Goal: Task Accomplishment & Management: Manage account settings

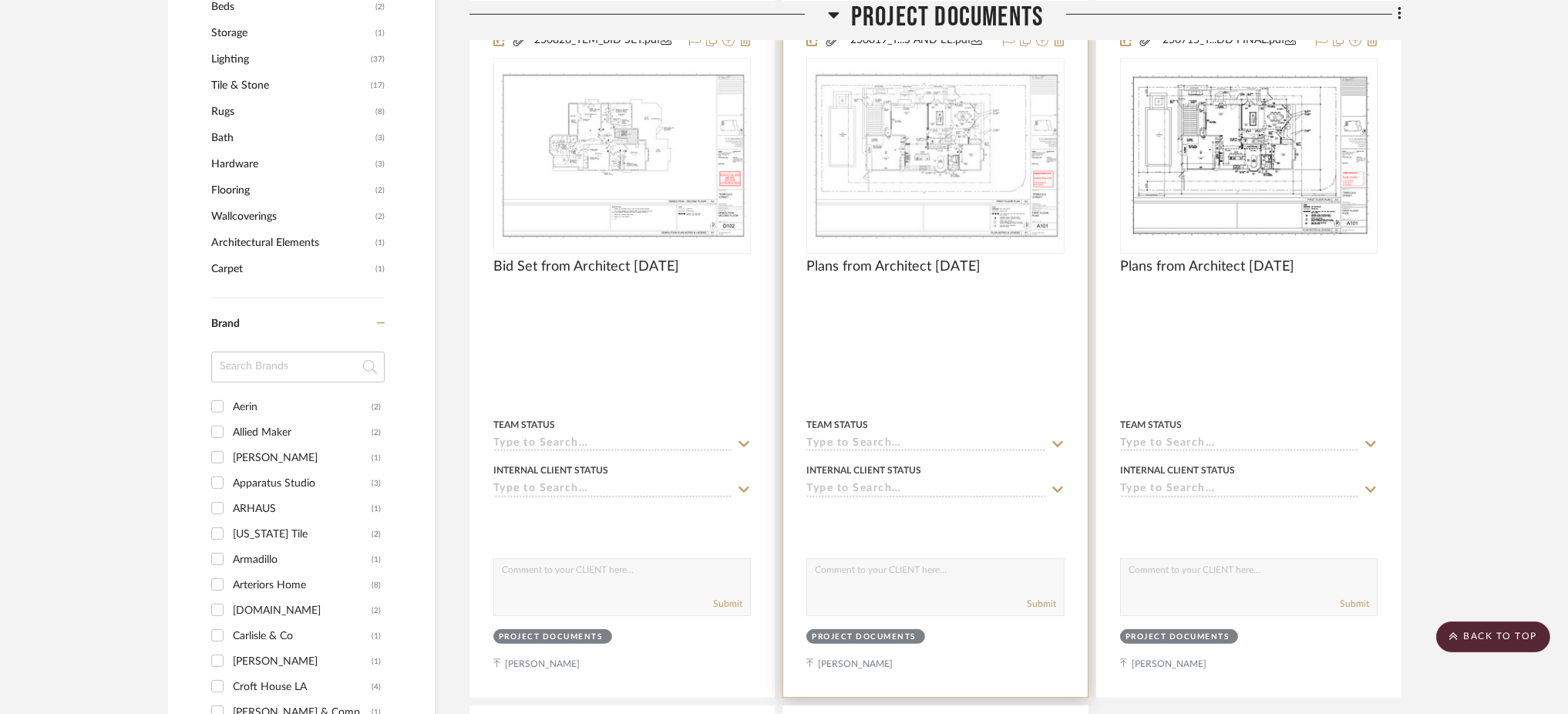
scroll to position [1130, 0]
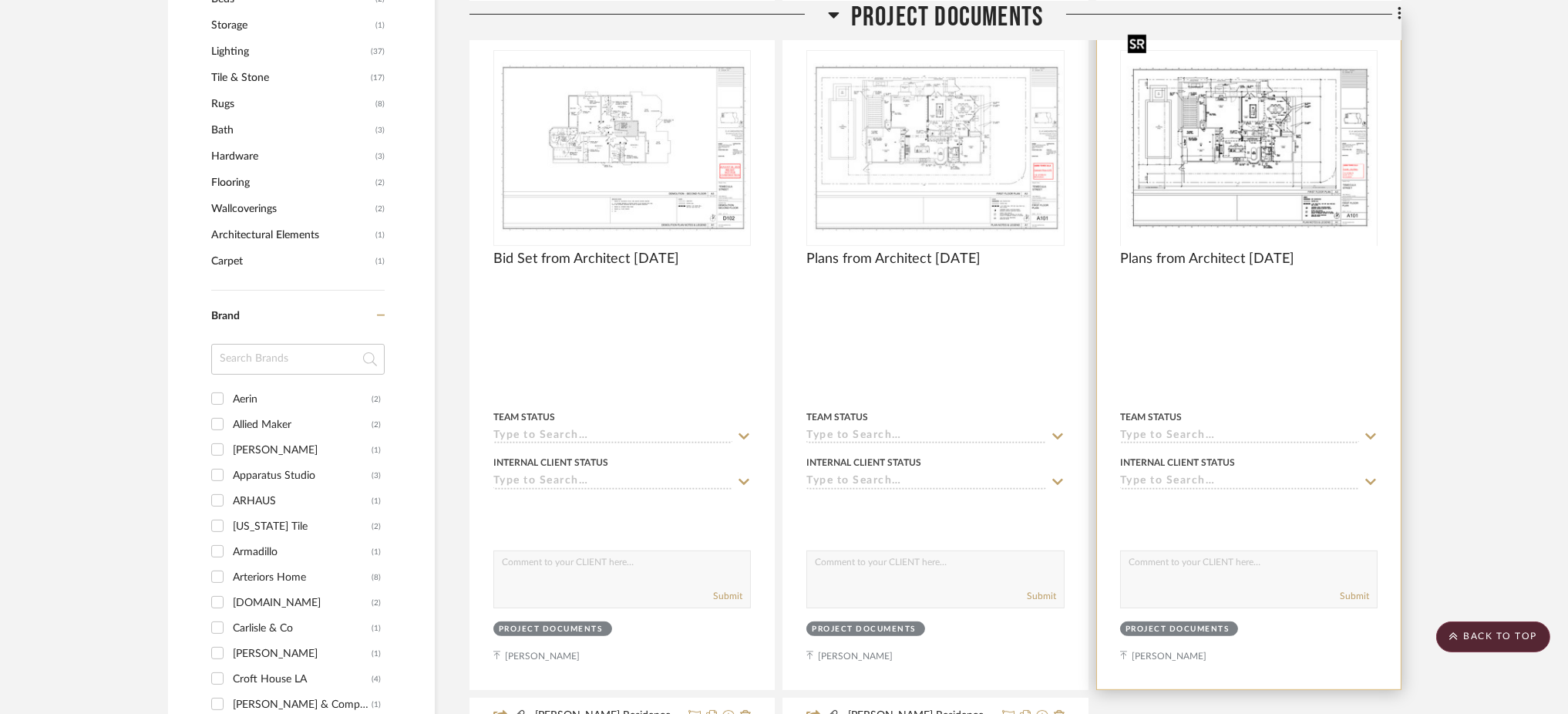
click at [1225, 139] on img "0" at bounding box center [1248, 148] width 254 height 164
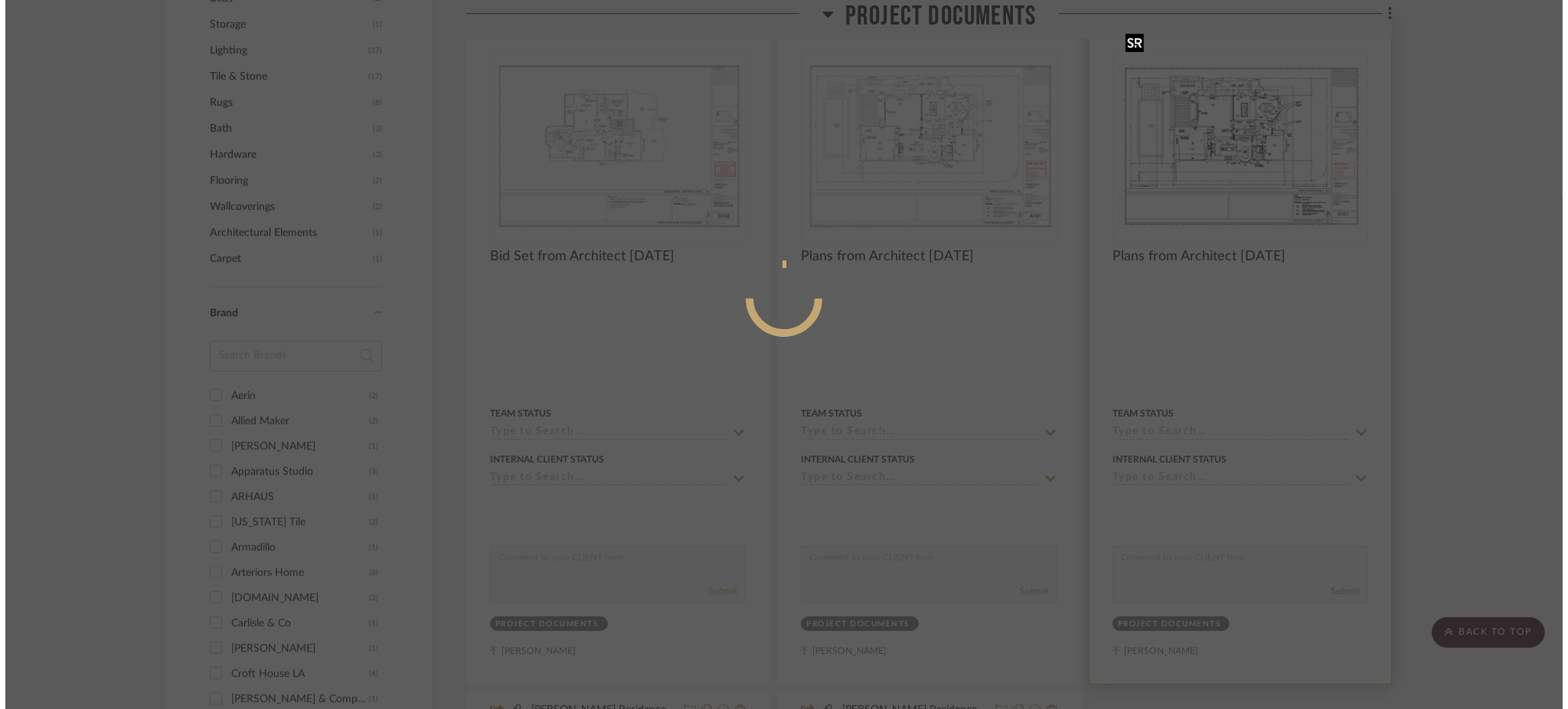
scroll to position [0, 0]
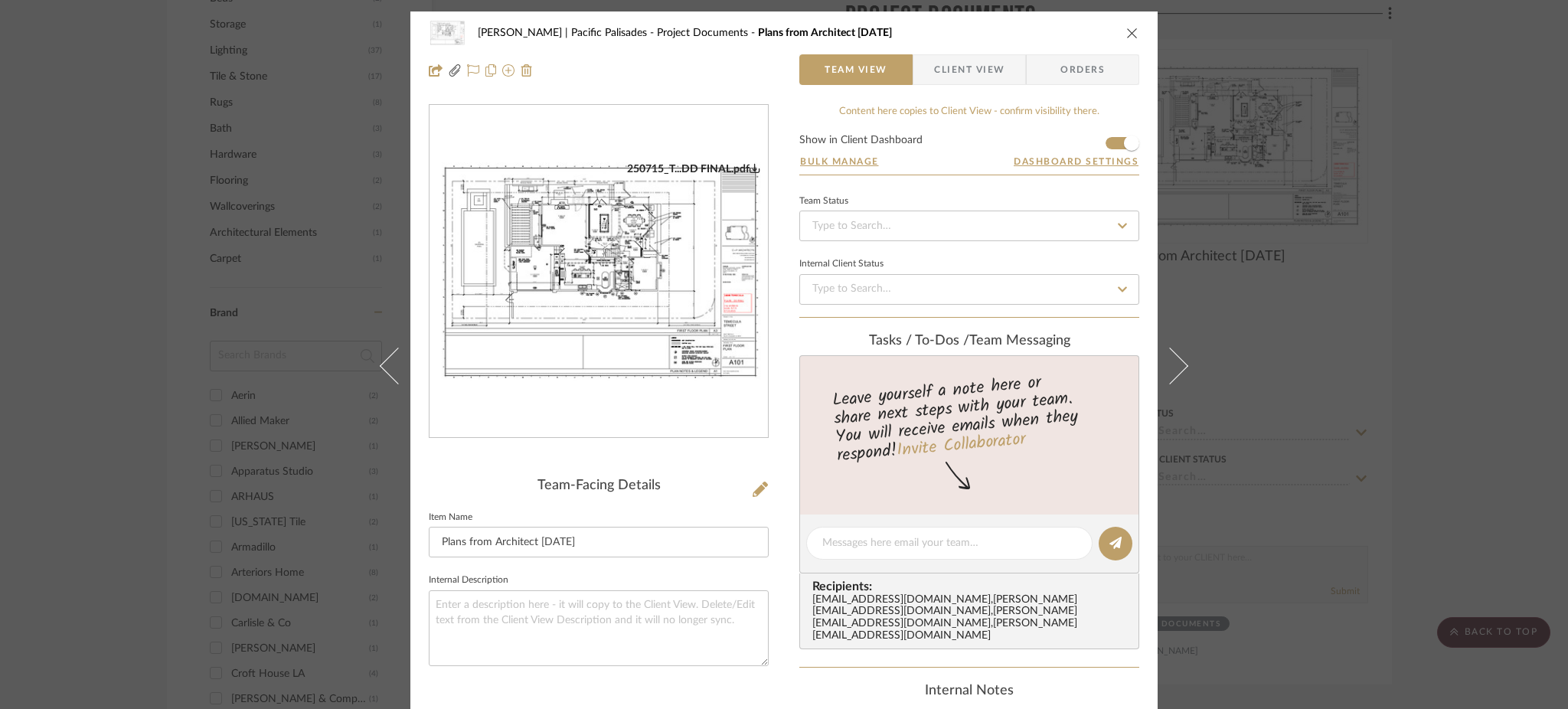
click at [662, 307] on img "0" at bounding box center [599, 272] width 339 height 219
click at [1229, 287] on div "[PERSON_NAME] | Pacific Palisades Project Documents Plans from Architect [DATE]…" at bounding box center [784, 354] width 1568 height 709
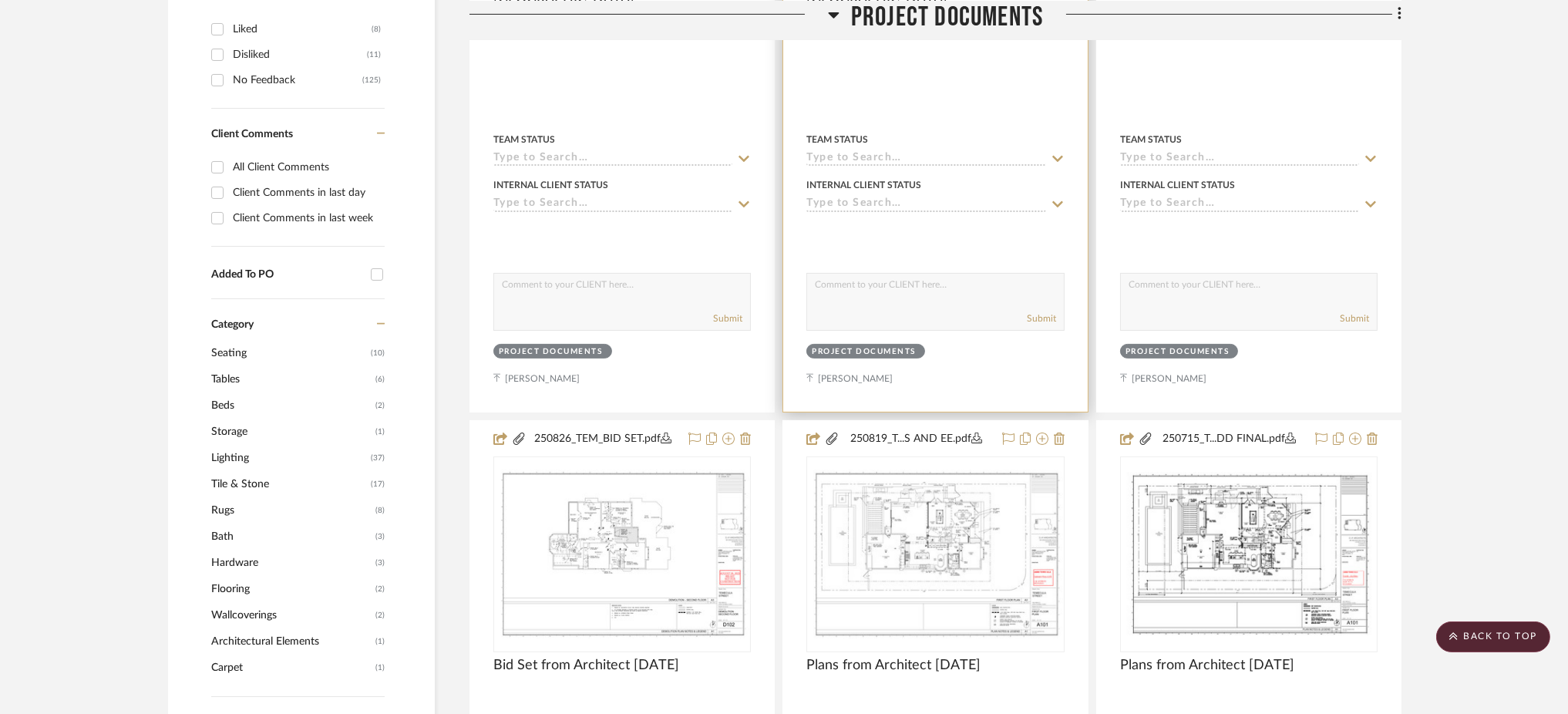
scroll to position [719, 0]
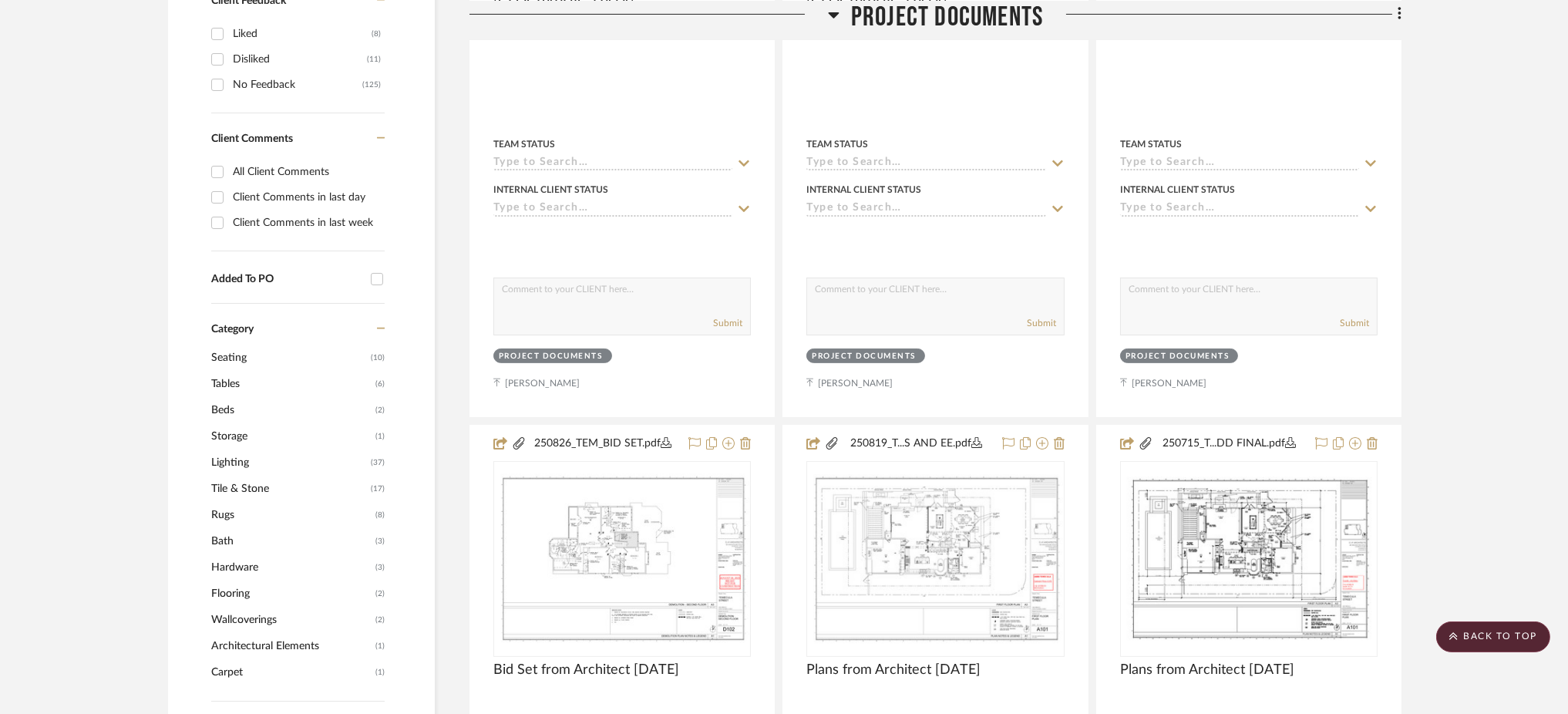
click at [832, 6] on icon at bounding box center [834, 13] width 11 height 18
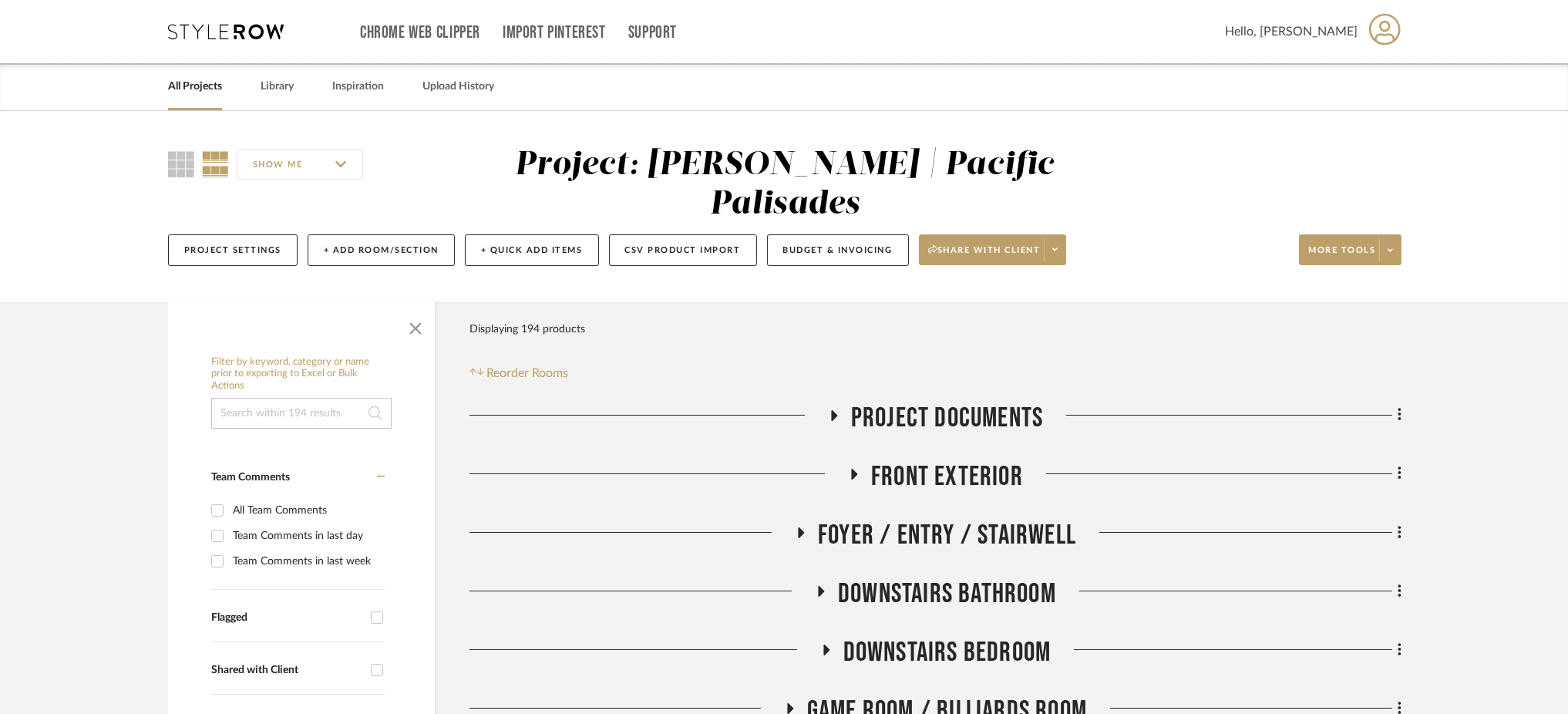
scroll to position [308, 0]
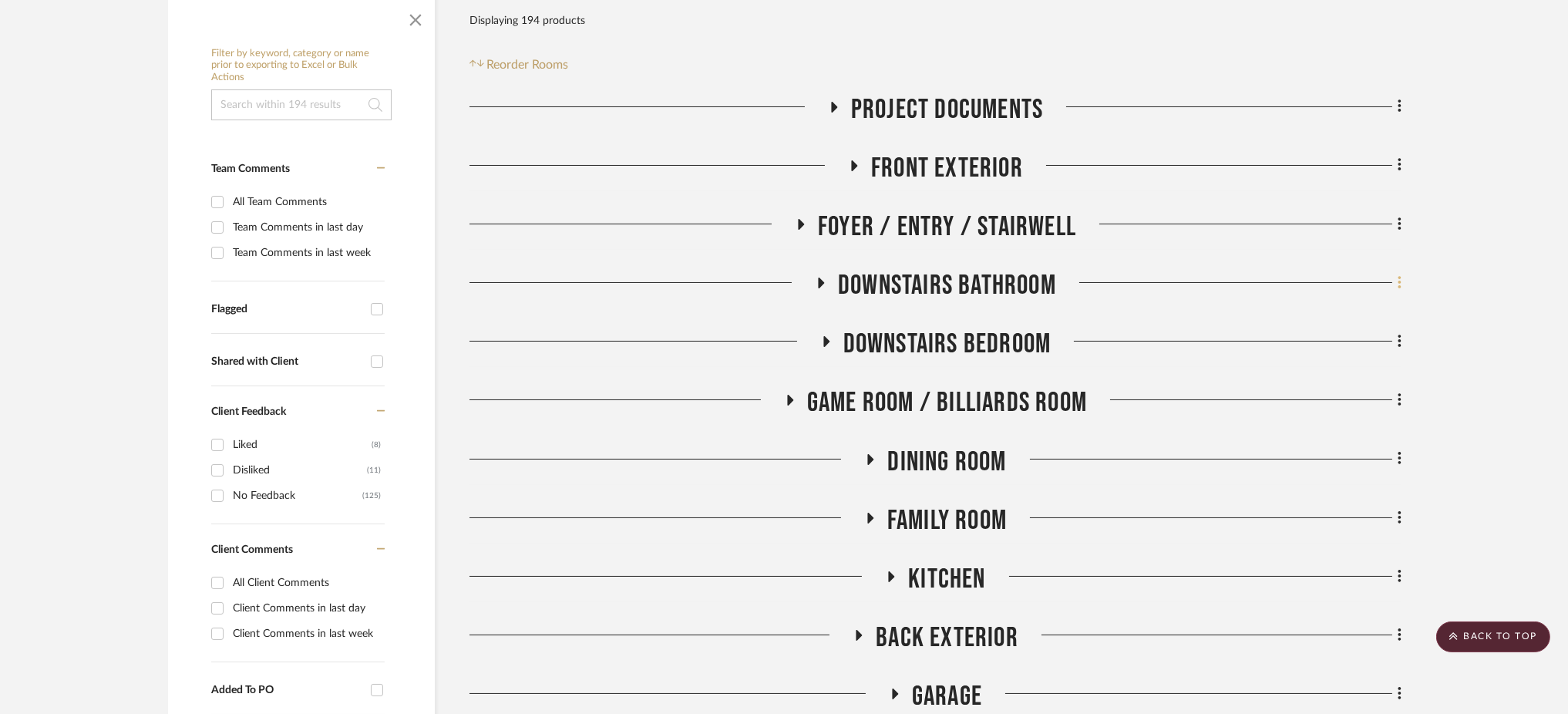
click at [1400, 274] on icon at bounding box center [1399, 283] width 5 height 17
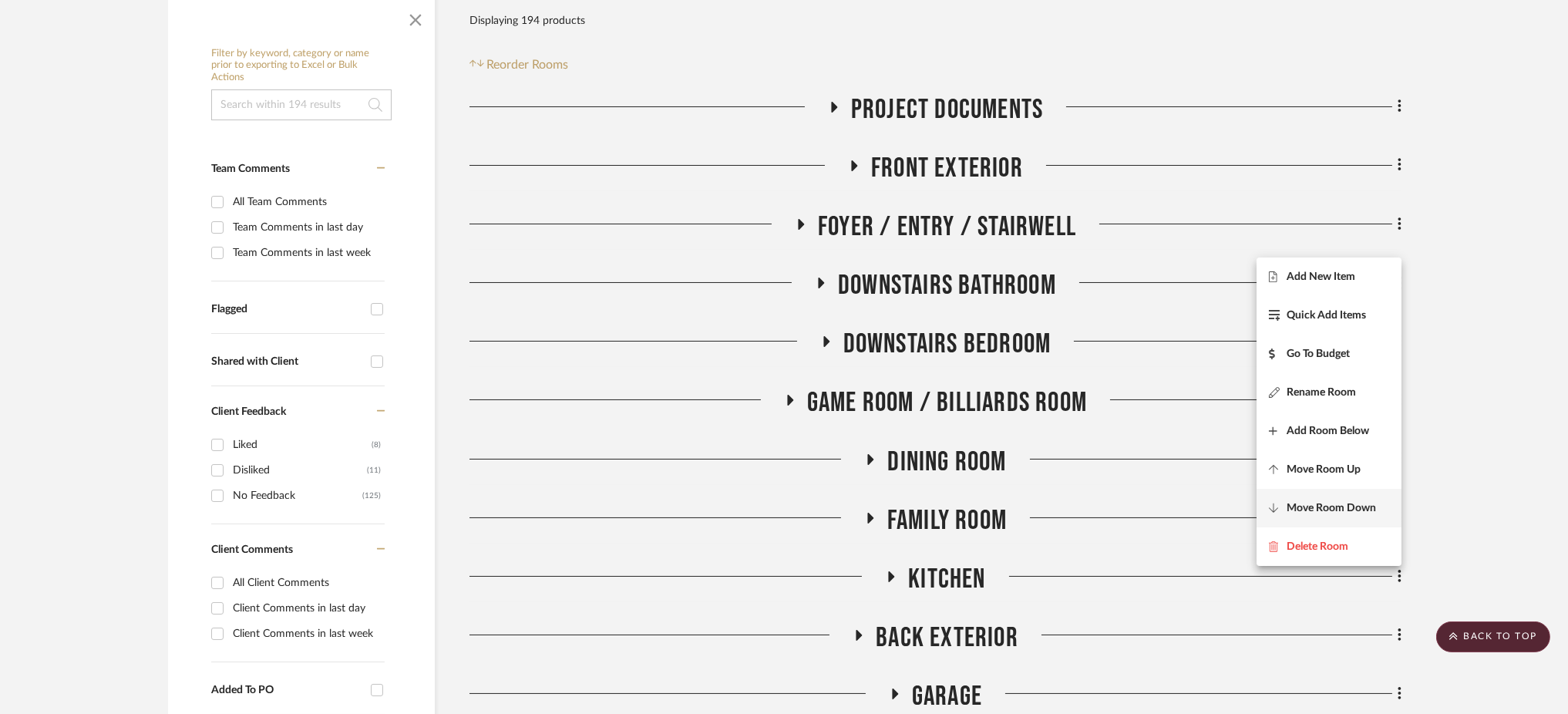
click at [1366, 505] on span "Move Room Down" at bounding box center [1331, 508] width 89 height 13
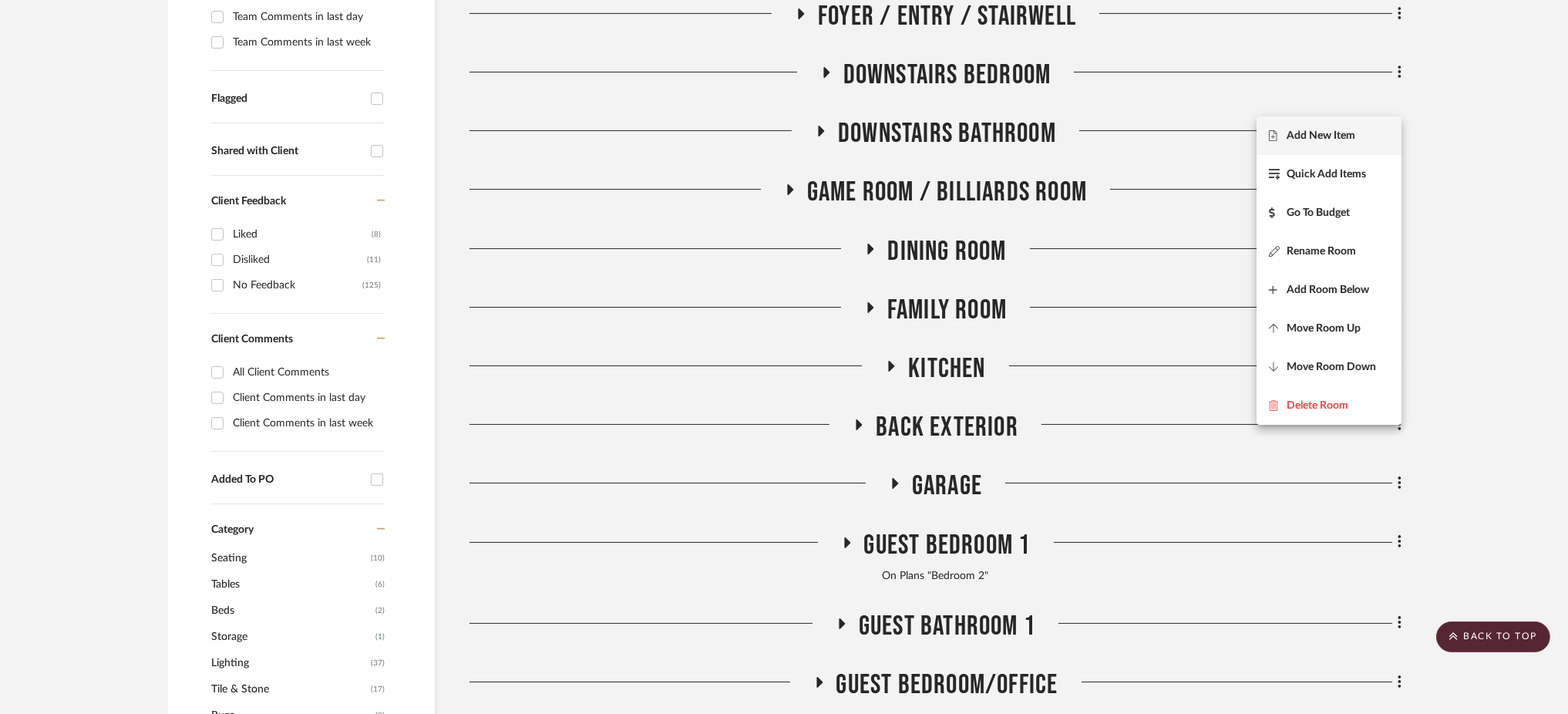
scroll to position [494, 0]
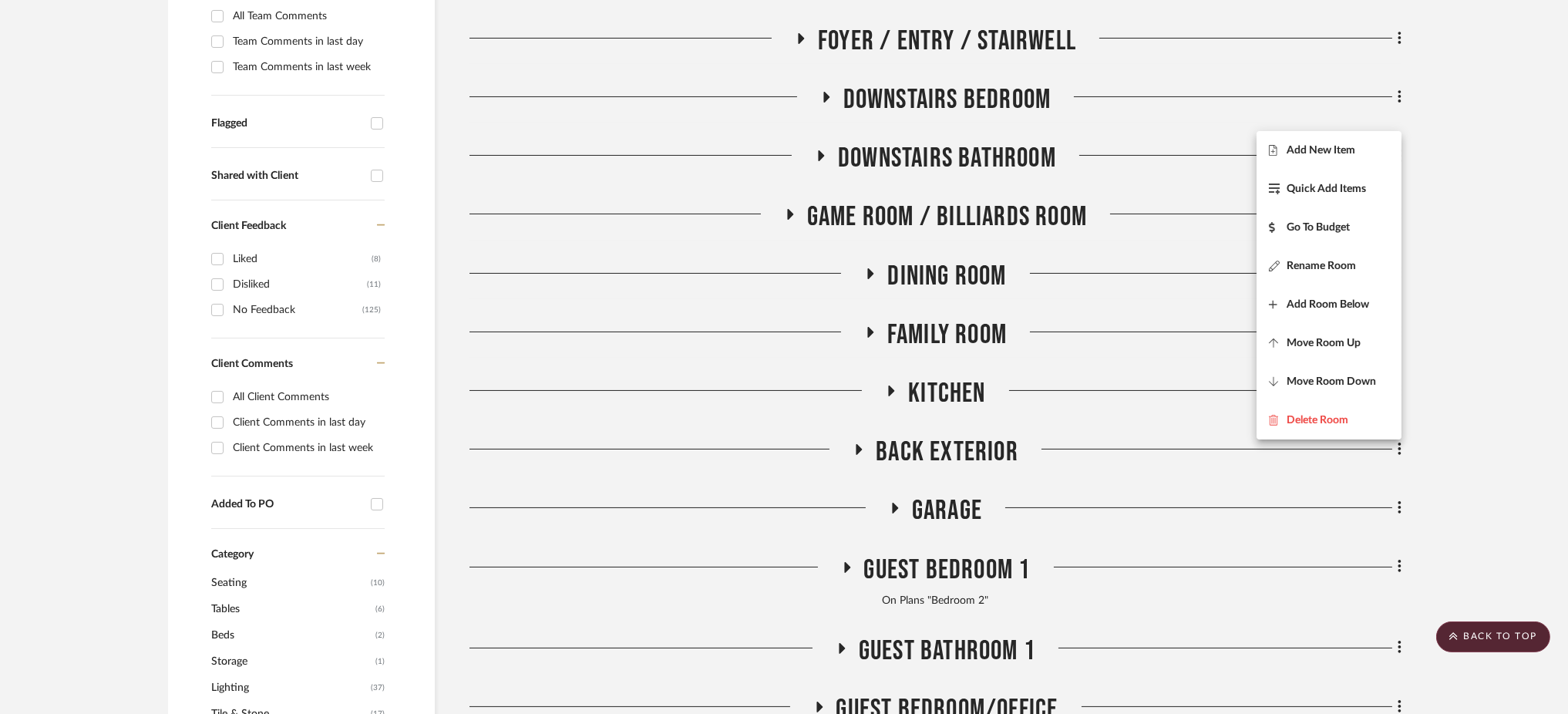
click at [1082, 164] on div at bounding box center [784, 357] width 1568 height 714
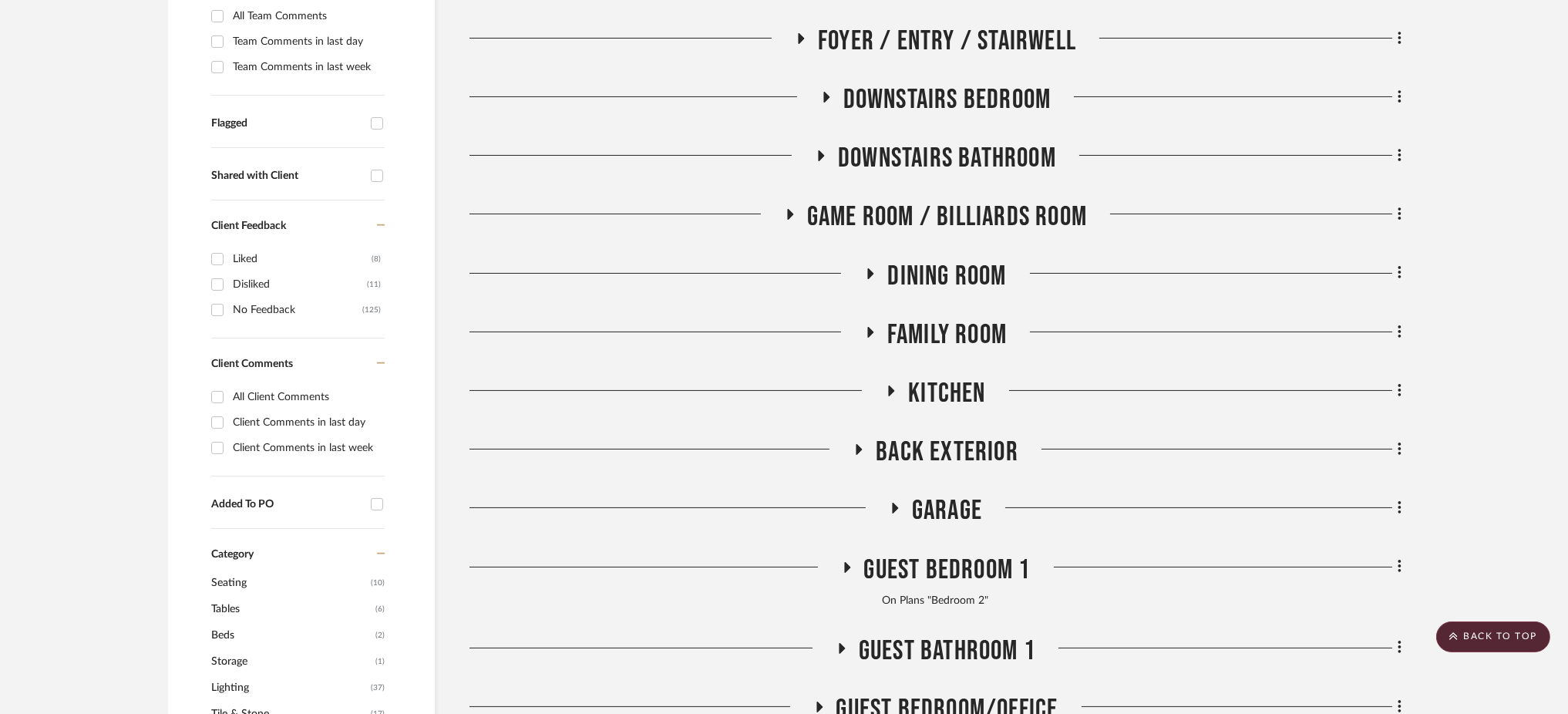
click at [1399, 206] on icon at bounding box center [1399, 214] width 5 height 17
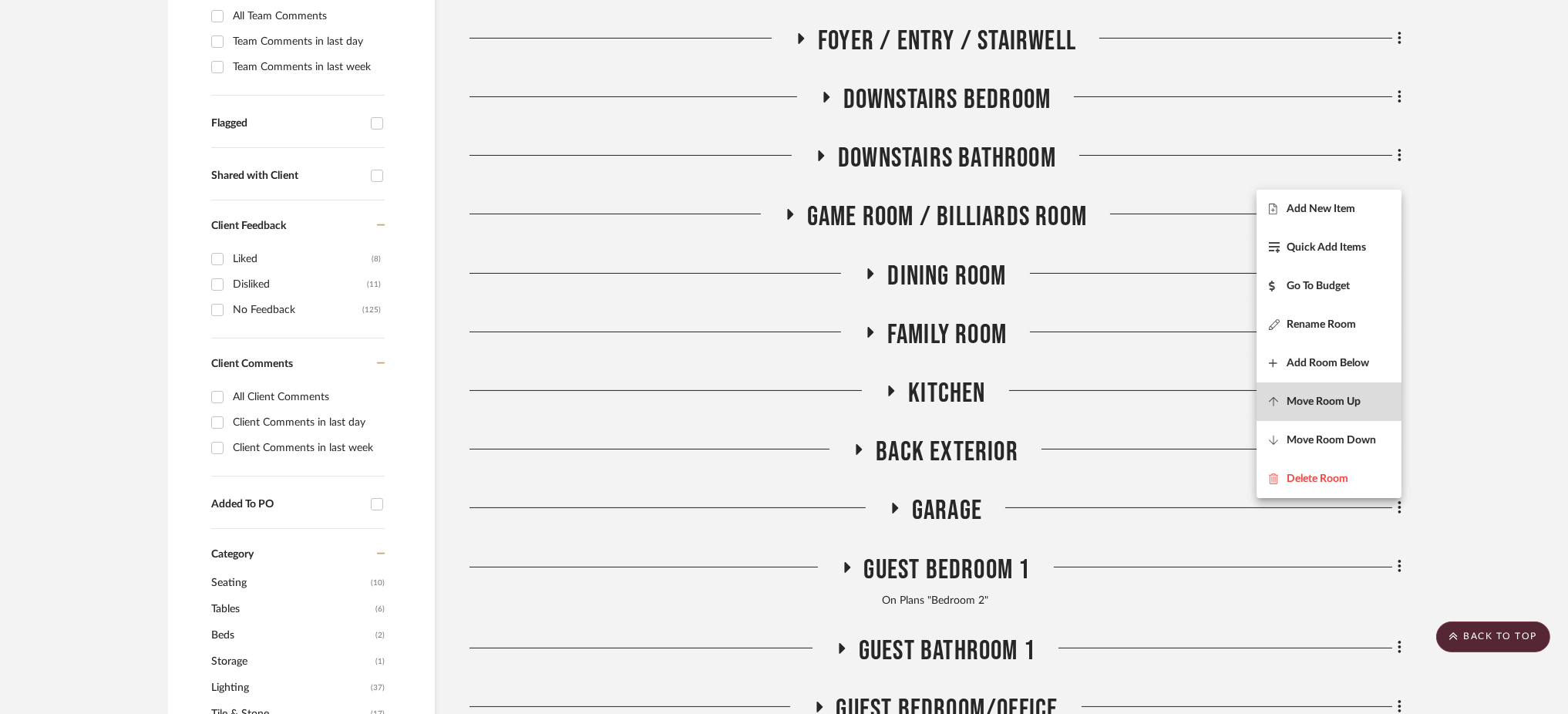
click at [1337, 395] on span "Move Room Up" at bounding box center [1323, 402] width 74 height 13
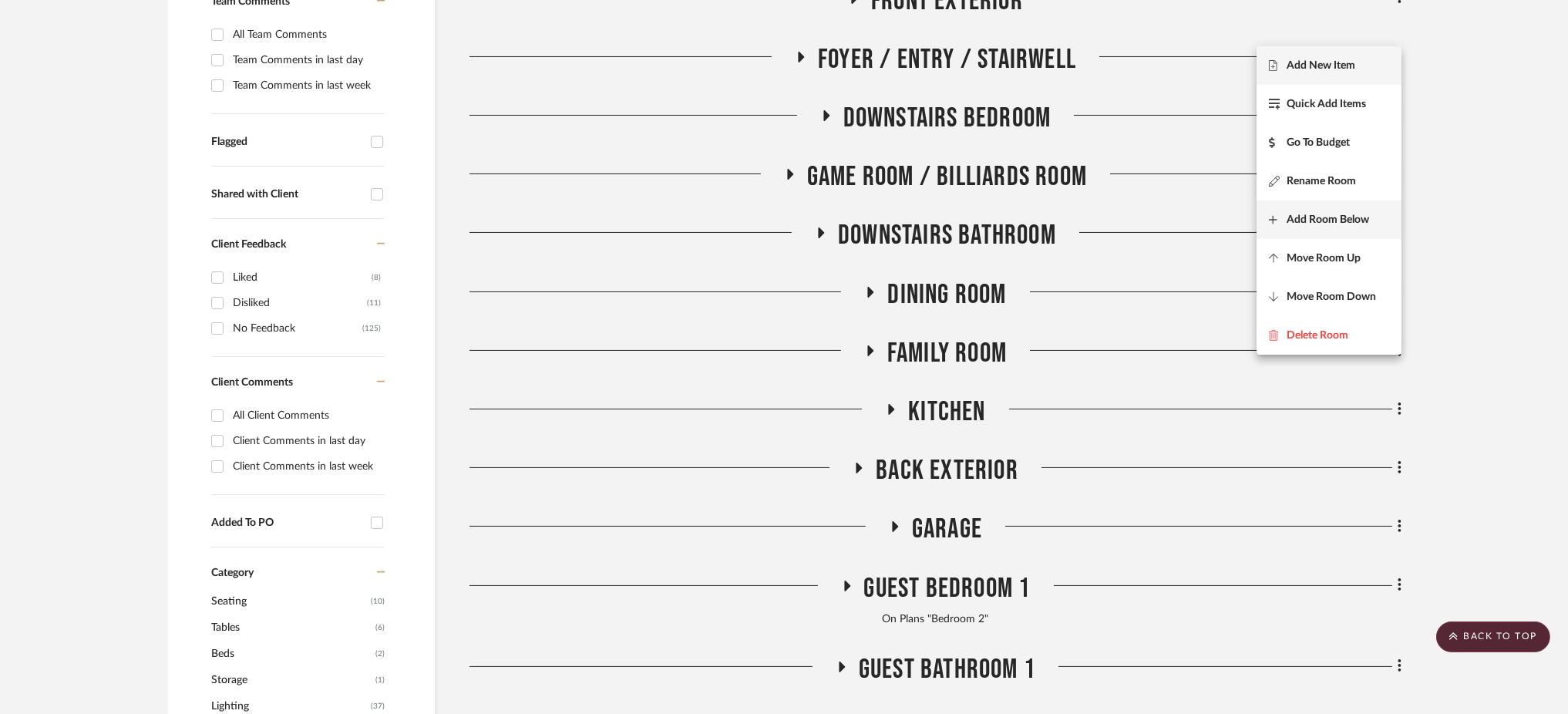
scroll to position [391, 0]
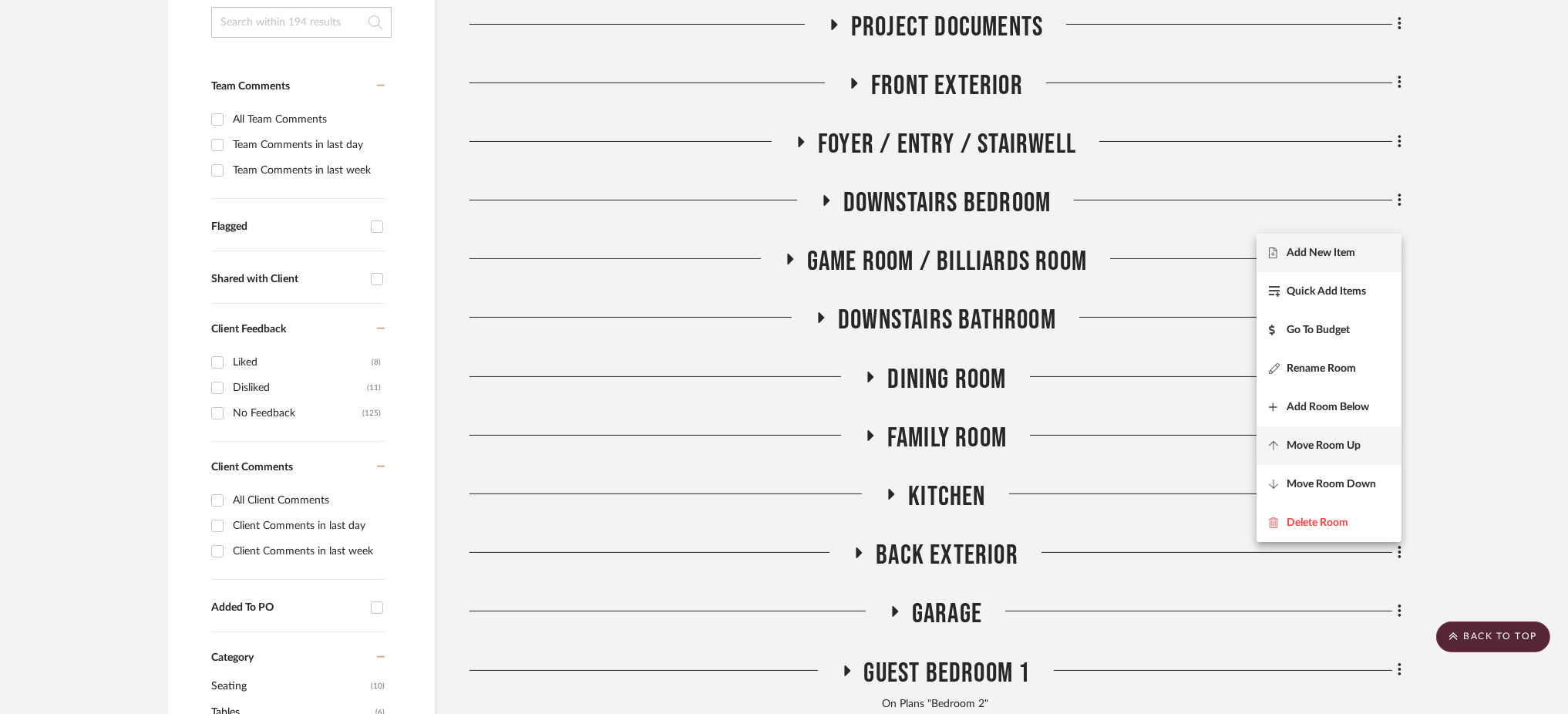
click at [1329, 439] on span "Move Room Up" at bounding box center [1323, 446] width 74 height 13
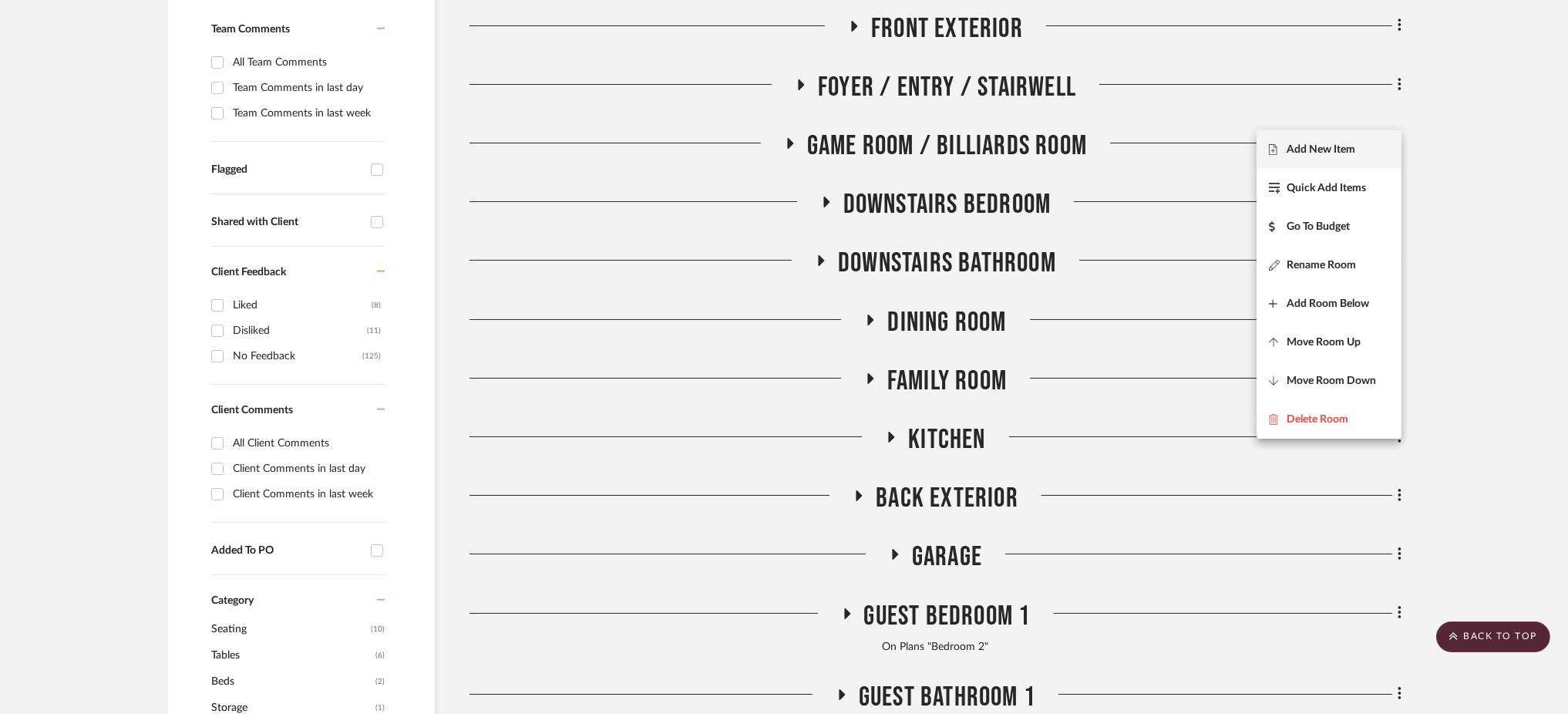
scroll to position [435, 0]
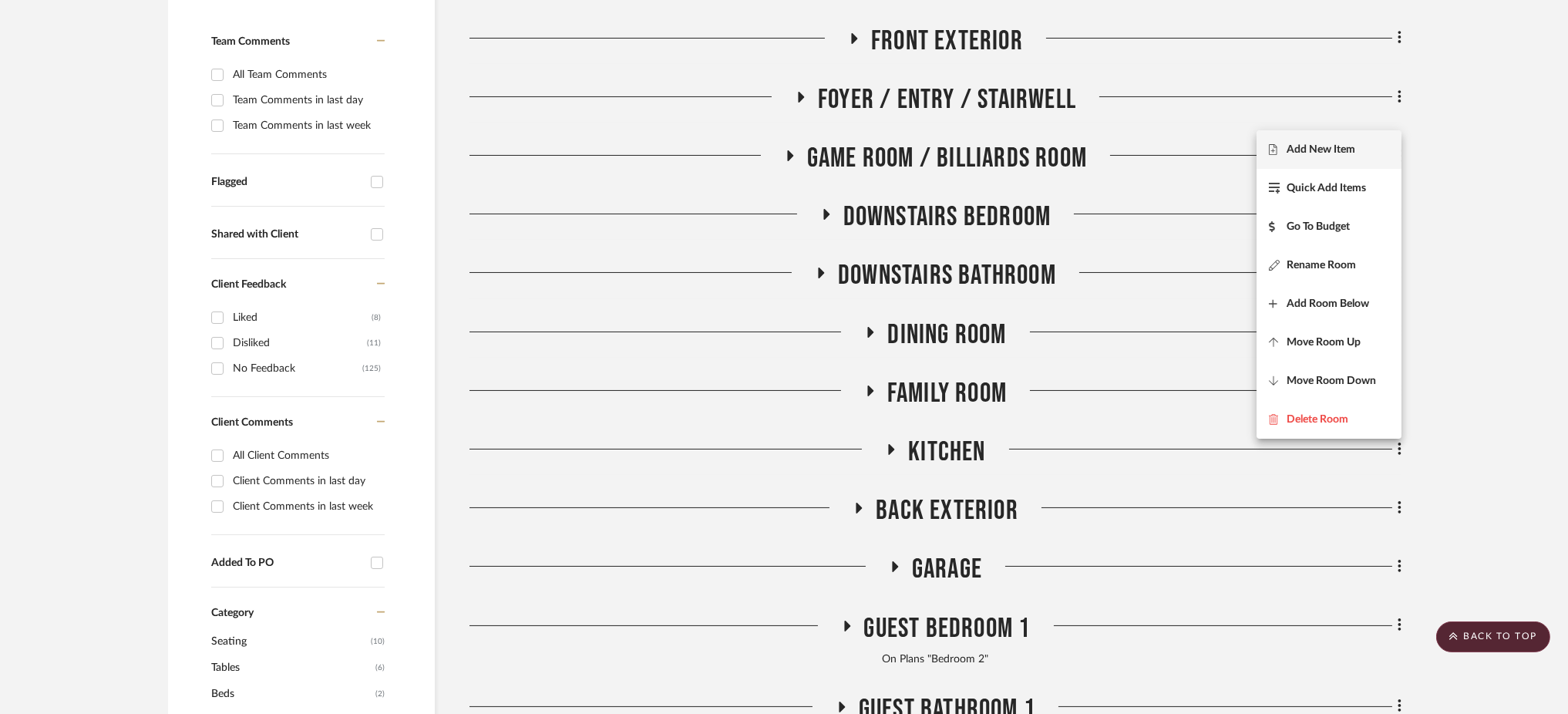
click at [1459, 133] on div at bounding box center [784, 357] width 1568 height 714
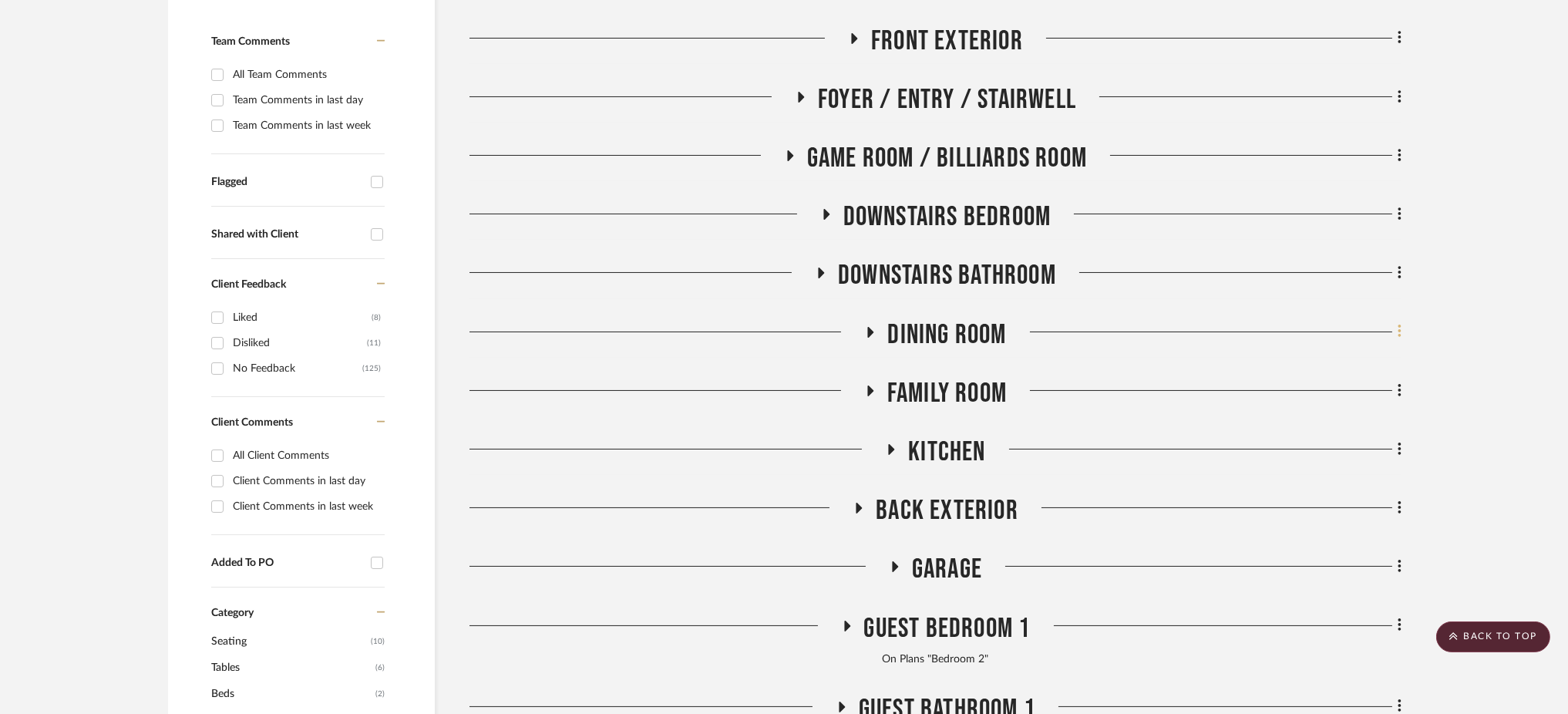
click at [1399, 323] on icon at bounding box center [1399, 331] width 5 height 17
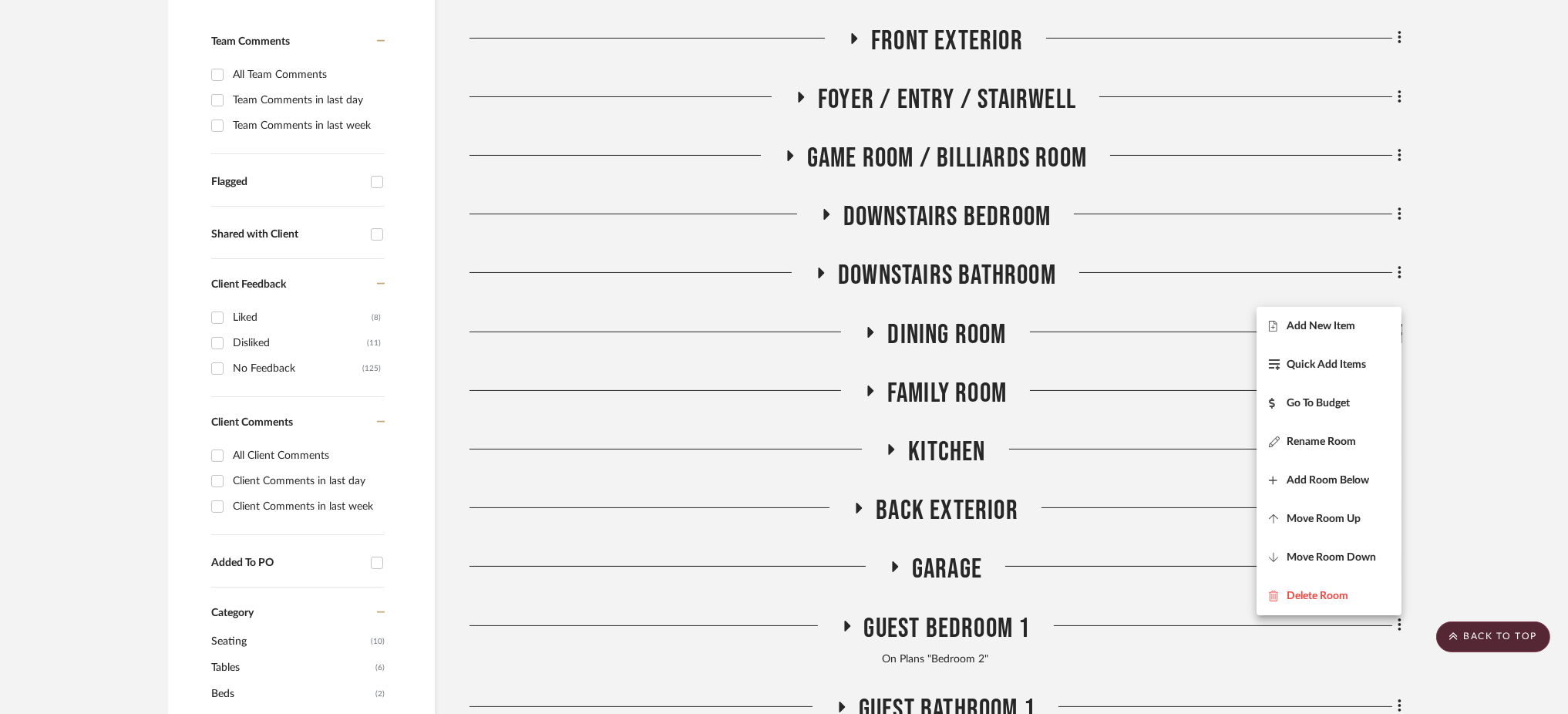
click at [1464, 319] on div at bounding box center [784, 357] width 1568 height 714
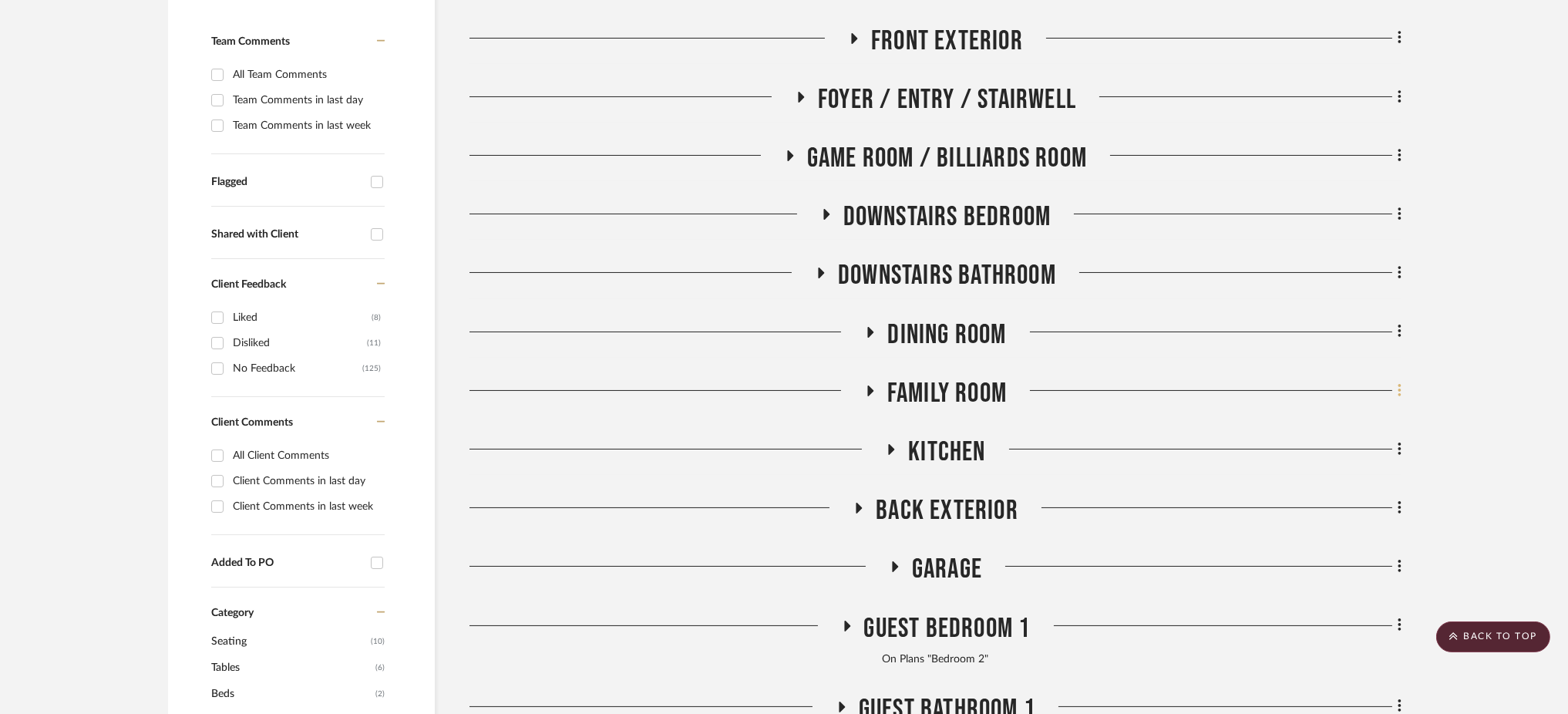
click at [1399, 384] on icon at bounding box center [1399, 390] width 3 height 13
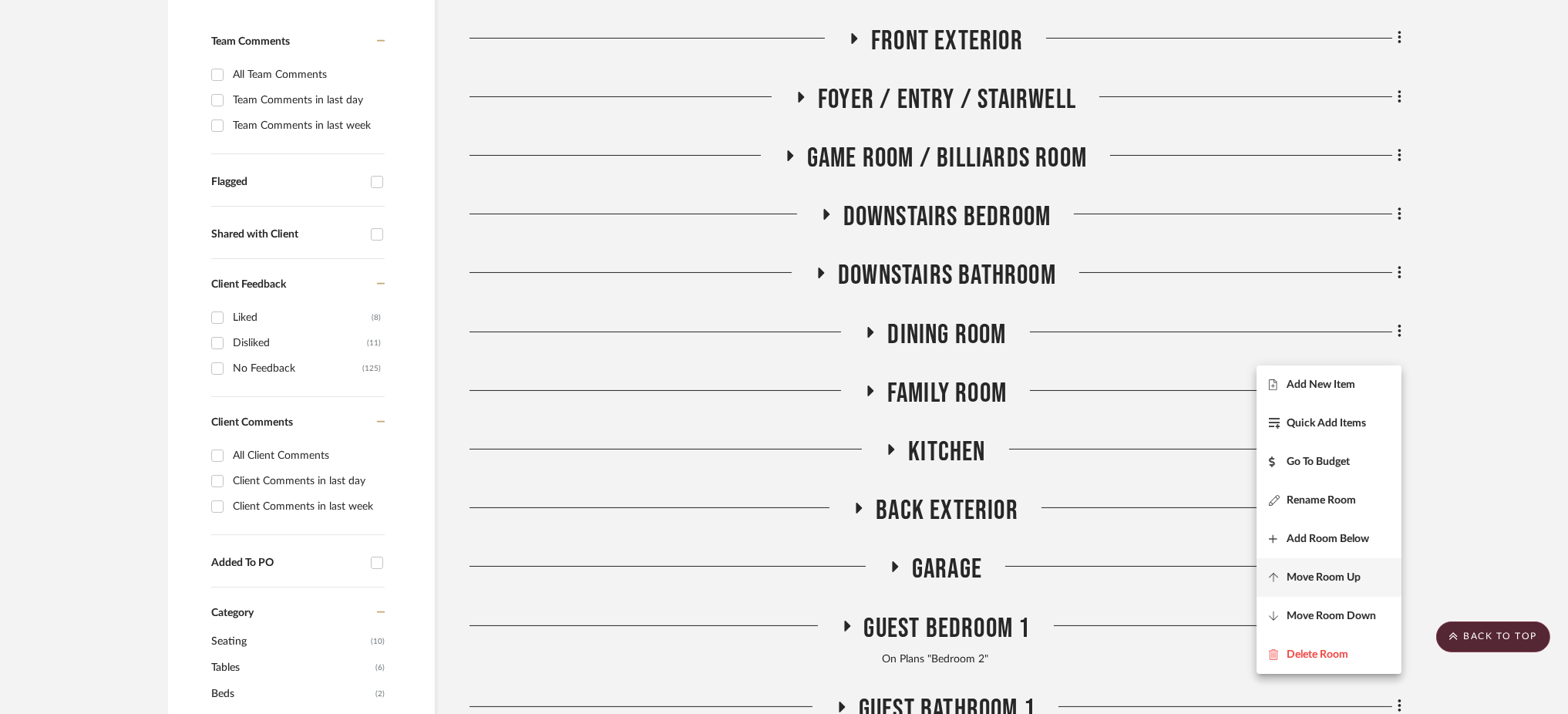
click at [1342, 571] on span "Move Room Up" at bounding box center [1323, 577] width 74 height 13
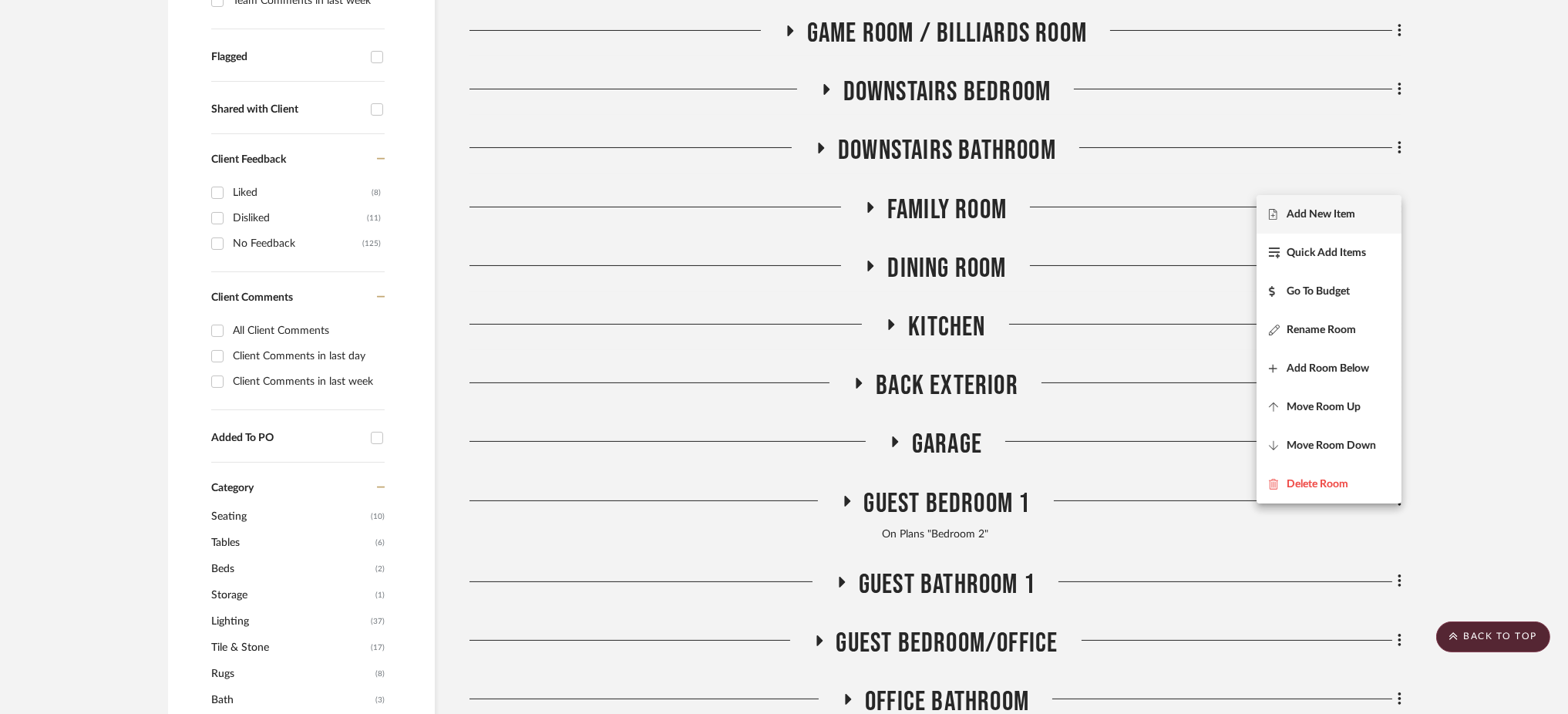
scroll to position [508, 0]
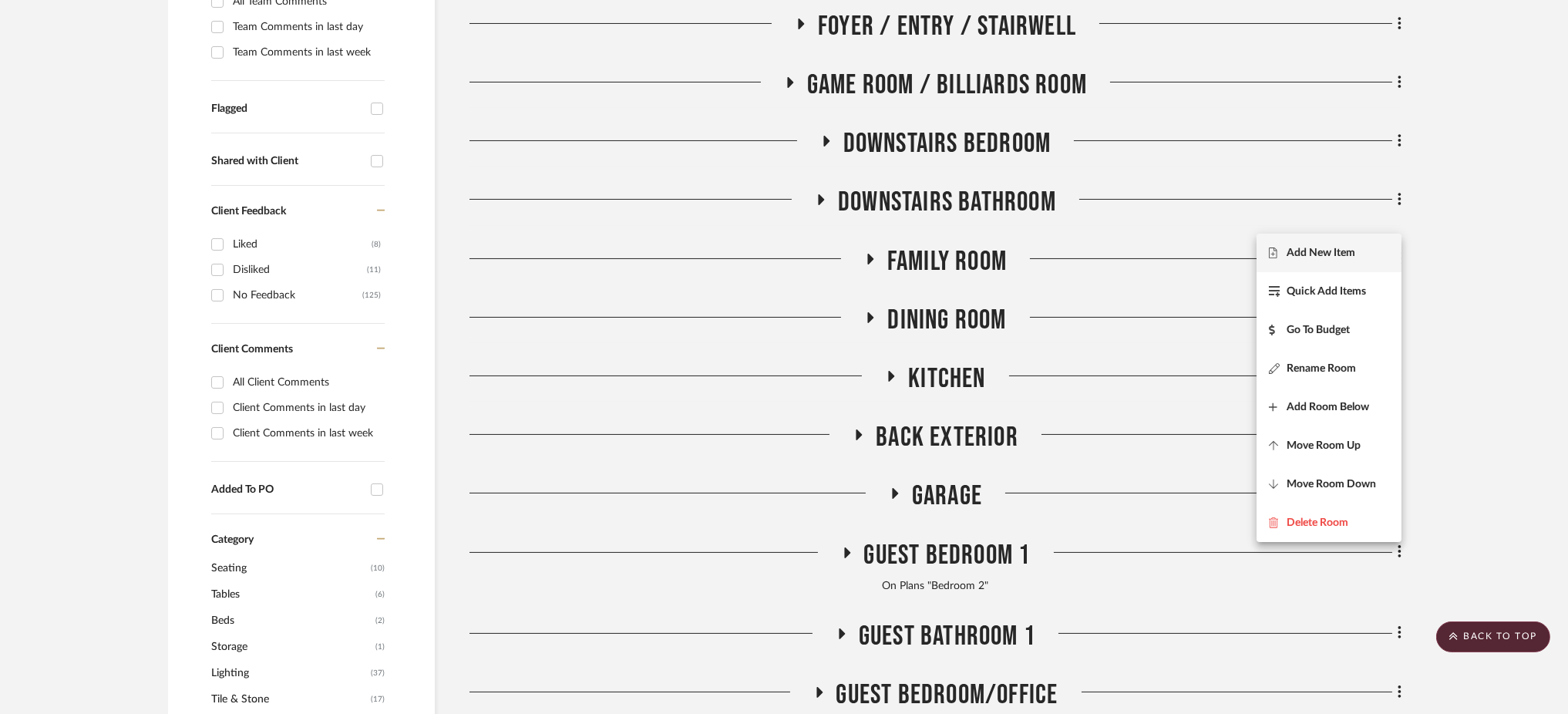
click at [1452, 327] on div at bounding box center [784, 357] width 1568 height 714
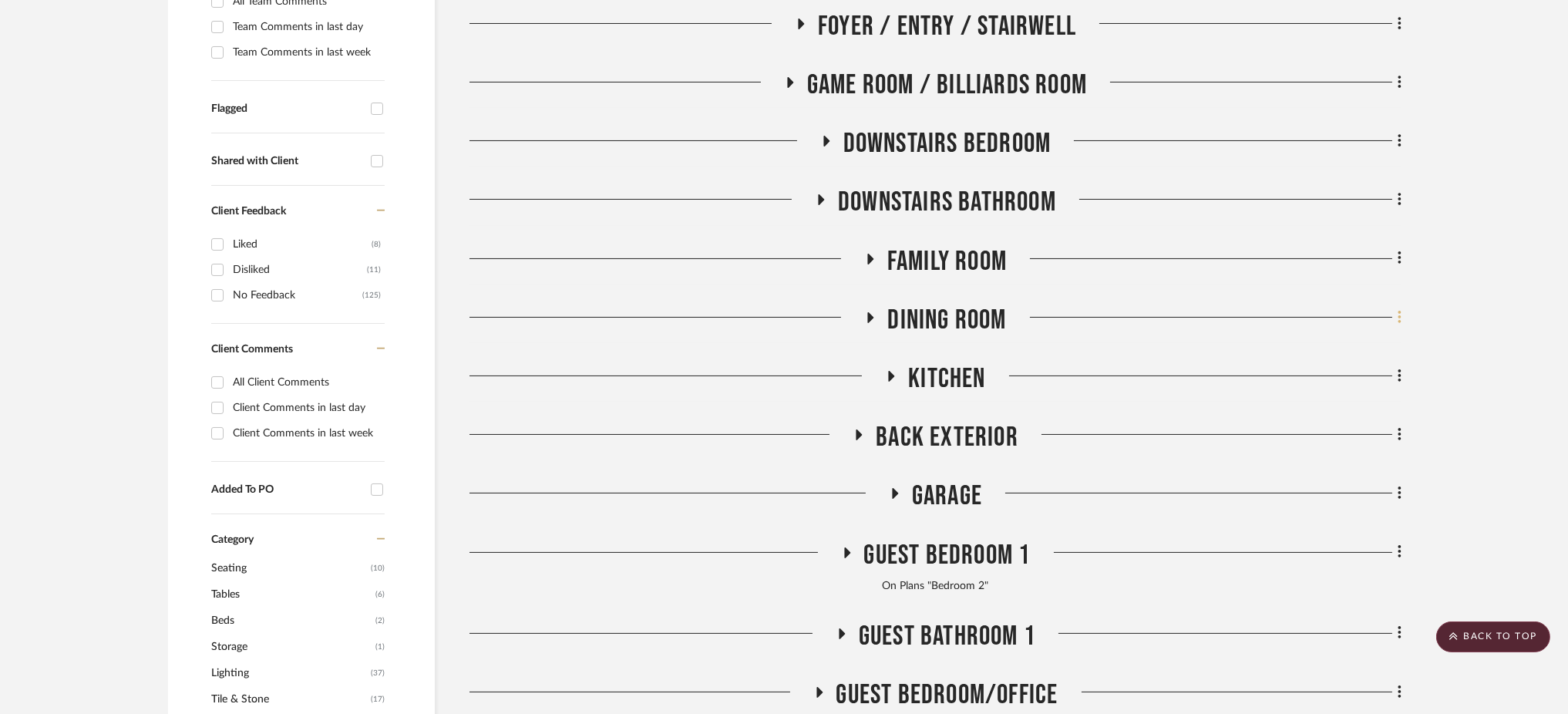
click at [1399, 310] on icon at bounding box center [1399, 317] width 3 height 13
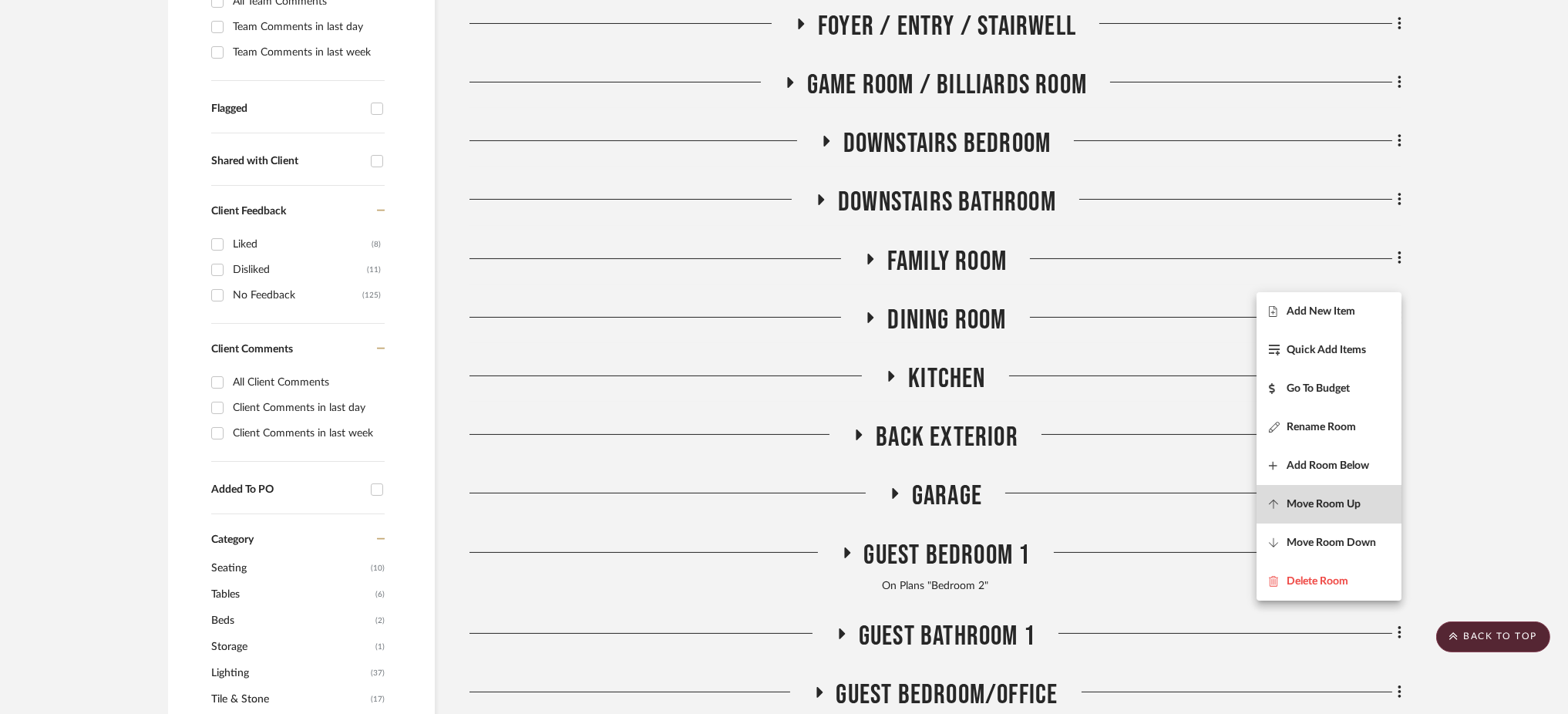
click at [1365, 506] on span "Move Room Up" at bounding box center [1329, 504] width 120 height 13
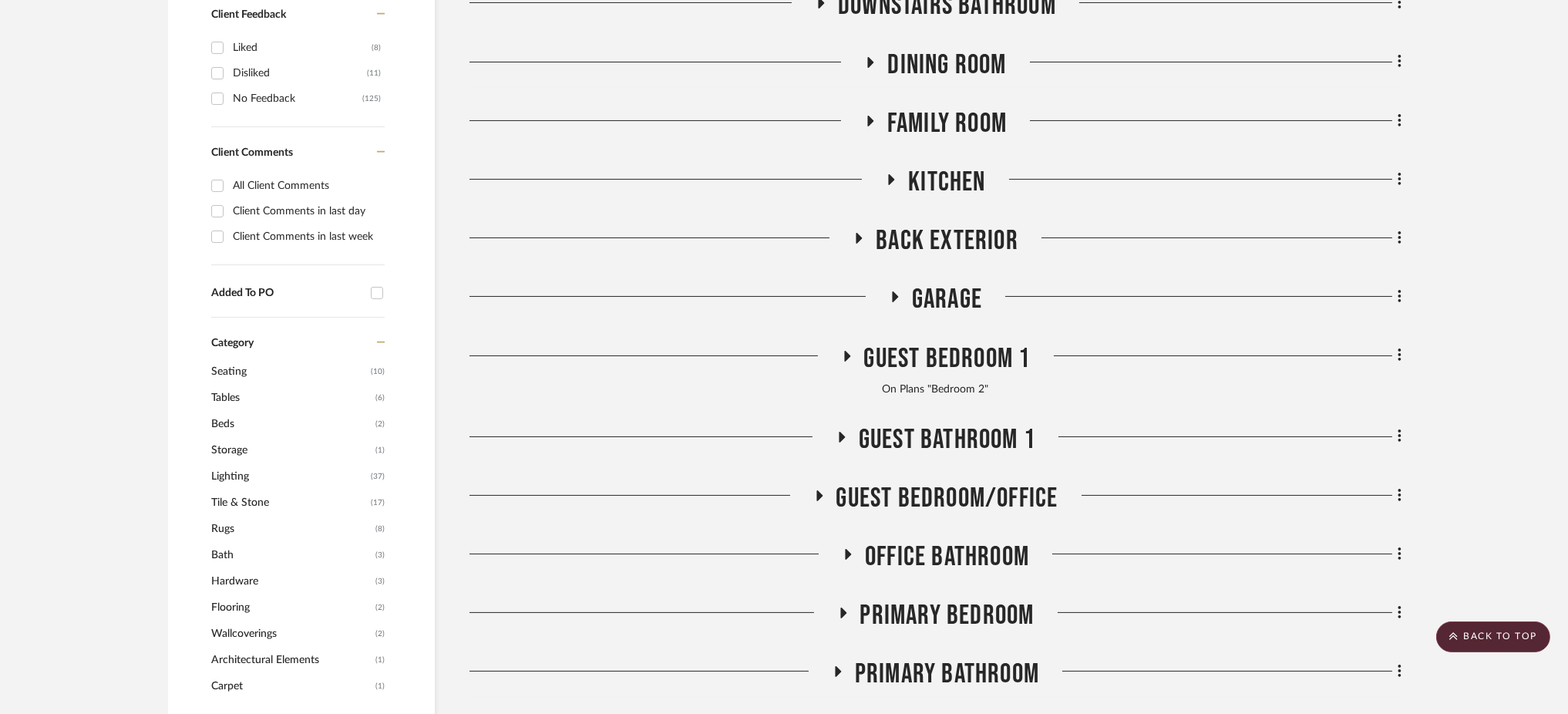
scroll to position [714, 0]
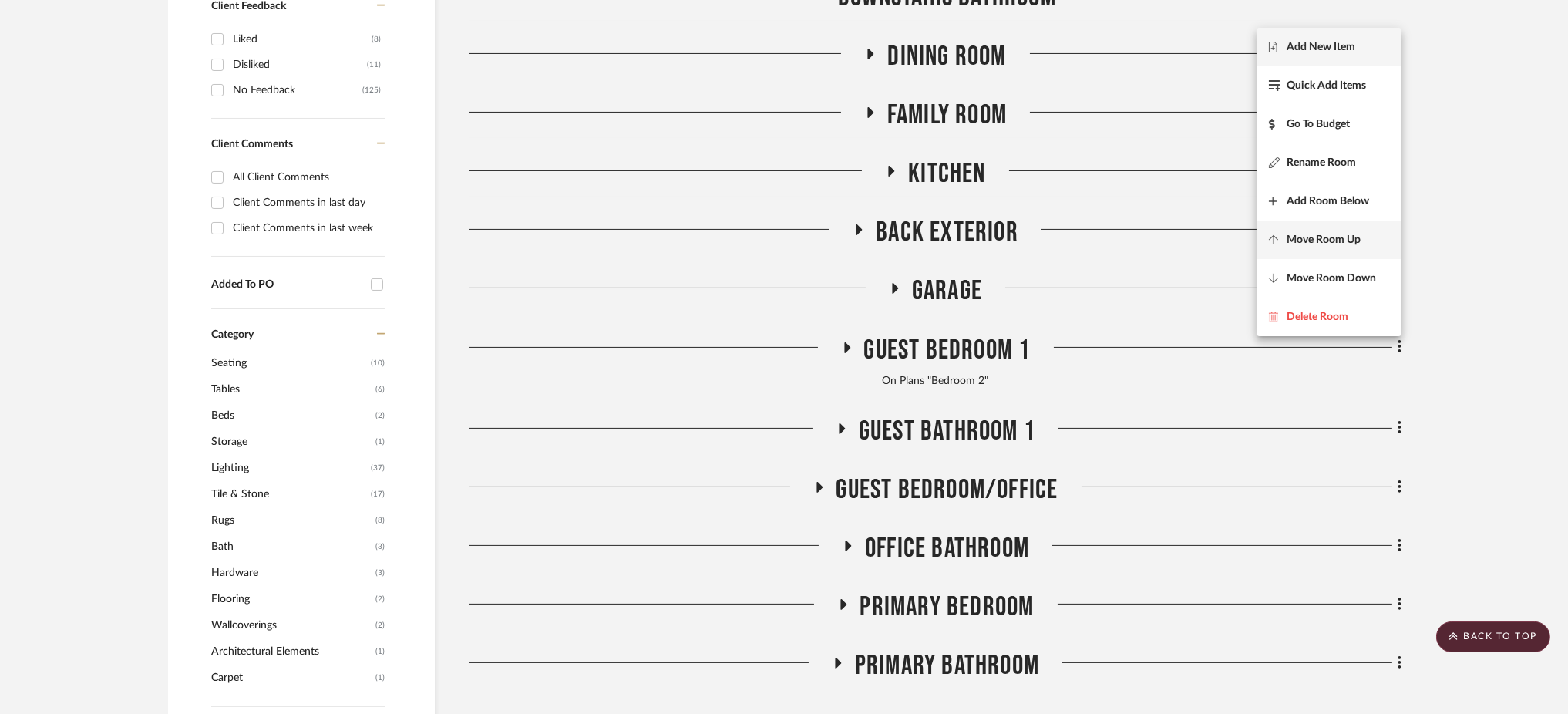
click at [1340, 239] on span "Move Room Up" at bounding box center [1323, 240] width 74 height 13
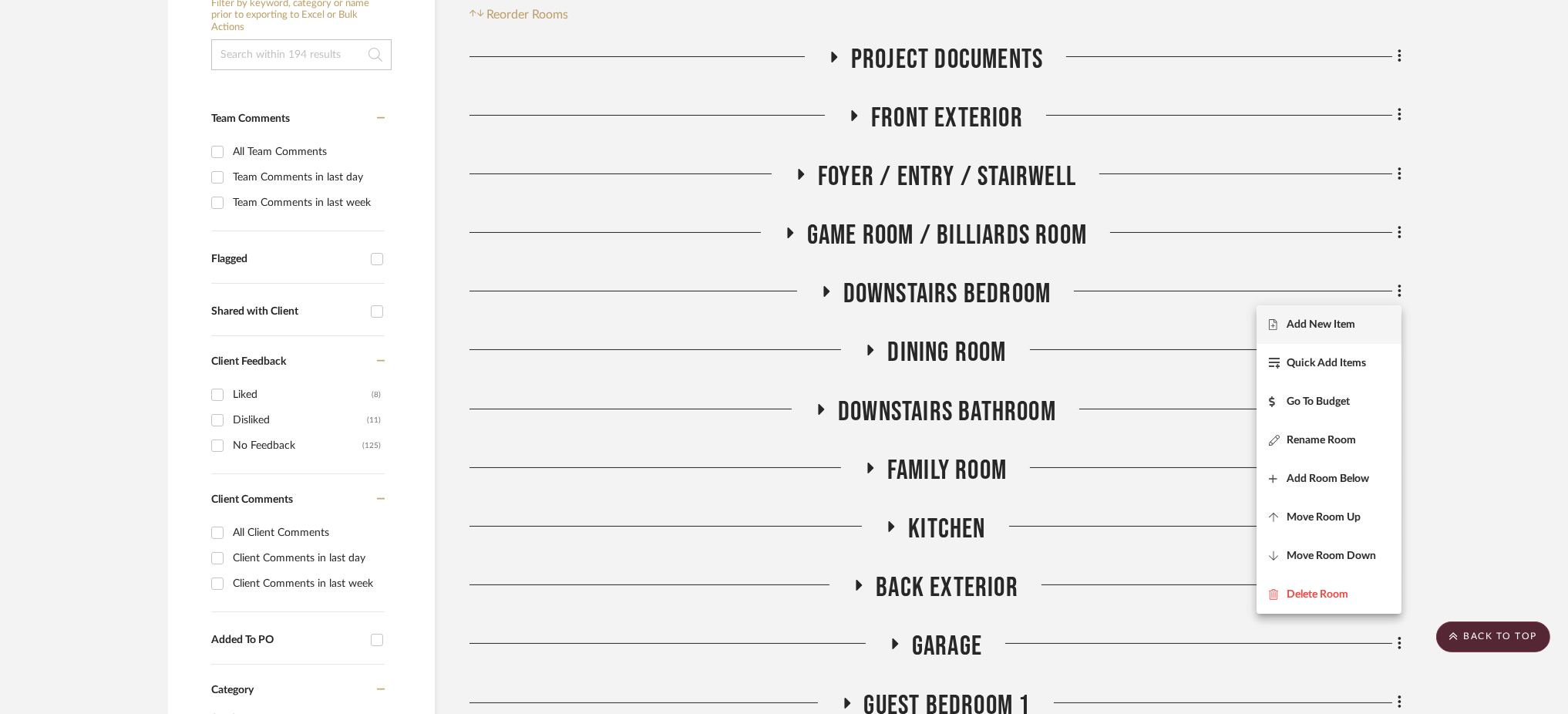
scroll to position [347, 0]
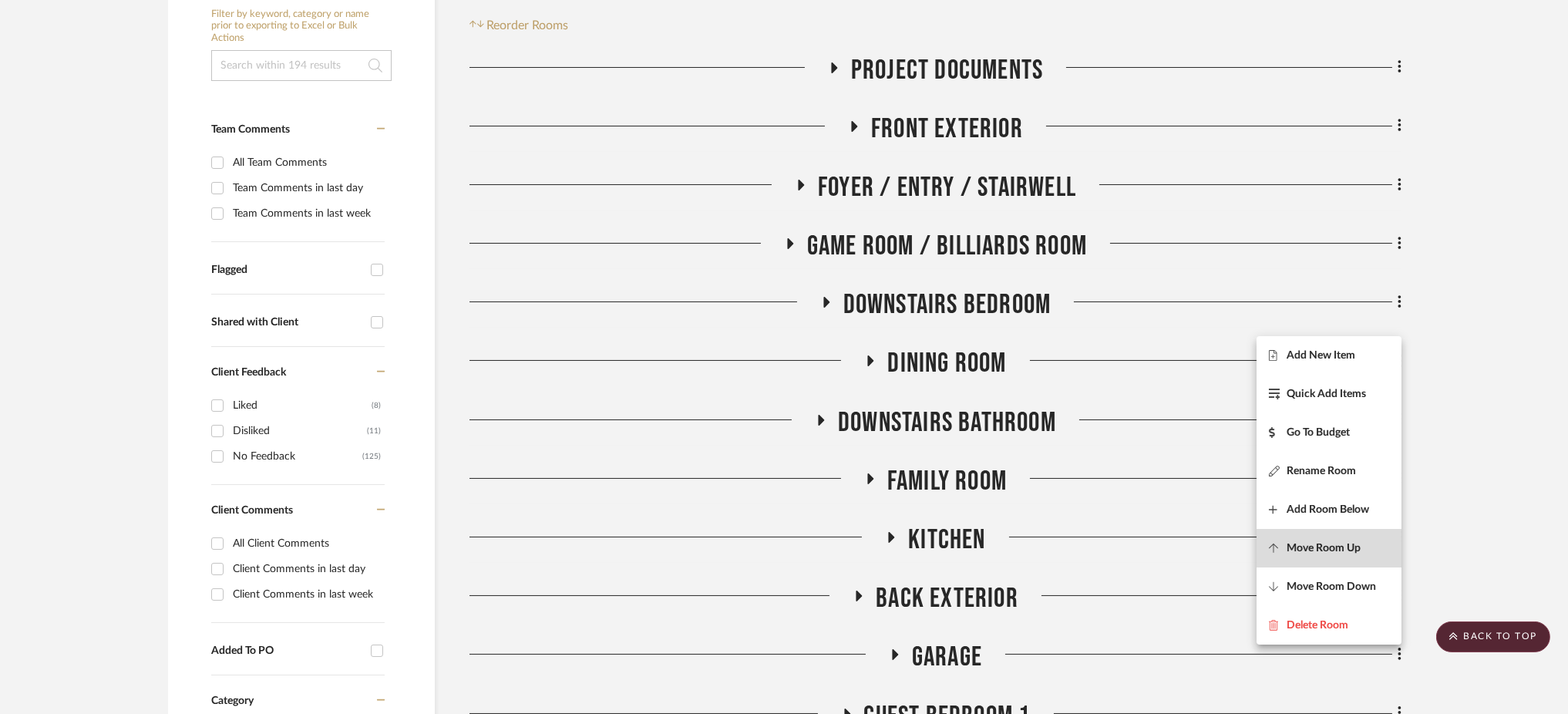
click at [1369, 549] on span "Move Room Up" at bounding box center [1329, 547] width 120 height 13
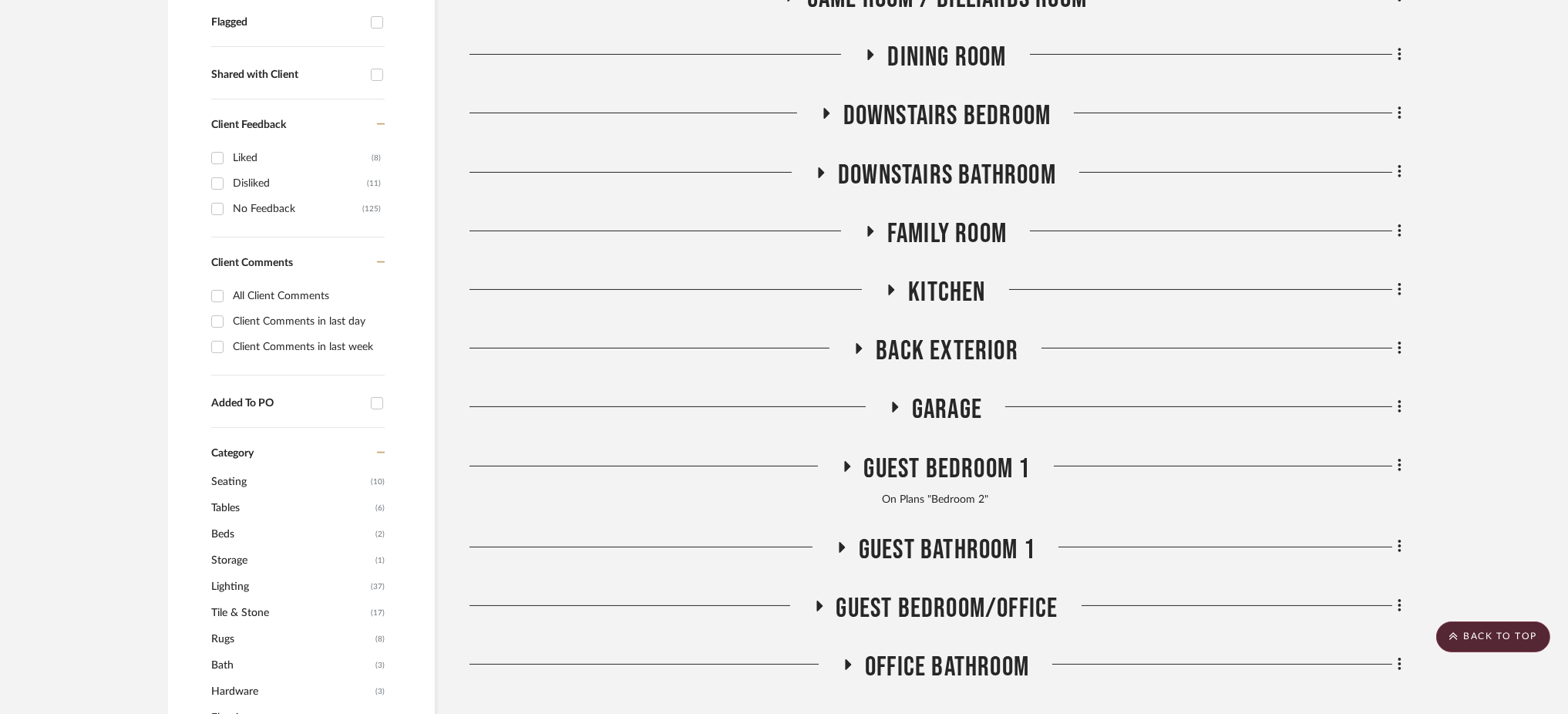
scroll to position [597, 0]
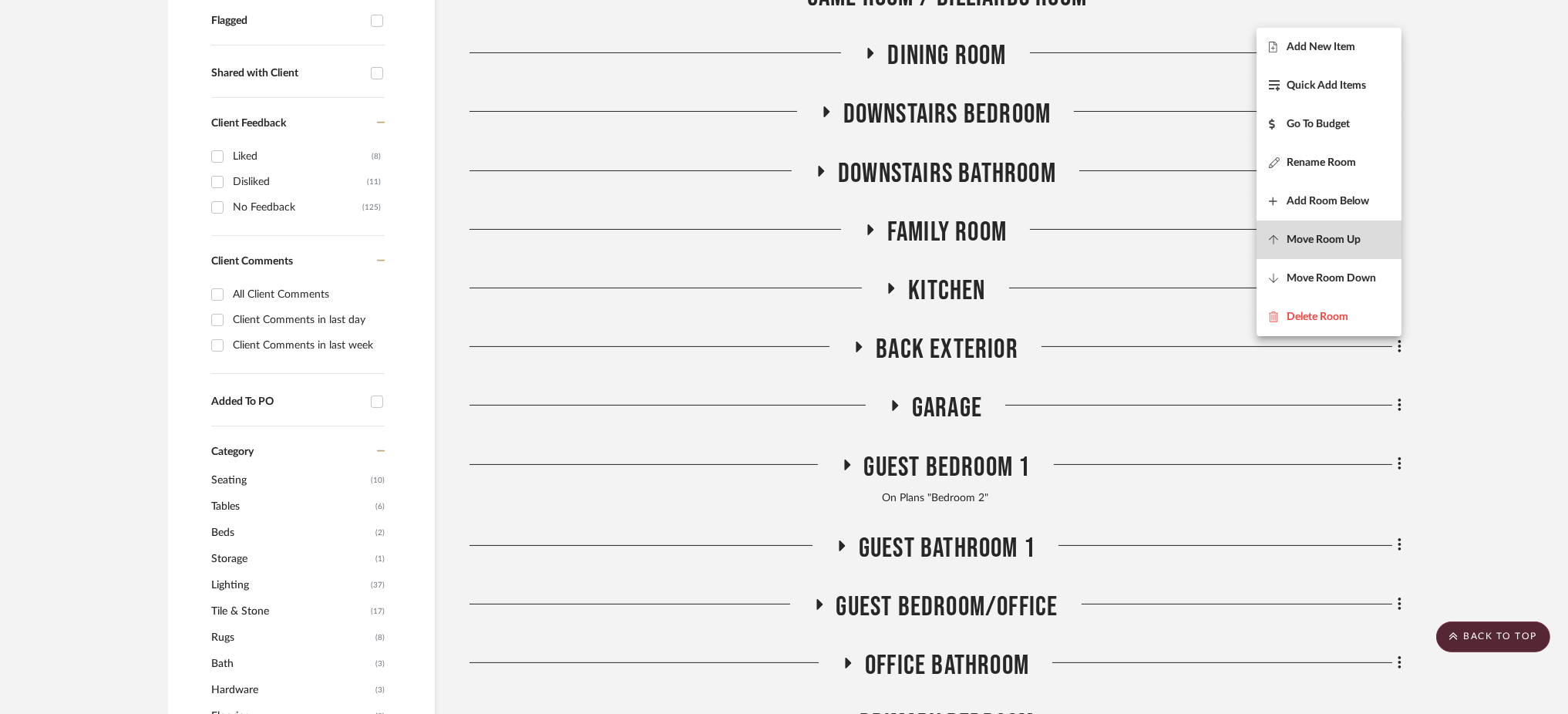
click at [1351, 246] on span "Move Room Up" at bounding box center [1323, 240] width 74 height 13
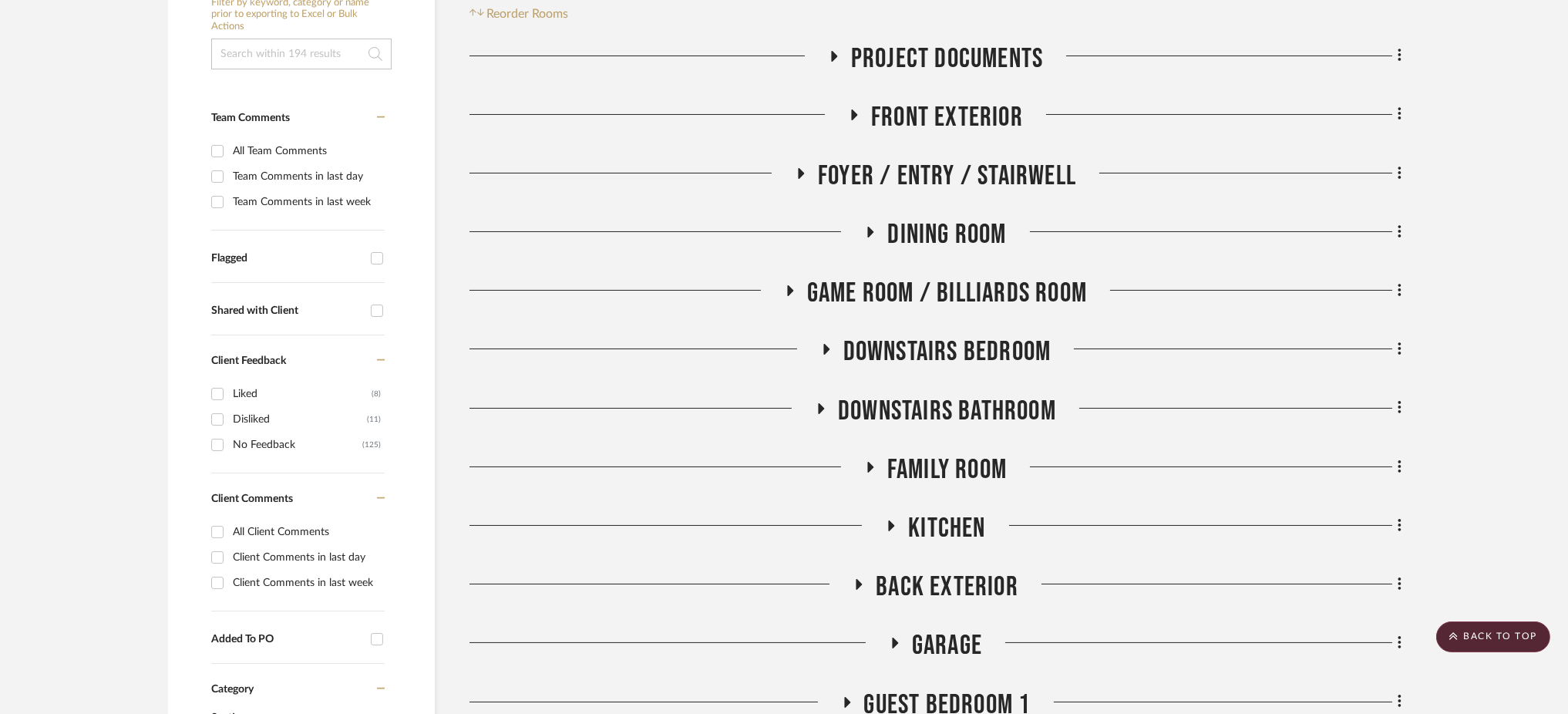
scroll to position [333, 0]
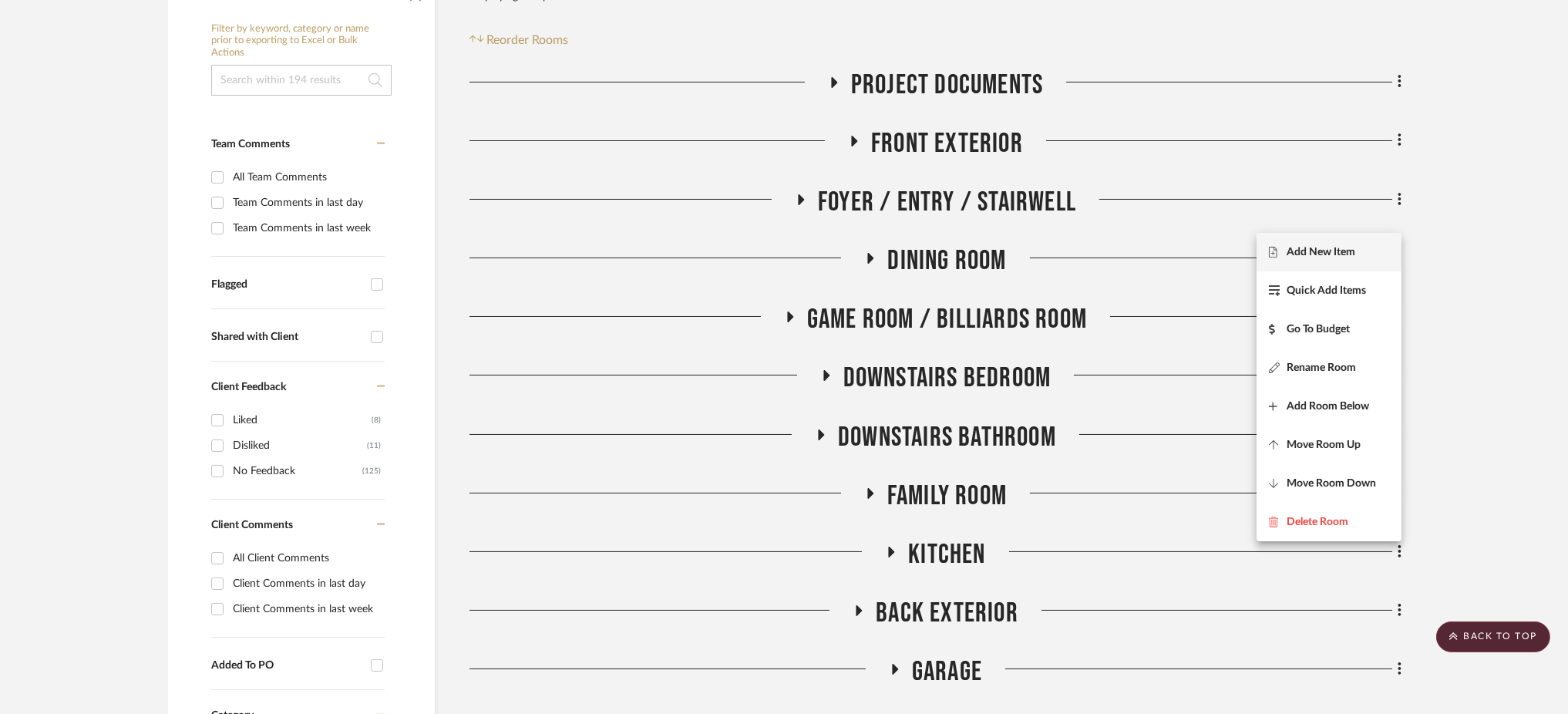
click at [1500, 318] on div at bounding box center [784, 357] width 1568 height 714
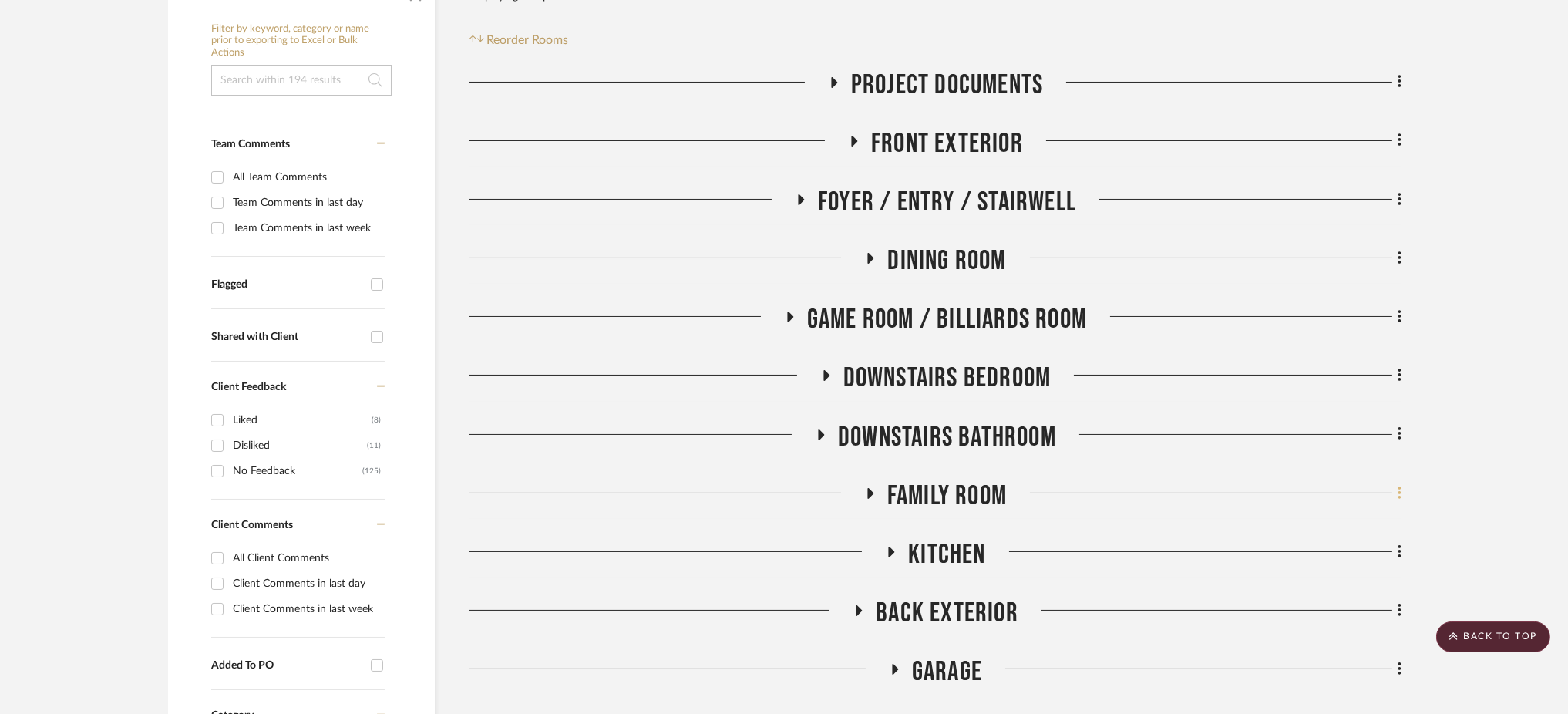
click at [1399, 485] on icon at bounding box center [1399, 493] width 5 height 17
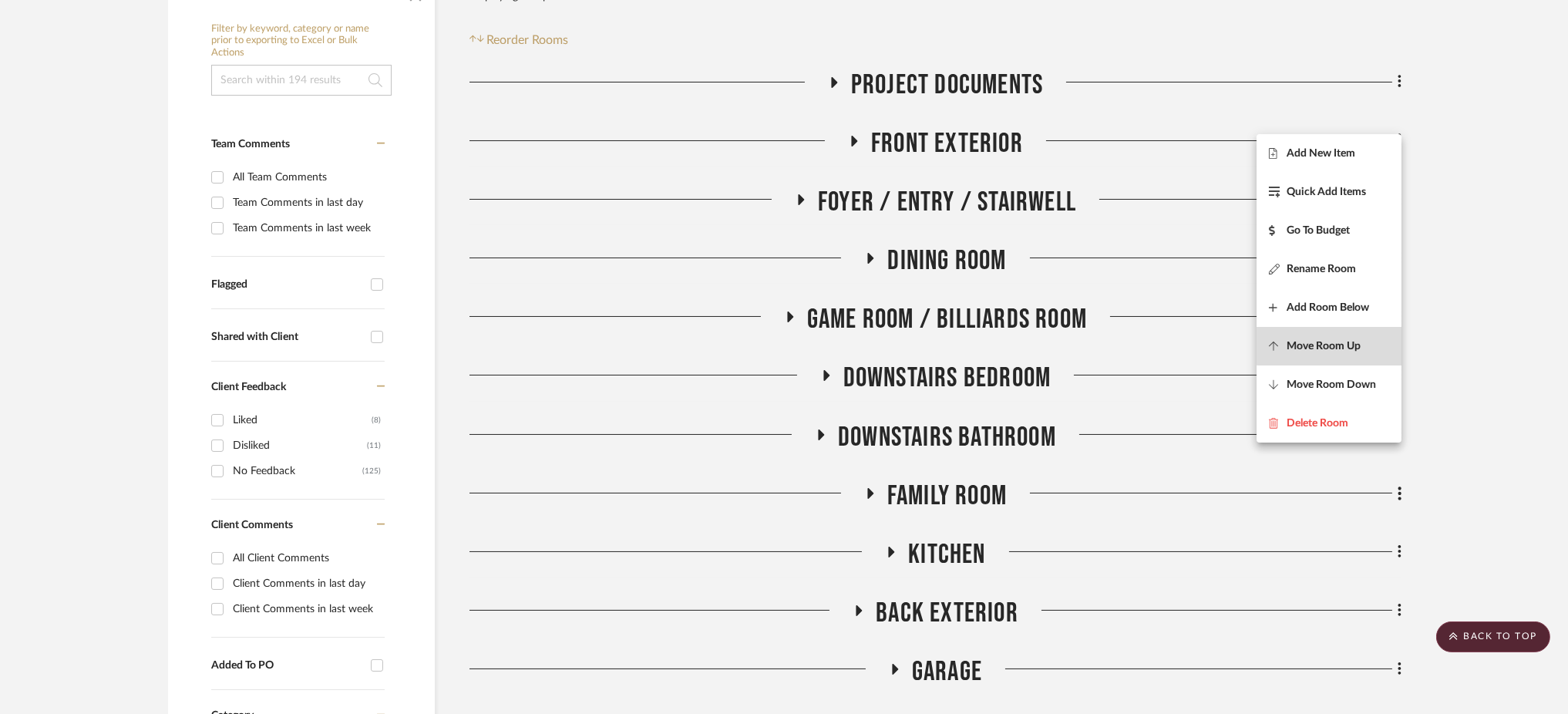
click at [1361, 340] on span "Move Room Up" at bounding box center [1329, 347] width 120 height 13
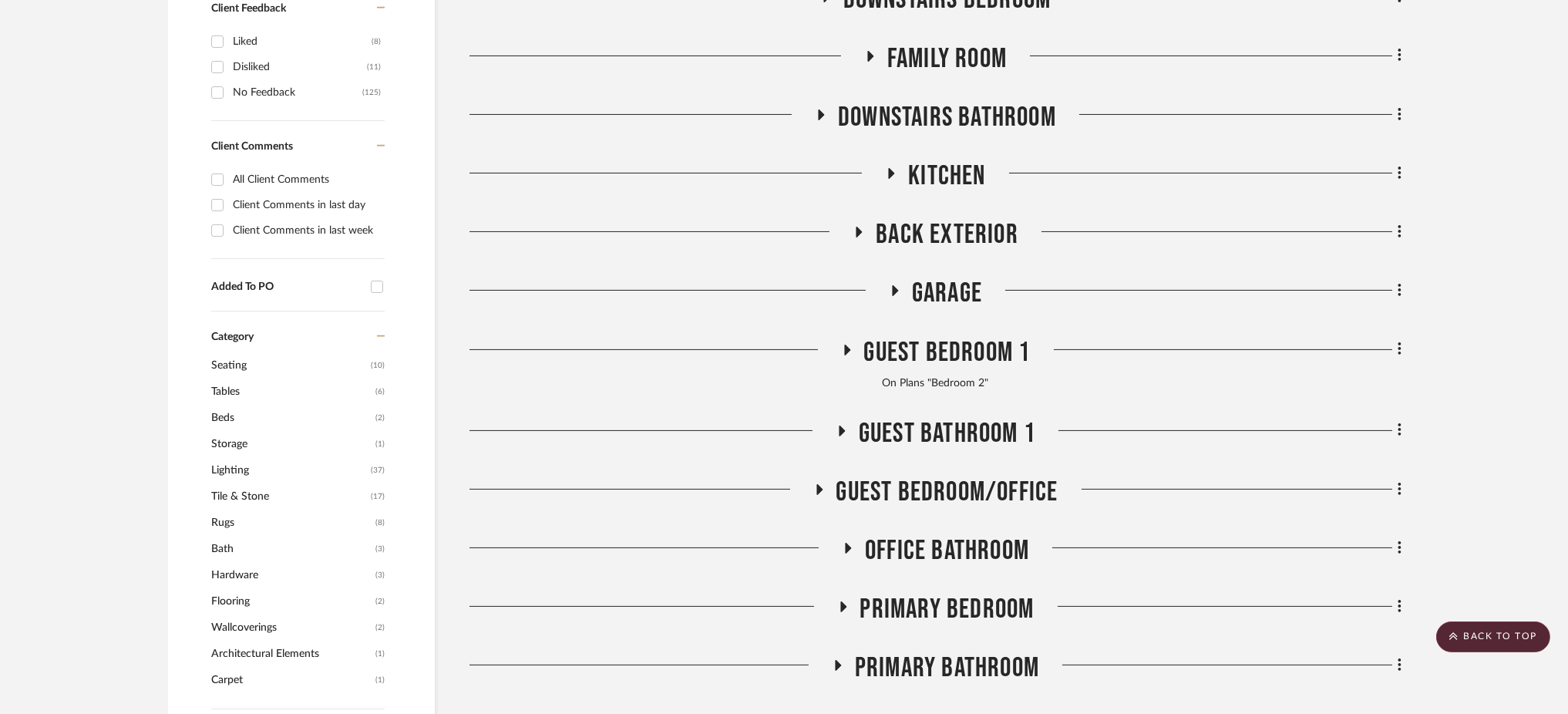
scroll to position [714, 0]
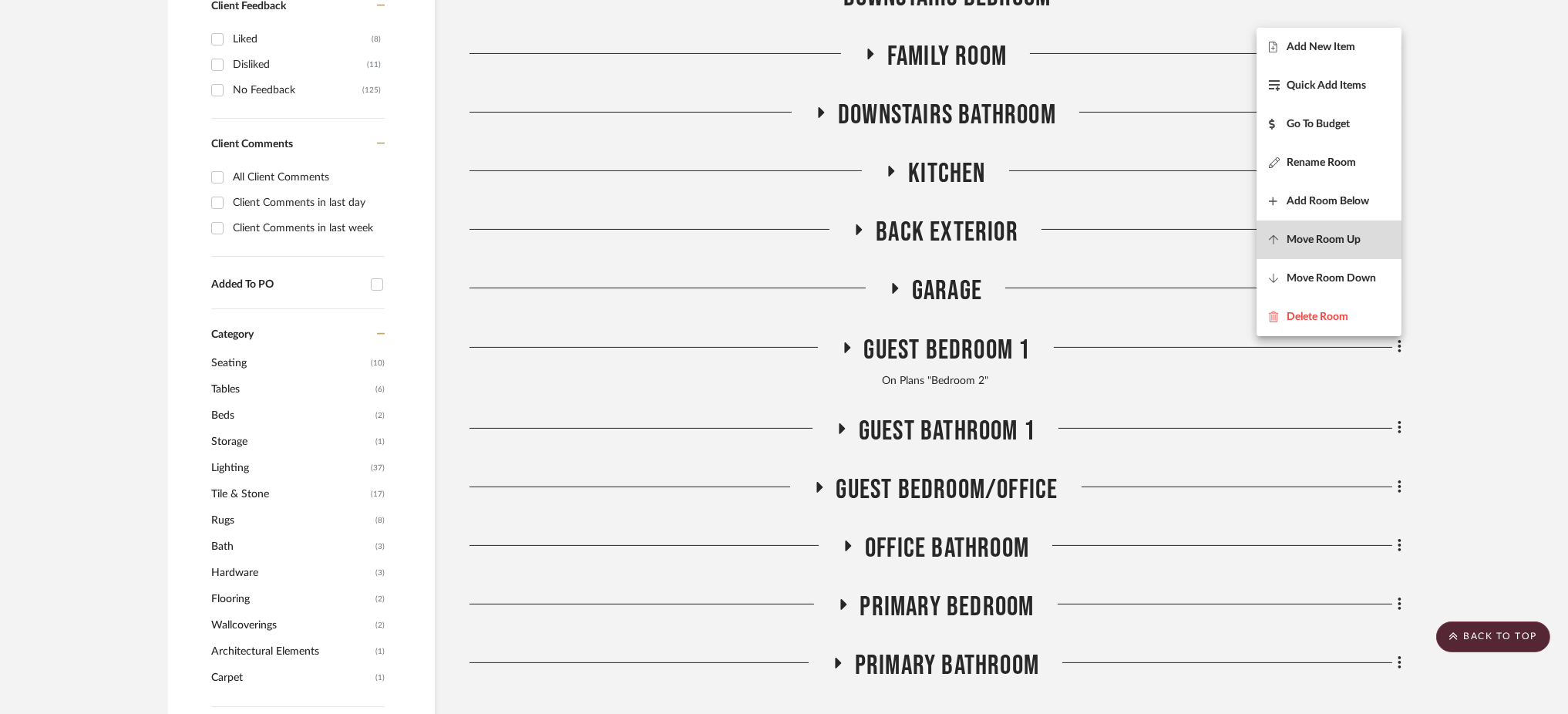
click at [1350, 233] on span "Move Room Up" at bounding box center [1323, 240] width 74 height 13
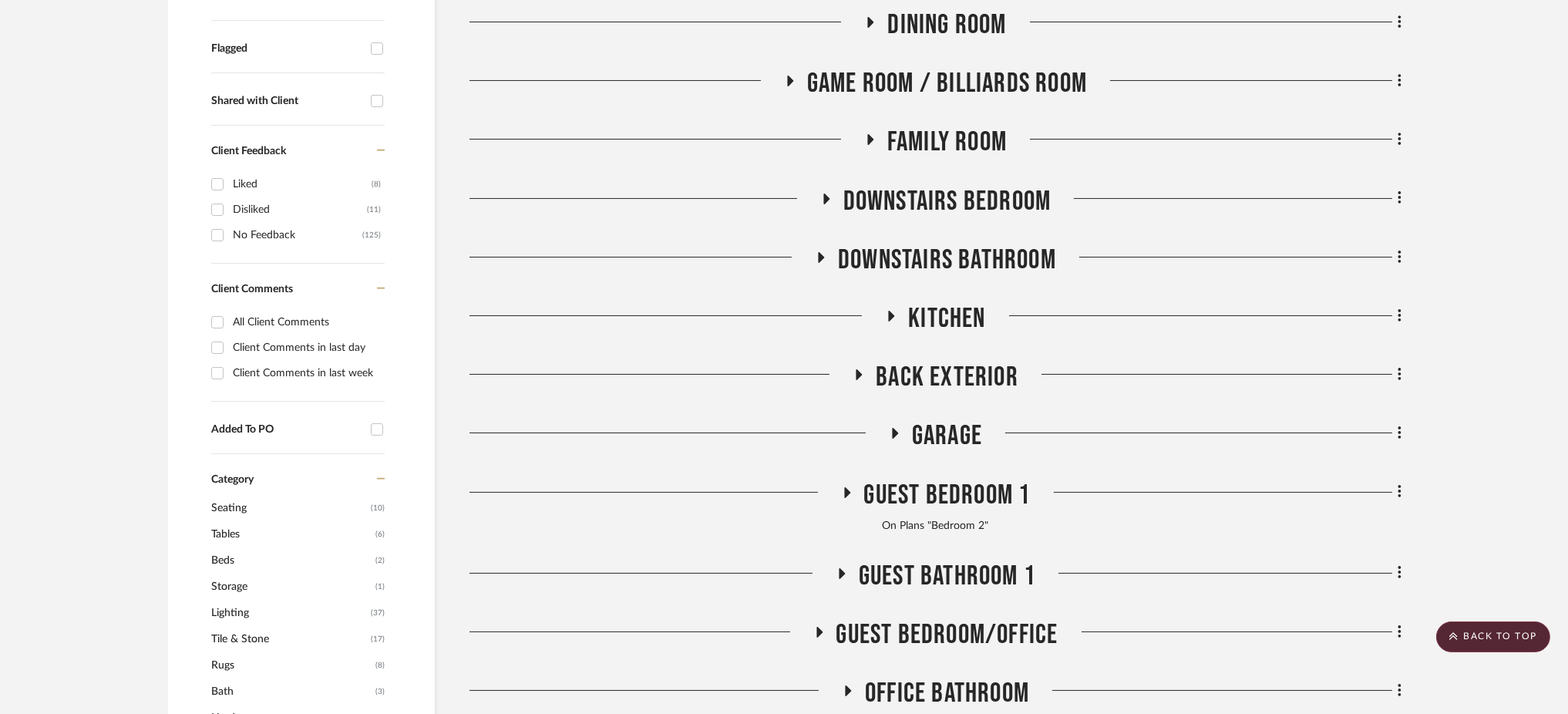
scroll to position [553, 0]
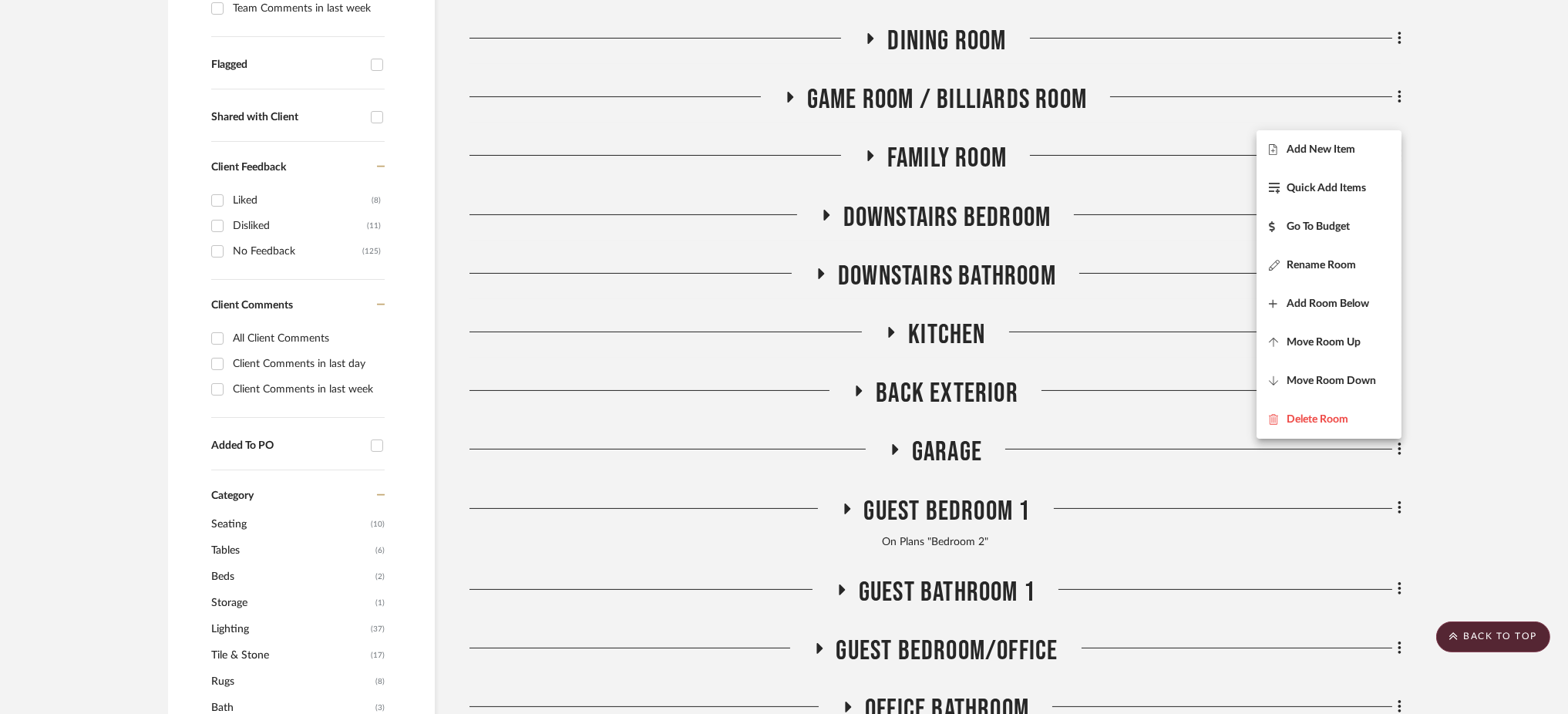
click at [1459, 161] on div at bounding box center [784, 357] width 1568 height 714
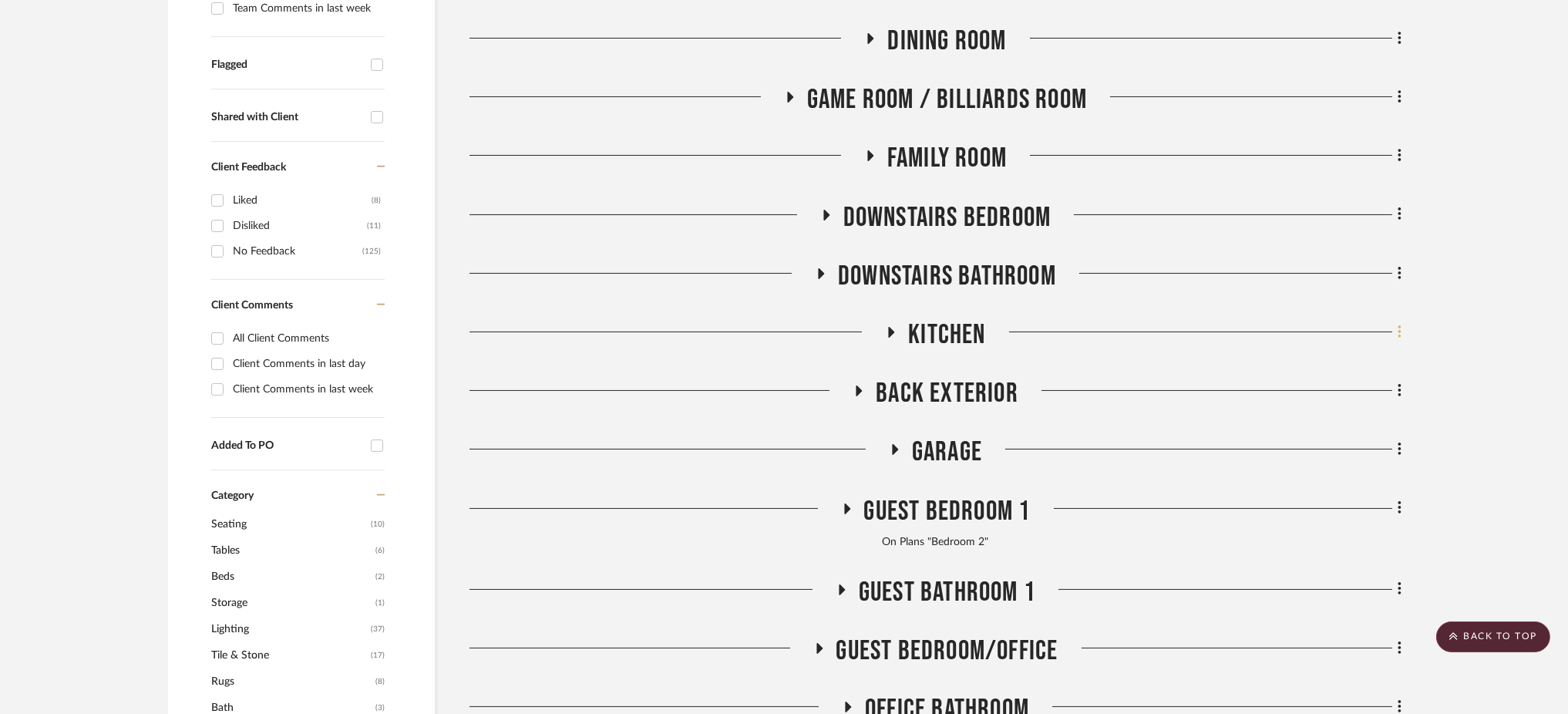
click at [1398, 324] on icon at bounding box center [1399, 332] width 5 height 17
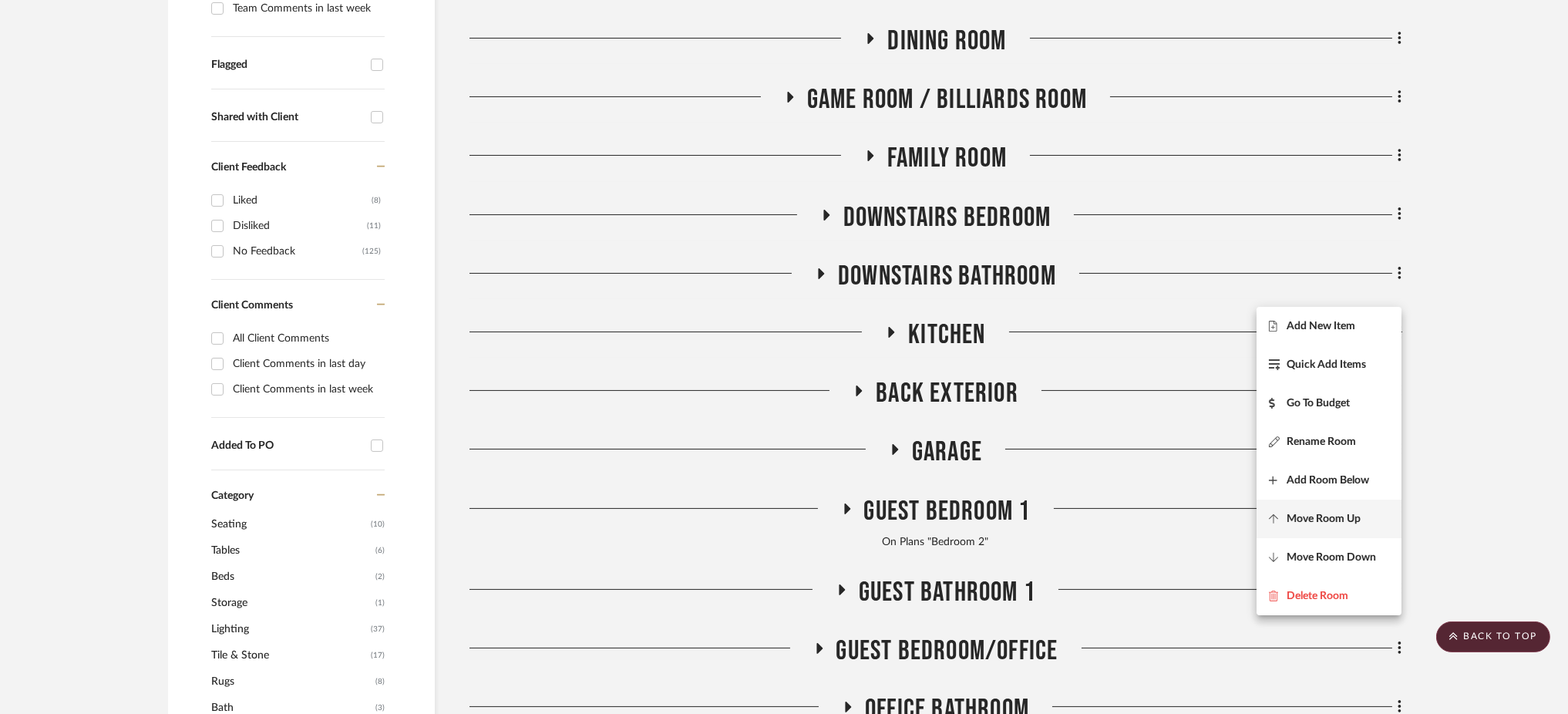
click at [1339, 517] on span "Move Room Up" at bounding box center [1323, 519] width 74 height 13
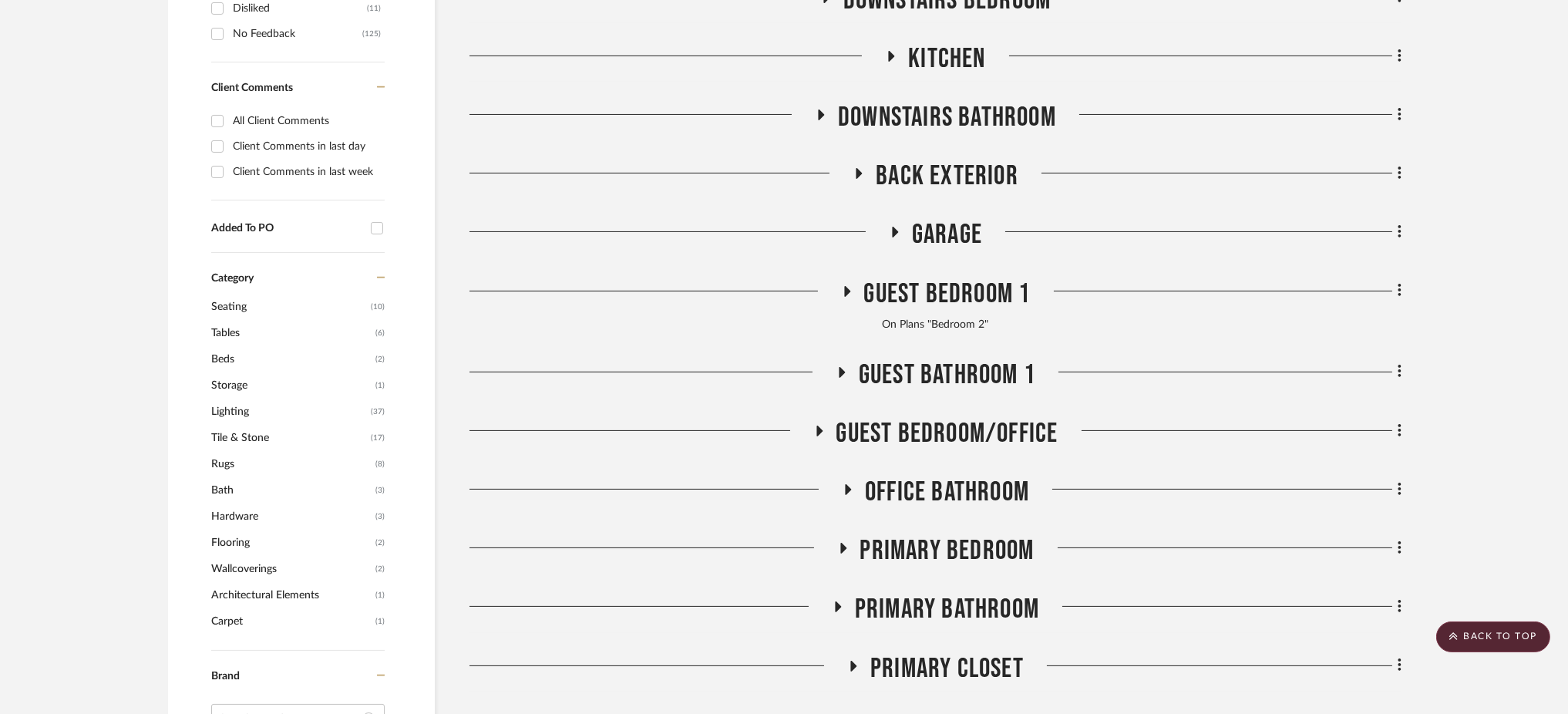
scroll to position [773, 0]
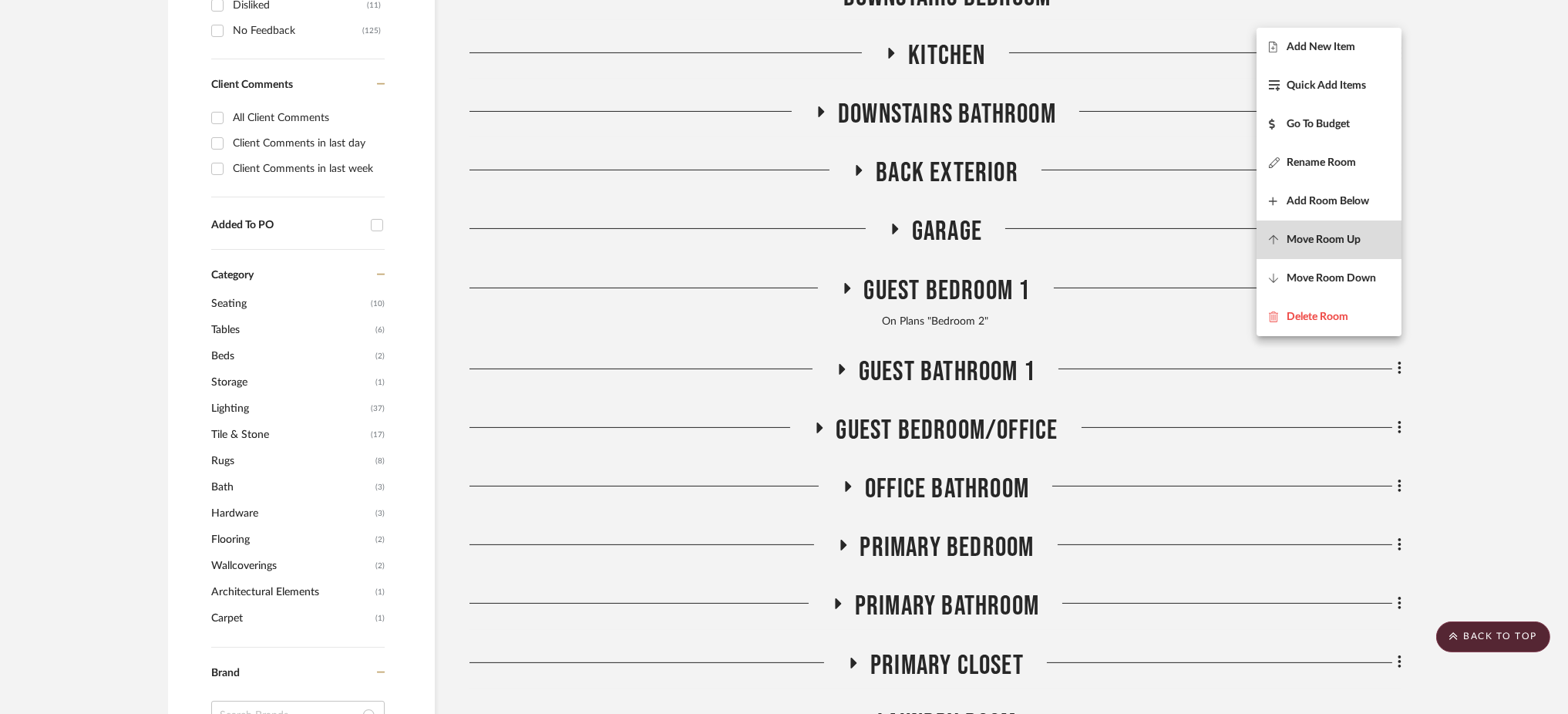
click at [1347, 243] on span "Move Room Up" at bounding box center [1323, 240] width 74 height 13
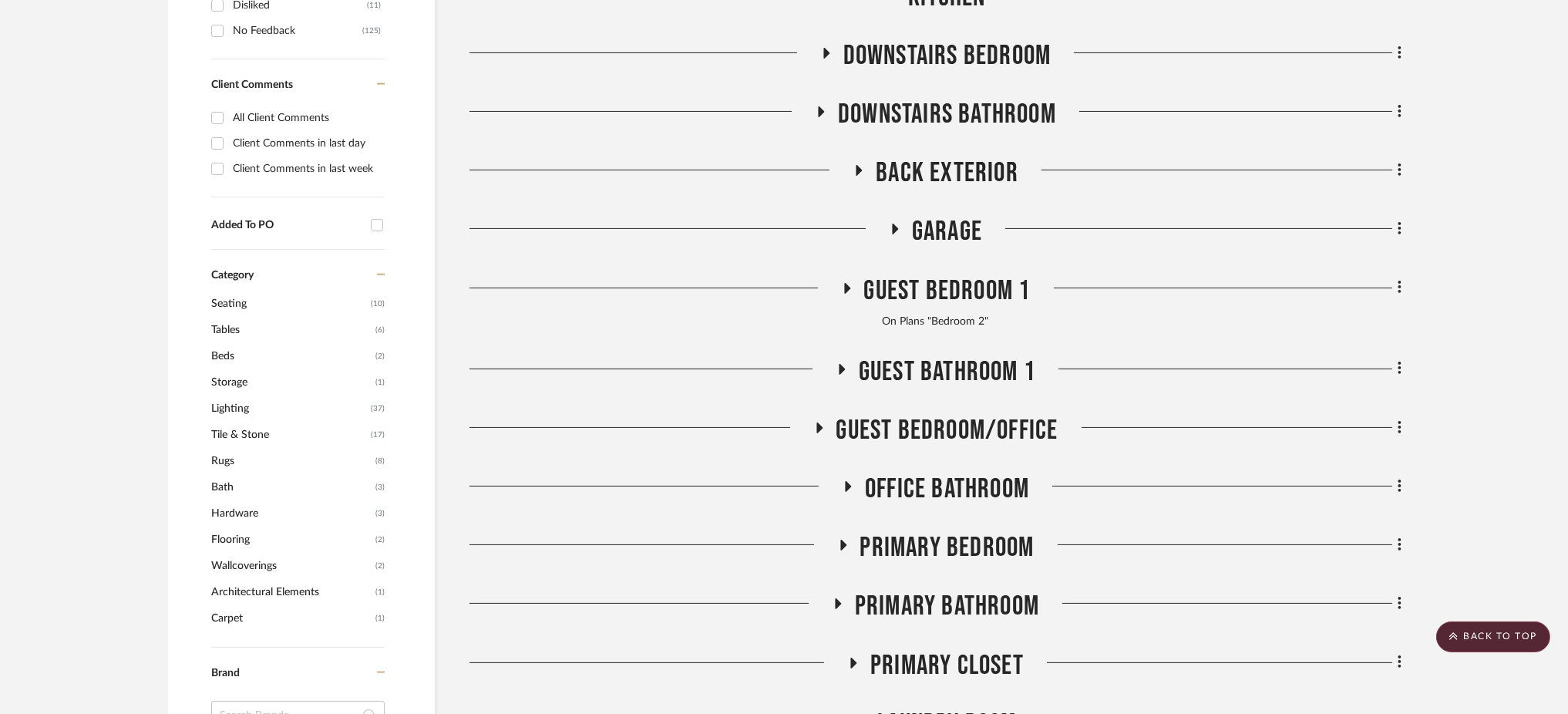
scroll to position [714, 0]
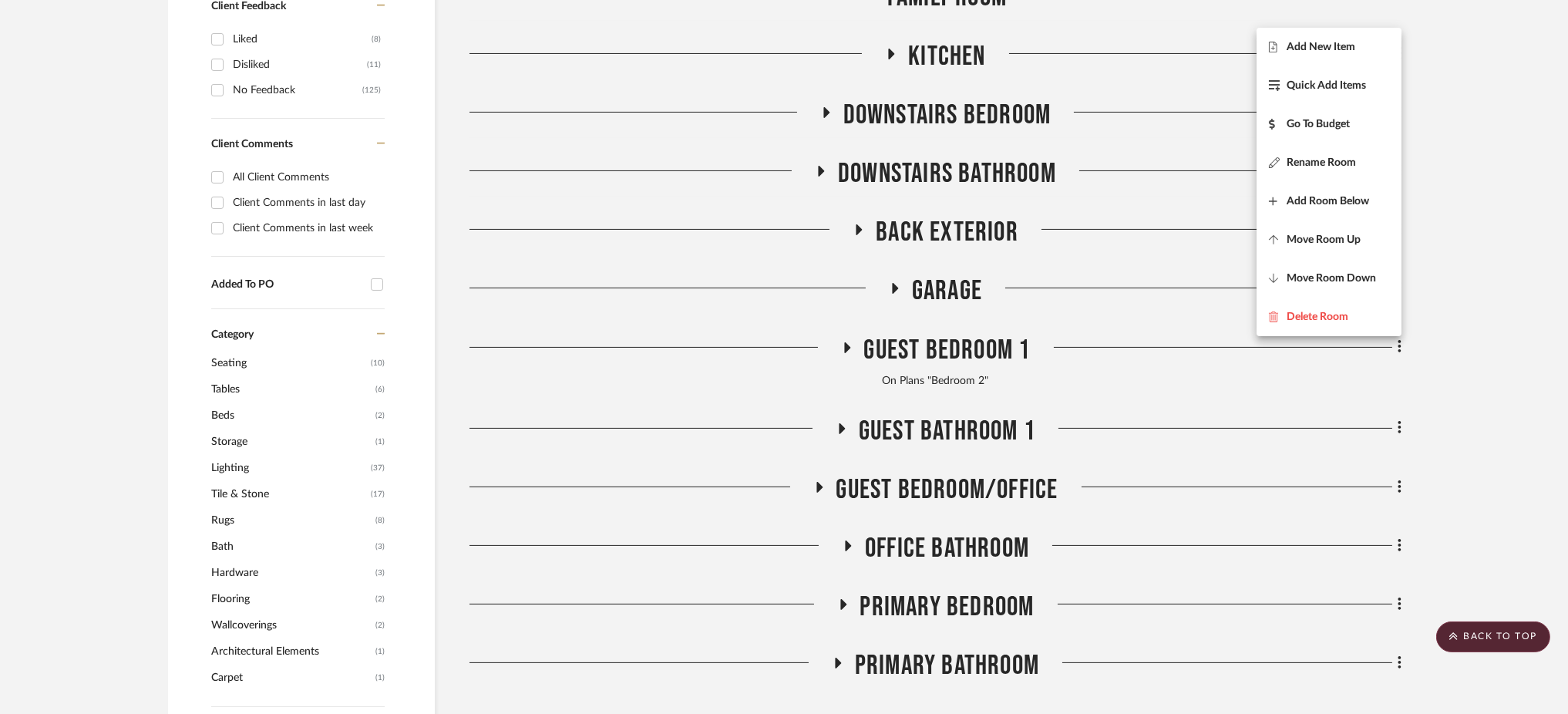
click at [1439, 185] on div at bounding box center [784, 357] width 1568 height 714
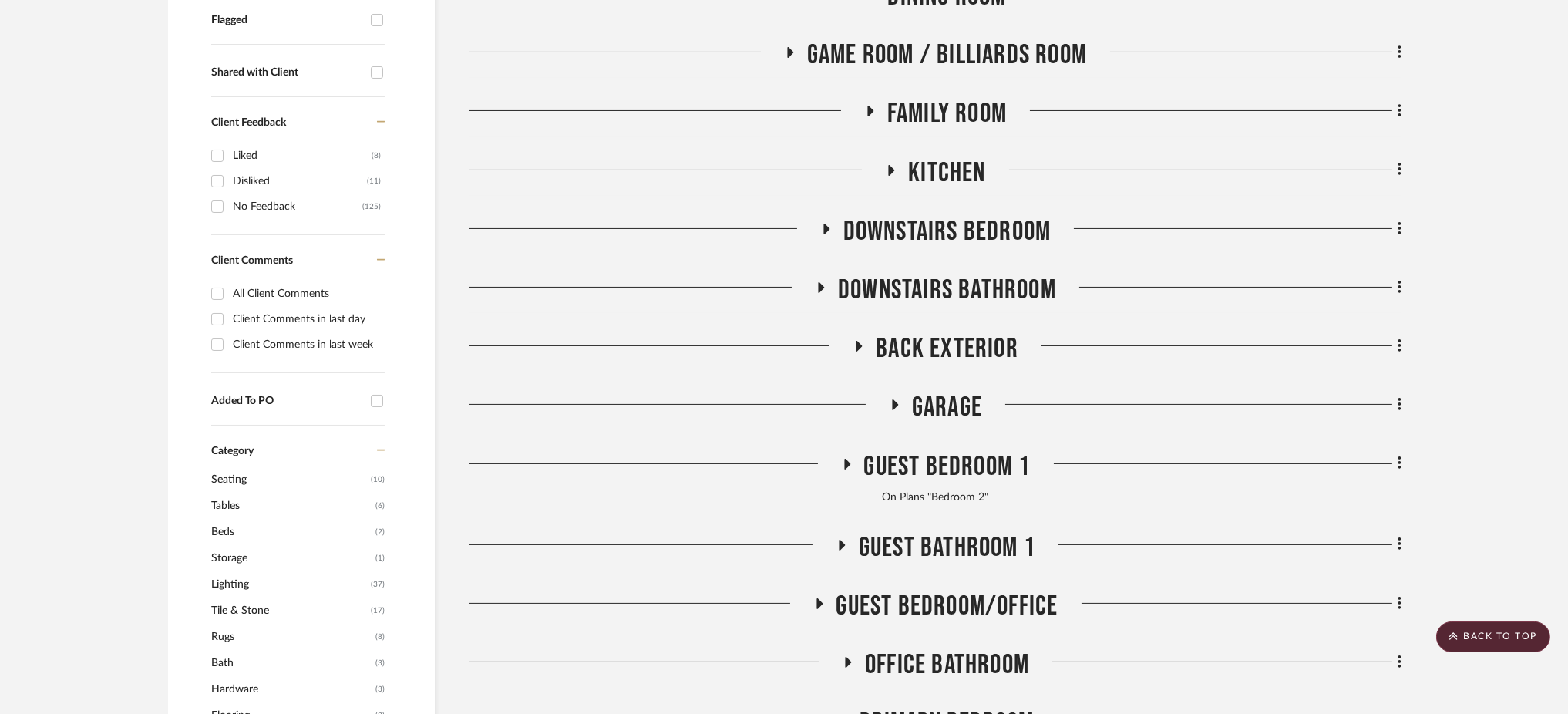
scroll to position [611, 0]
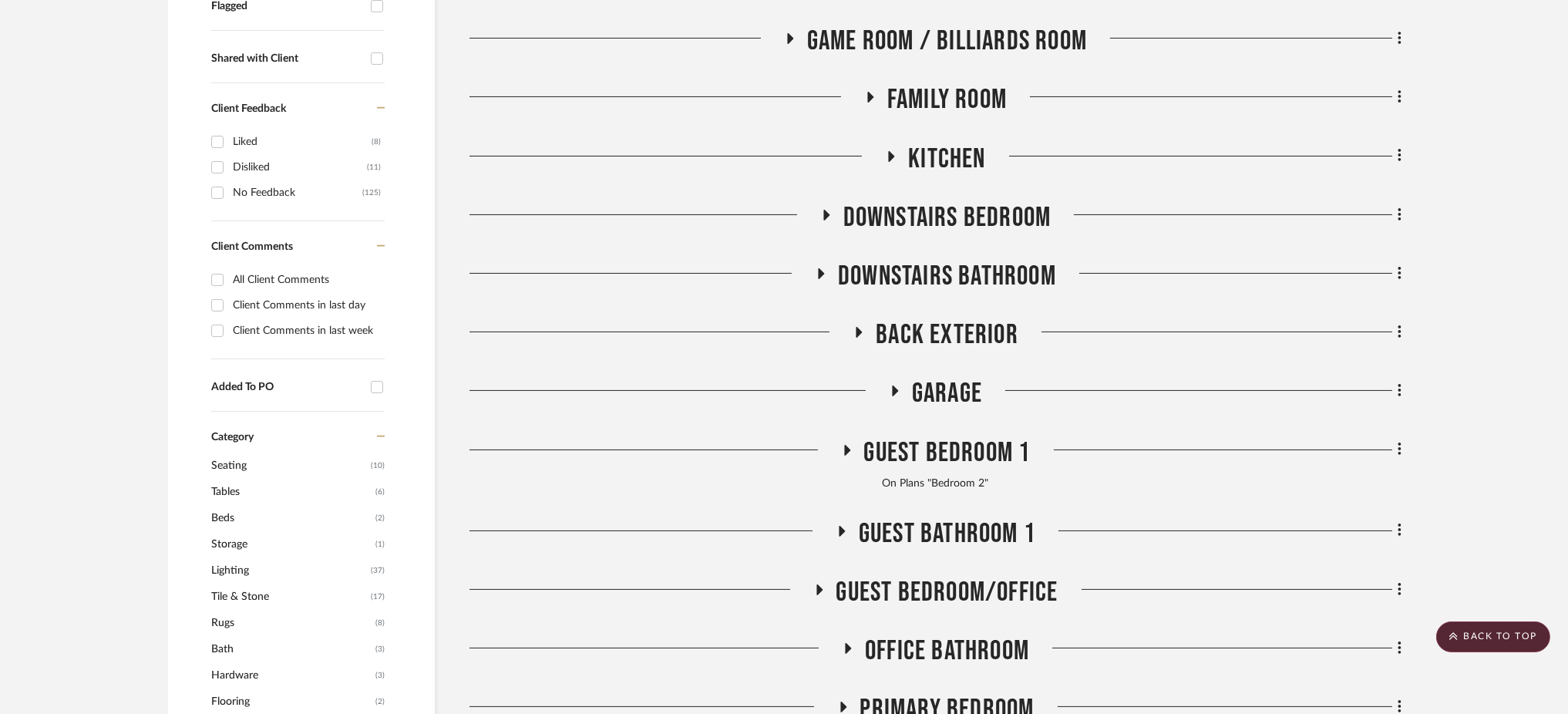
click at [1398, 441] on icon at bounding box center [1399, 449] width 5 height 17
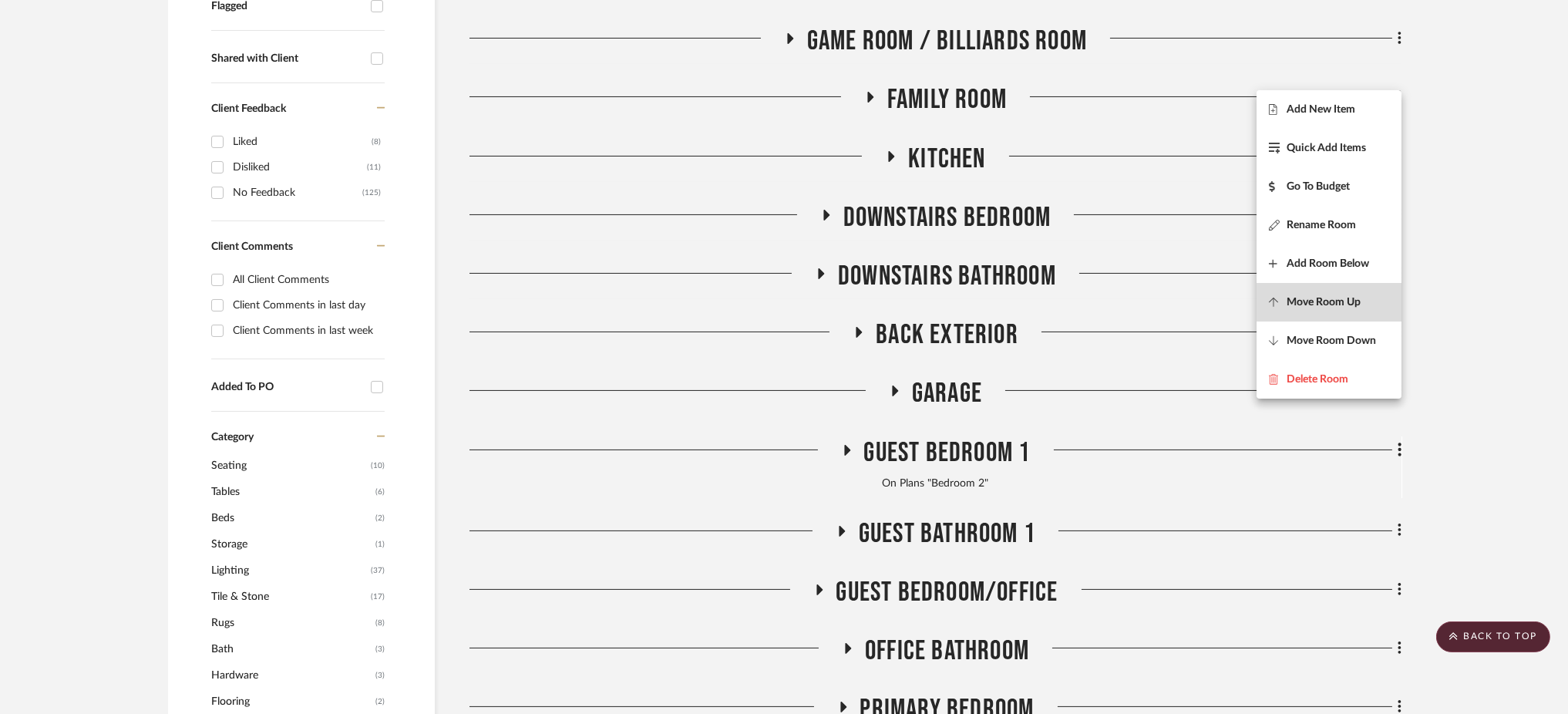
click at [1352, 298] on span "Move Room Up" at bounding box center [1323, 303] width 74 height 13
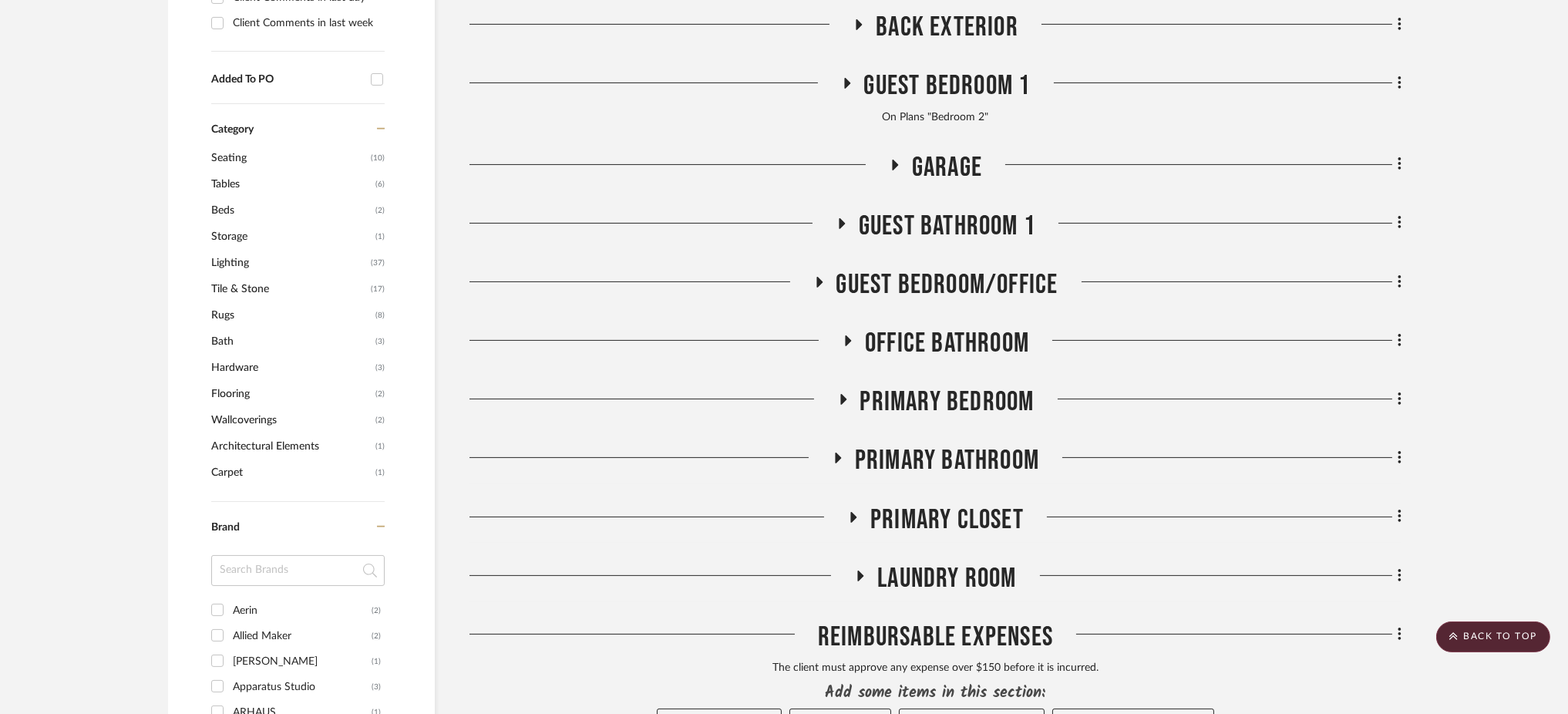
scroll to position [950, 0]
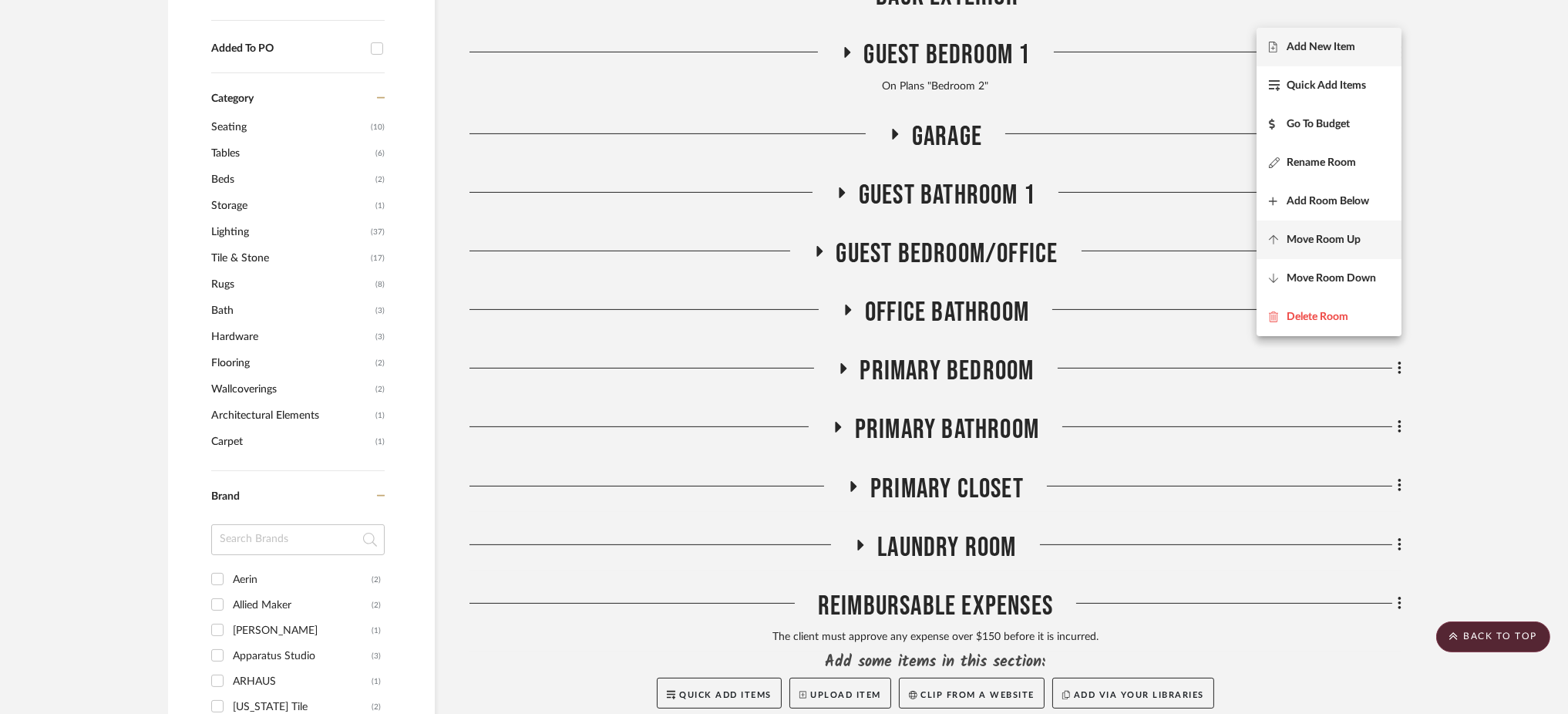
click at [1340, 245] on span "Move Room Up" at bounding box center [1323, 240] width 74 height 13
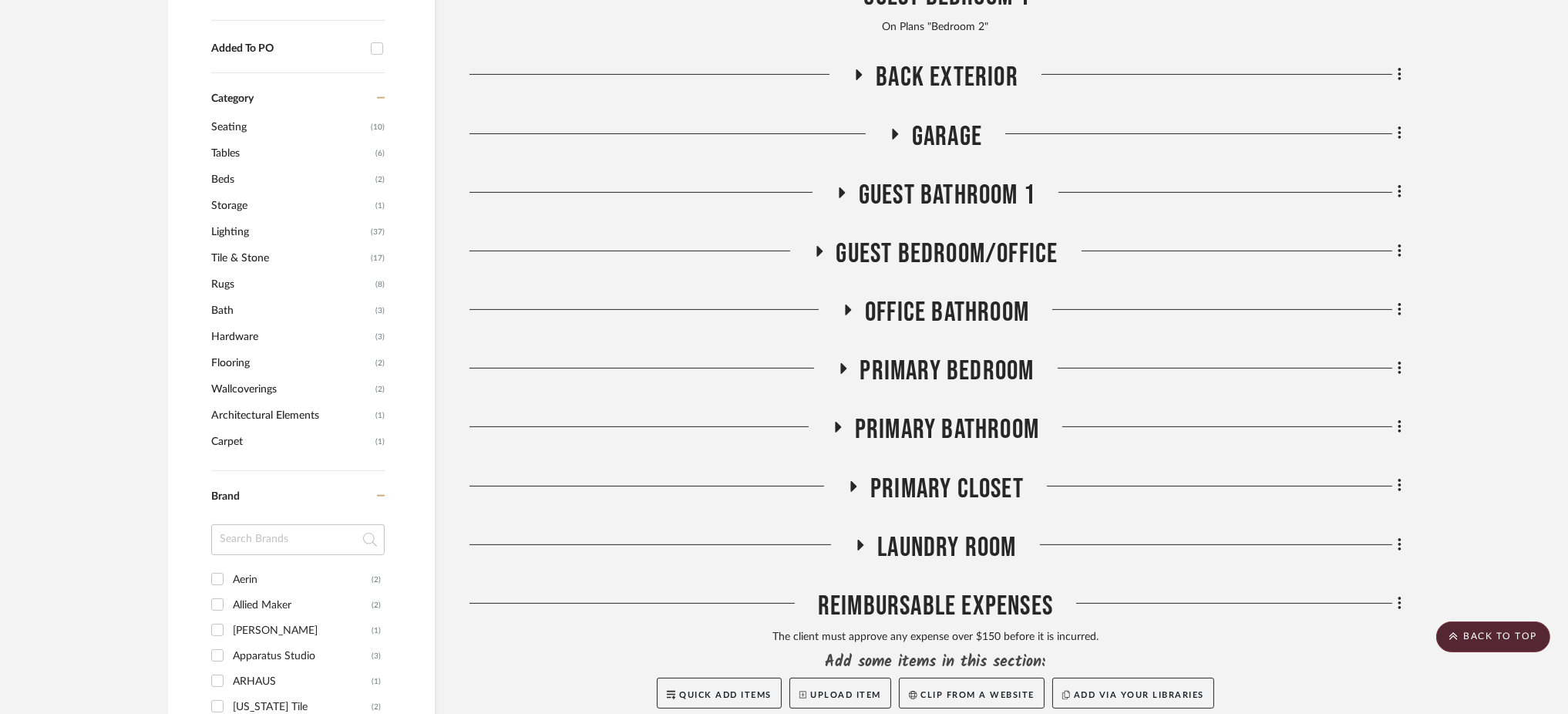
scroll to position [890, 0]
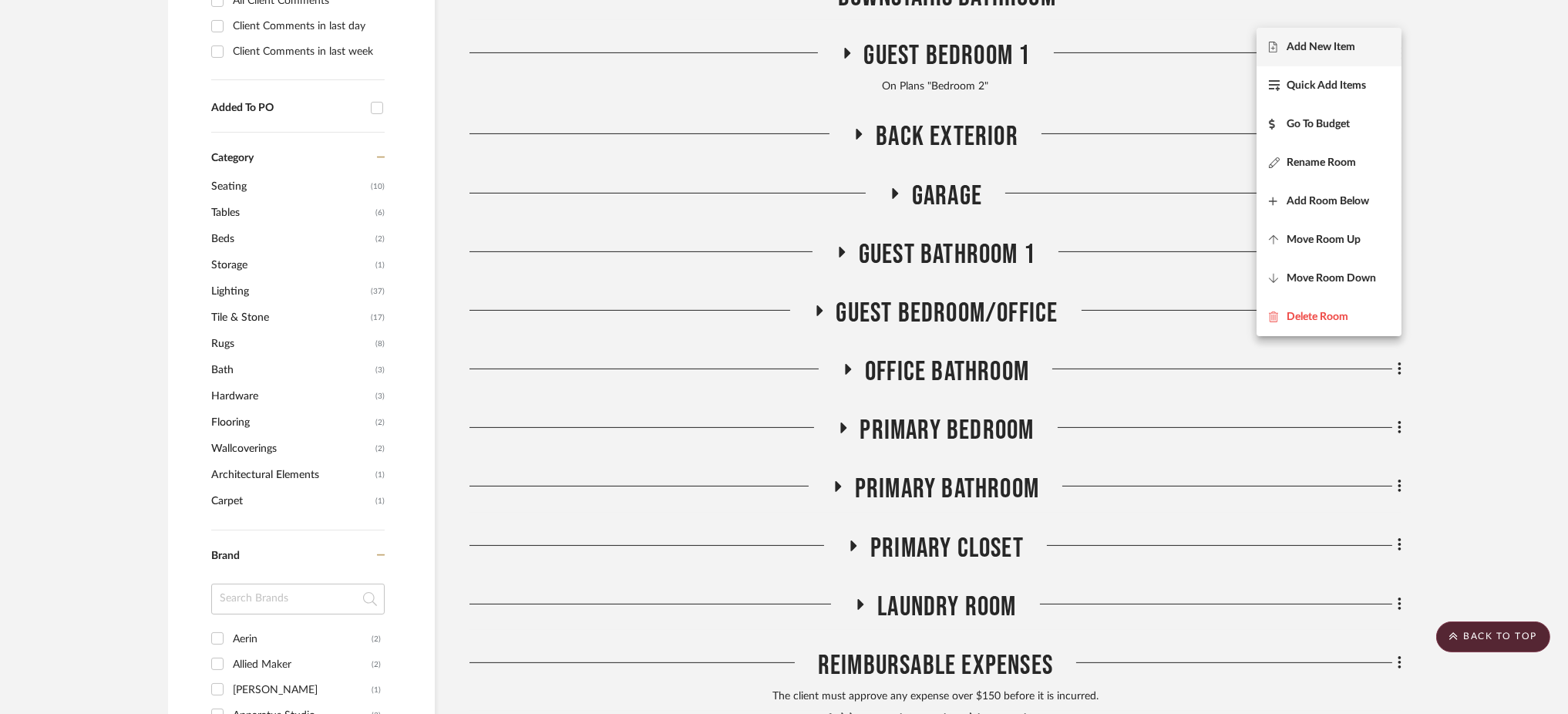
click at [1494, 264] on div at bounding box center [784, 357] width 1568 height 714
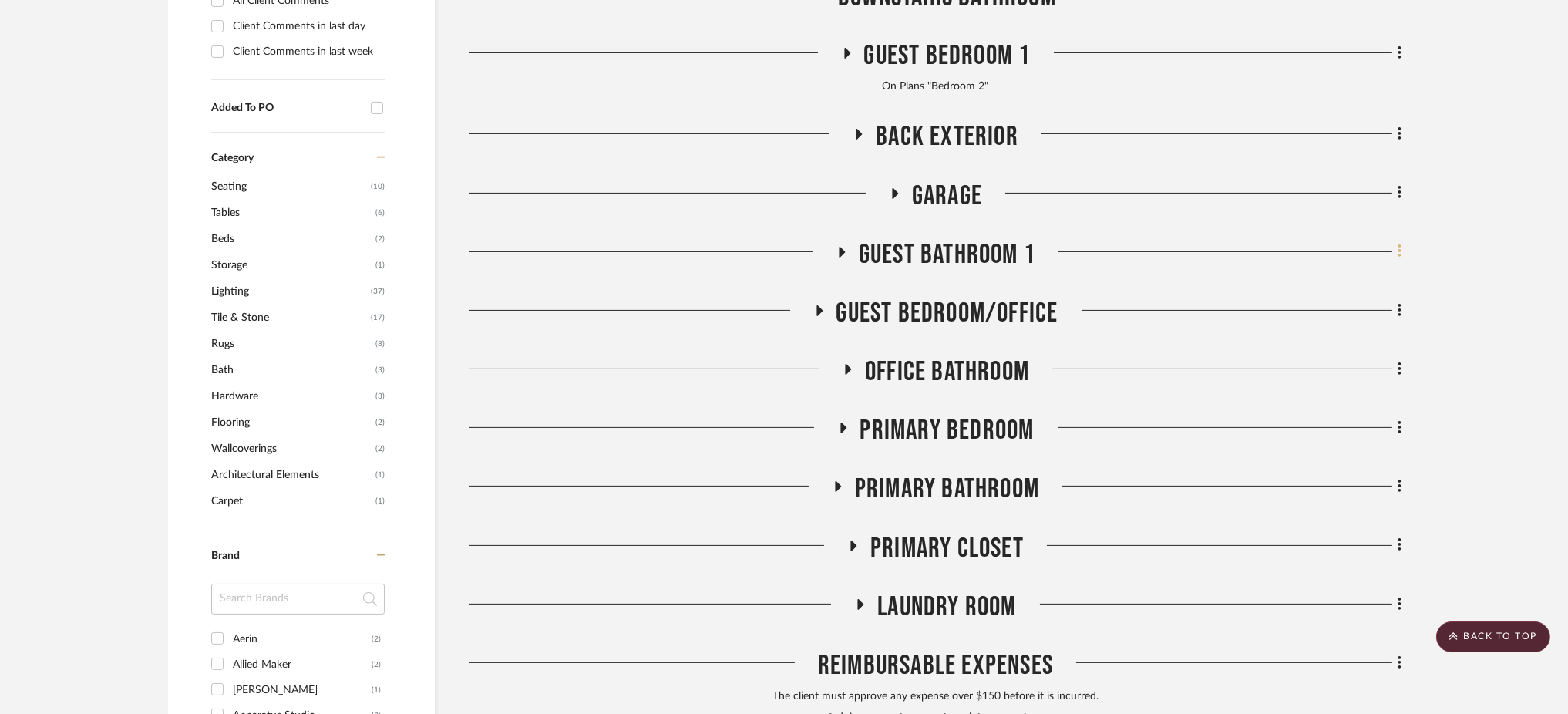
click at [1396, 241] on fa-icon at bounding box center [1397, 253] width 10 height 26
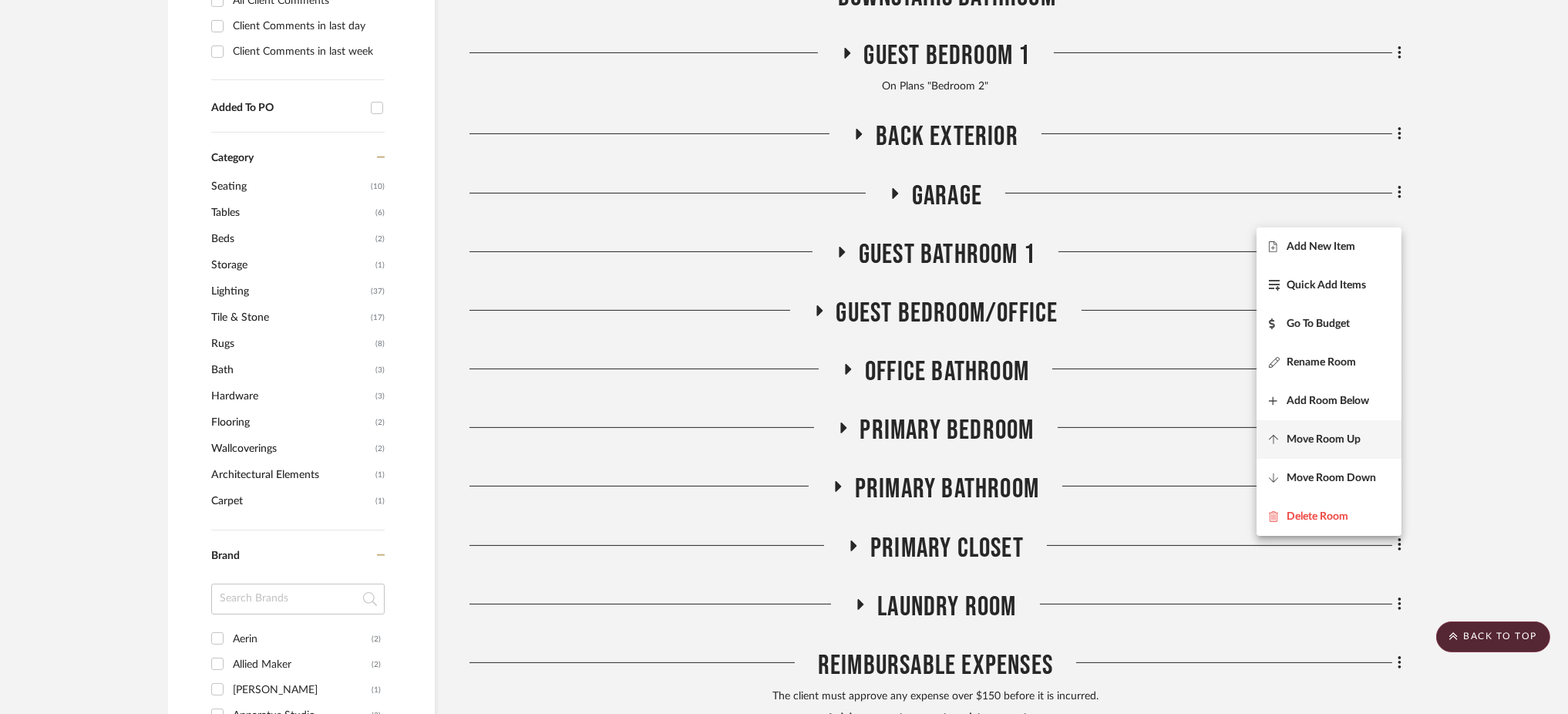
click at [1358, 435] on span "Move Room Up" at bounding box center [1323, 440] width 74 height 13
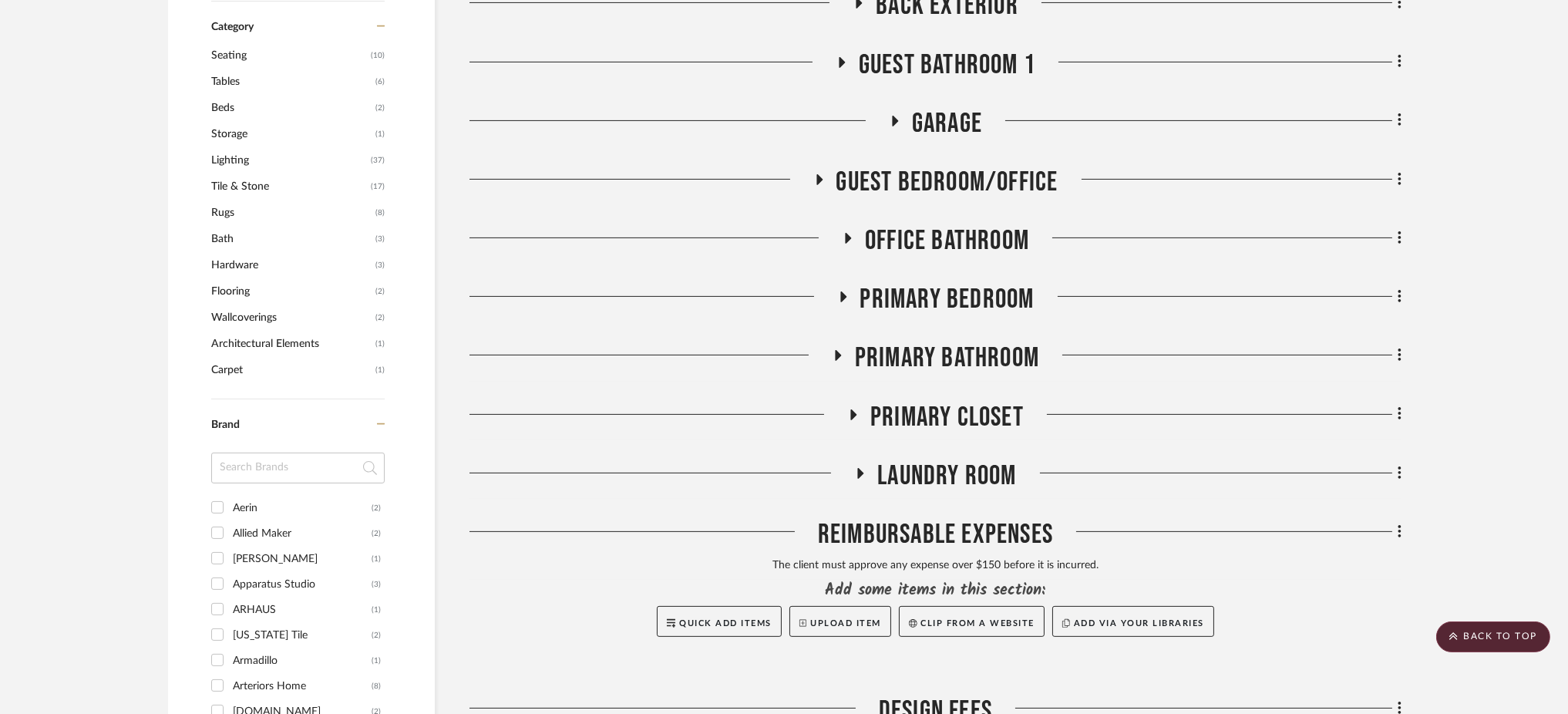
scroll to position [1031, 0]
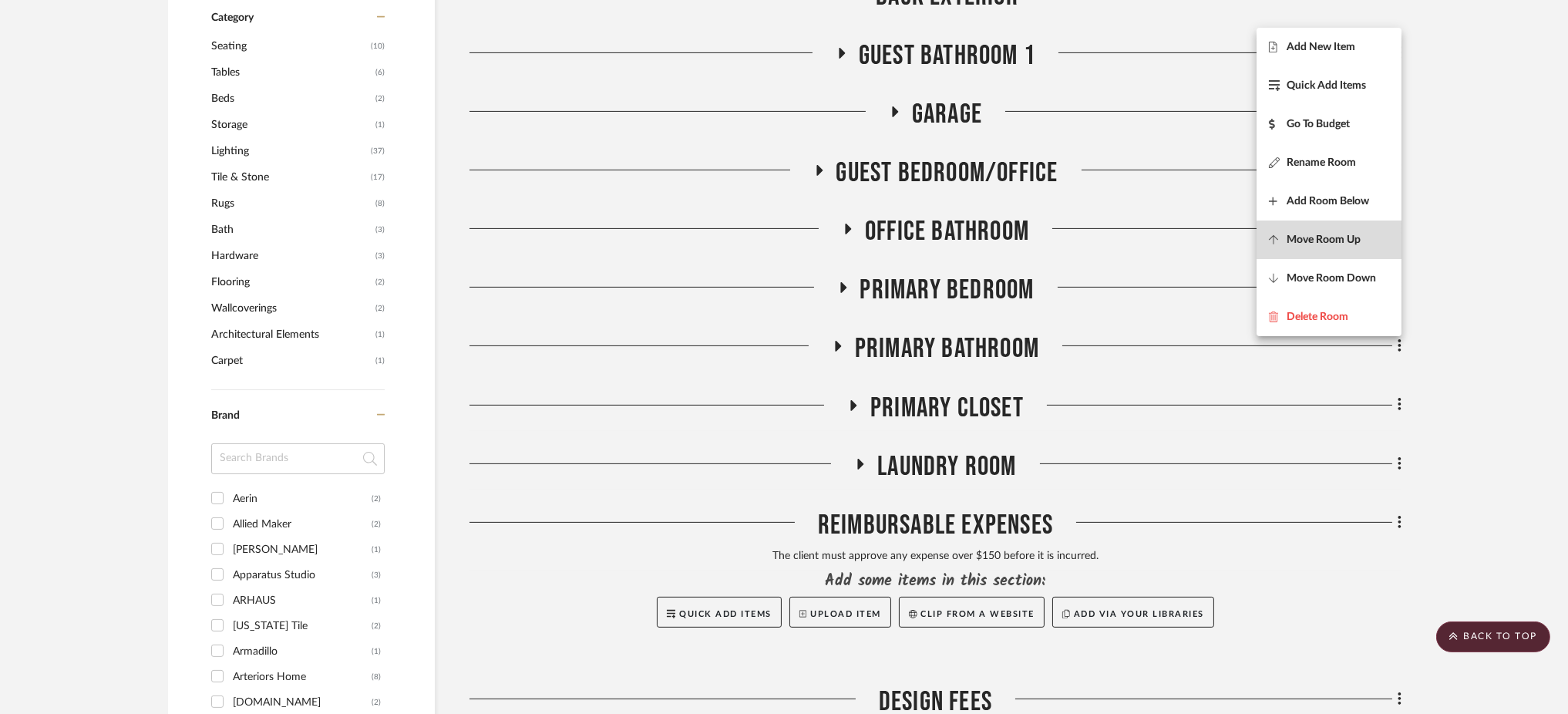
click at [1334, 248] on button "Move Room Up" at bounding box center [1329, 240] width 145 height 38
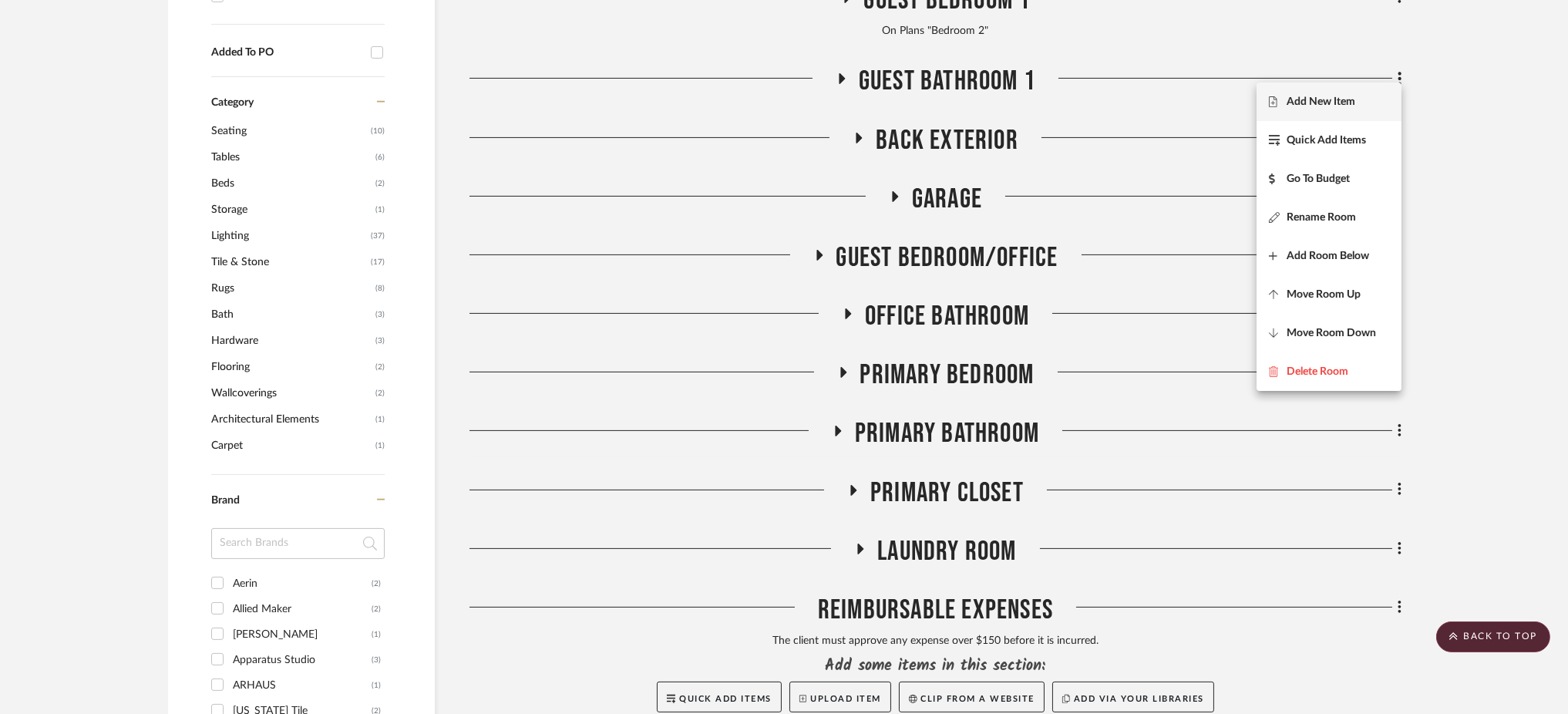
scroll to position [869, 0]
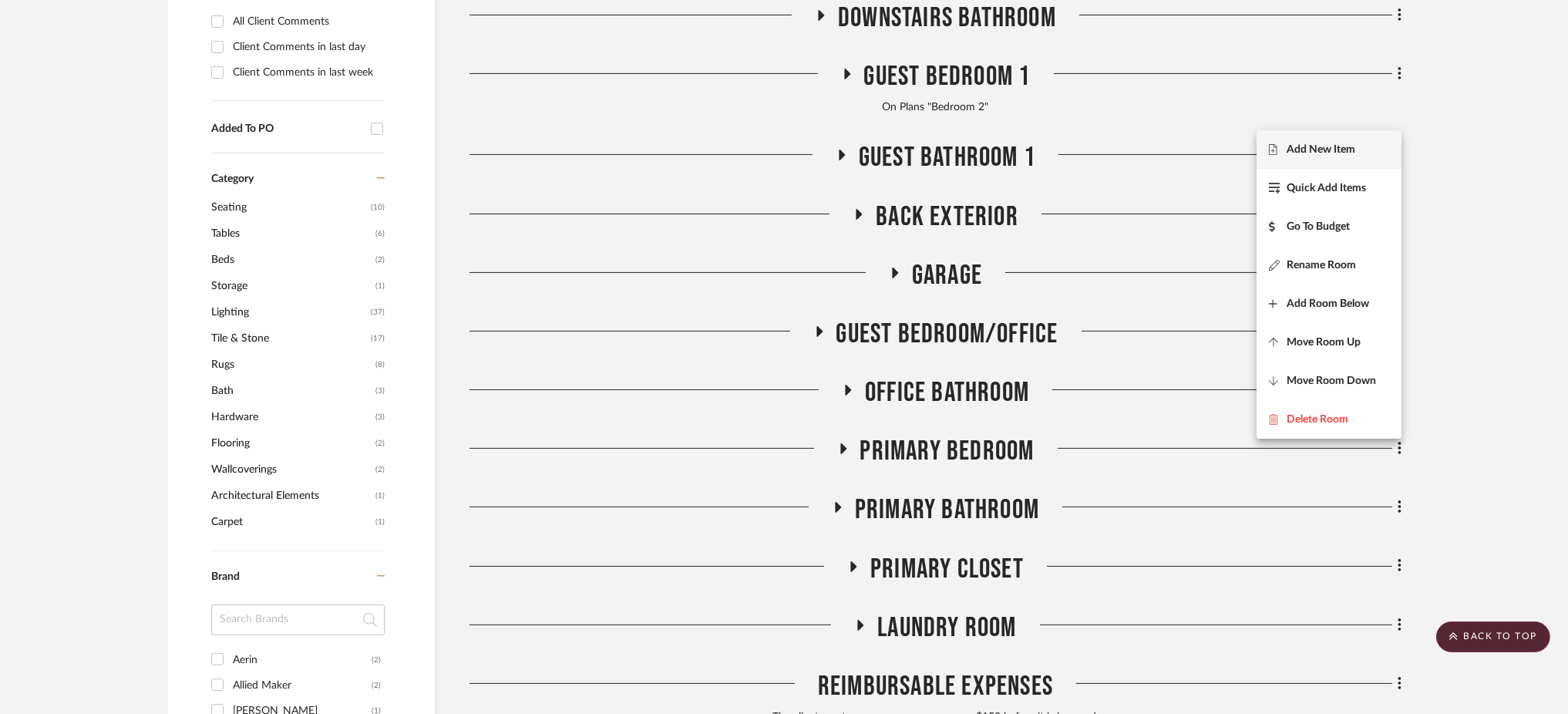
click at [1482, 248] on div at bounding box center [784, 357] width 1568 height 714
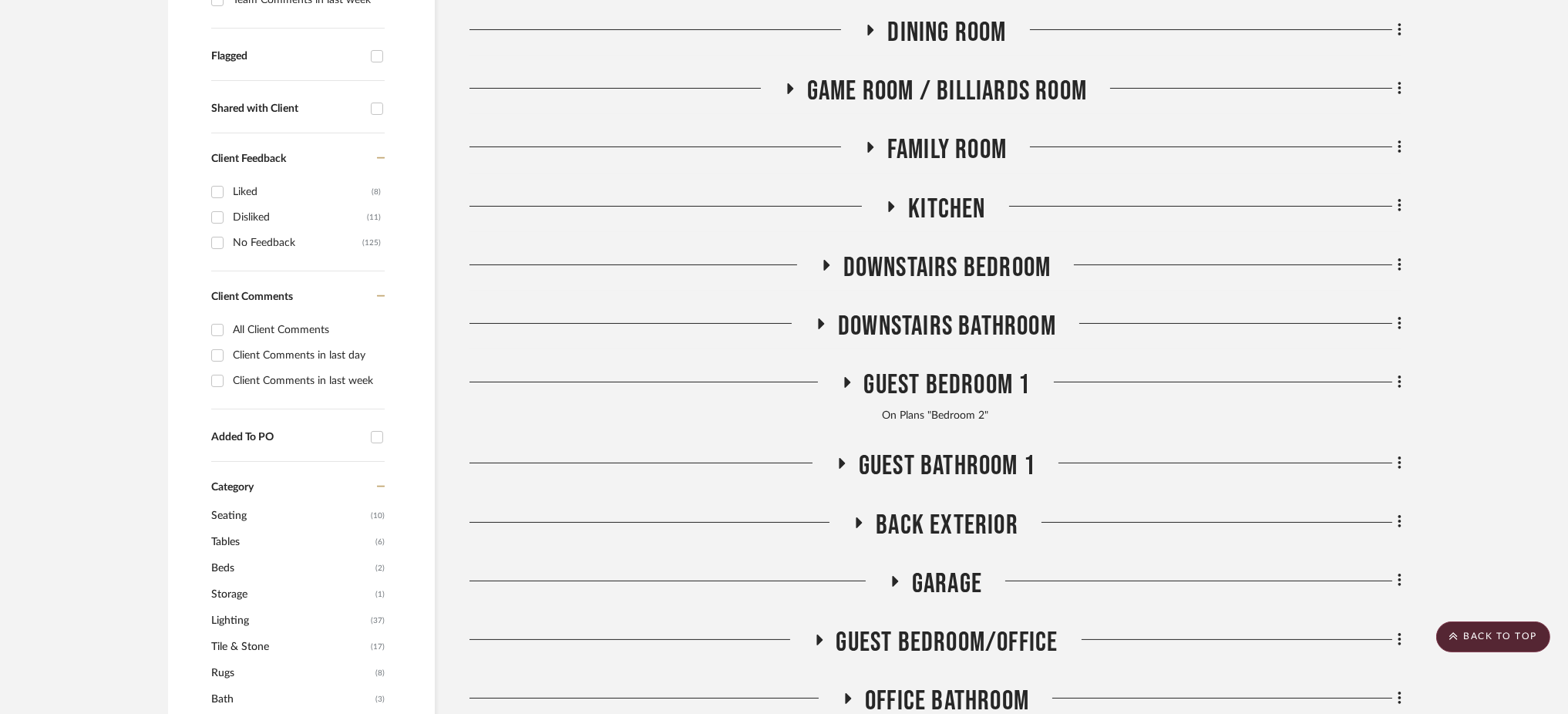
scroll to position [664, 0]
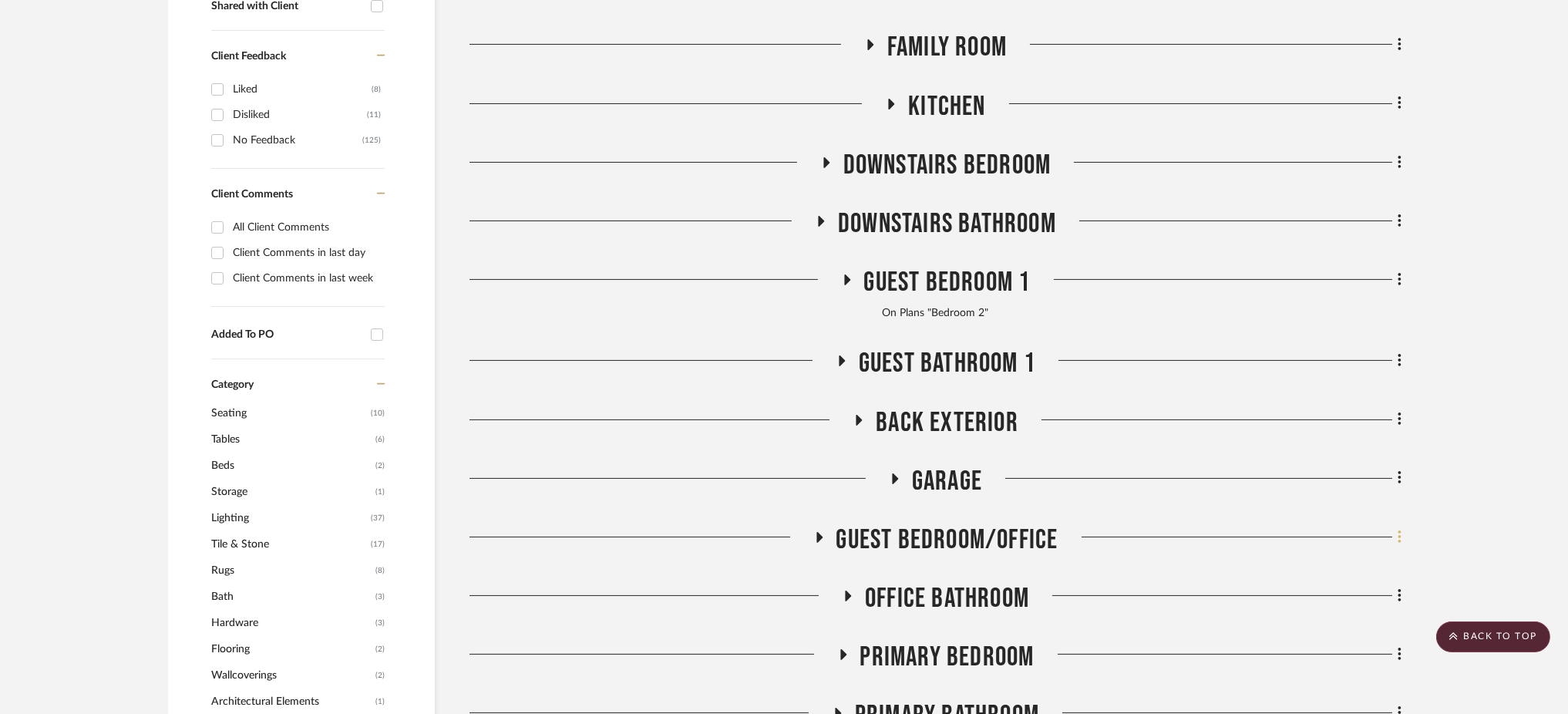
click at [1396, 526] on fa-icon at bounding box center [1397, 538] width 10 height 26
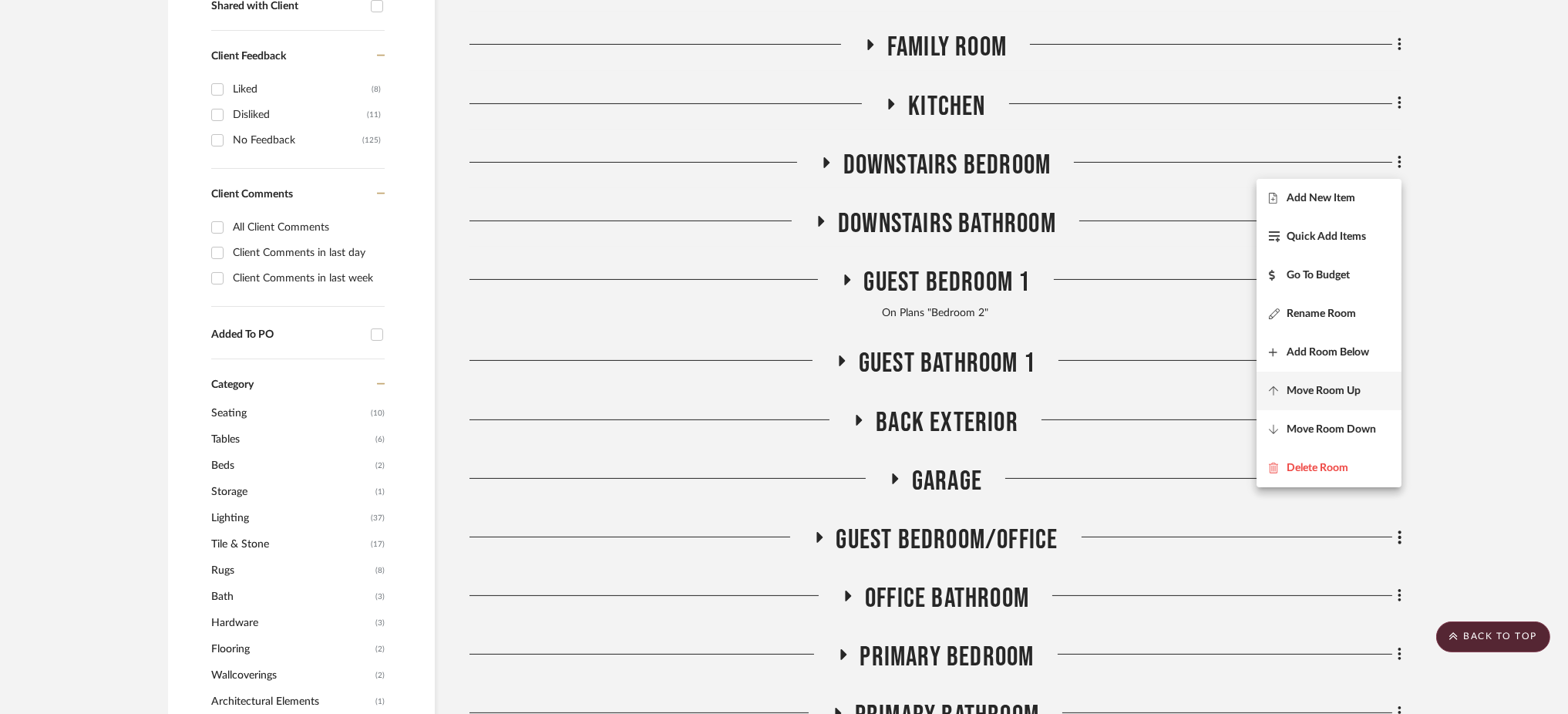
click at [1375, 407] on button "Move Room Up" at bounding box center [1329, 390] width 145 height 38
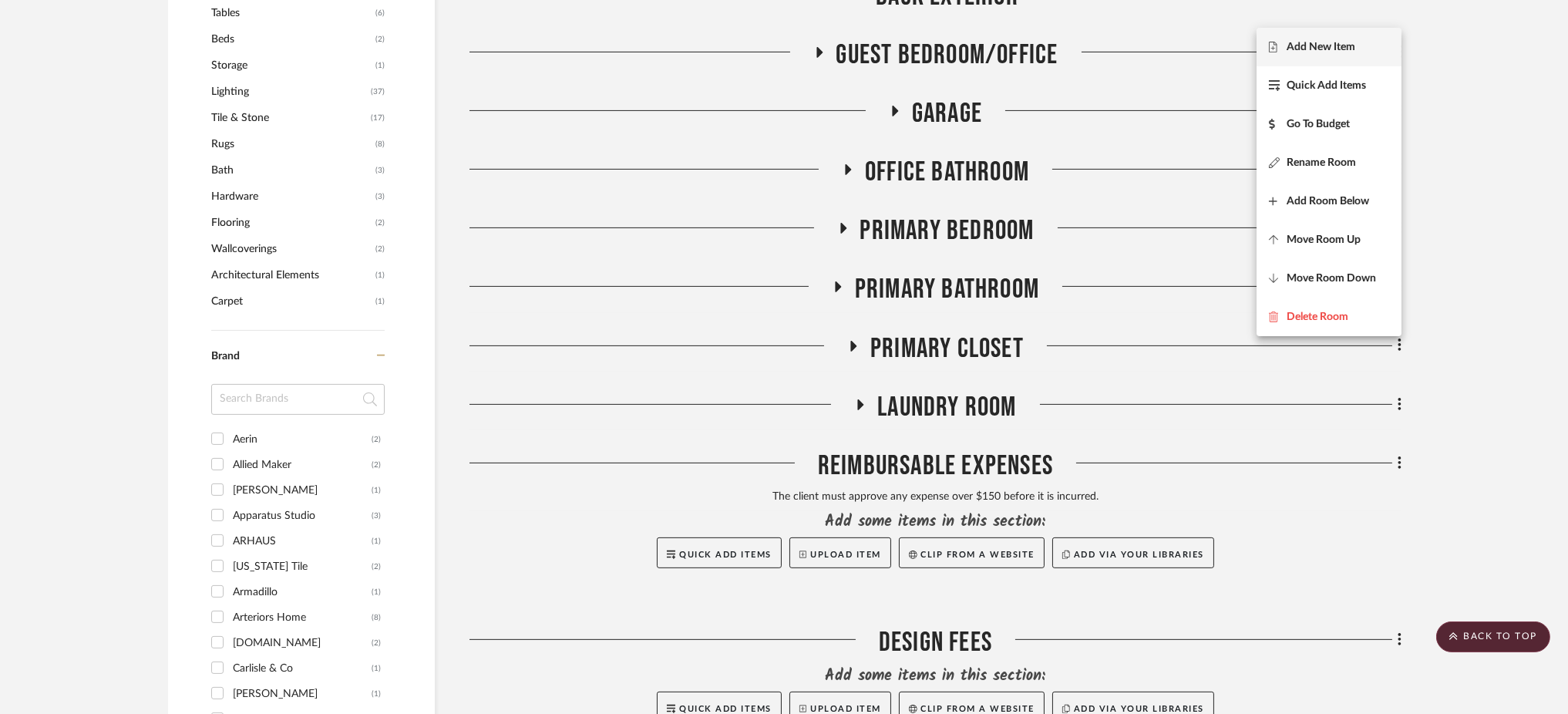
scroll to position [987, 0]
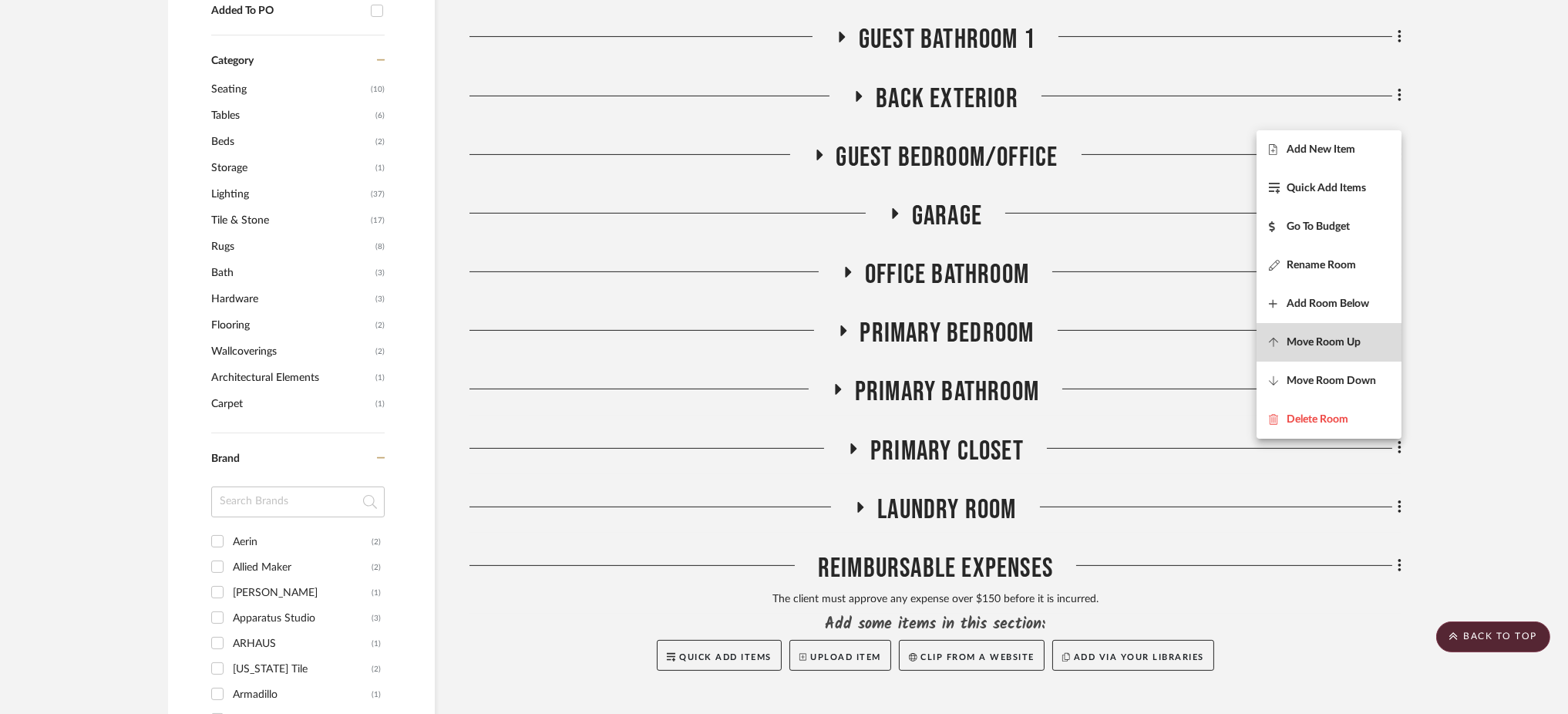
click at [1366, 347] on span "Move Room Up" at bounding box center [1329, 343] width 120 height 13
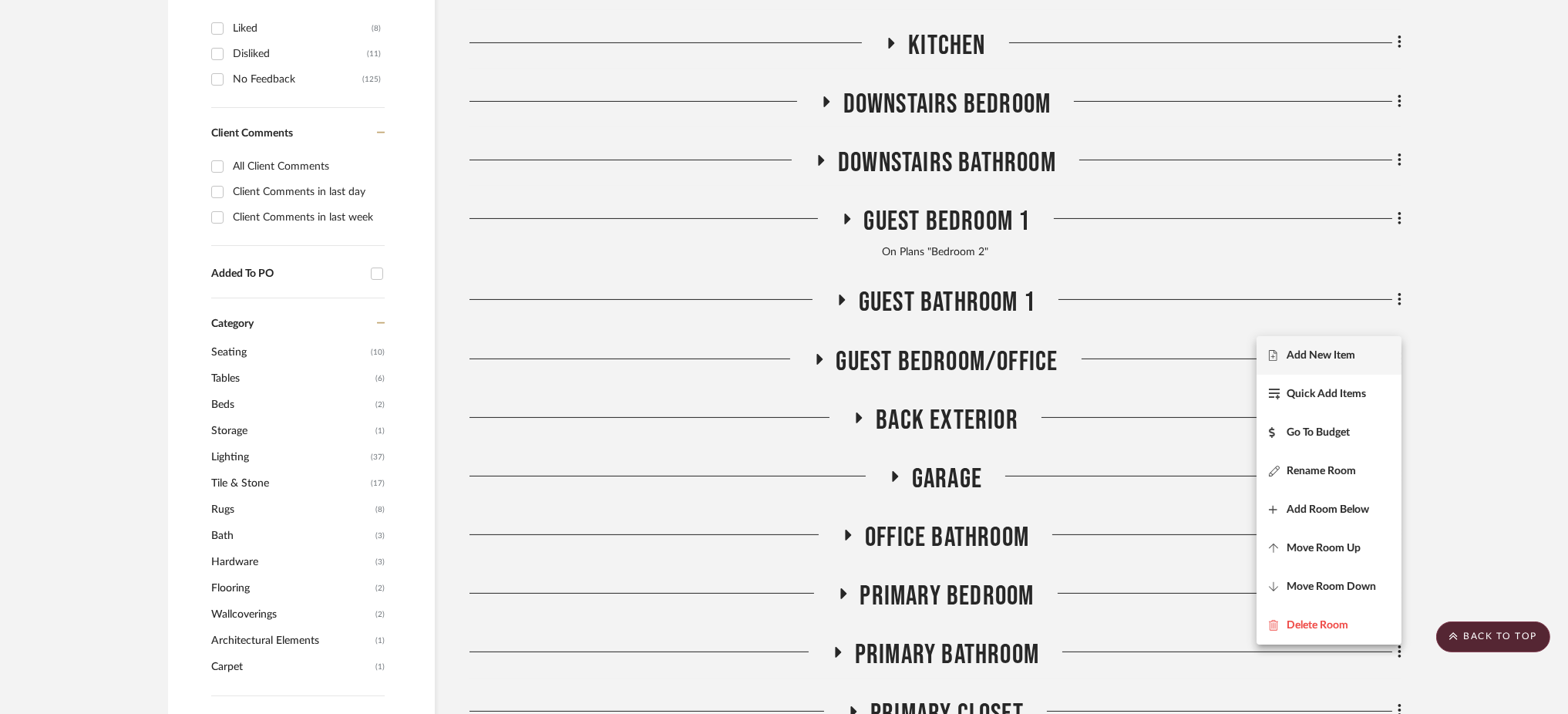
scroll to position [723, 0]
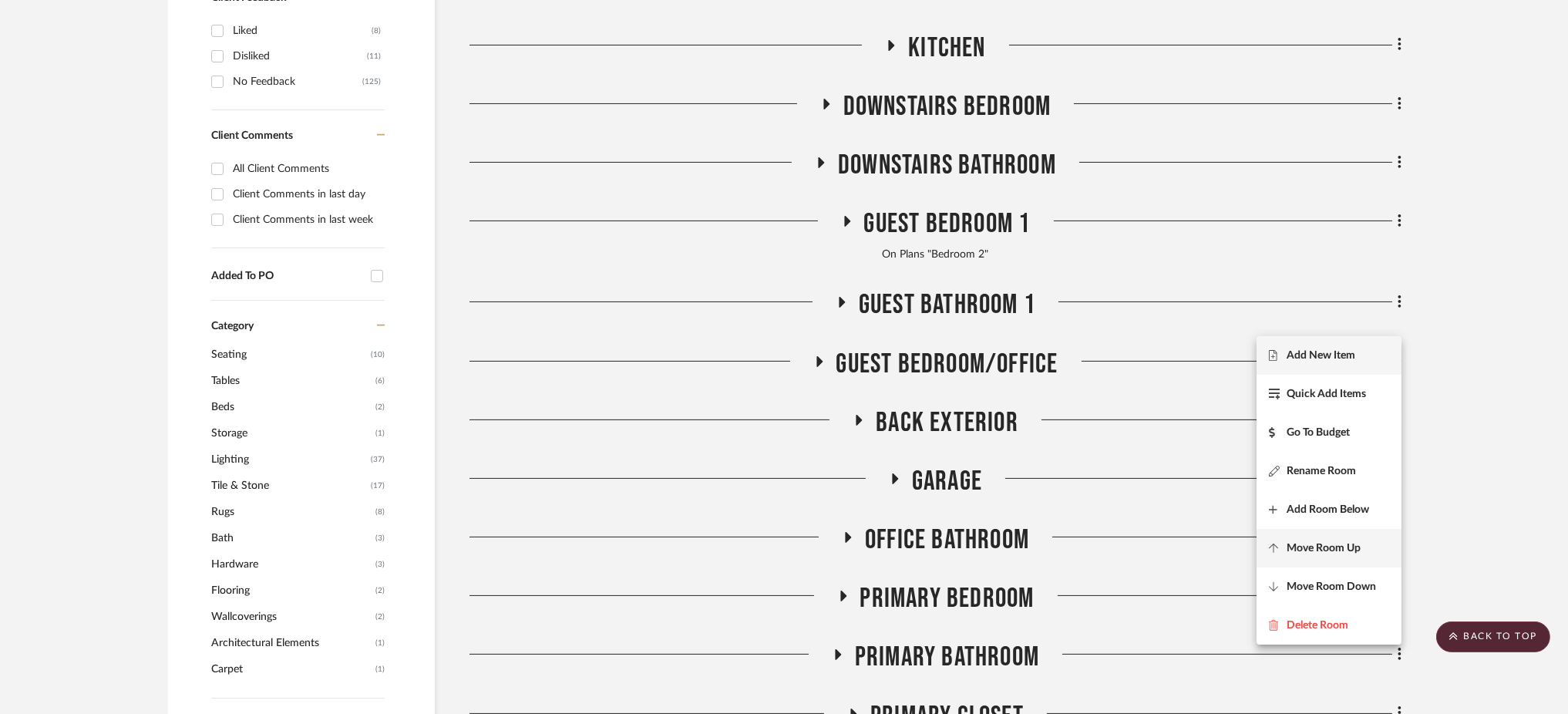
click at [1323, 551] on span "Move Room Up" at bounding box center [1323, 548] width 74 height 13
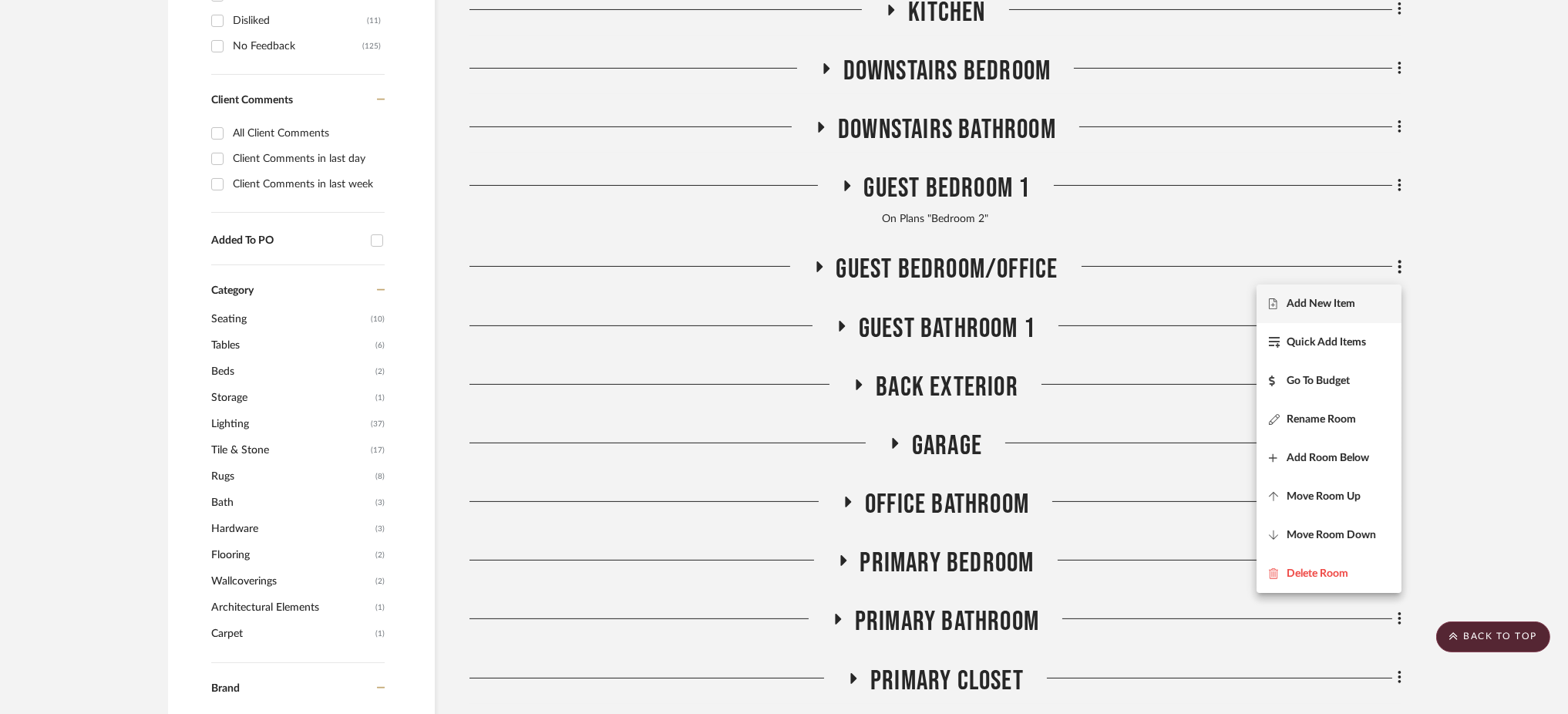
scroll to position [664, 0]
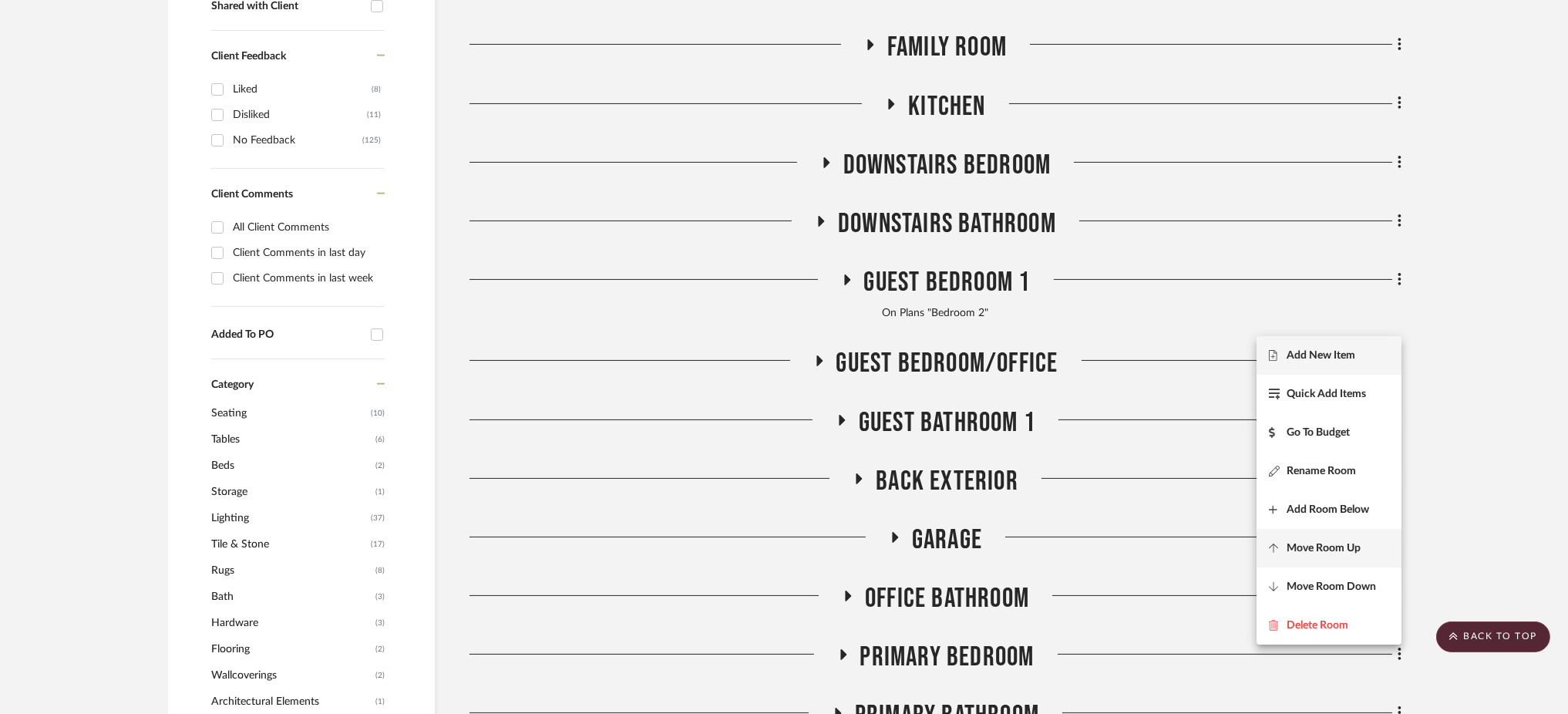
click at [1360, 542] on span "Move Room Up" at bounding box center [1323, 547] width 74 height 13
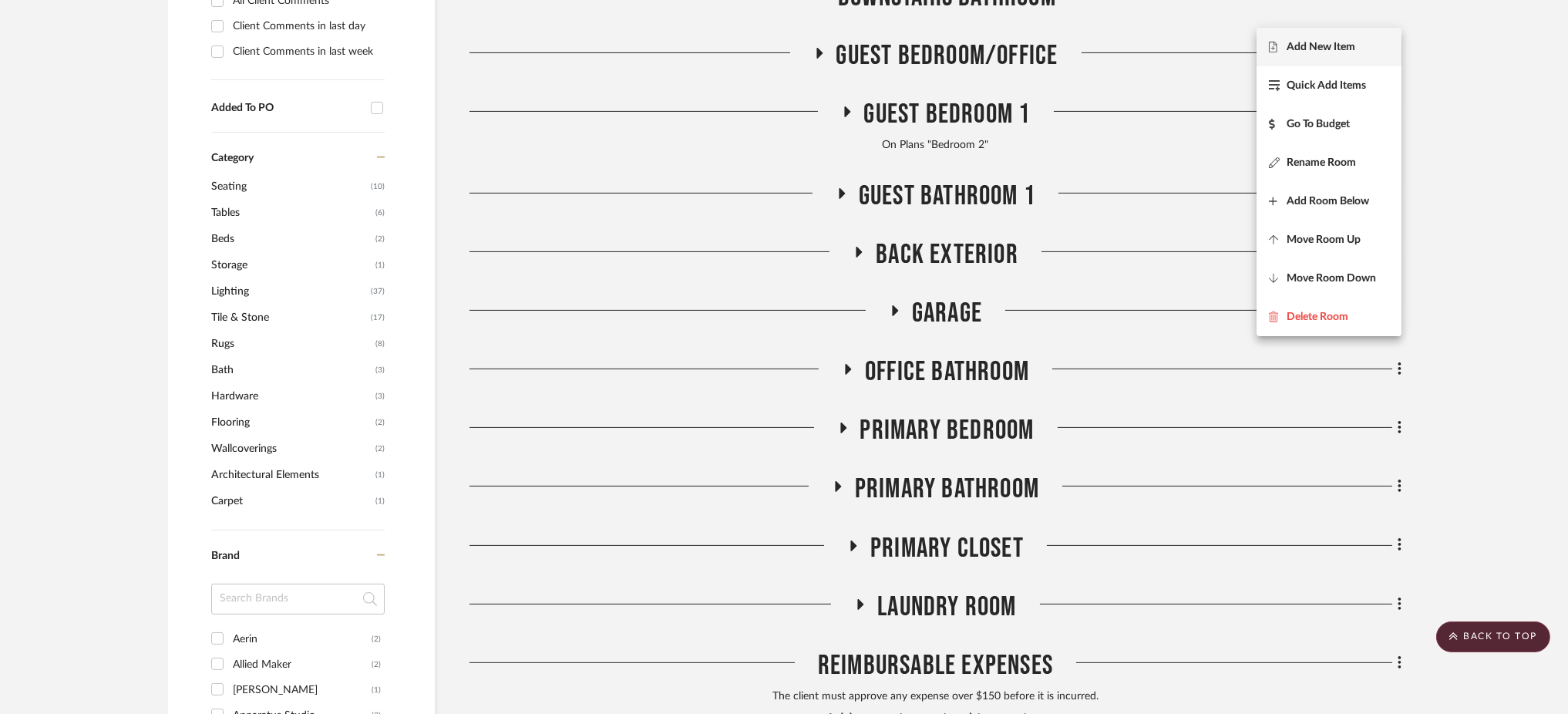
scroll to position [787, 0]
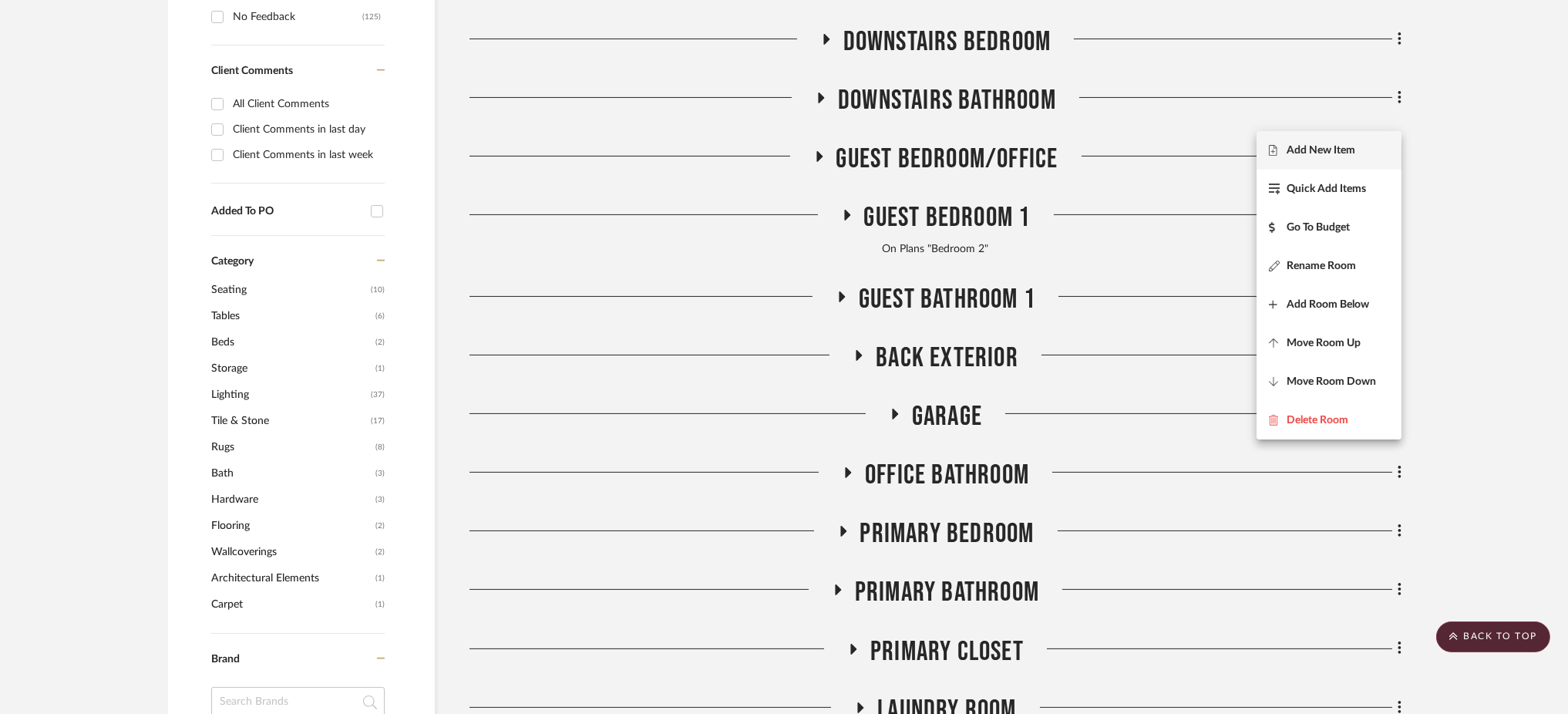
click at [1493, 282] on div at bounding box center [784, 357] width 1568 height 714
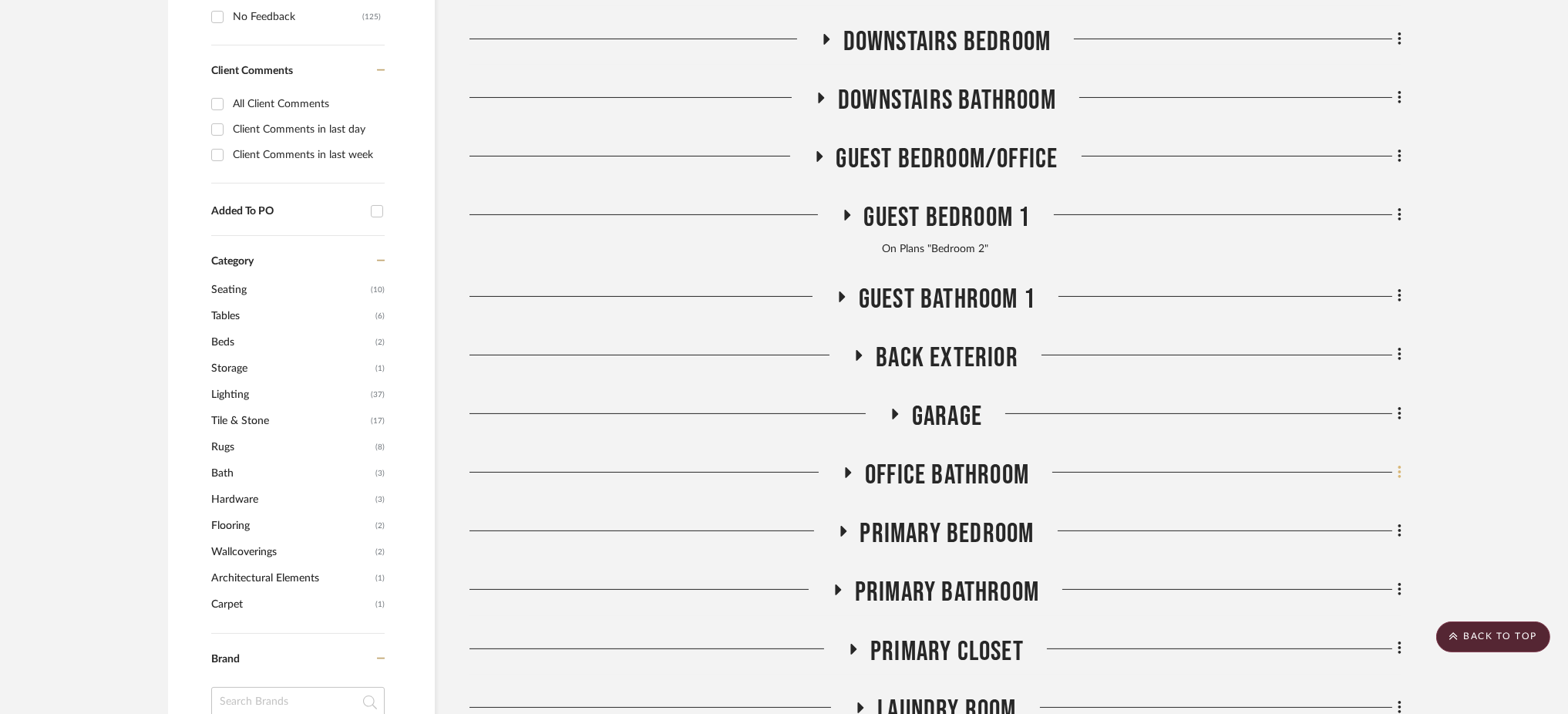
click at [1396, 461] on fa-icon at bounding box center [1397, 473] width 10 height 26
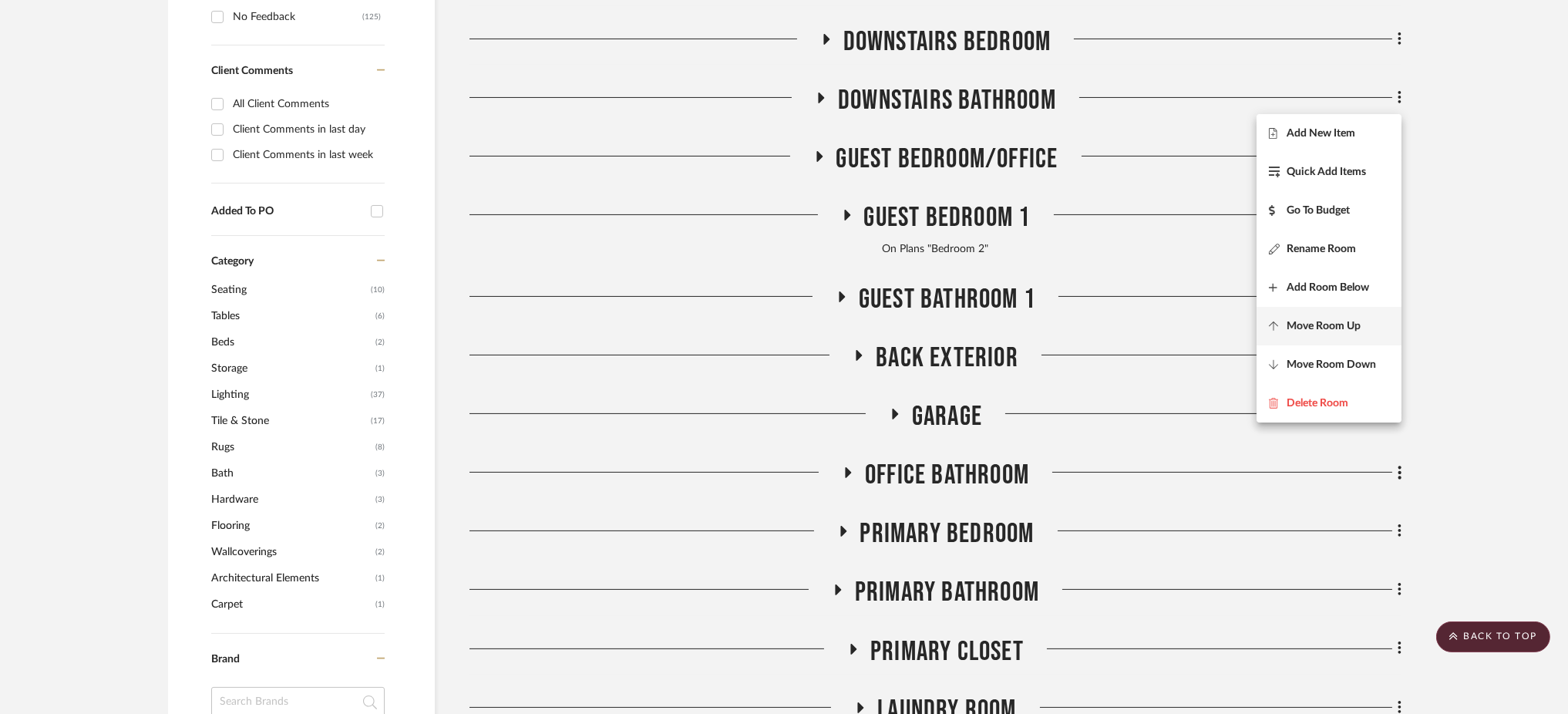
click at [1360, 317] on button "Move Room Up" at bounding box center [1329, 326] width 145 height 38
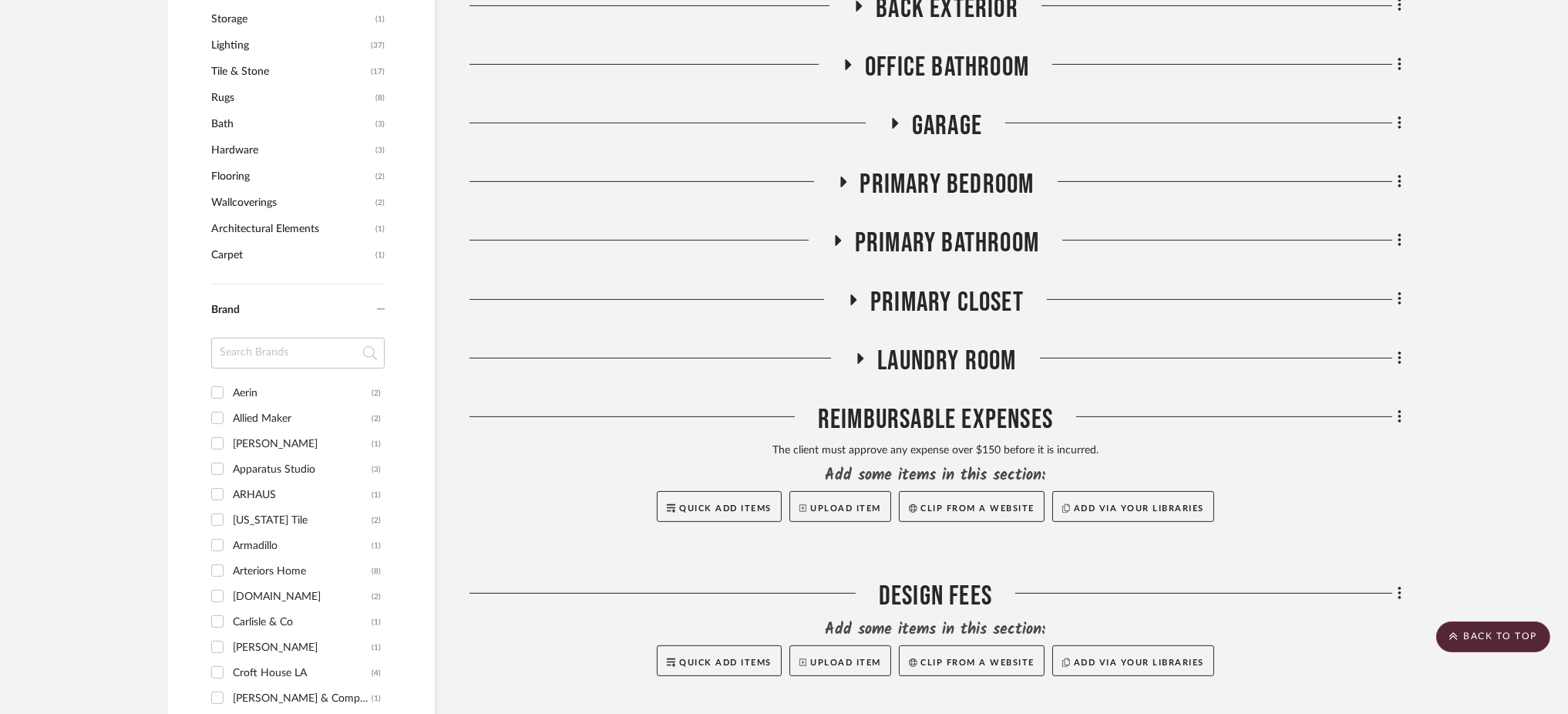
scroll to position [1148, 0]
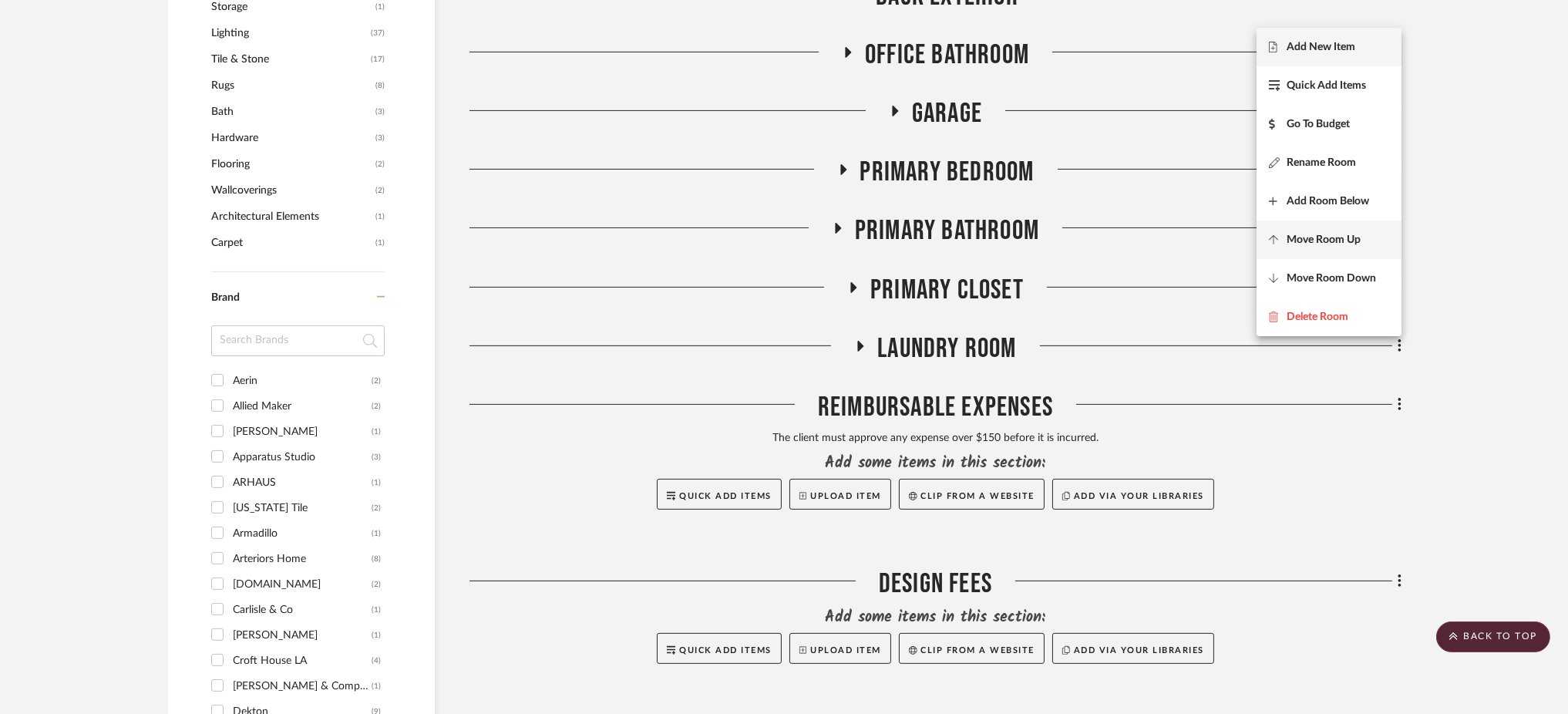
click at [1359, 234] on span "Move Room Up" at bounding box center [1323, 240] width 74 height 13
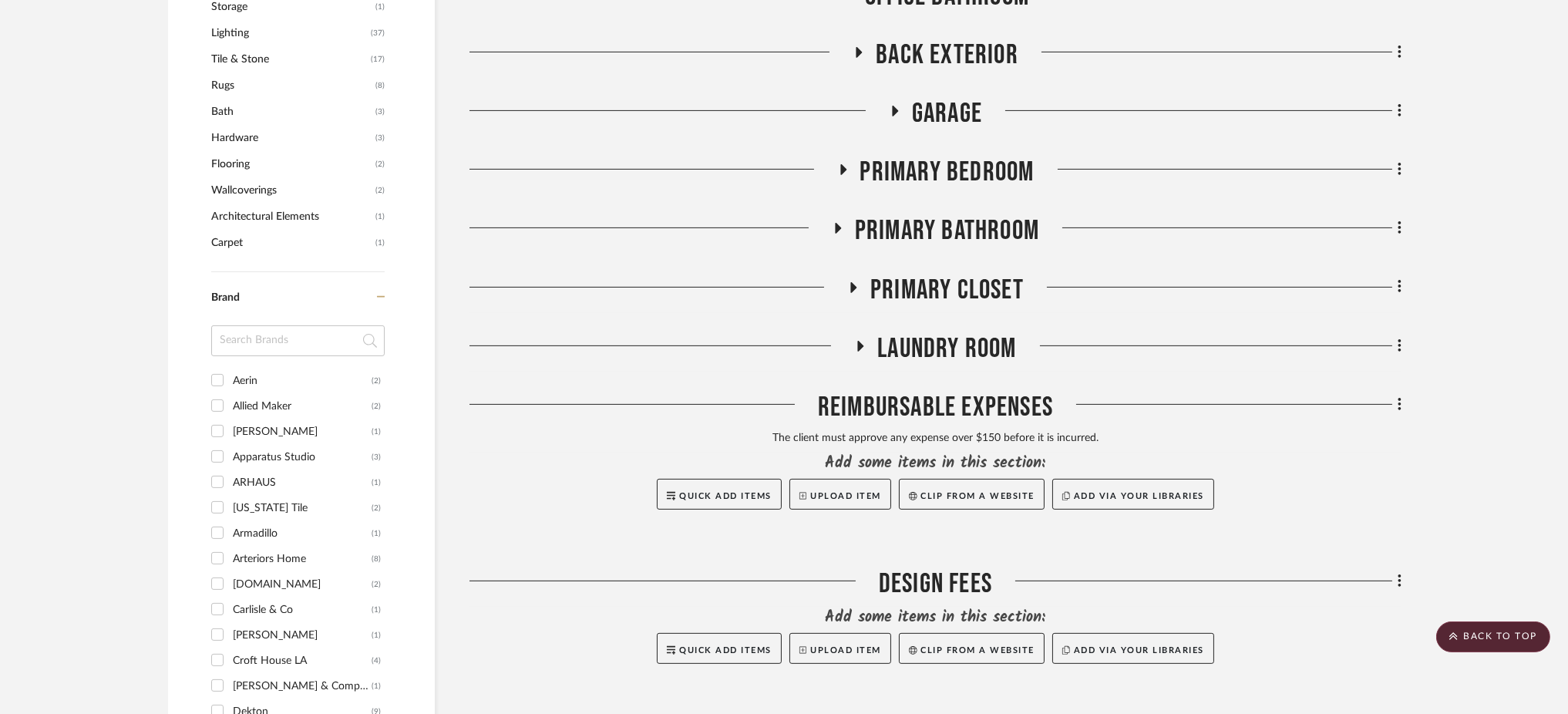
scroll to position [1090, 0]
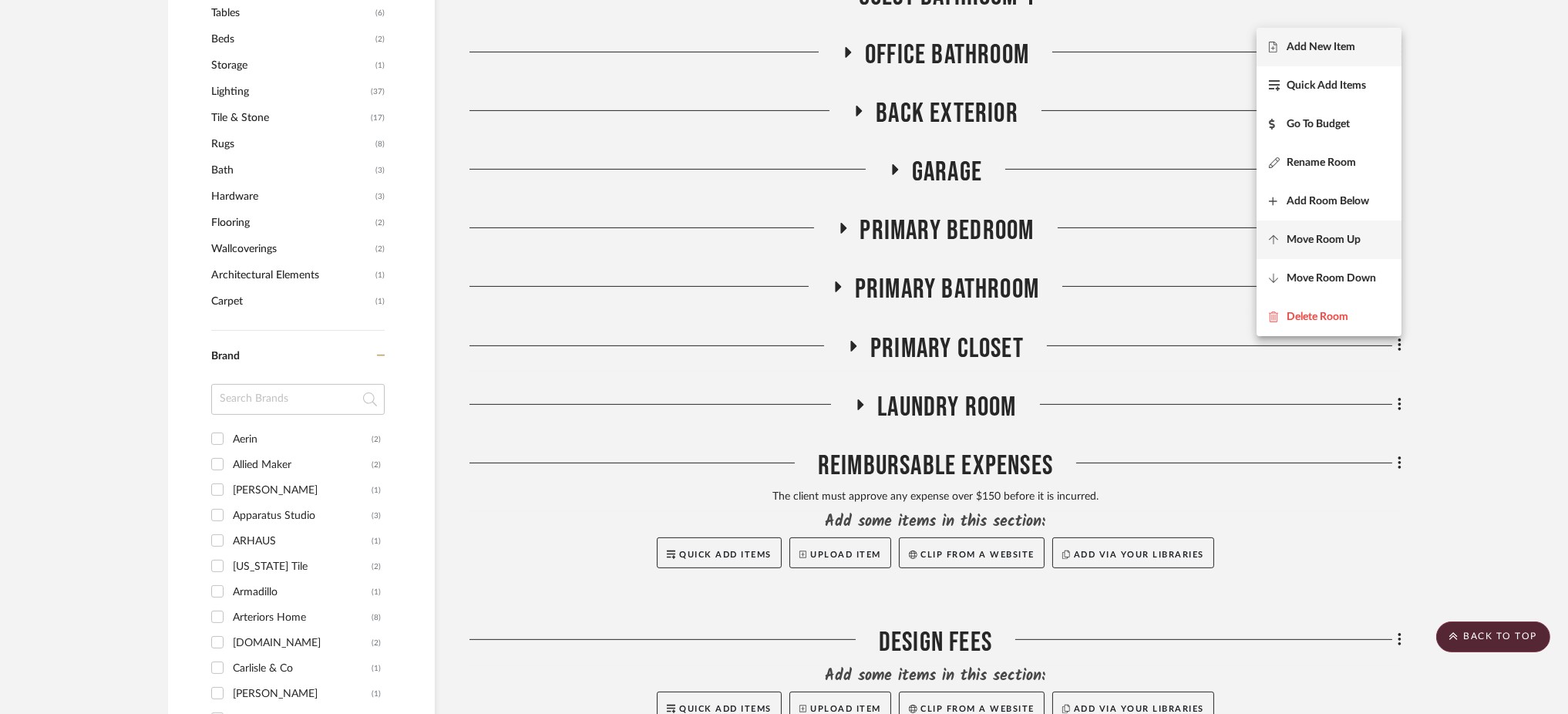
click at [1345, 237] on span "Move Room Up" at bounding box center [1323, 240] width 74 height 13
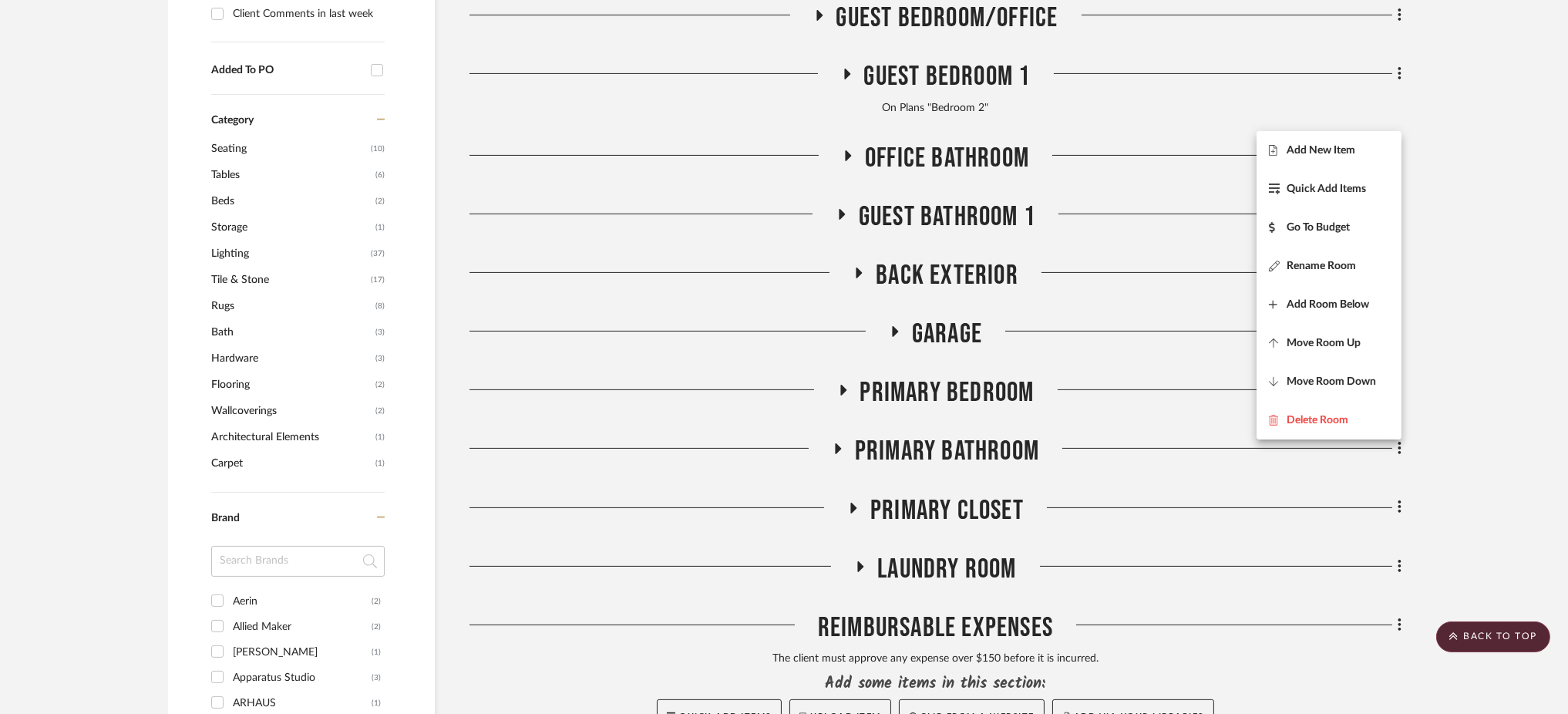
click at [1444, 273] on div at bounding box center [784, 357] width 1568 height 714
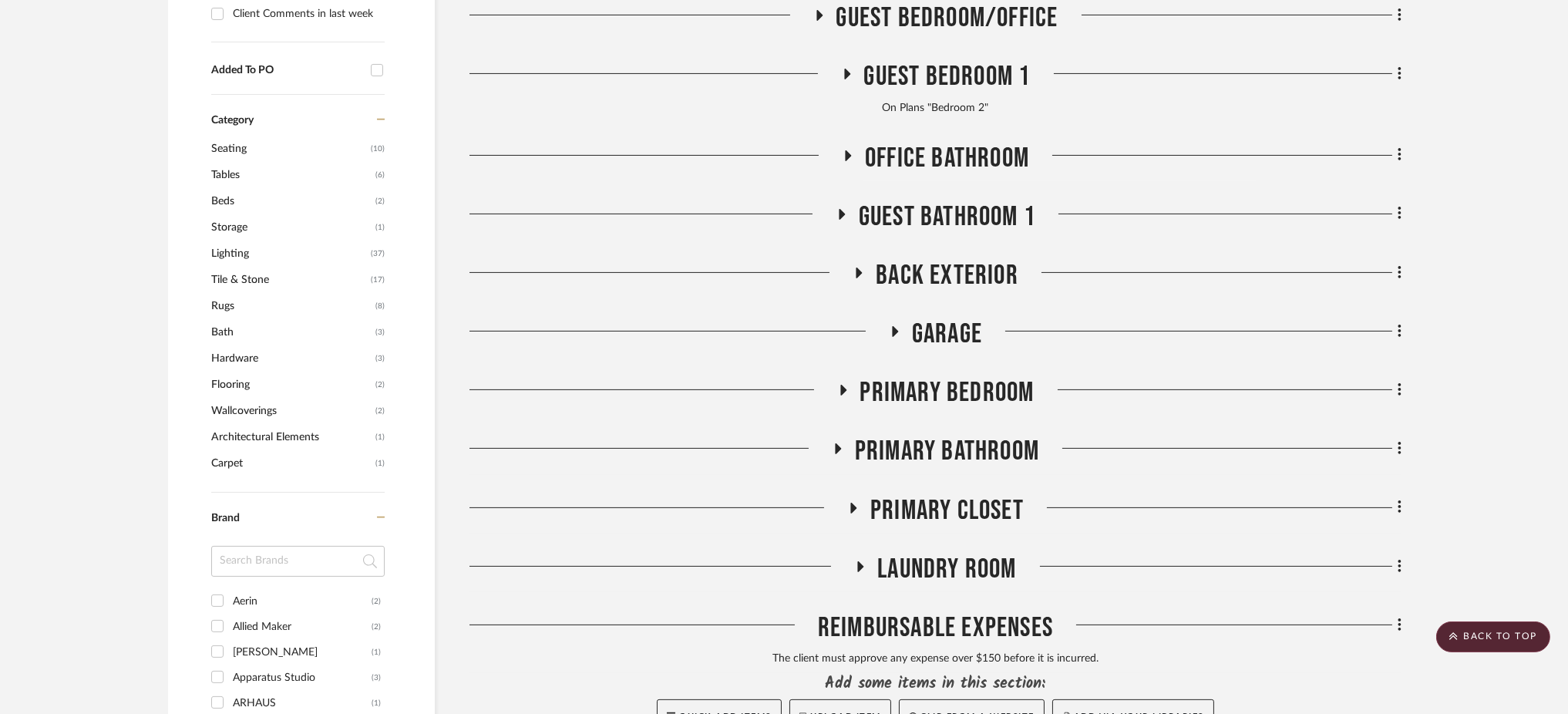
scroll to position [824, 0]
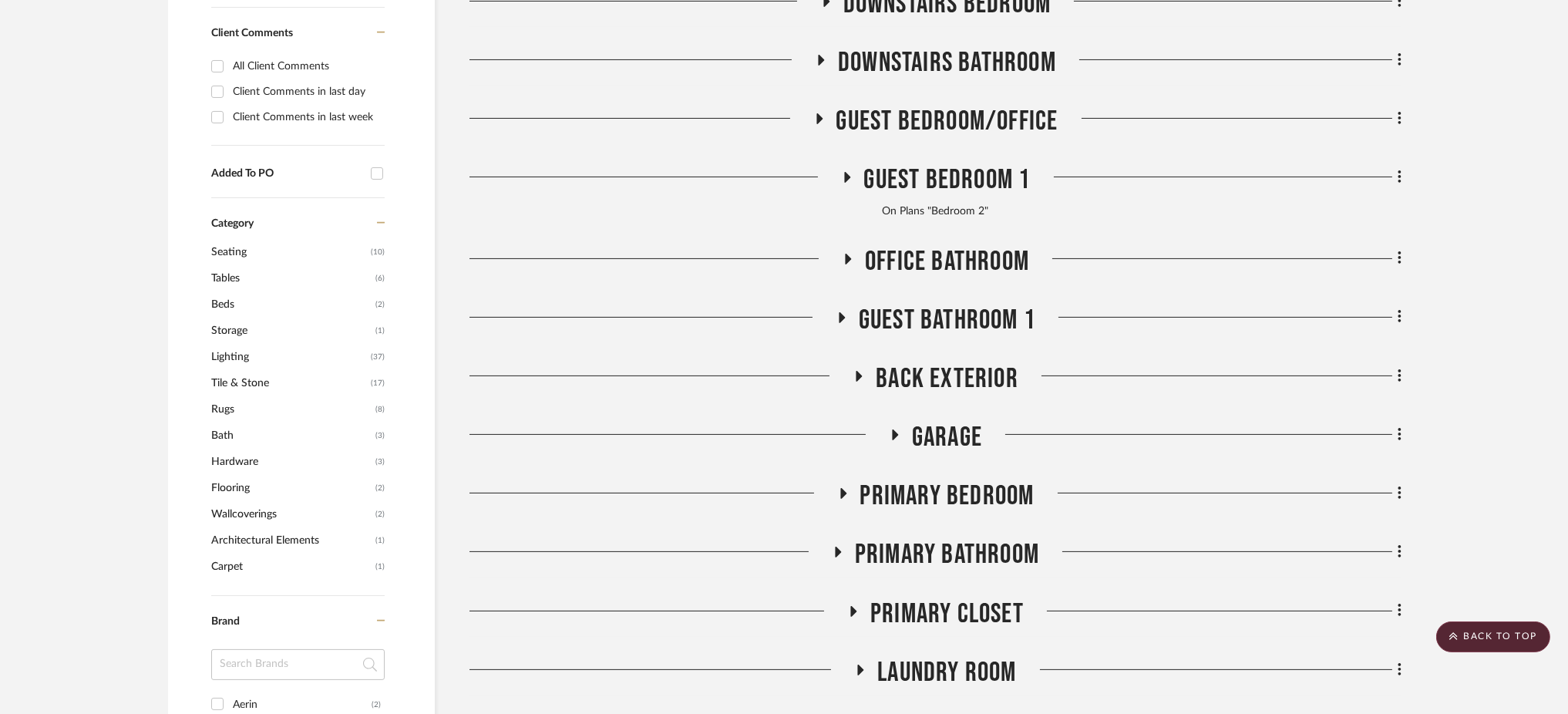
click at [1404, 222] on div "Filter by keyword, category or name prior to exporting to Excel or Bulk Actions…" at bounding box center [784, 629] width 1278 height 2305
click at [1398, 249] on icon at bounding box center [1399, 258] width 5 height 17
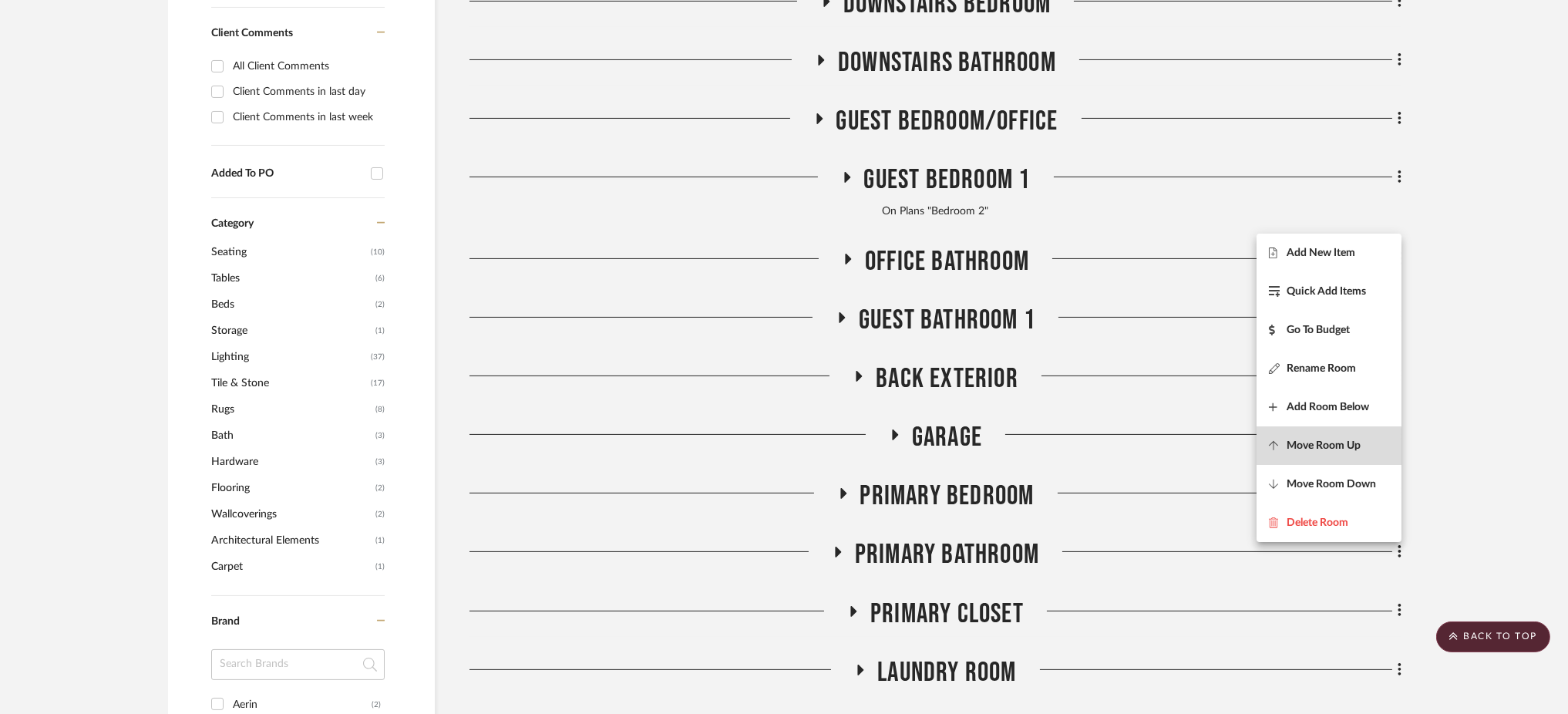
click at [1326, 449] on span "Move Room Up" at bounding box center [1323, 446] width 74 height 13
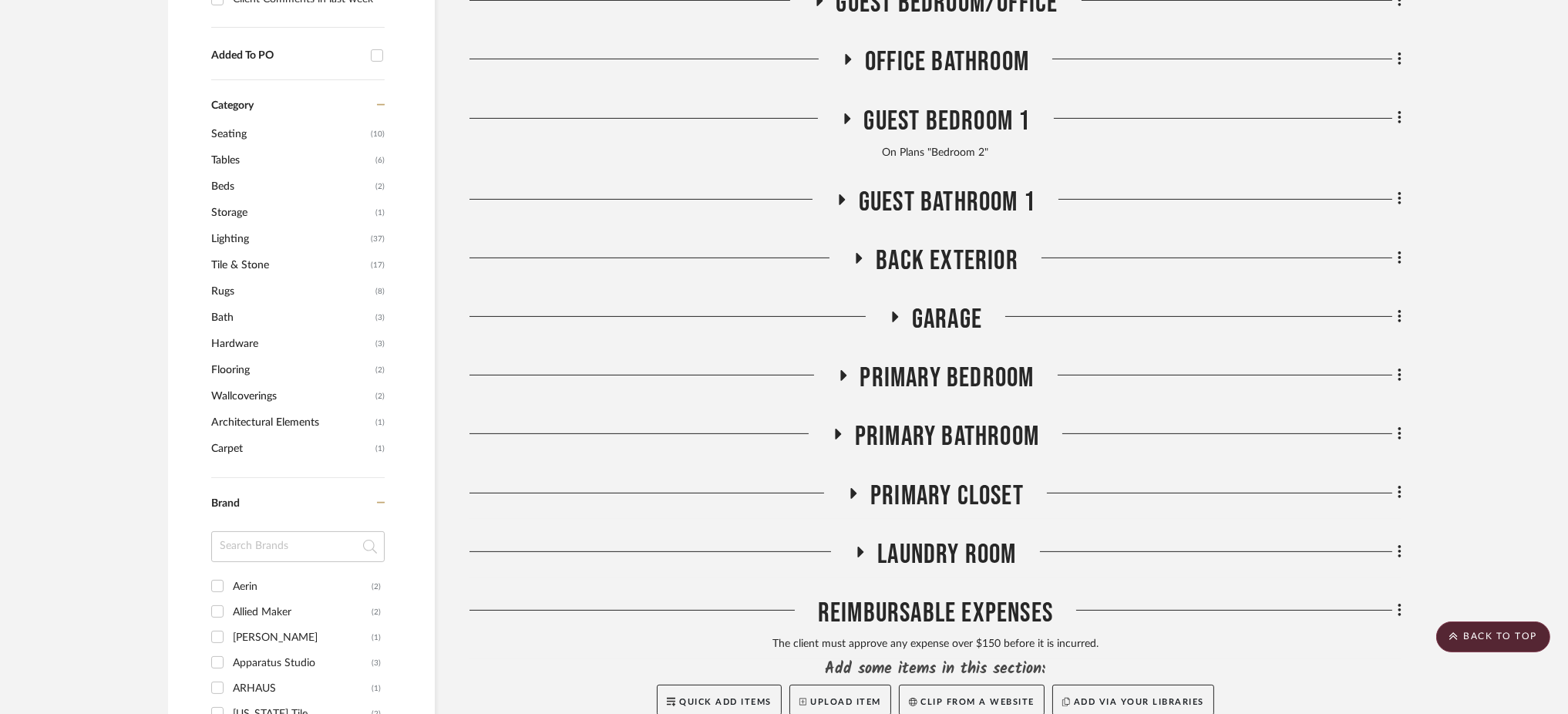
scroll to position [950, 0]
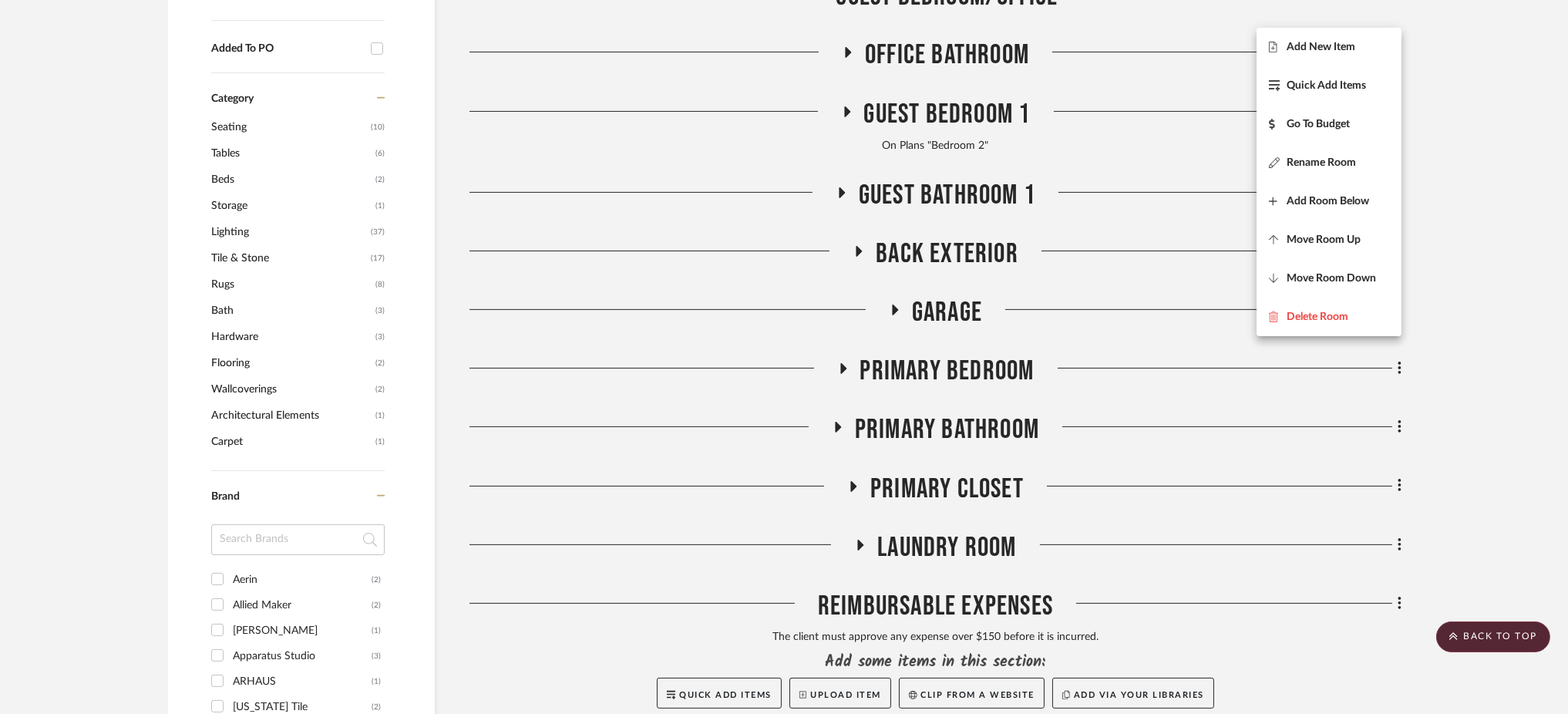
click at [1453, 271] on div at bounding box center [784, 357] width 1568 height 714
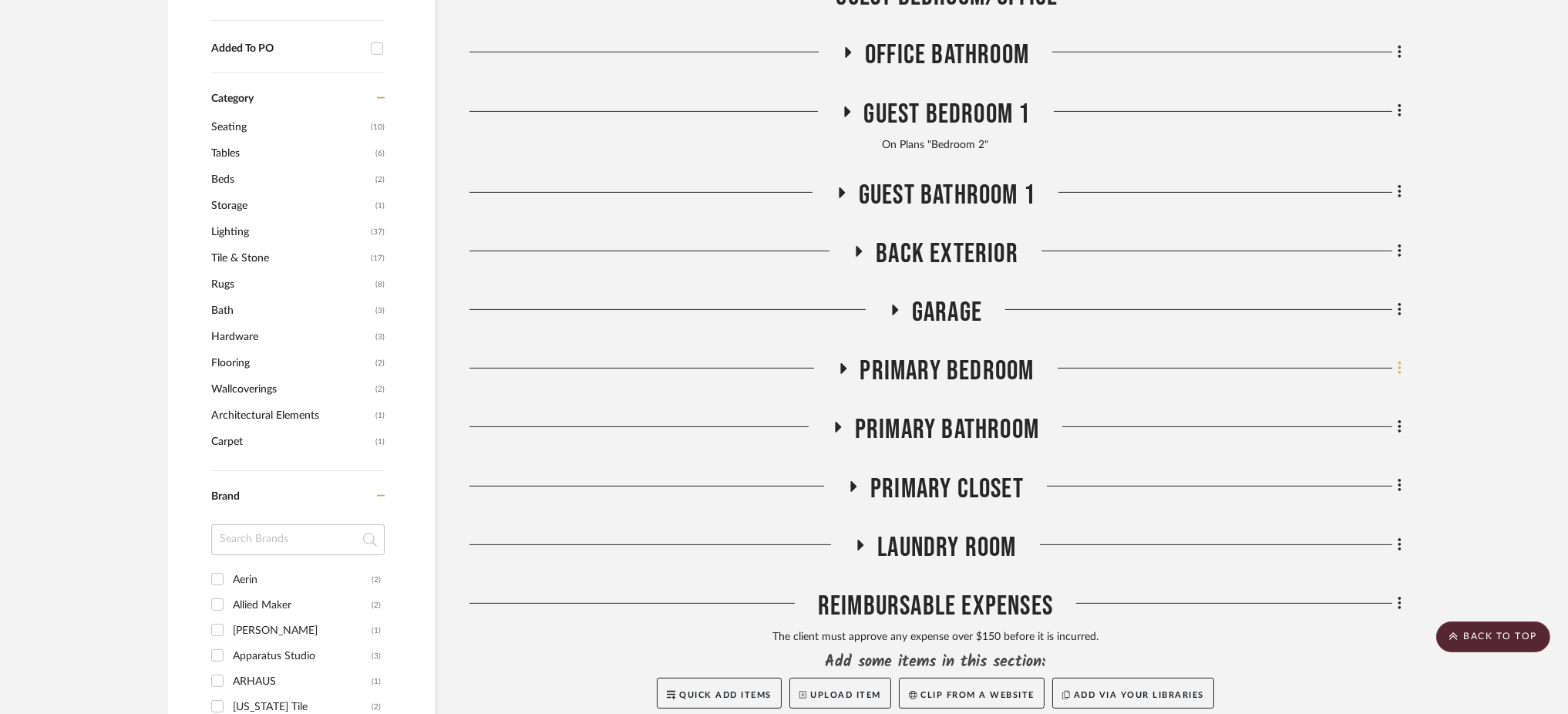
click at [1399, 360] on icon at bounding box center [1399, 368] width 5 height 17
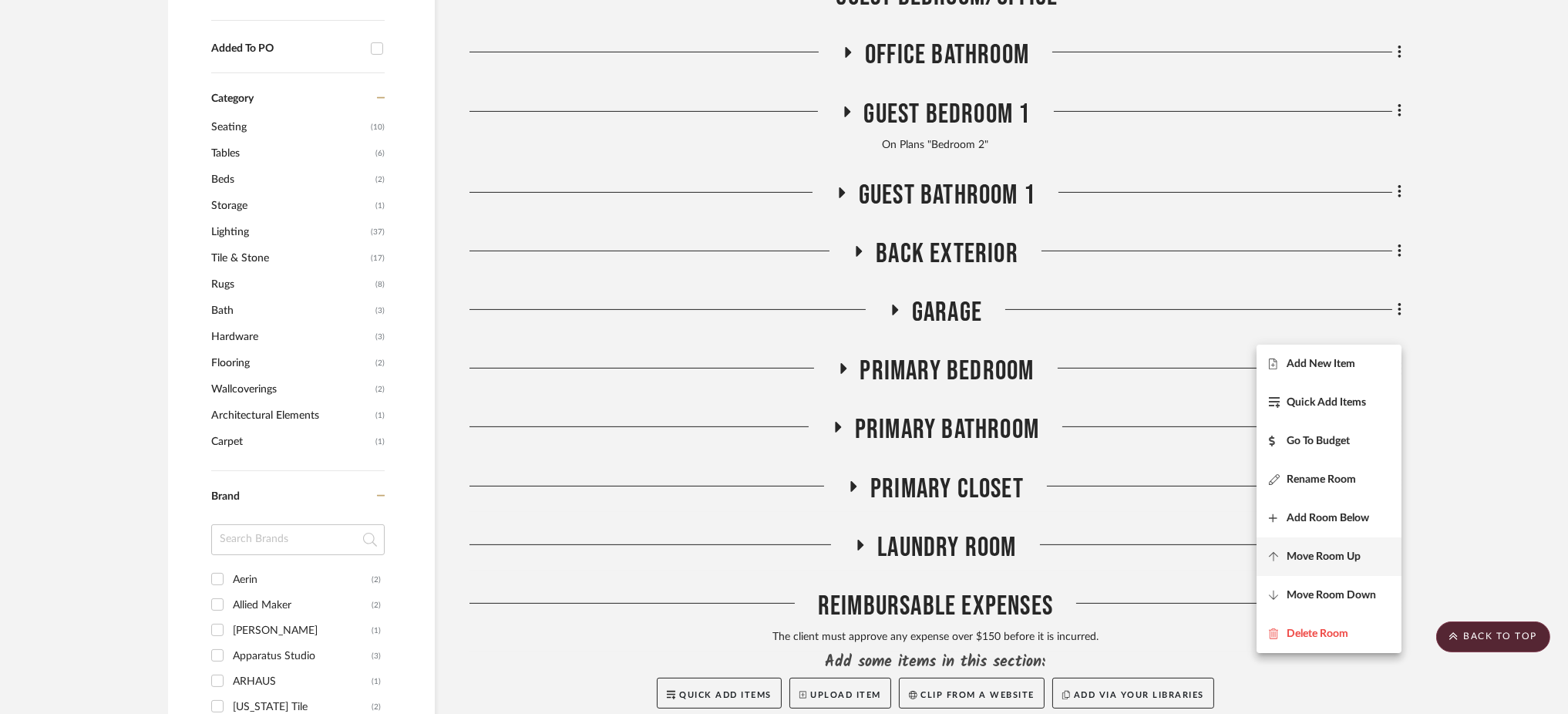
click at [1365, 550] on span "Move Room Up" at bounding box center [1329, 556] width 120 height 13
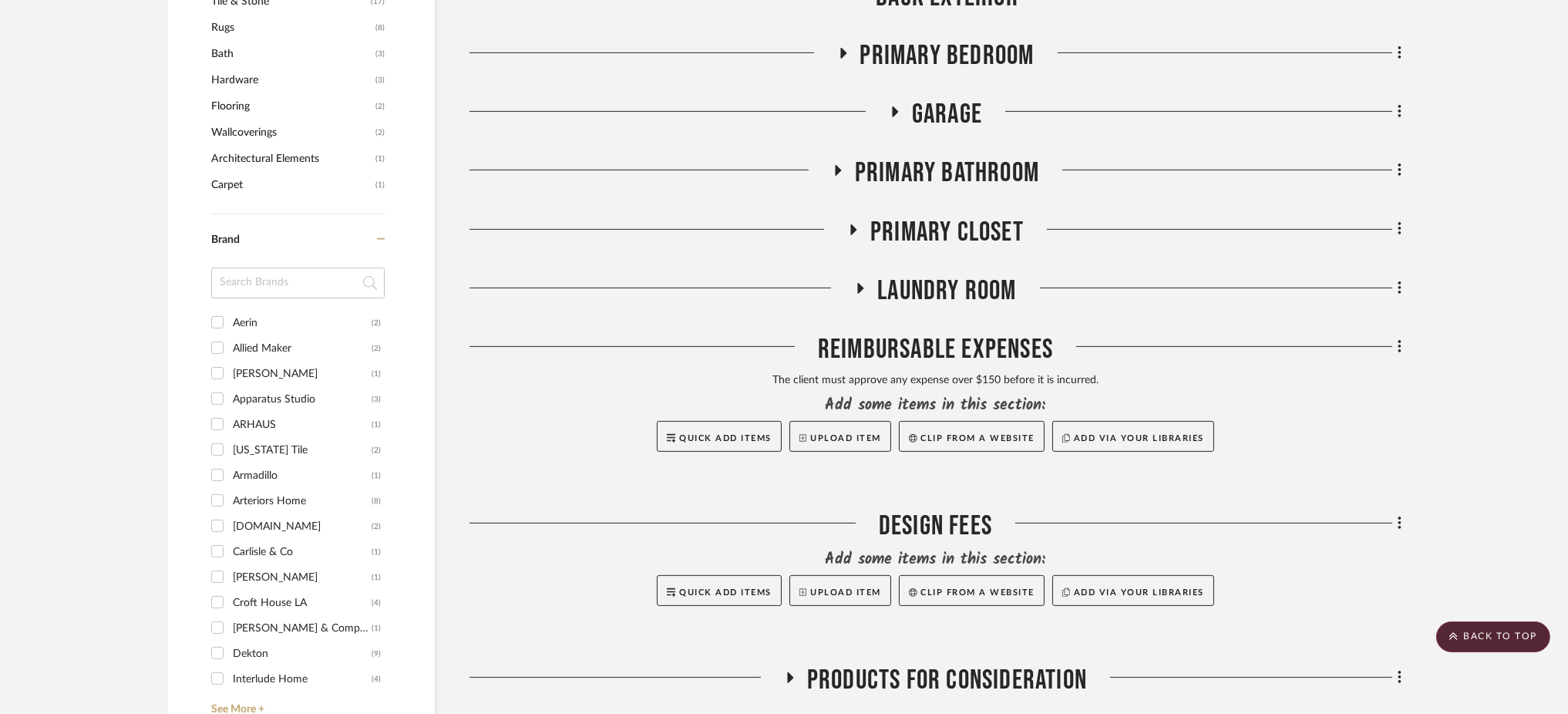
scroll to position [1207, 0]
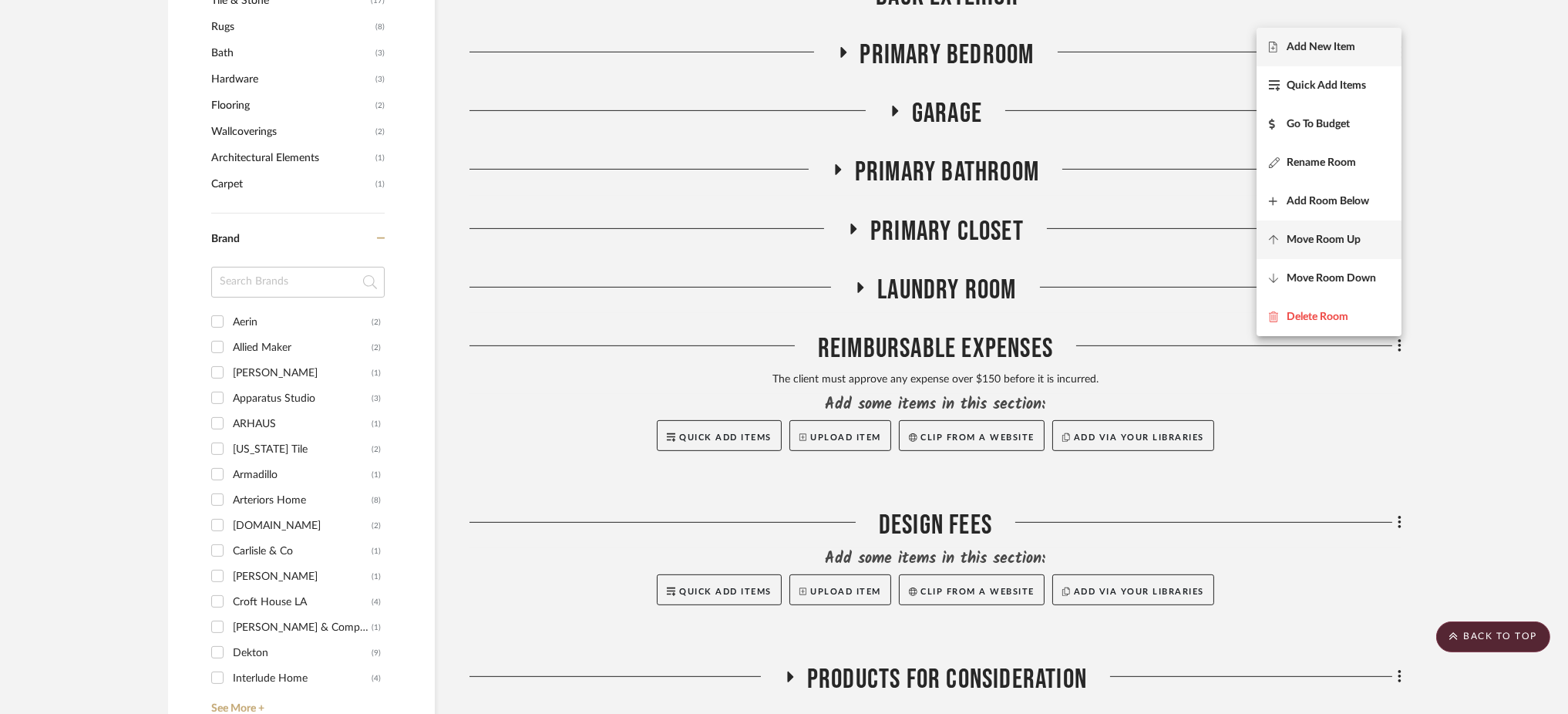
click at [1334, 233] on span "Move Room Up" at bounding box center [1323, 240] width 74 height 13
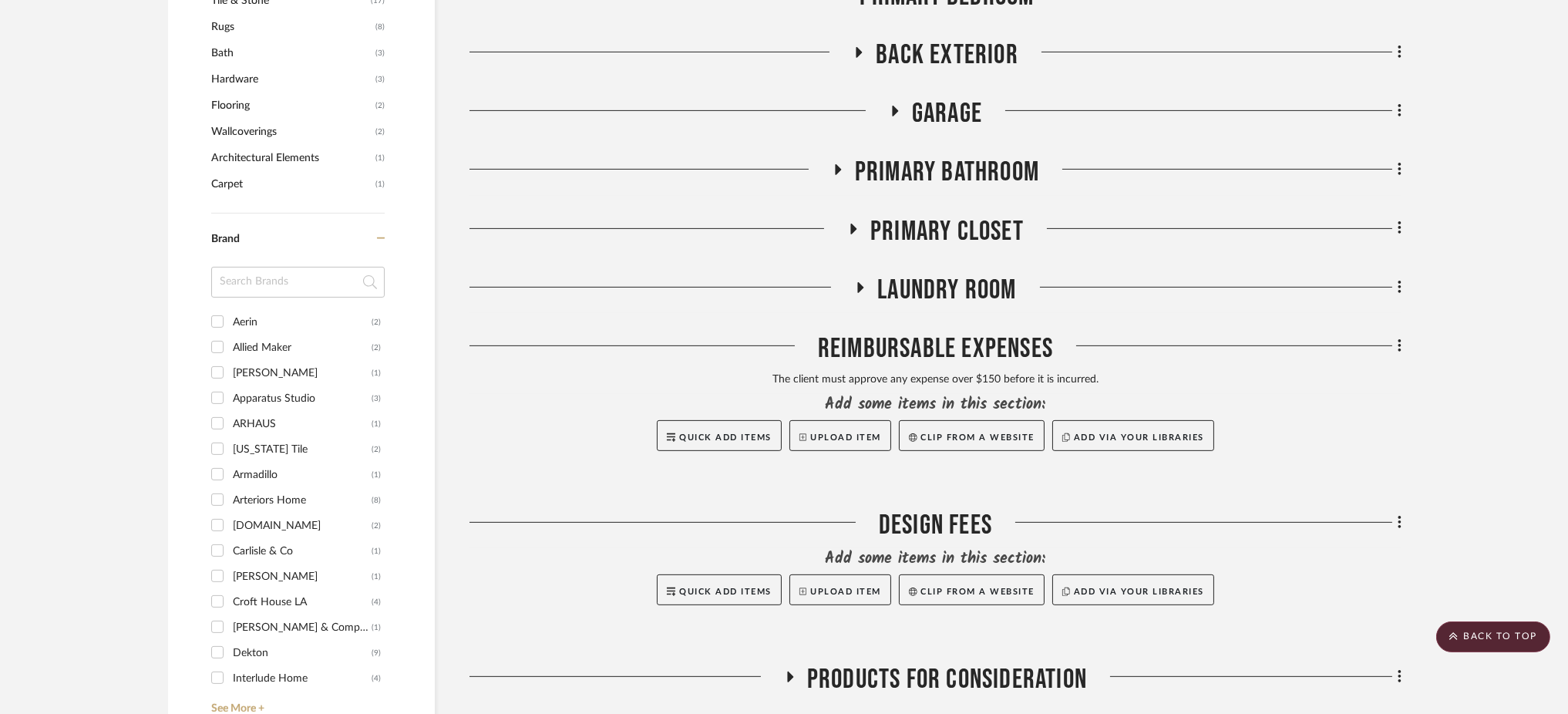
scroll to position [1148, 0]
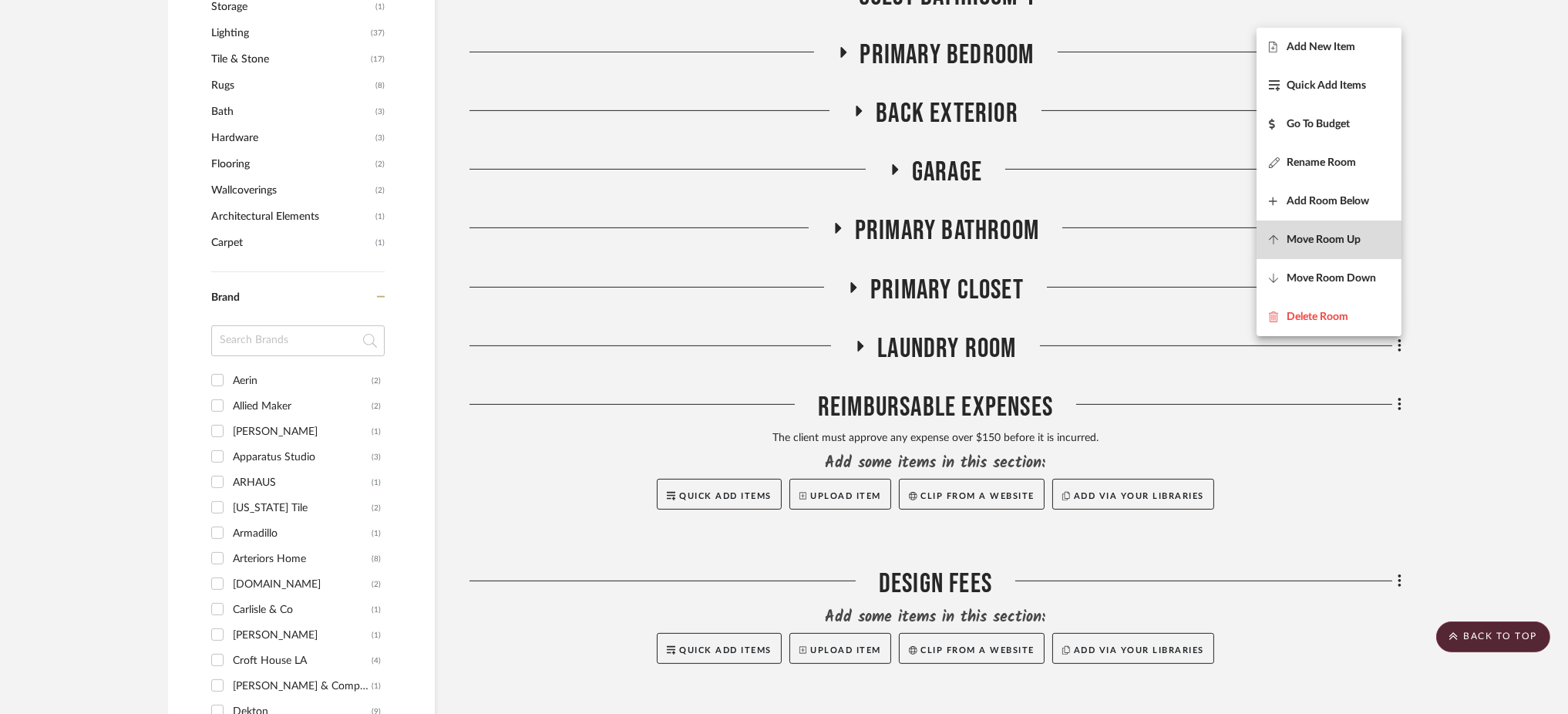
click at [1339, 233] on span "Move Room Up" at bounding box center [1323, 240] width 74 height 13
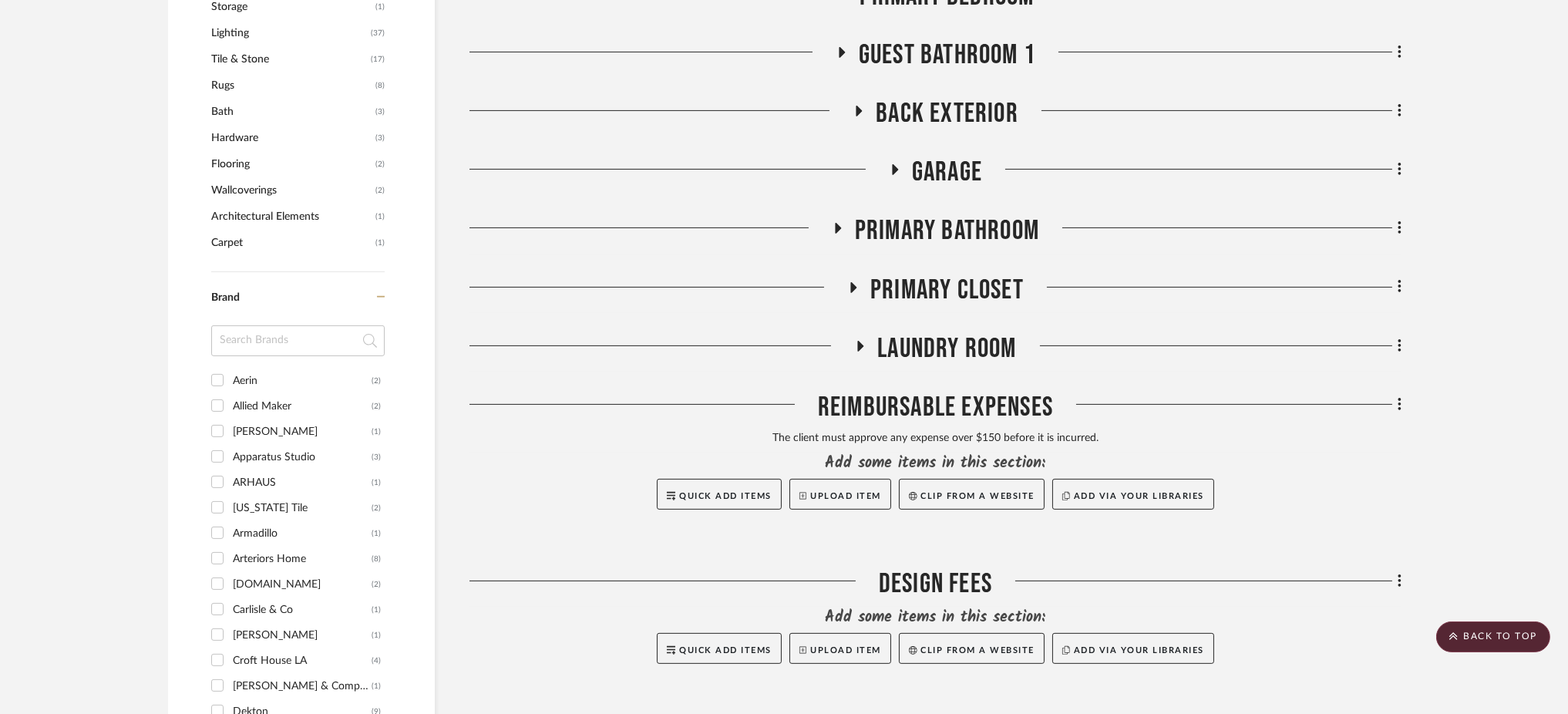
scroll to position [1090, 0]
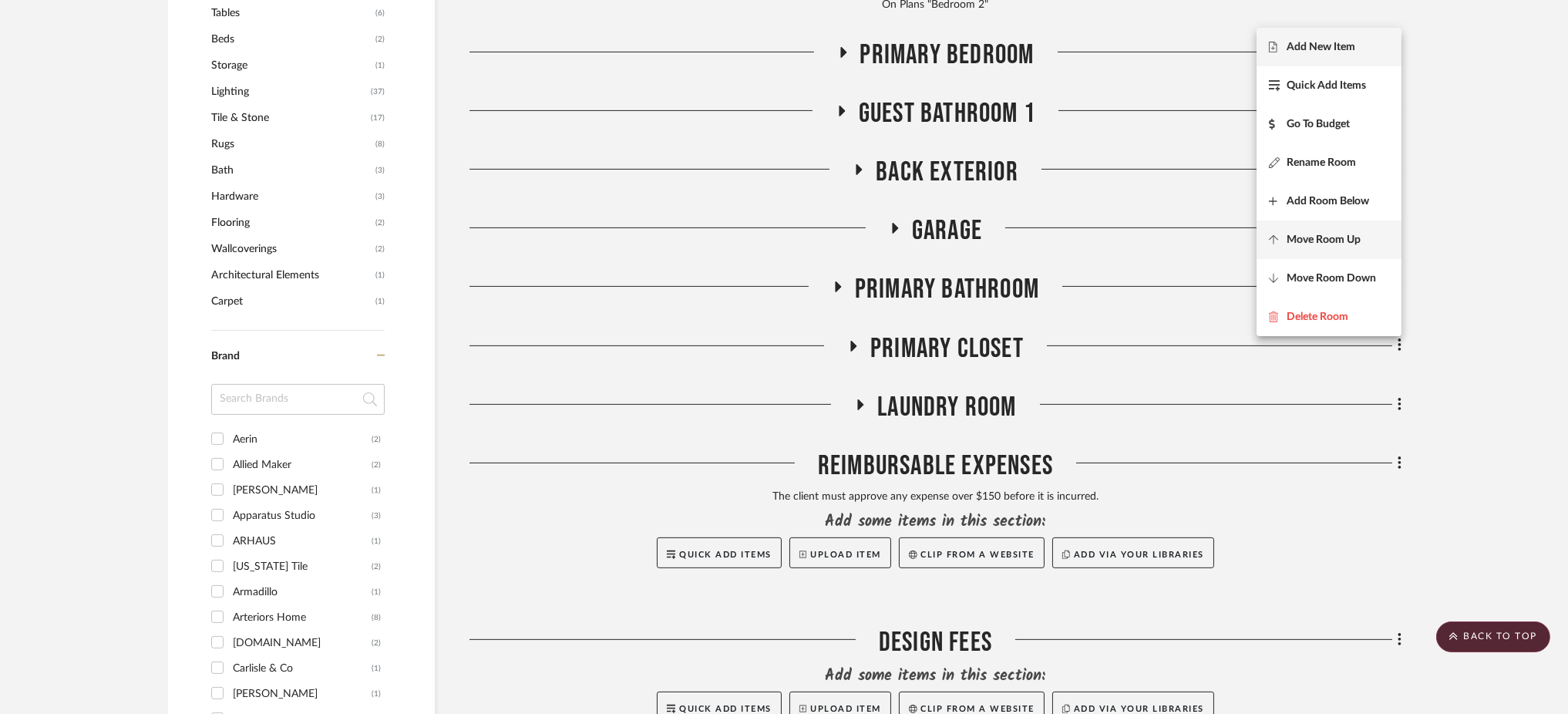
click at [1361, 254] on button "Move Room Up" at bounding box center [1329, 240] width 145 height 38
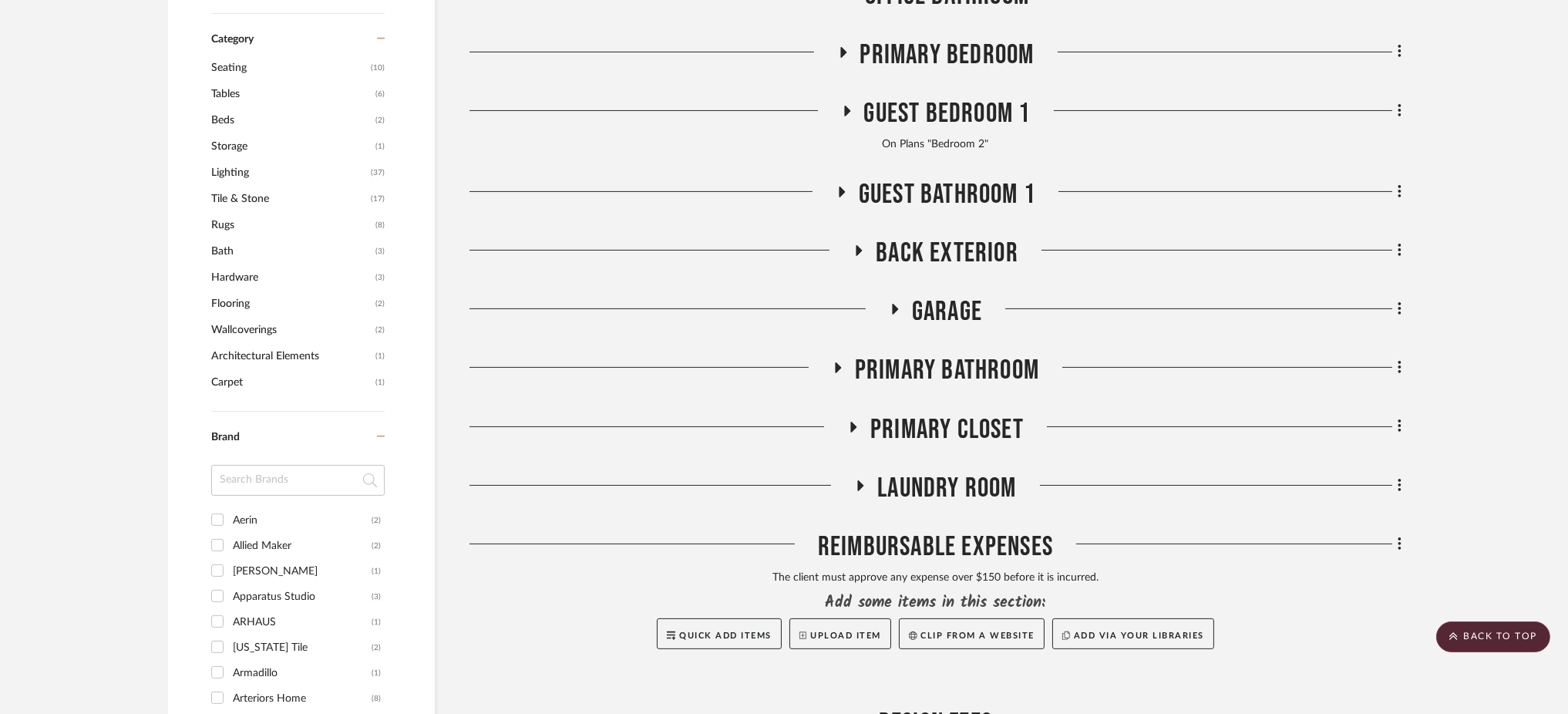
scroll to position [1007, 0]
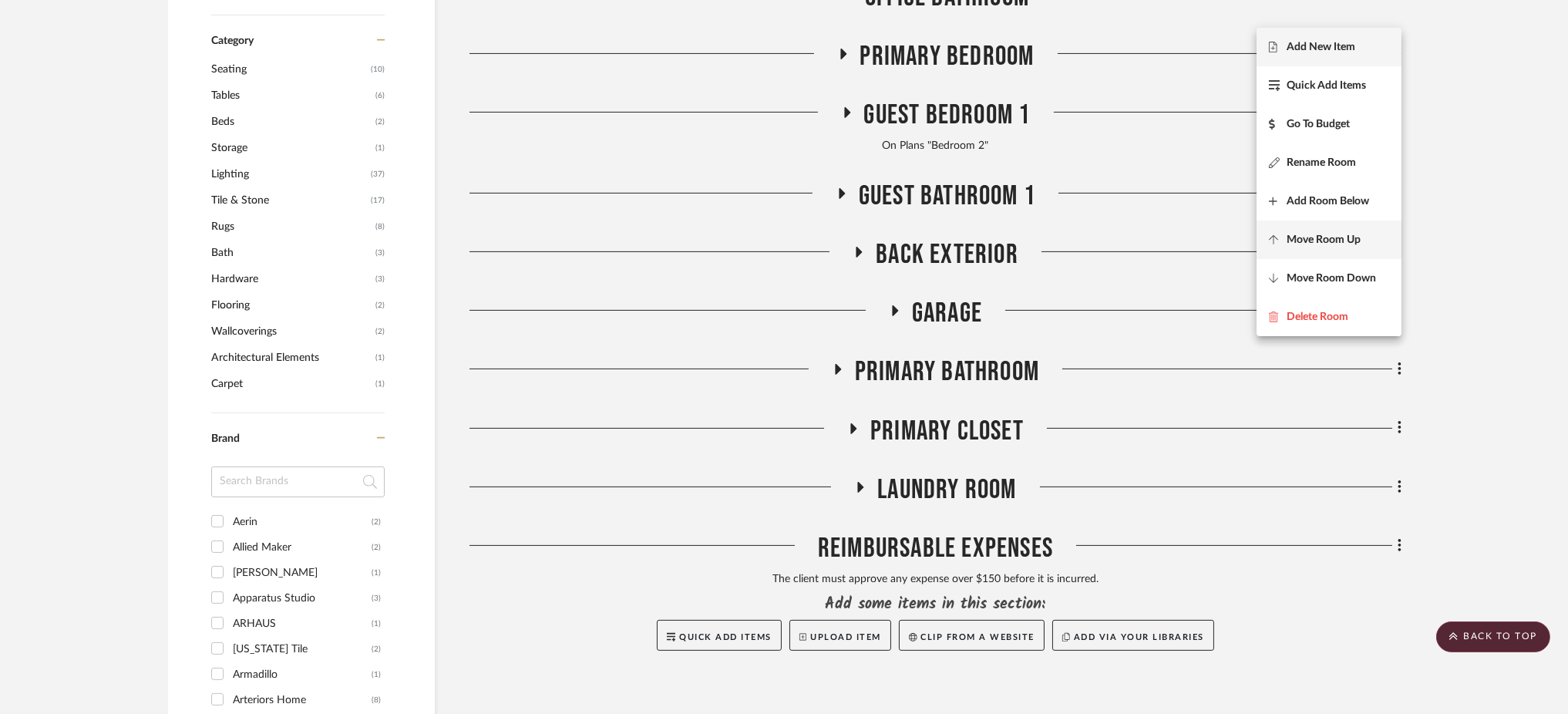
click at [1359, 245] on span "Move Room Up" at bounding box center [1323, 240] width 74 height 13
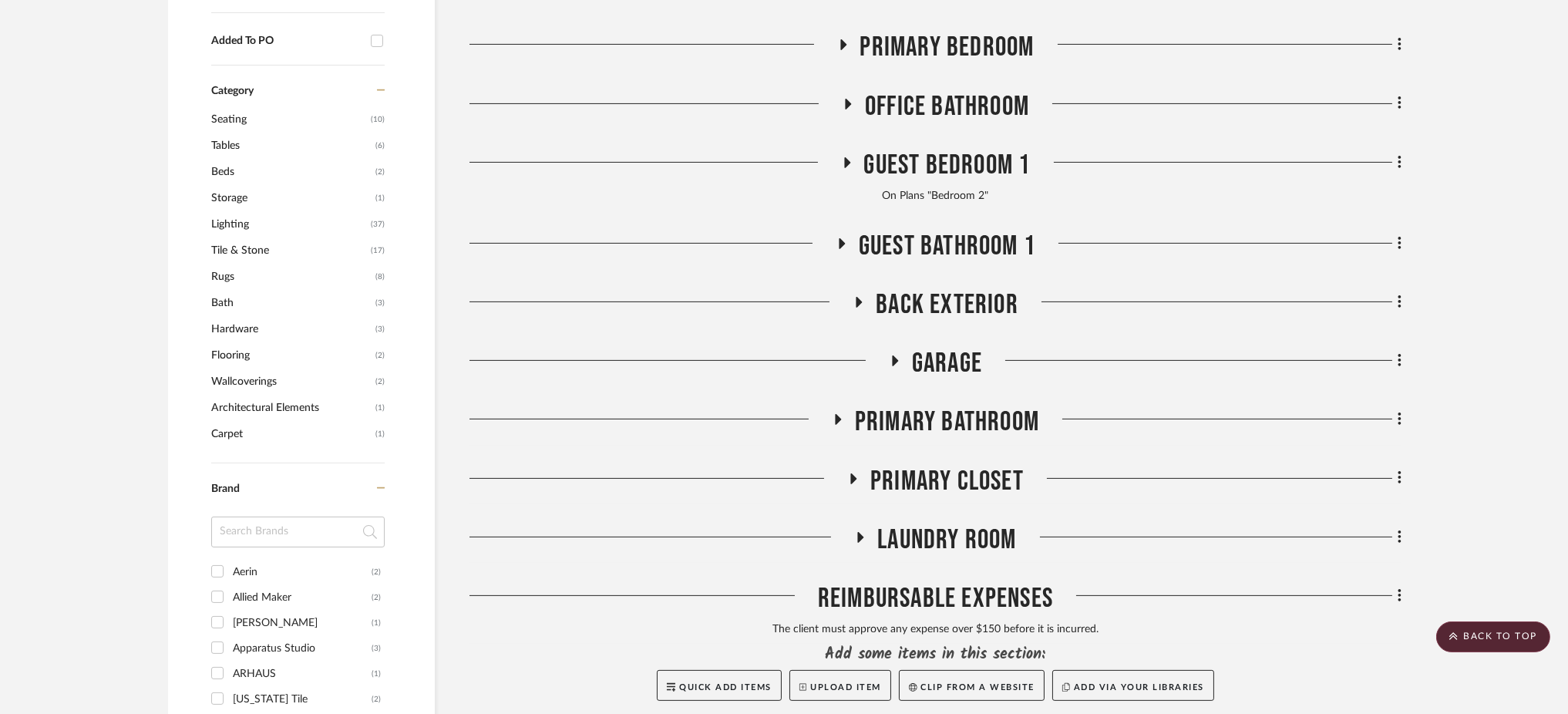
scroll to position [950, 0]
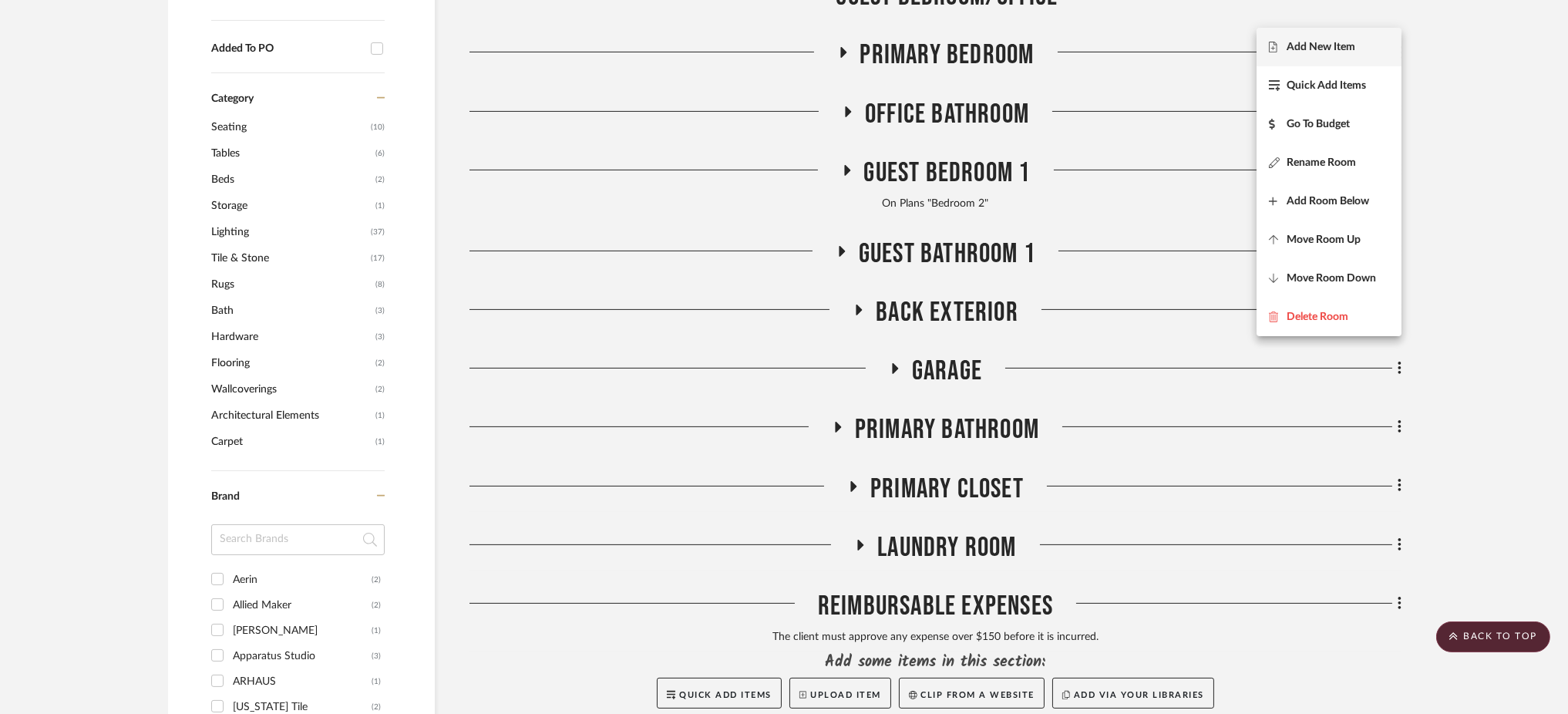
click at [1456, 298] on div at bounding box center [784, 357] width 1568 height 714
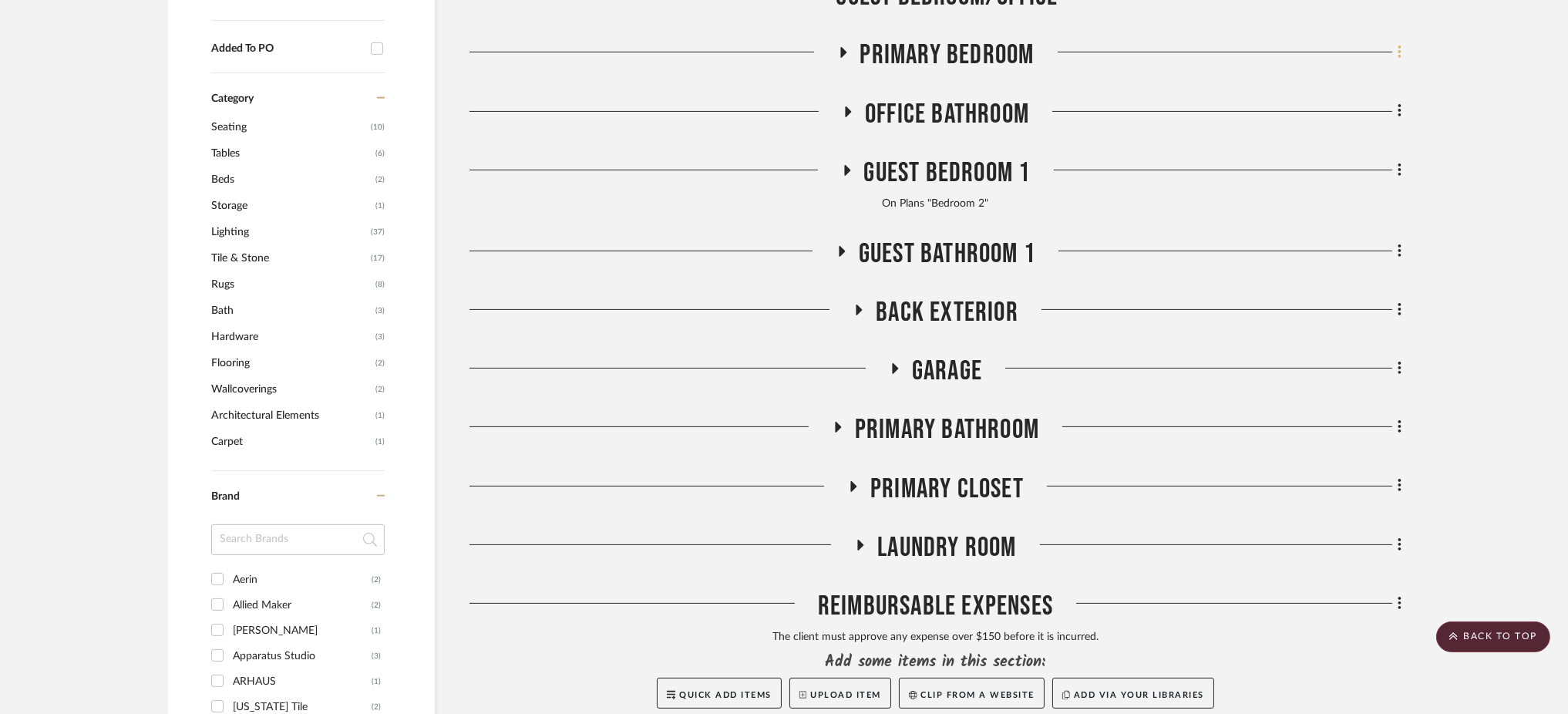
click at [1396, 41] on fa-icon at bounding box center [1397, 53] width 10 height 26
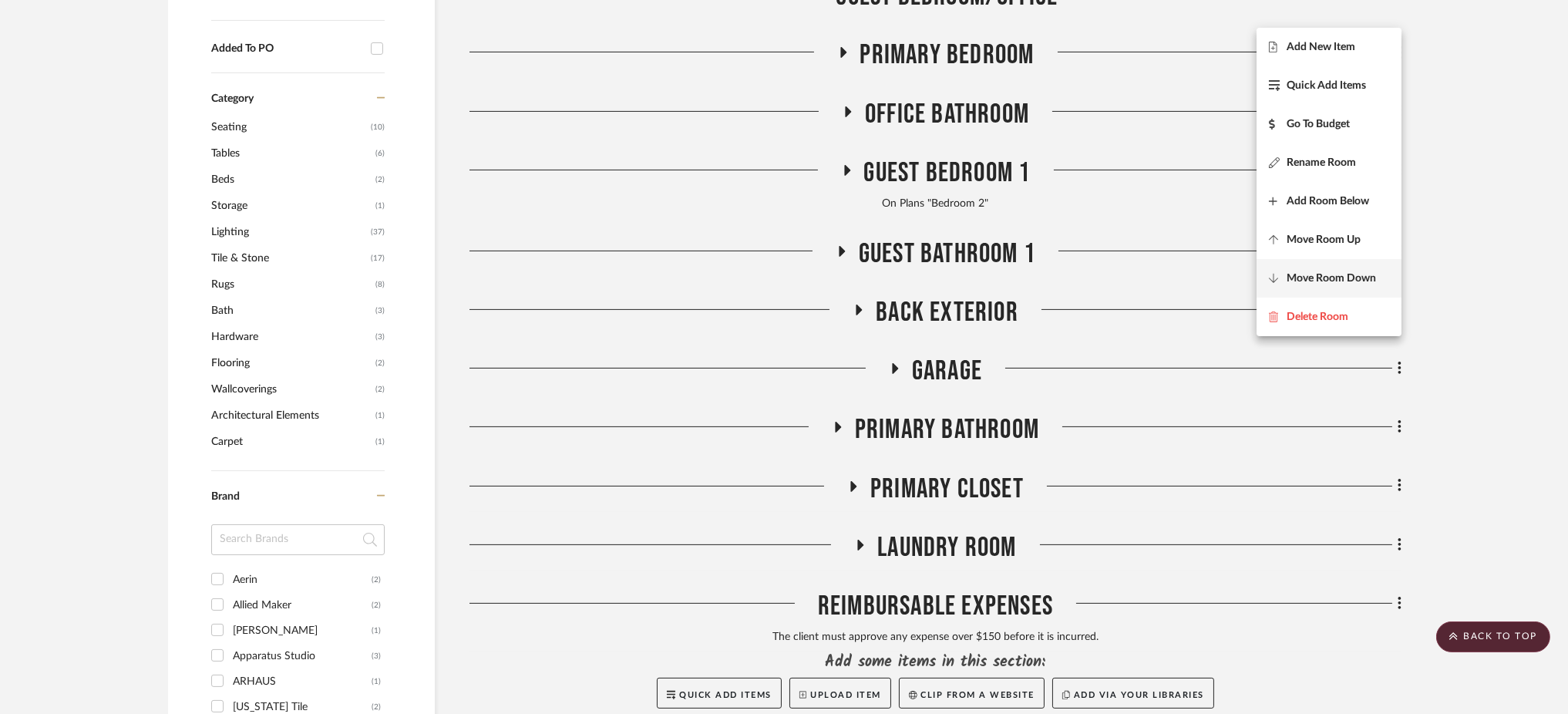
click at [1374, 271] on span "Move Room Down" at bounding box center [1331, 278] width 89 height 13
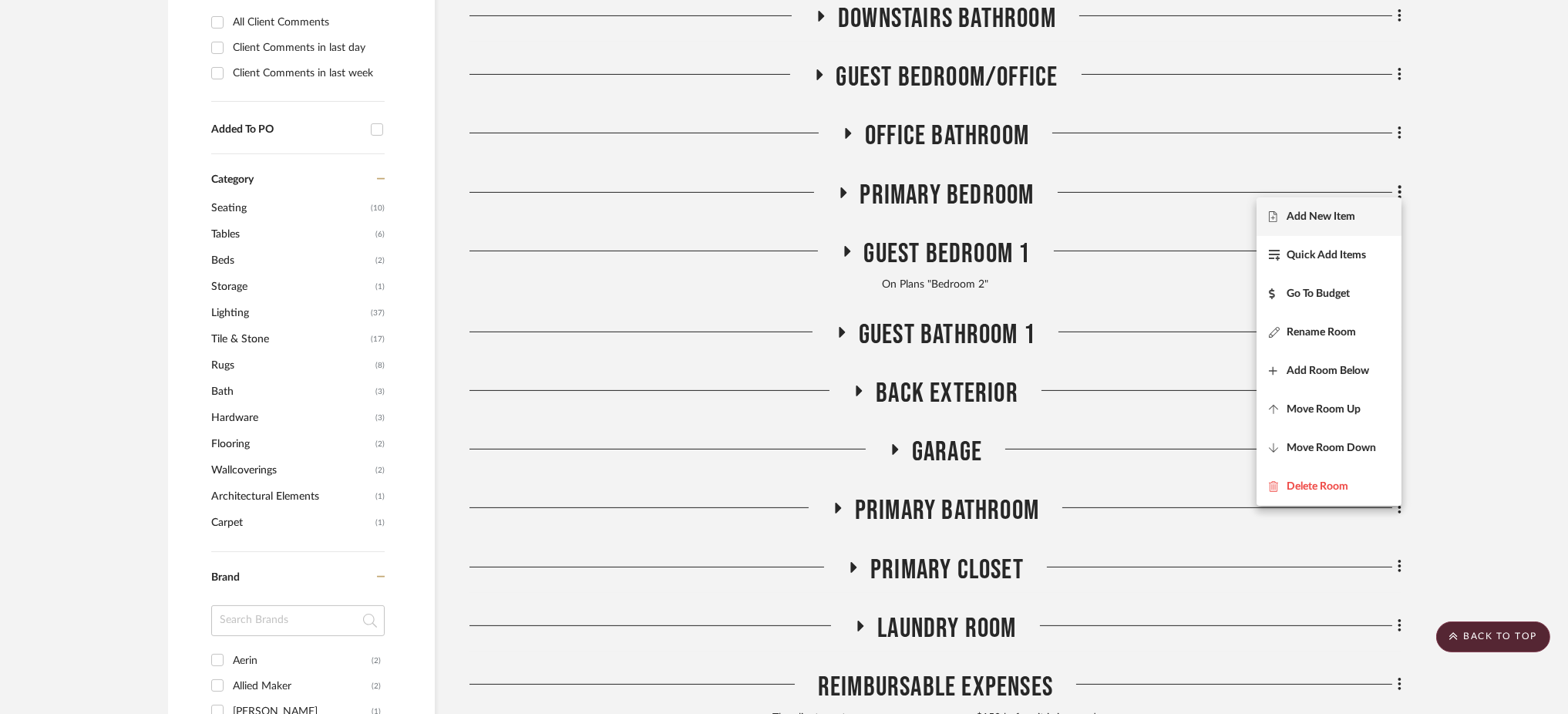
scroll to position [803, 0]
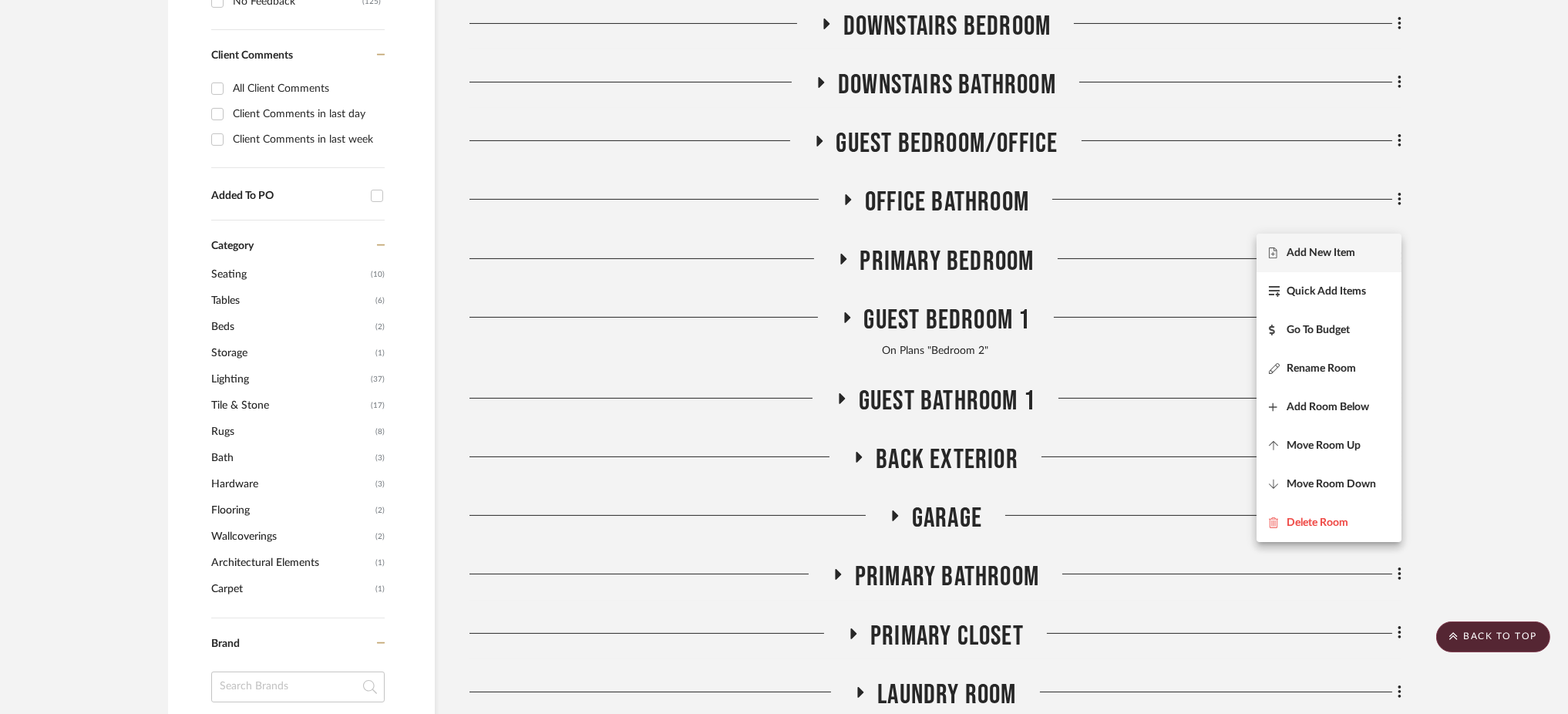
click at [1466, 187] on div at bounding box center [784, 357] width 1568 height 714
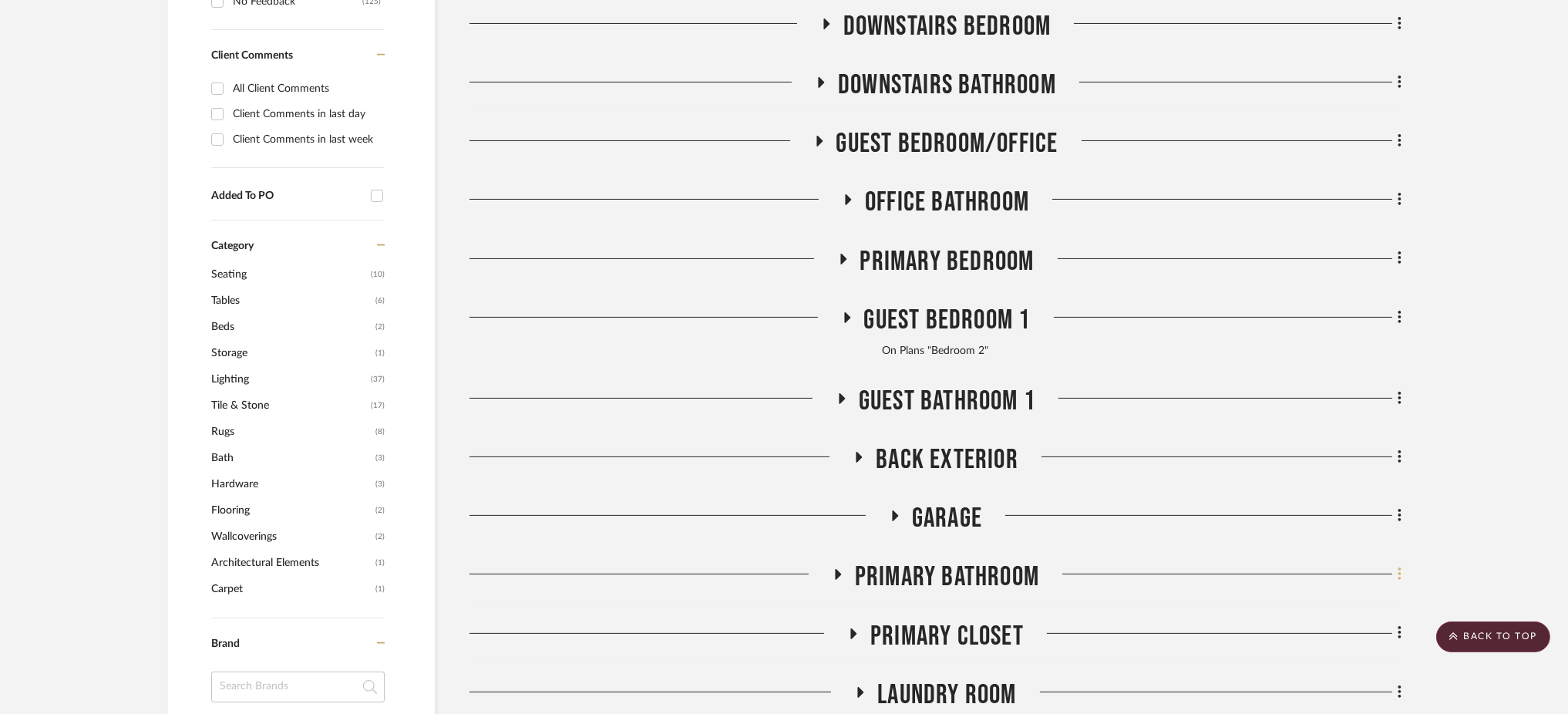
click at [1400, 565] on icon at bounding box center [1399, 574] width 5 height 17
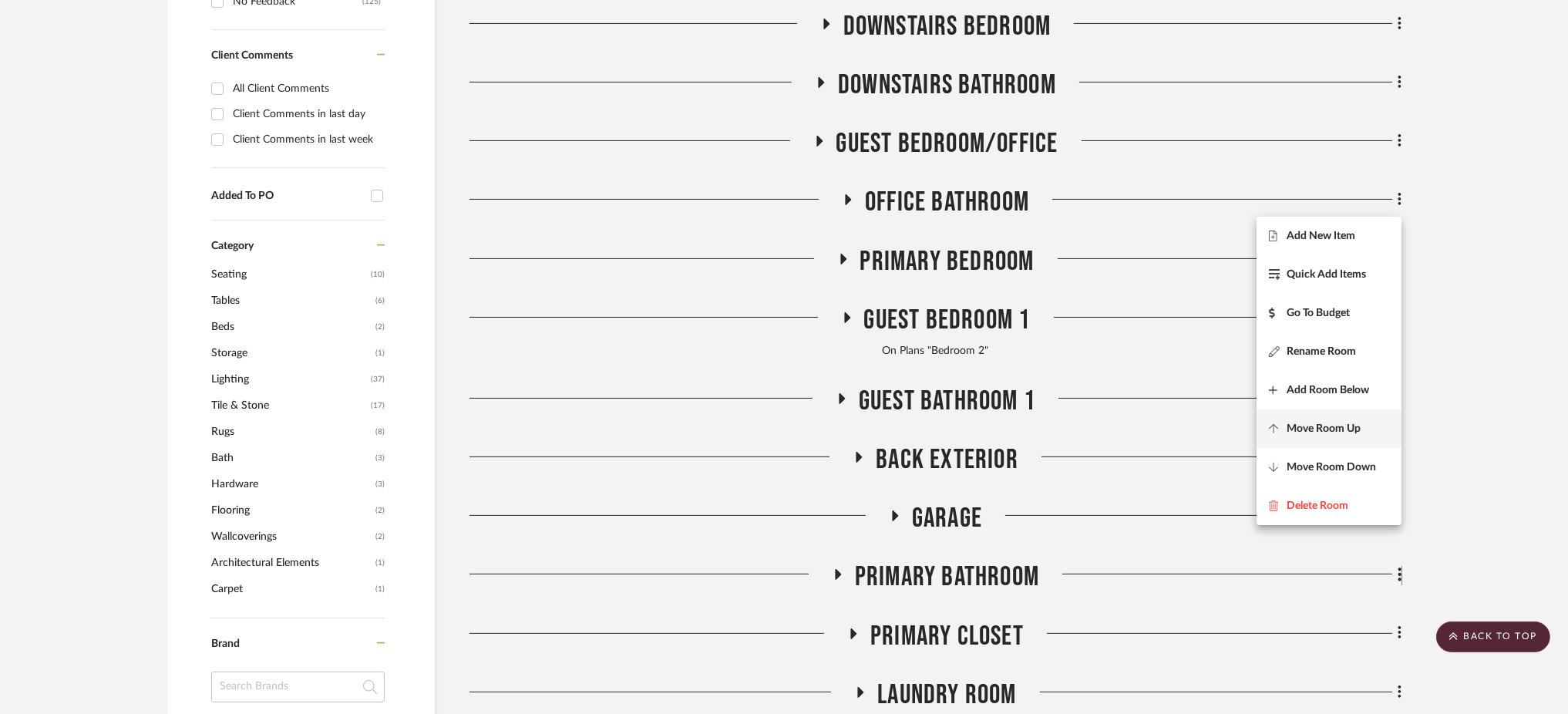
click at [1346, 427] on span "Move Room Up" at bounding box center [1323, 428] width 74 height 13
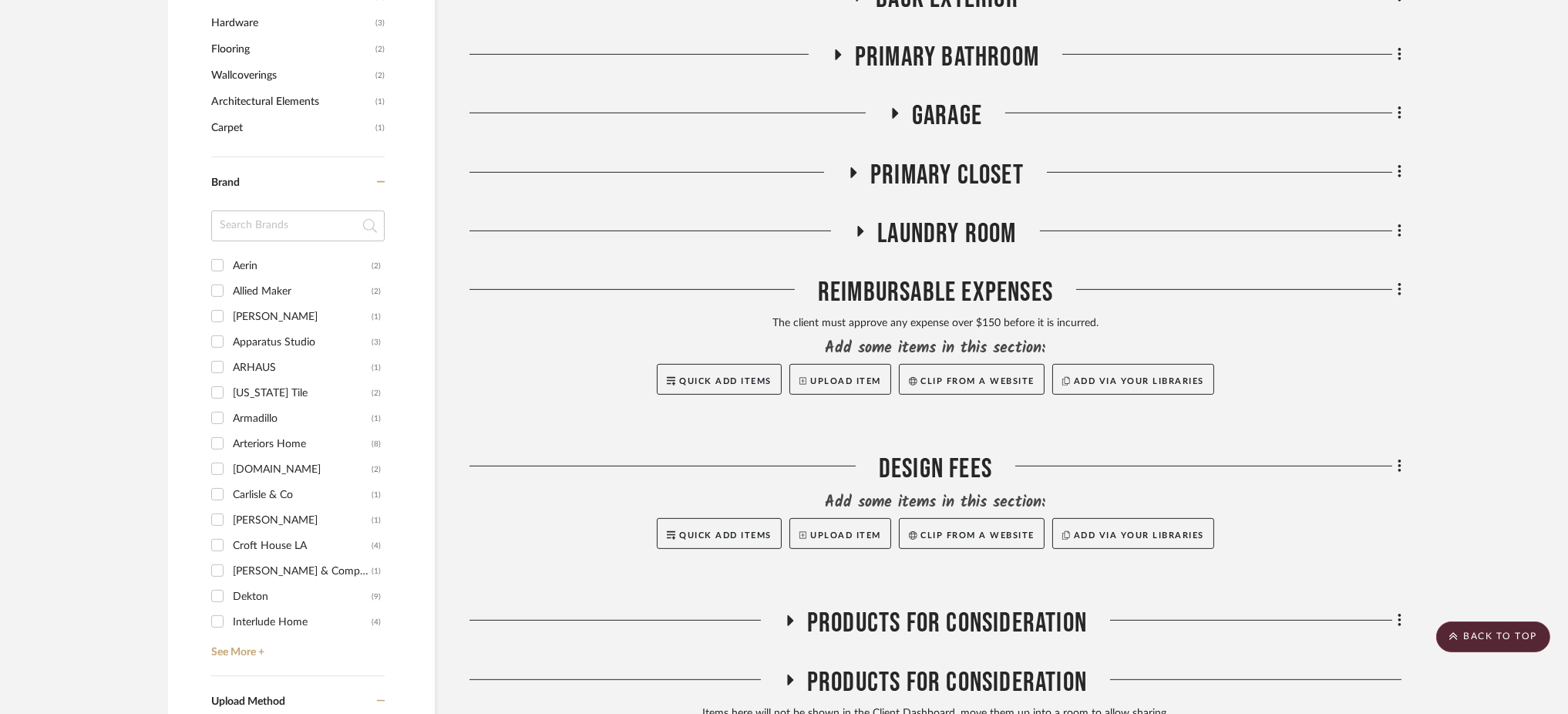
scroll to position [1266, 0]
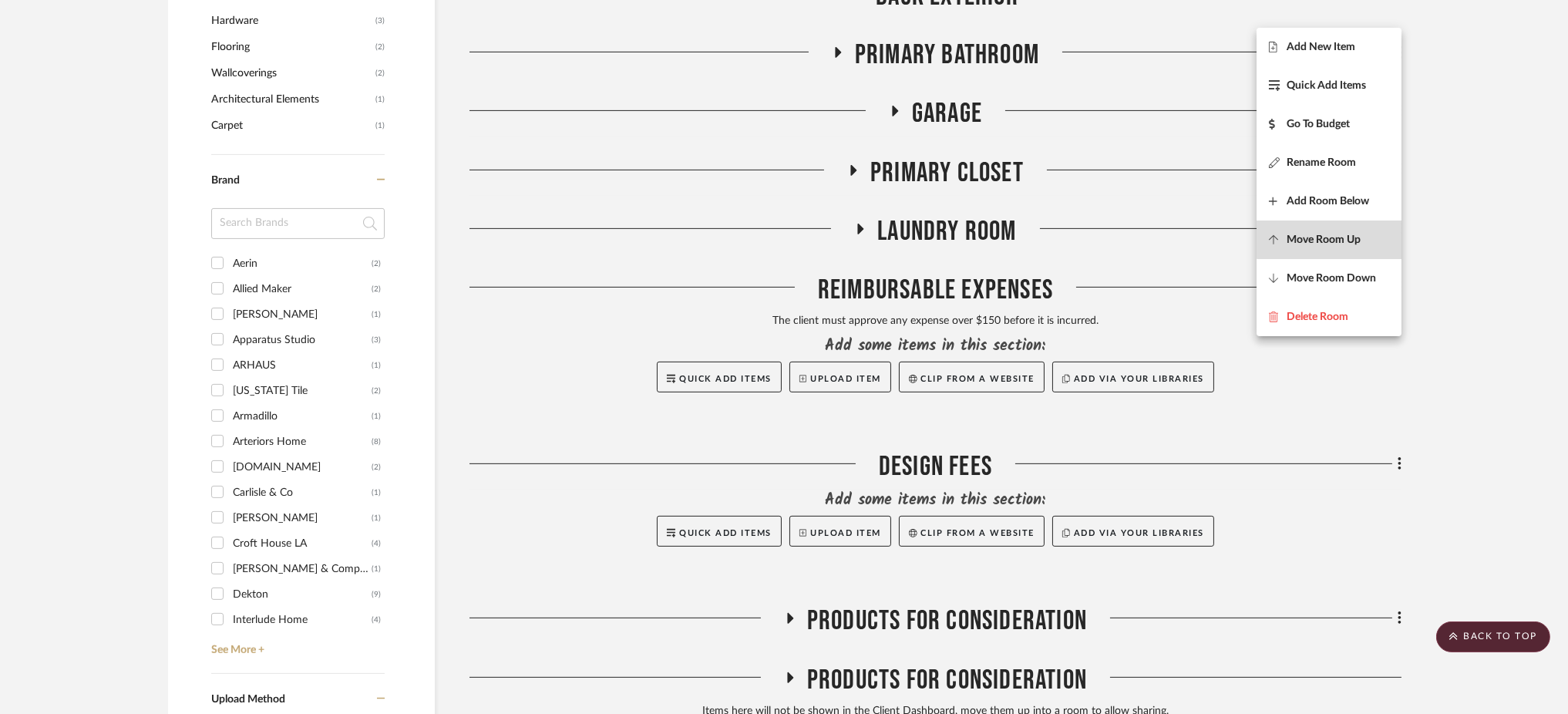
click at [1355, 233] on span "Move Room Up" at bounding box center [1323, 240] width 74 height 13
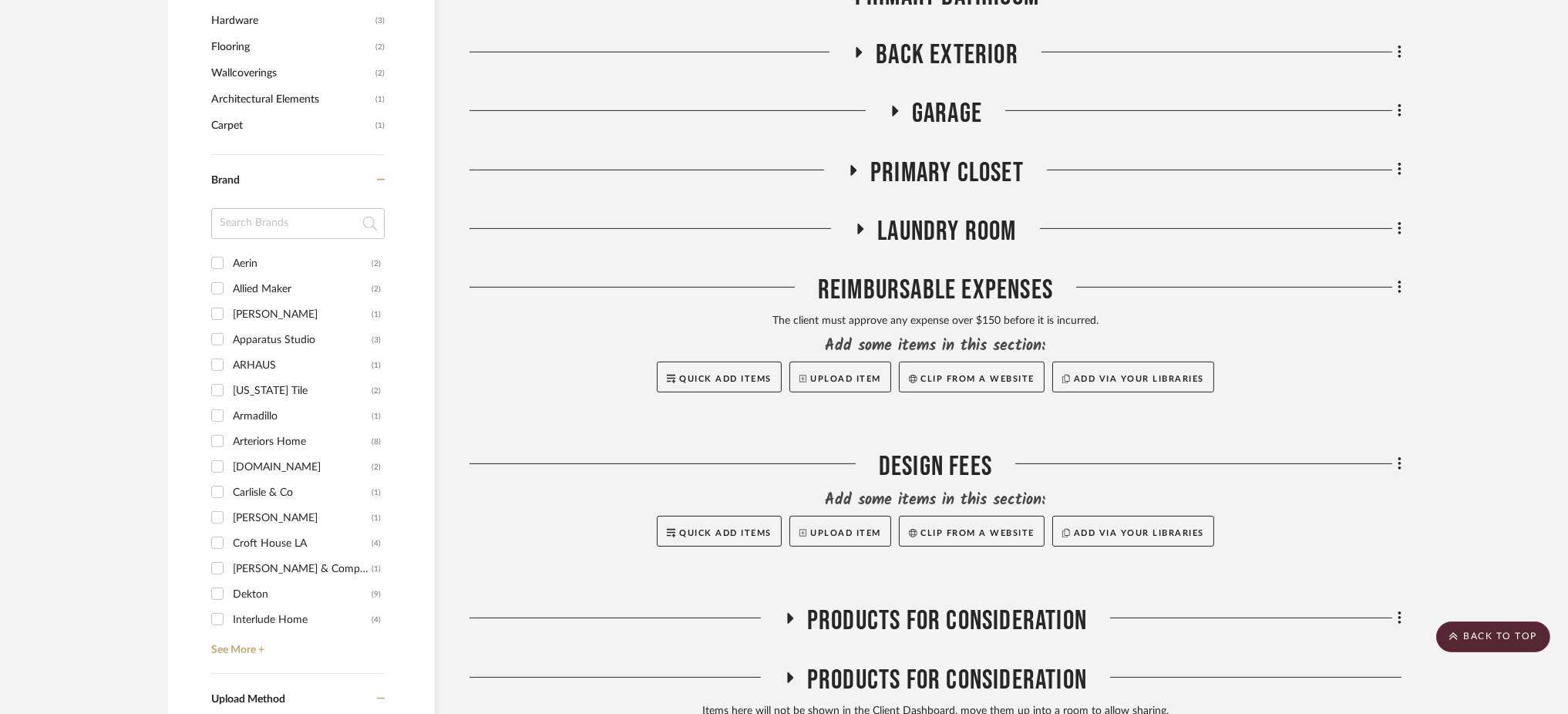
scroll to position [1207, 0]
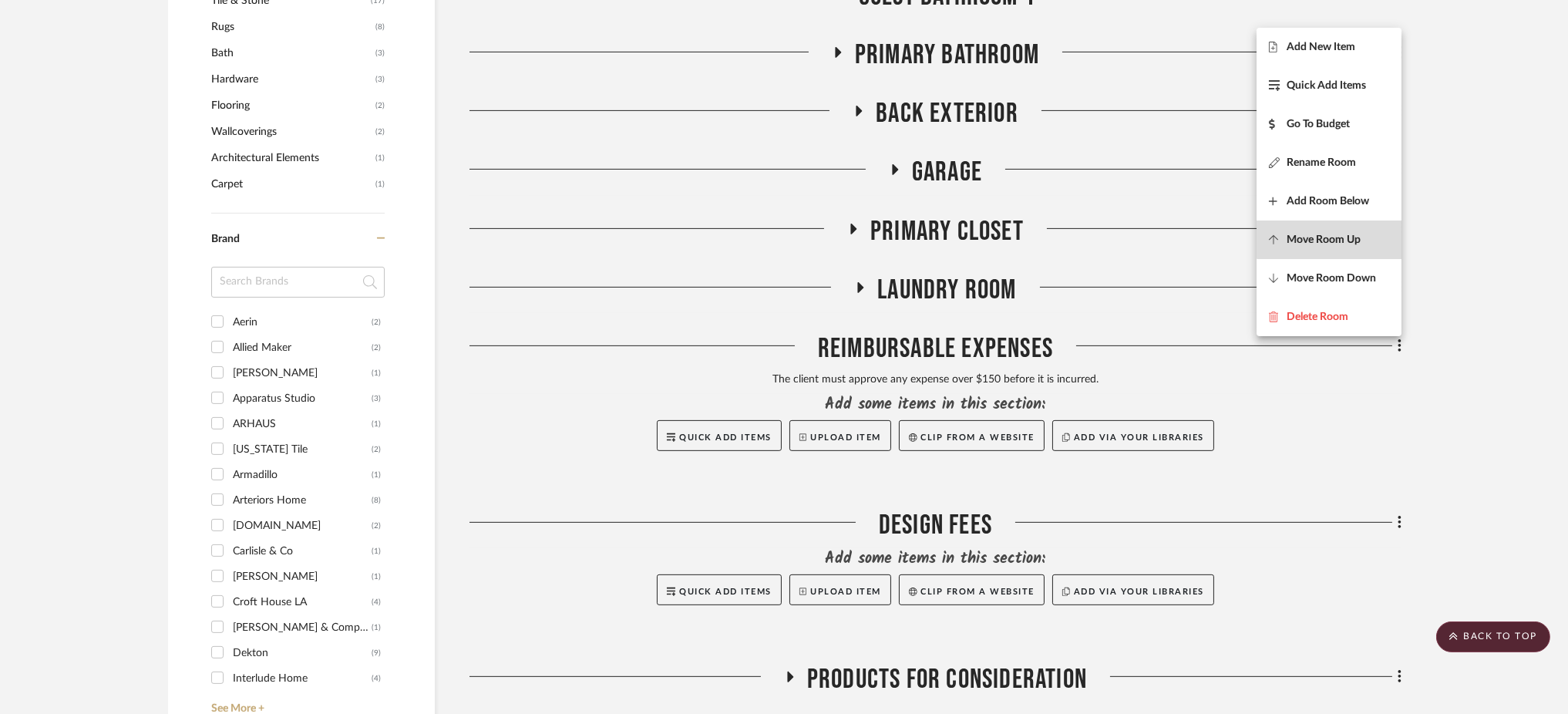
click at [1357, 233] on span "Move Room Up" at bounding box center [1323, 240] width 74 height 13
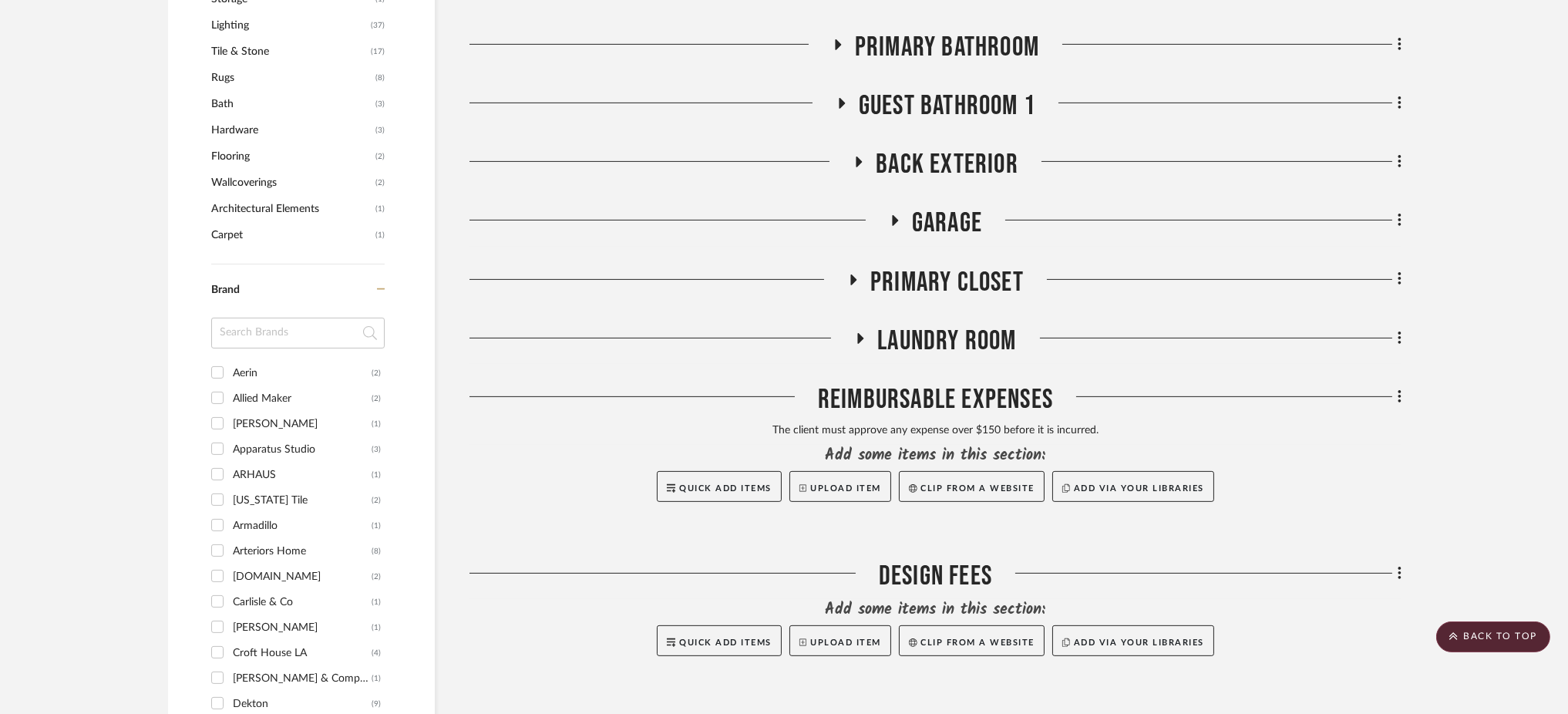
scroll to position [1148, 0]
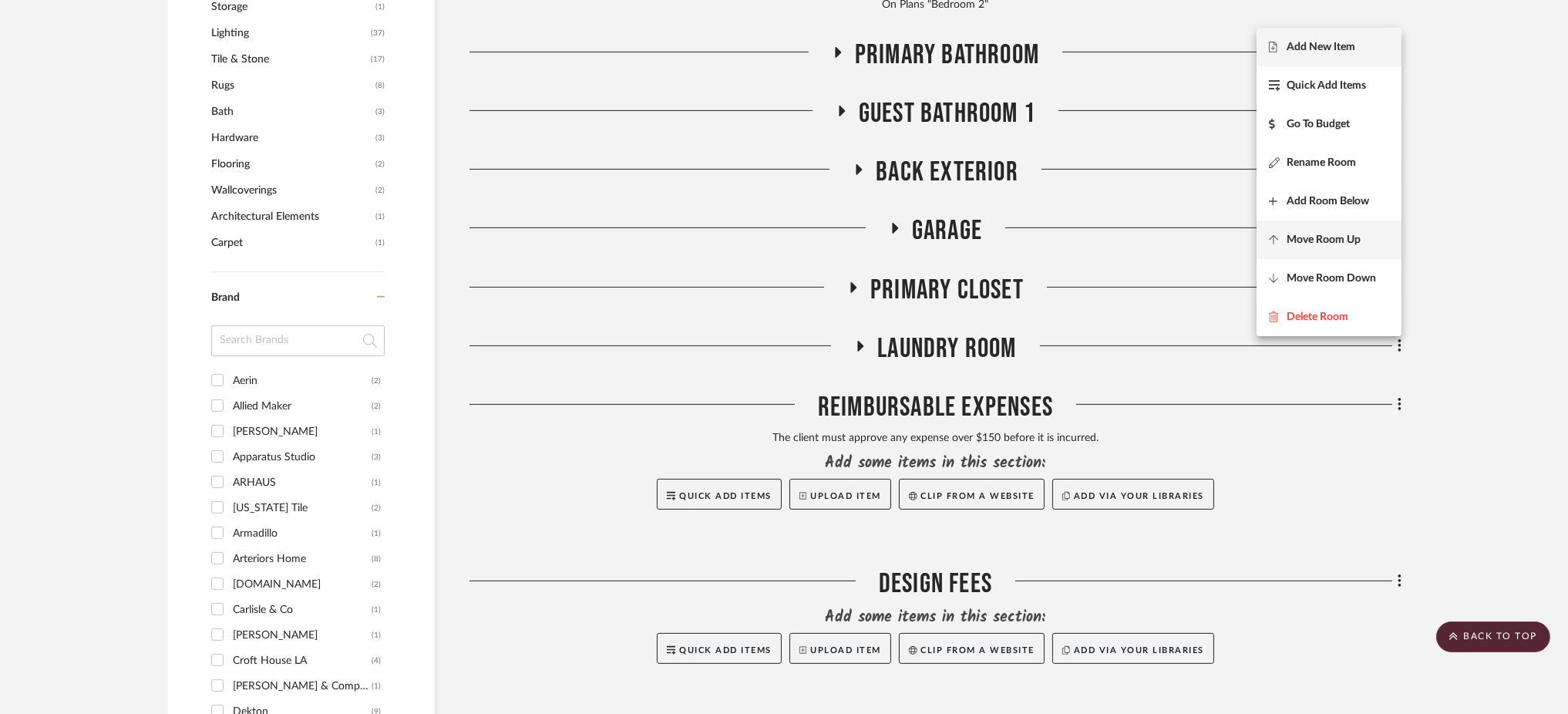
click at [1332, 241] on span "Move Room Up" at bounding box center [1323, 240] width 74 height 13
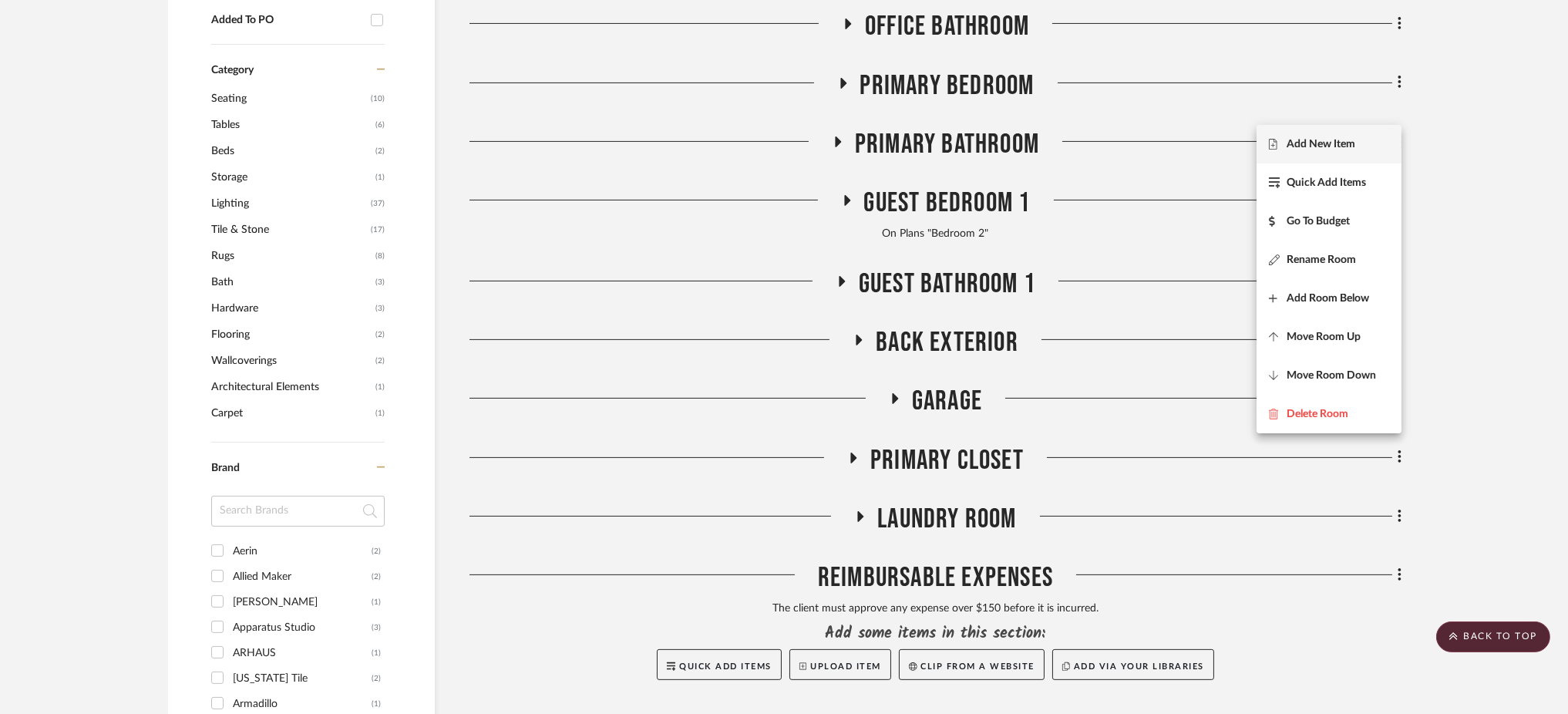
scroll to position [964, 0]
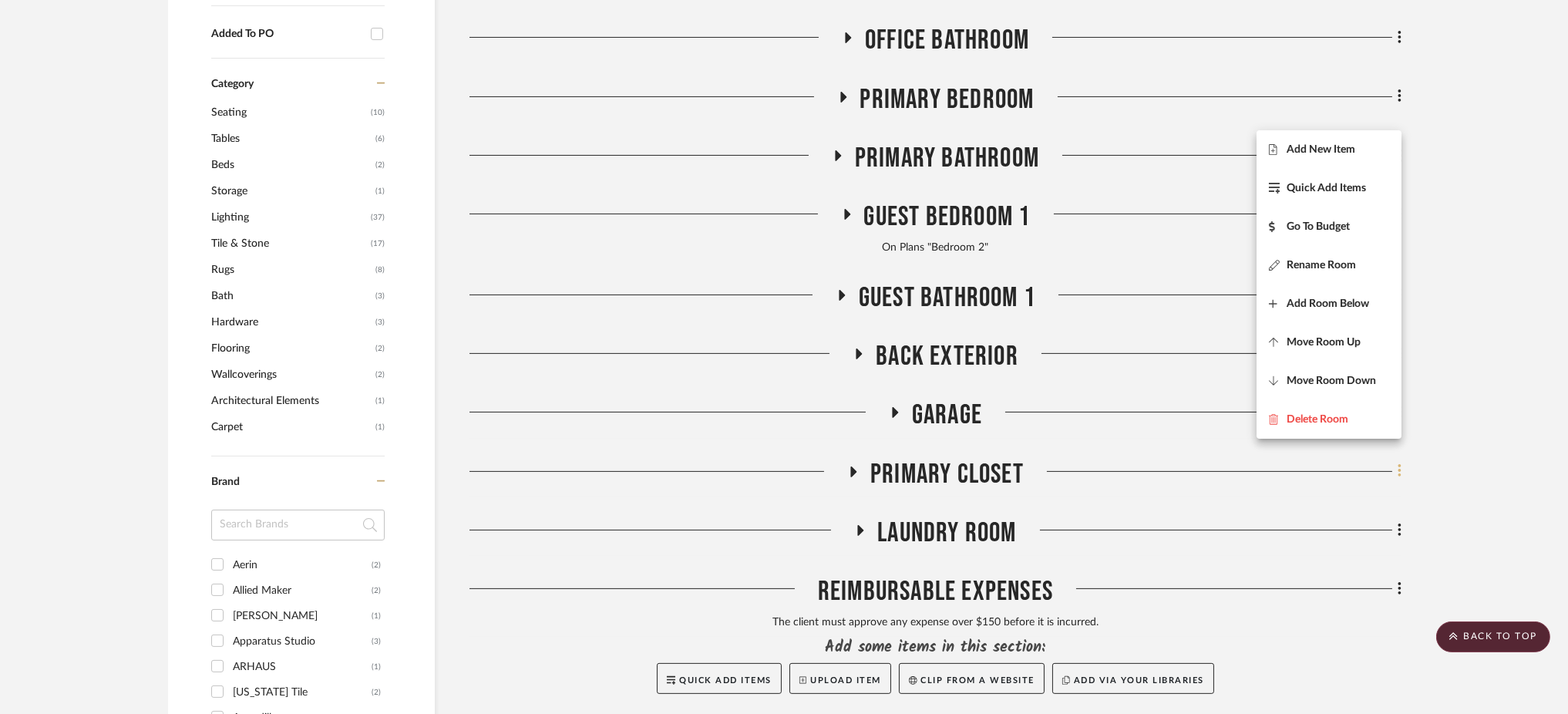
drag, startPoint x: 1428, startPoint y: 427, endPoint x: 1397, endPoint y: 436, distance: 32.3
click at [1427, 427] on div at bounding box center [784, 357] width 1568 height 714
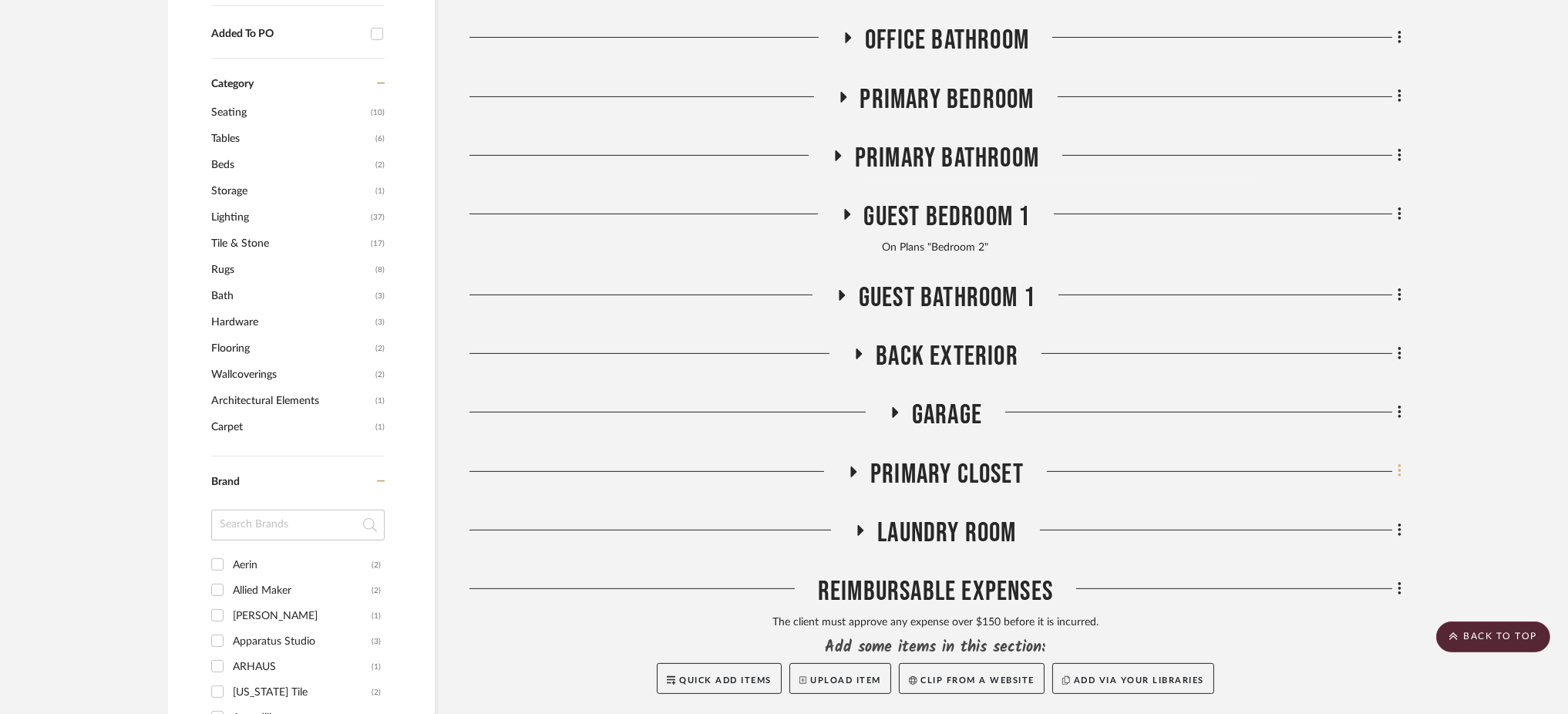
click at [1395, 460] on fa-icon at bounding box center [1397, 472] width 10 height 26
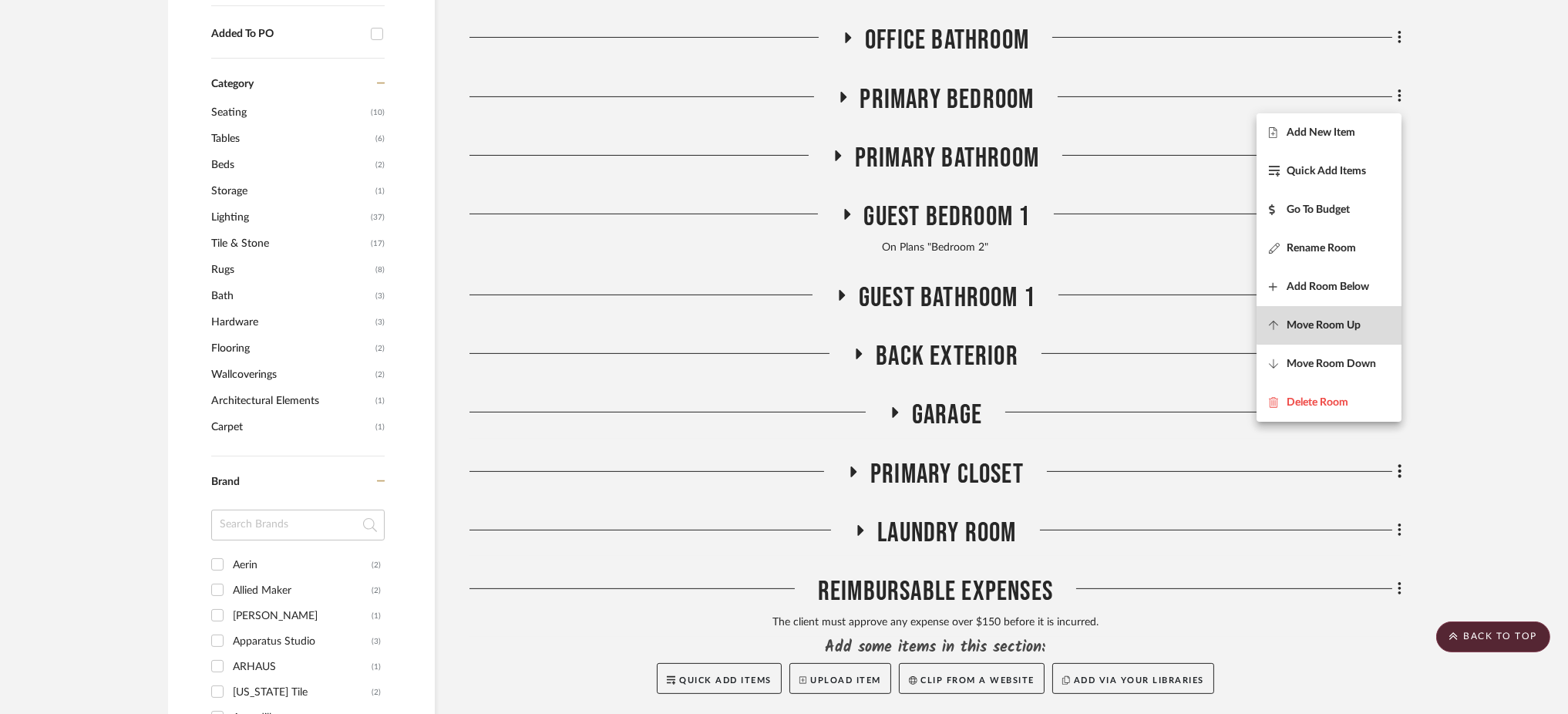
click at [1342, 316] on button "Move Room Up" at bounding box center [1329, 325] width 145 height 38
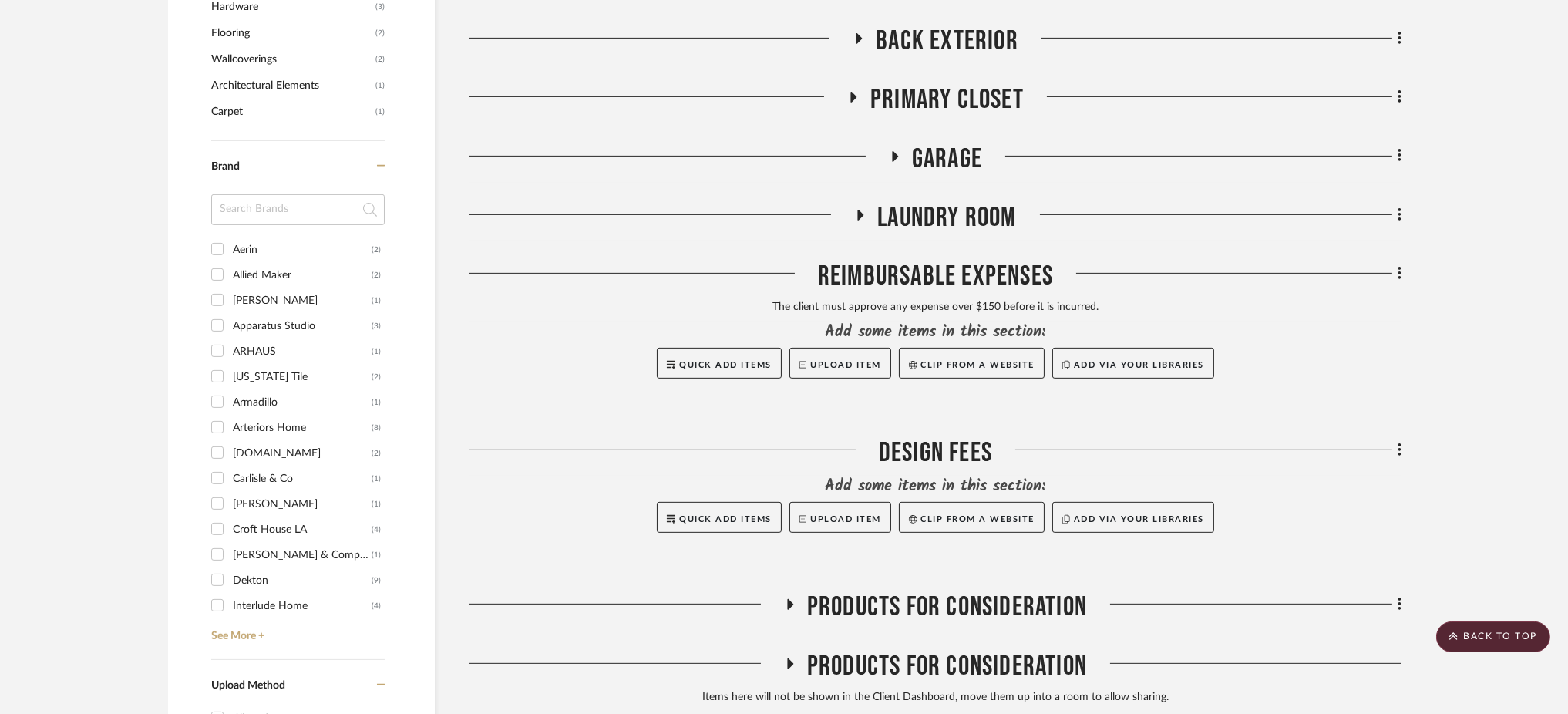
scroll to position [1325, 0]
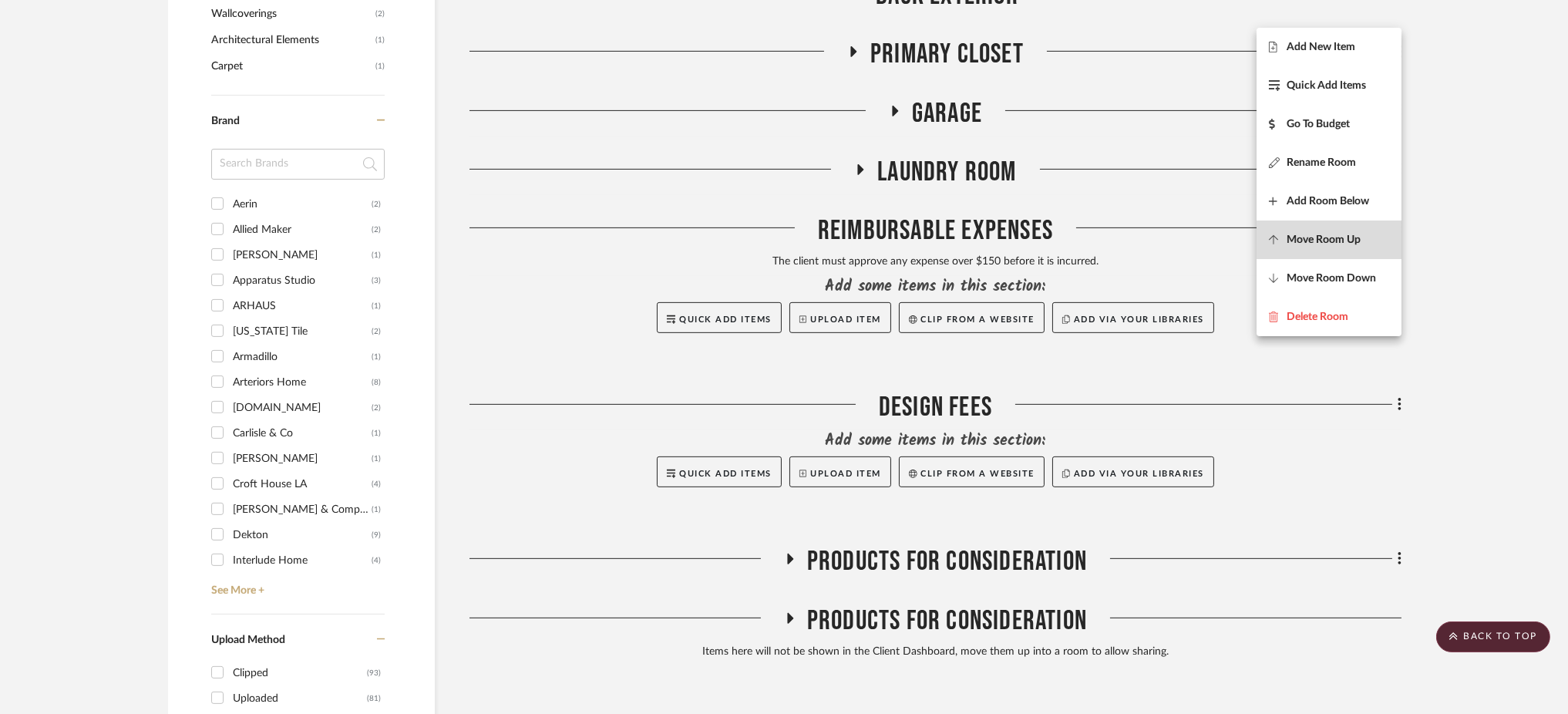
click at [1326, 242] on span "Move Room Up" at bounding box center [1323, 240] width 74 height 13
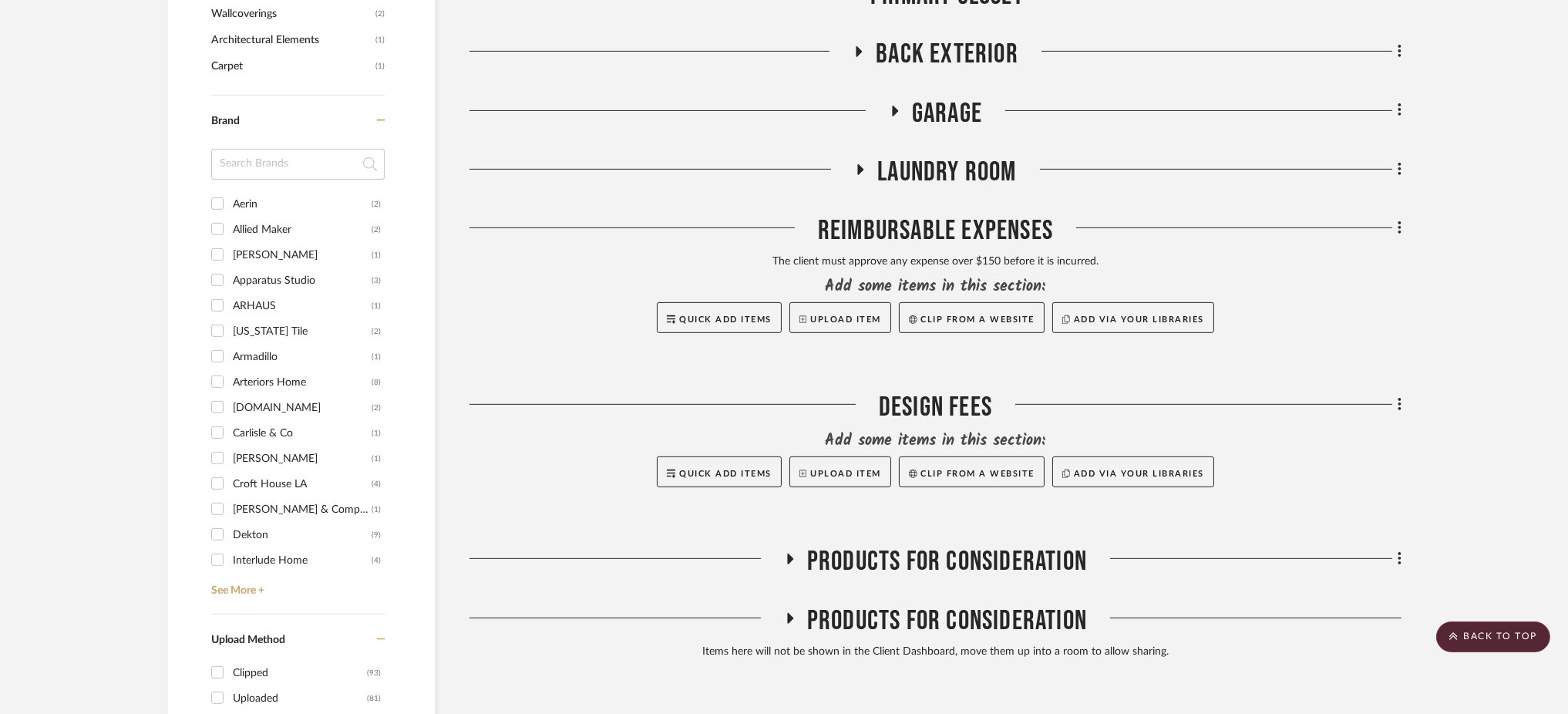
scroll to position [1266, 0]
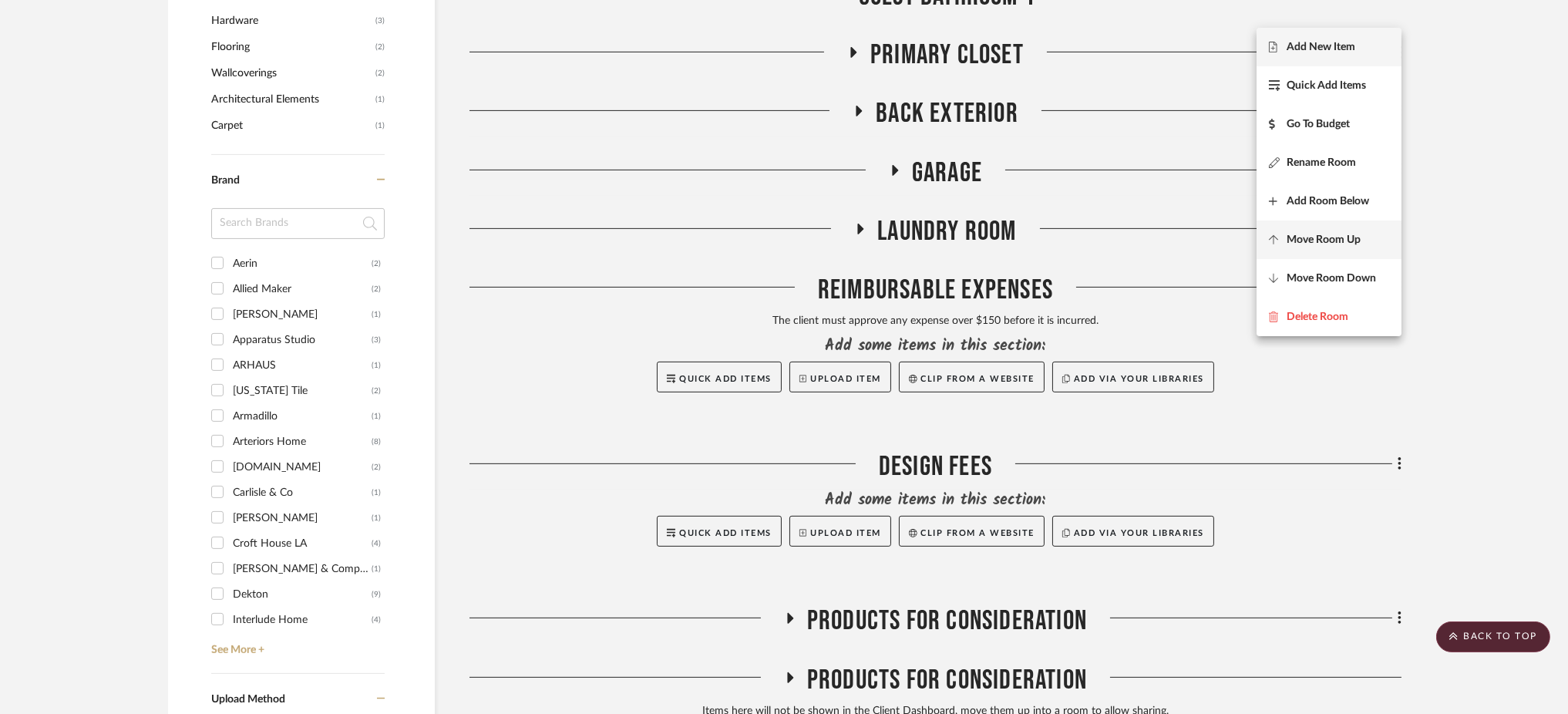
click at [1329, 252] on button "Move Room Up" at bounding box center [1329, 240] width 145 height 38
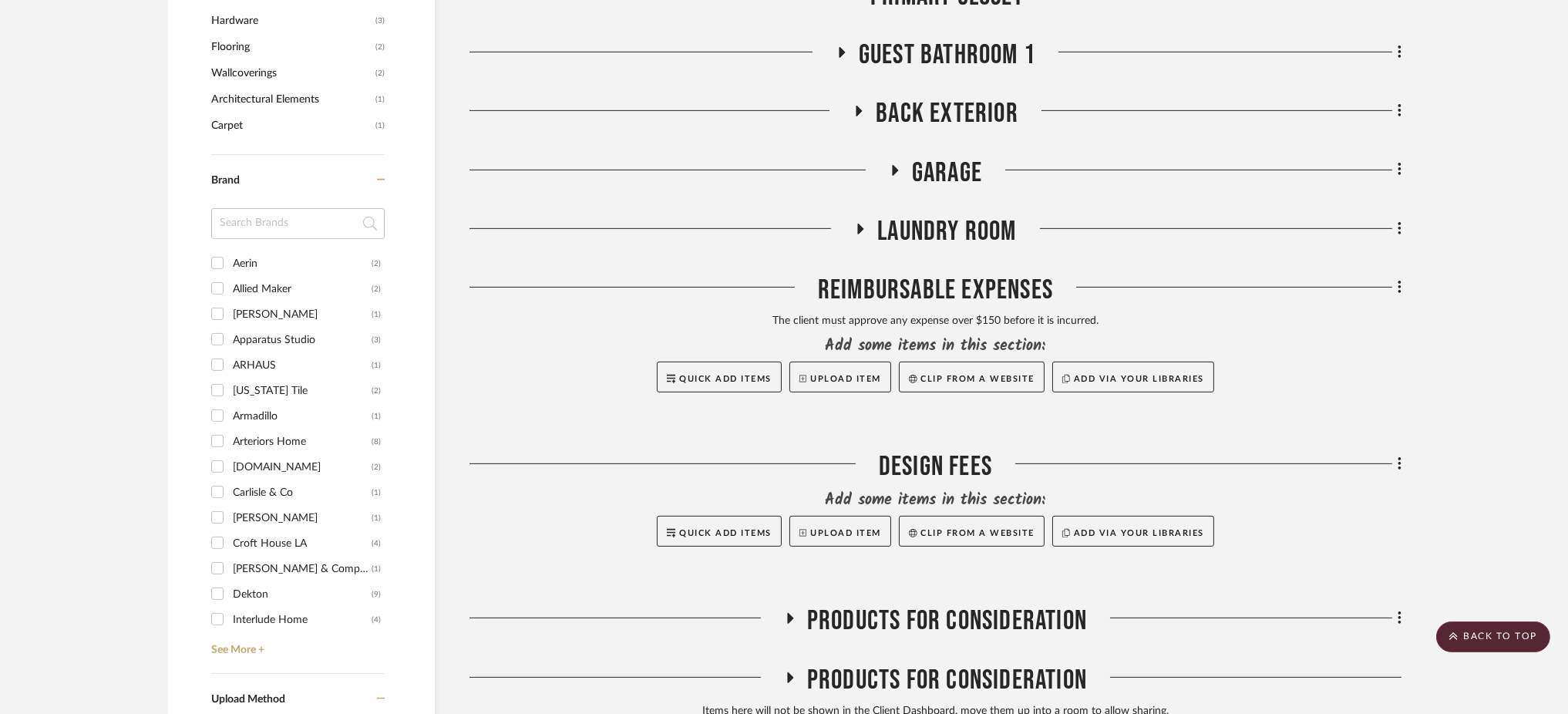
scroll to position [1207, 0]
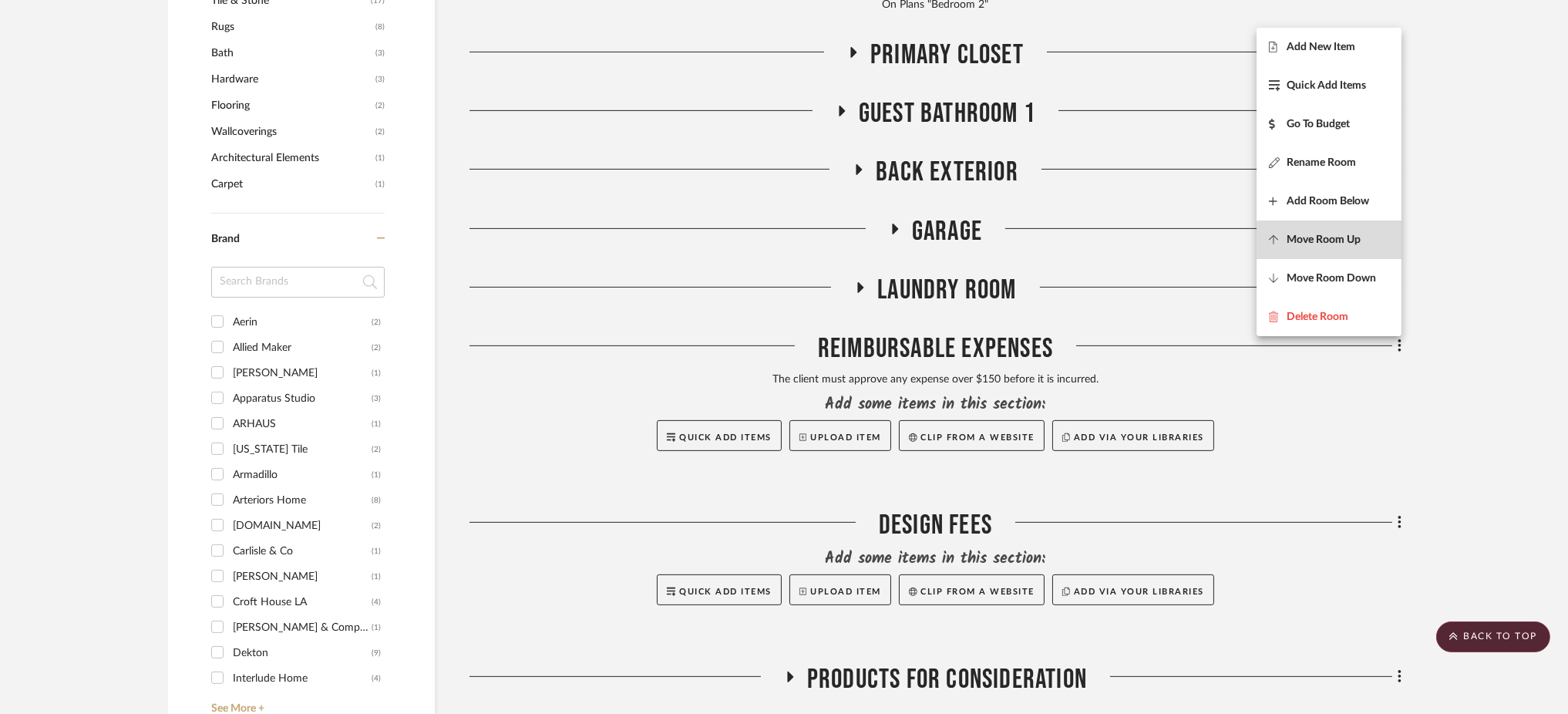
click at [1335, 241] on span "Move Room Up" at bounding box center [1323, 240] width 74 height 13
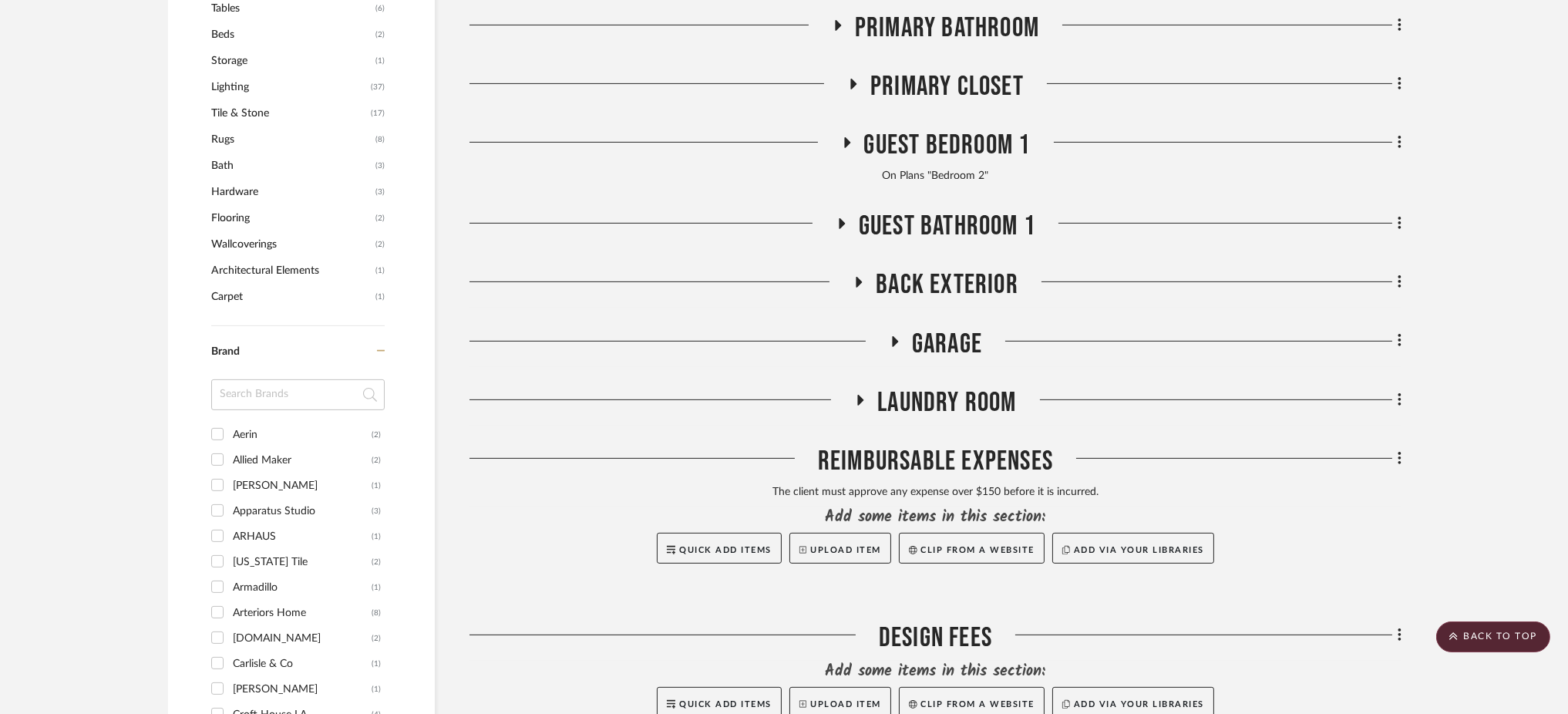
scroll to position [1025, 0]
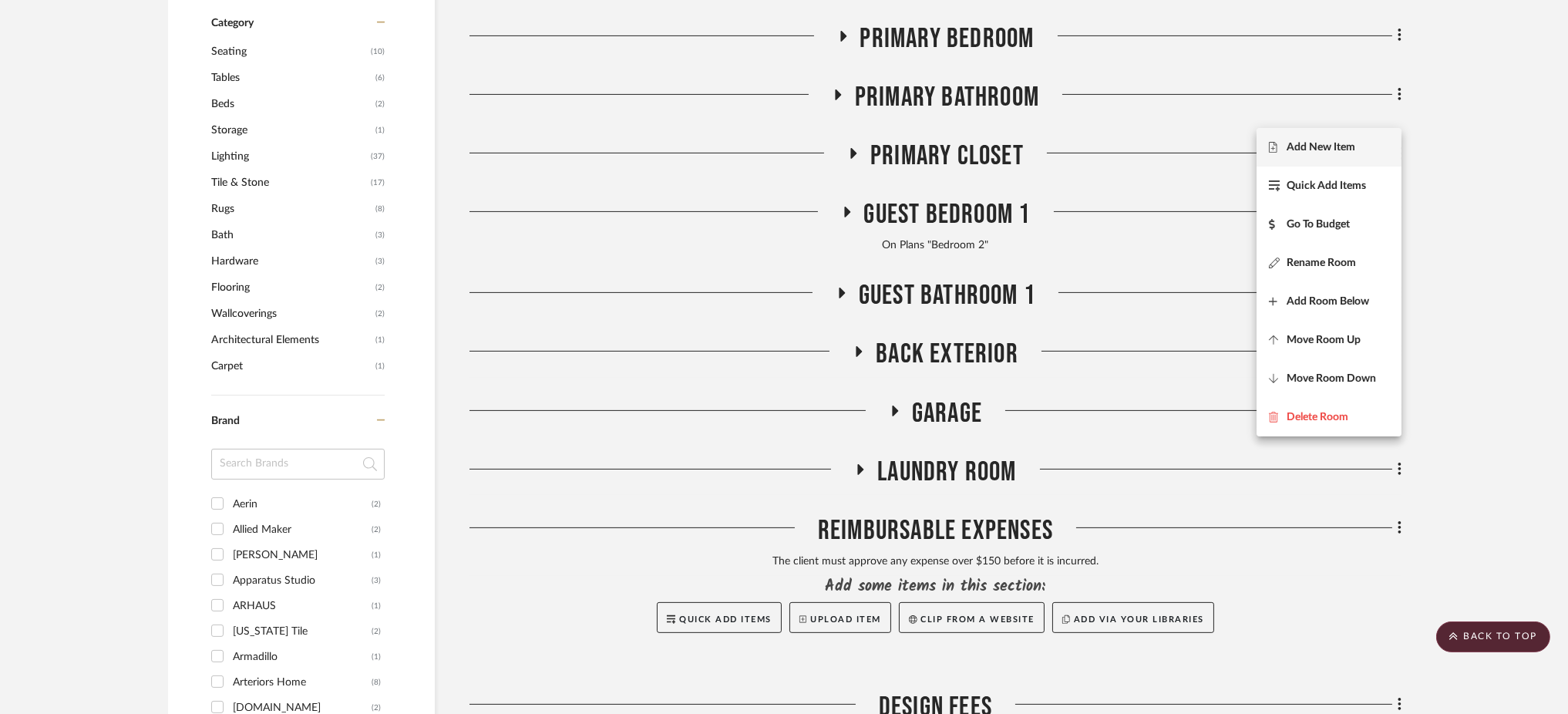
click at [1465, 164] on div at bounding box center [784, 357] width 1568 height 714
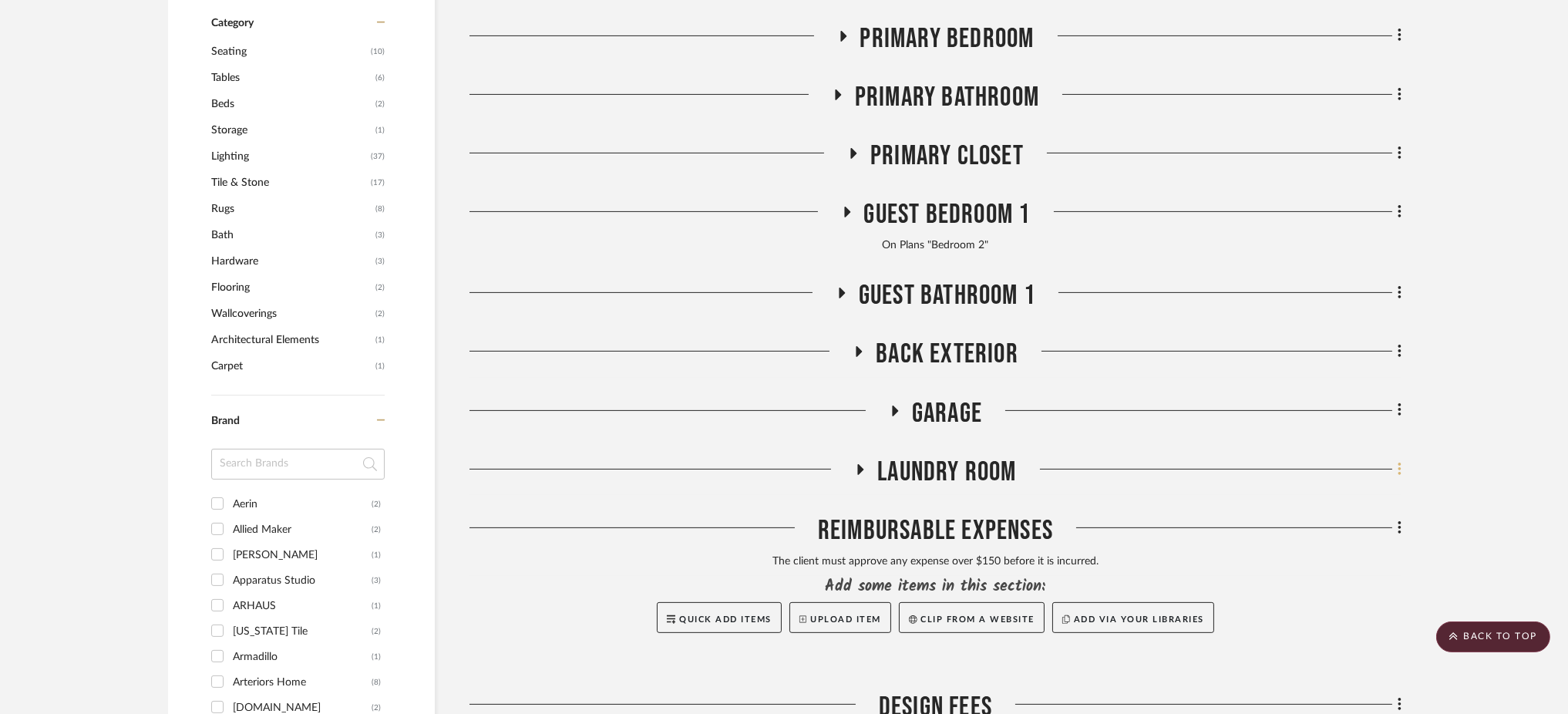
click at [1399, 463] on icon at bounding box center [1399, 469] width 3 height 13
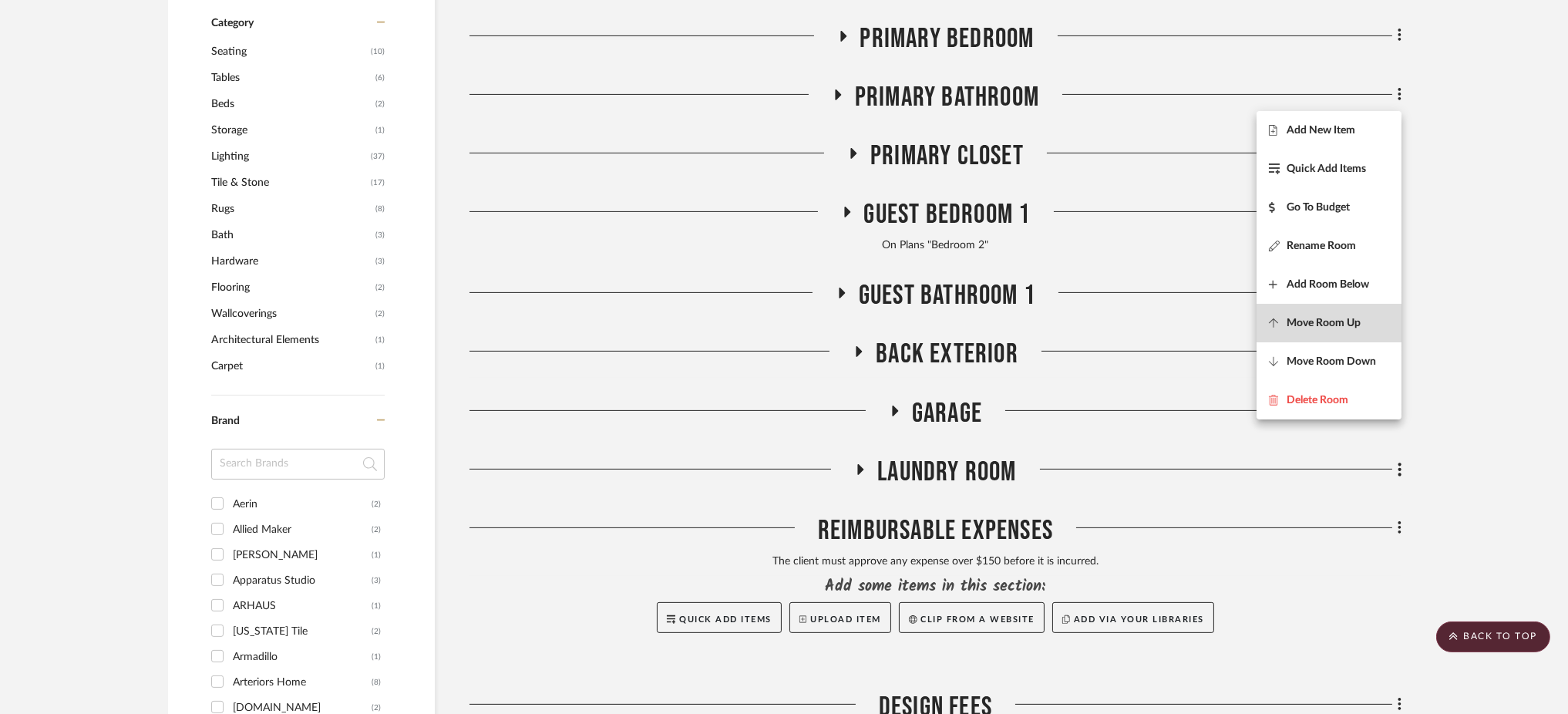
click at [1360, 326] on span "Move Room Up" at bounding box center [1323, 324] width 74 height 13
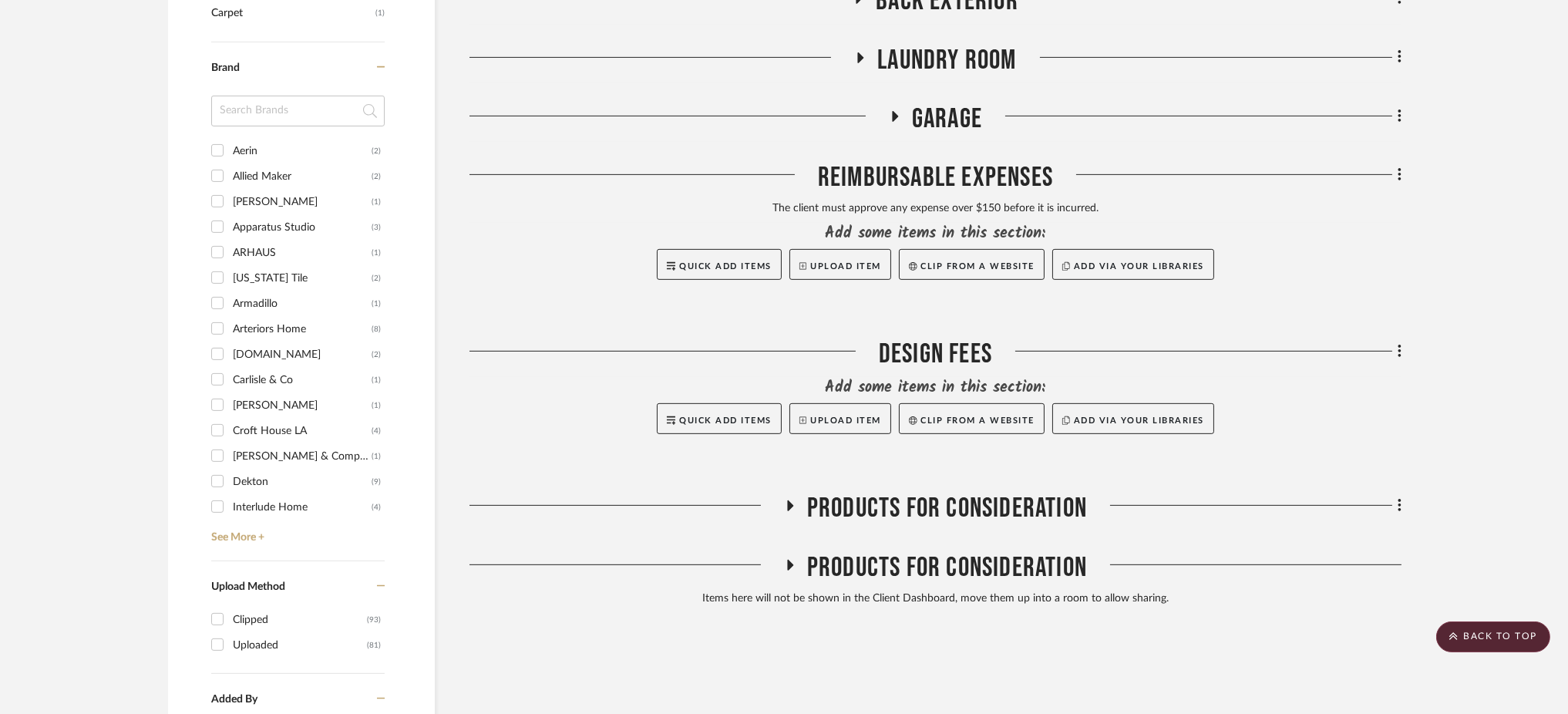
scroll to position [1383, 0]
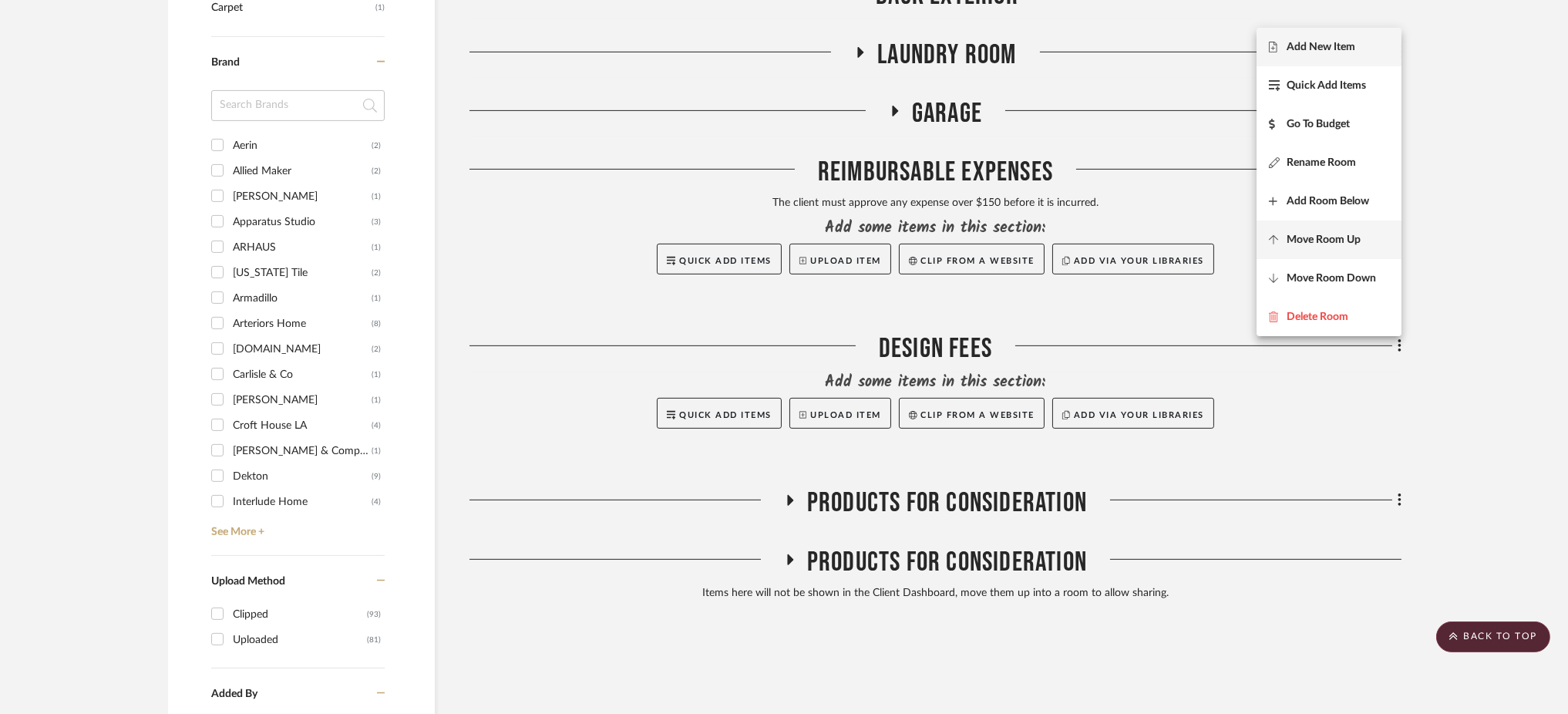
click at [1347, 242] on span "Move Room Up" at bounding box center [1323, 240] width 74 height 13
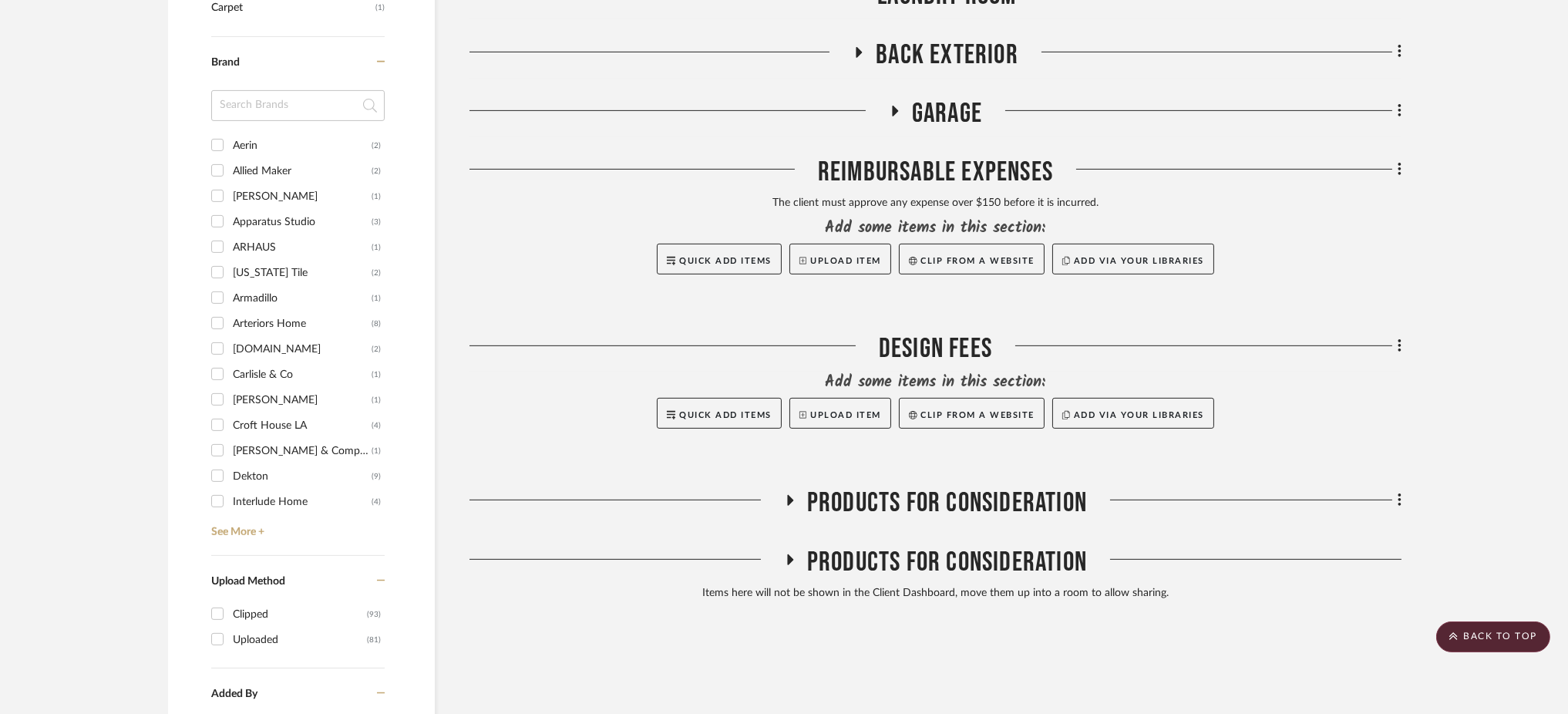
scroll to position [1325, 0]
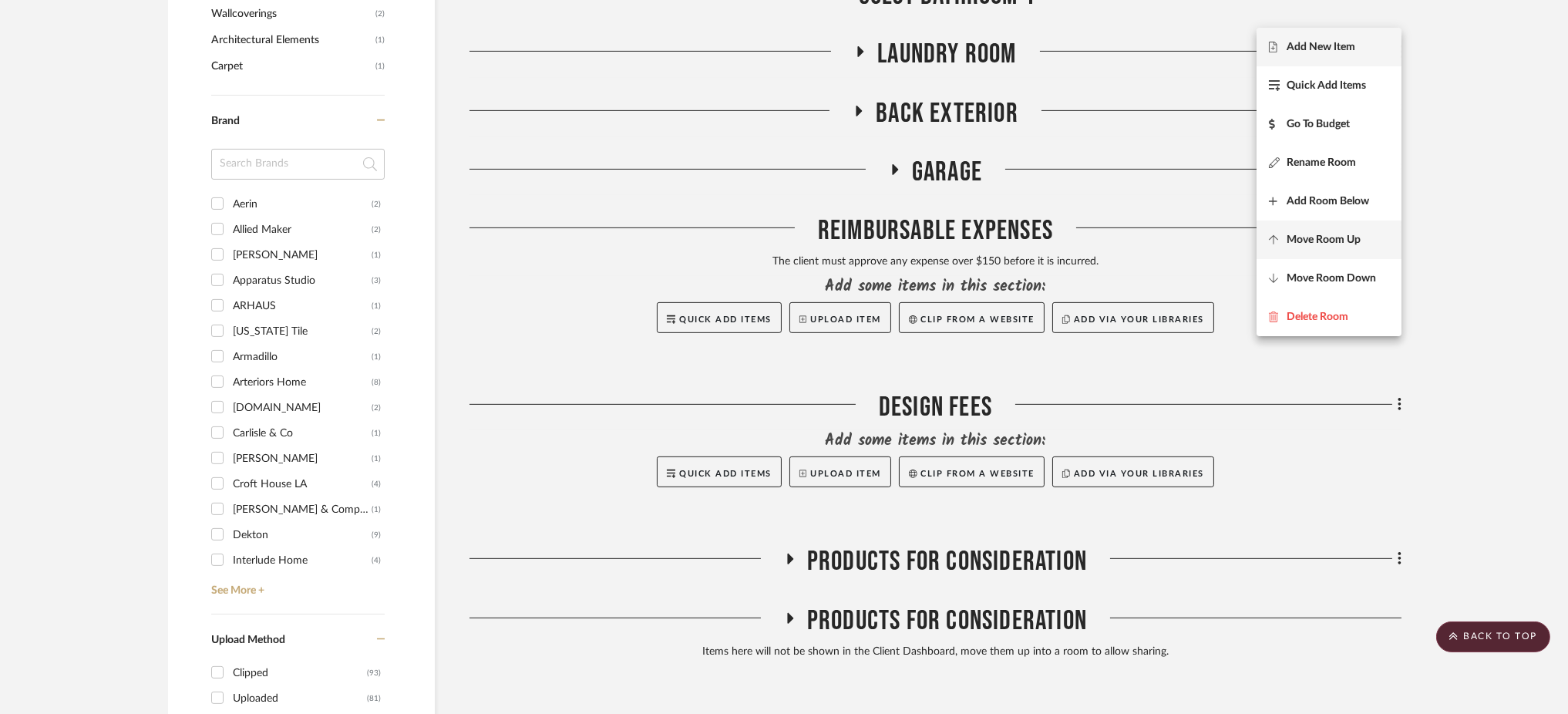
click at [1344, 249] on button "Move Room Up" at bounding box center [1329, 240] width 145 height 38
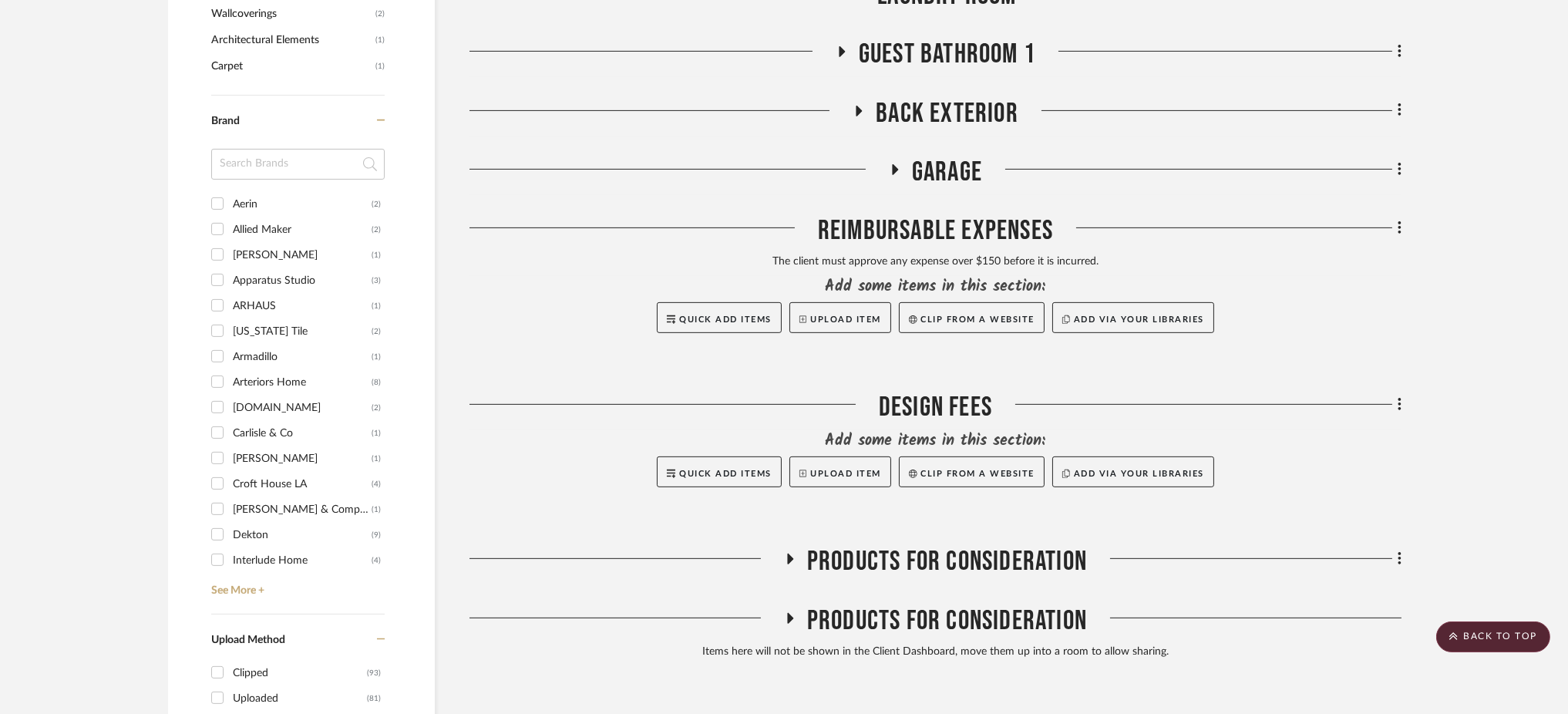
scroll to position [1266, 0]
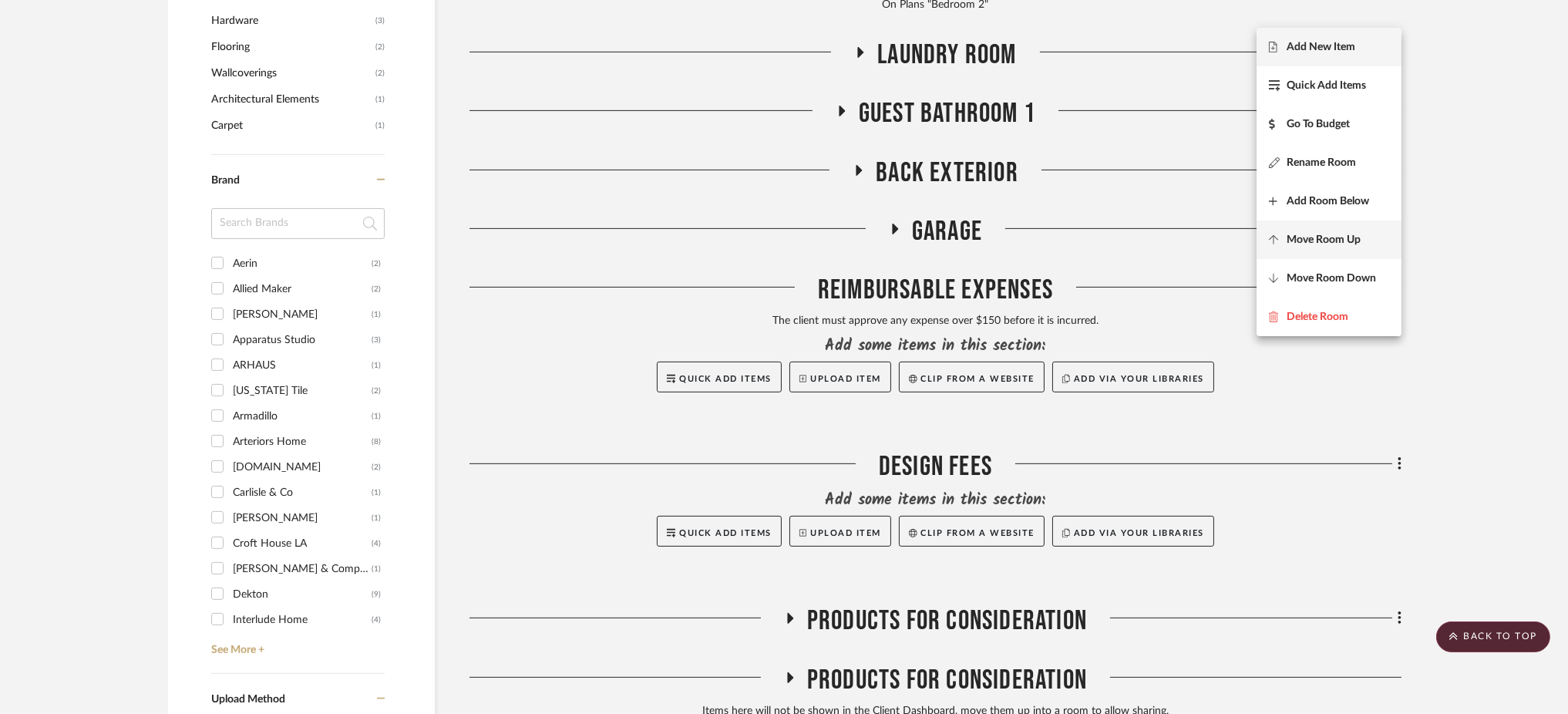
click at [1346, 237] on span "Move Room Up" at bounding box center [1323, 240] width 74 height 13
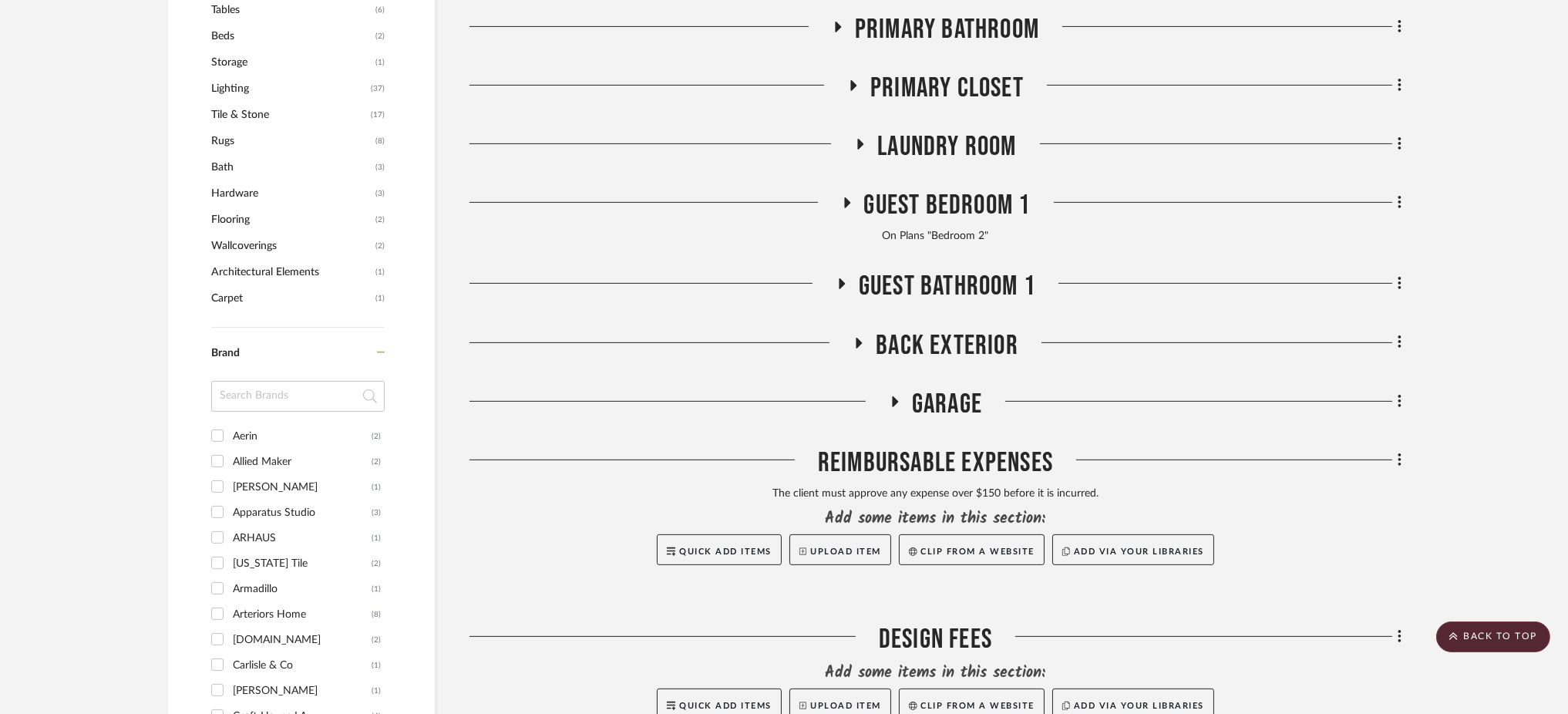
scroll to position [1091, 0]
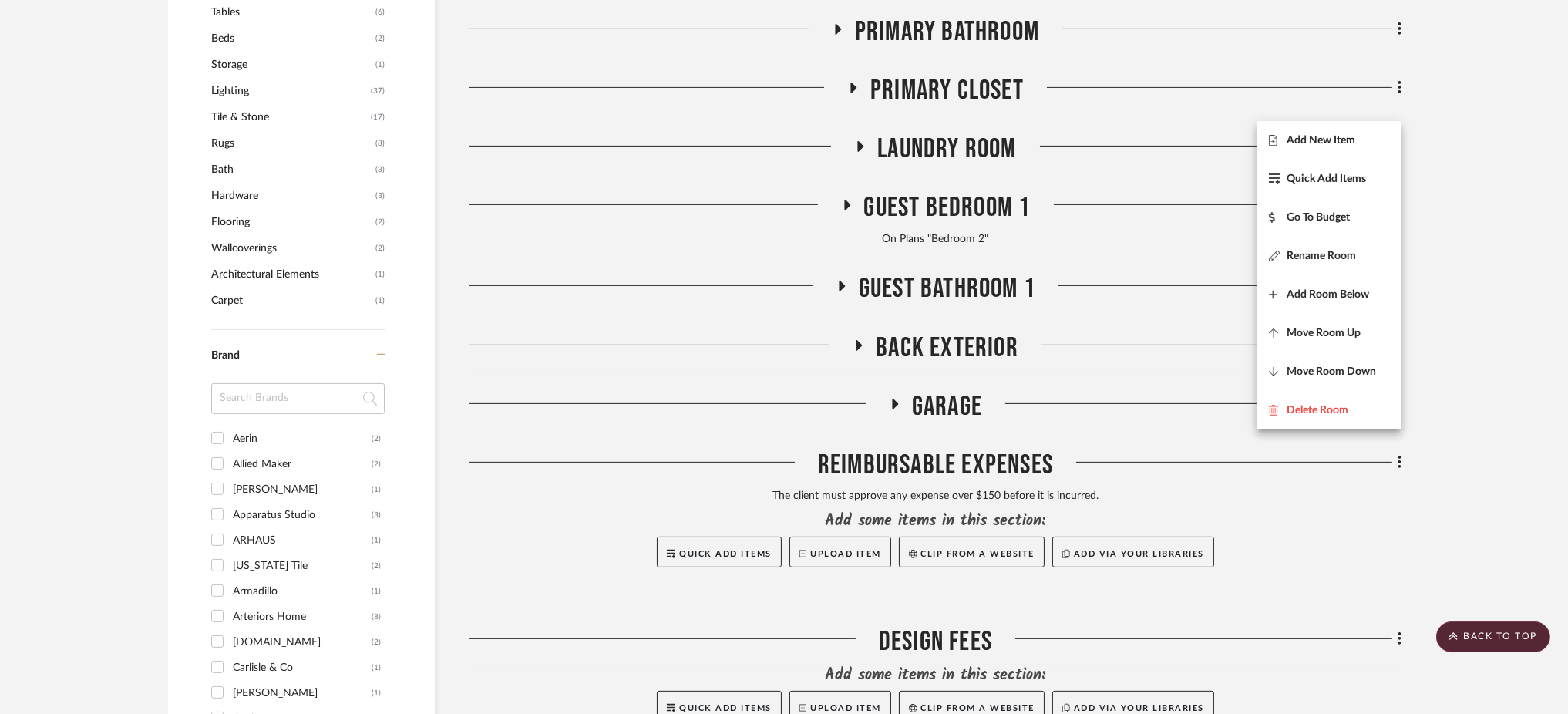
click at [1456, 195] on div at bounding box center [784, 357] width 1568 height 714
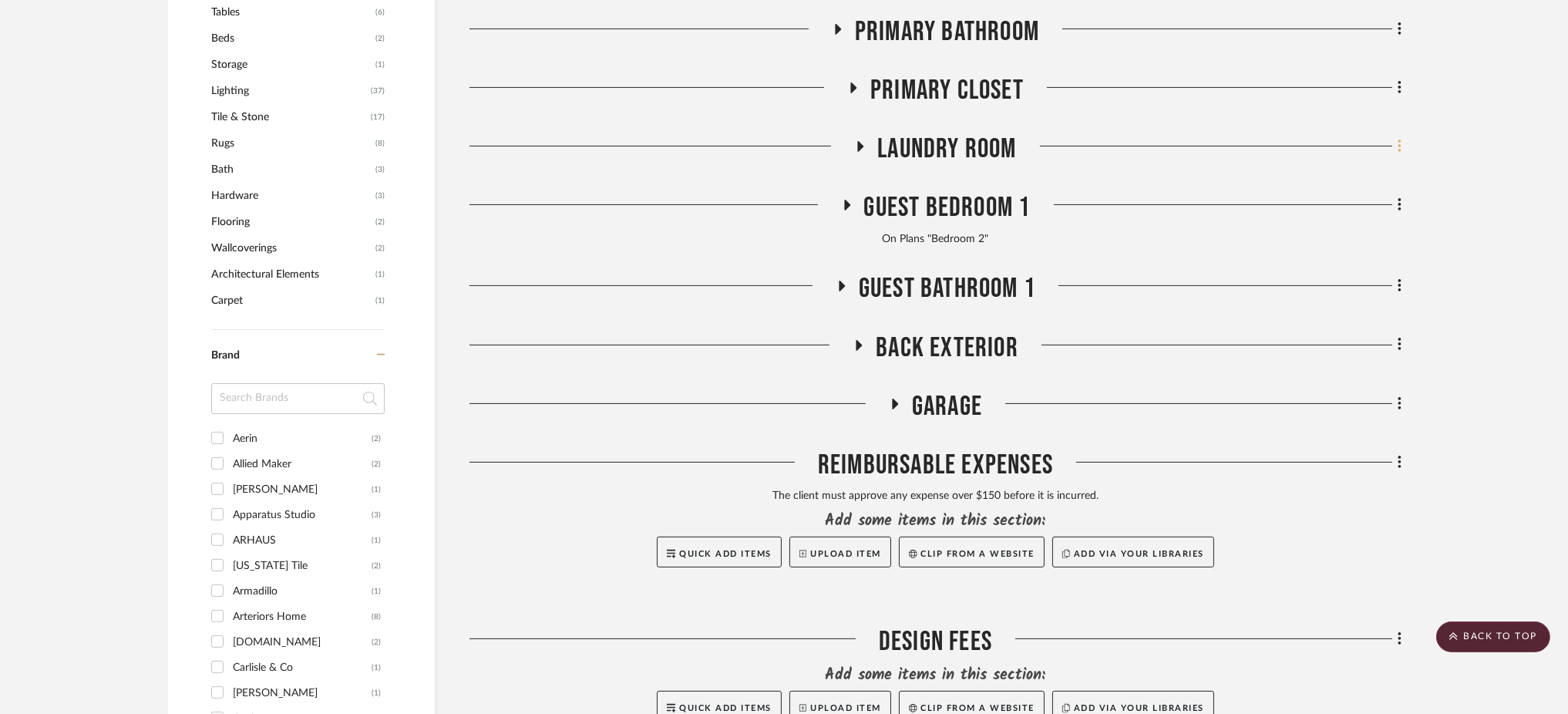
click at [1396, 135] on fa-icon at bounding box center [1397, 148] width 10 height 26
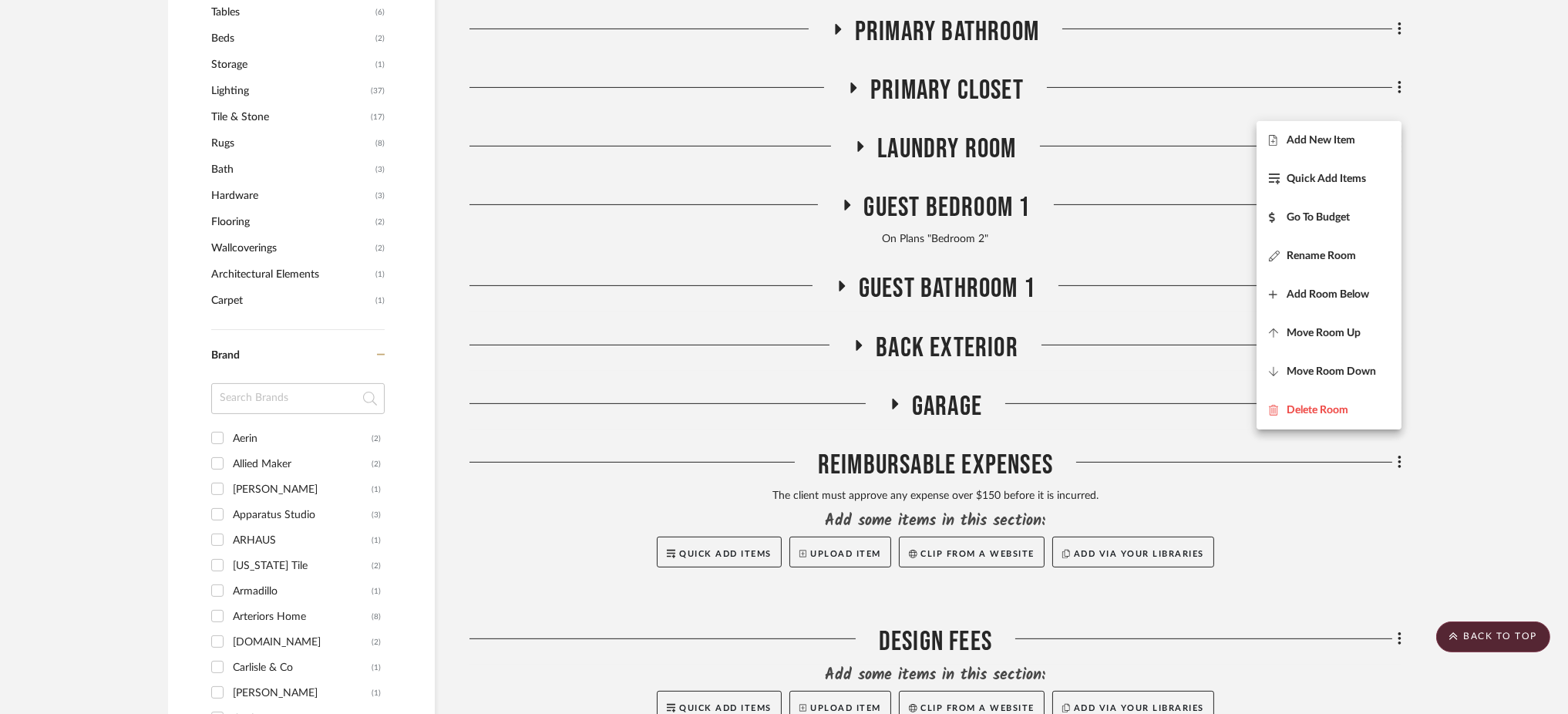
click at [1476, 128] on div at bounding box center [784, 357] width 1568 height 714
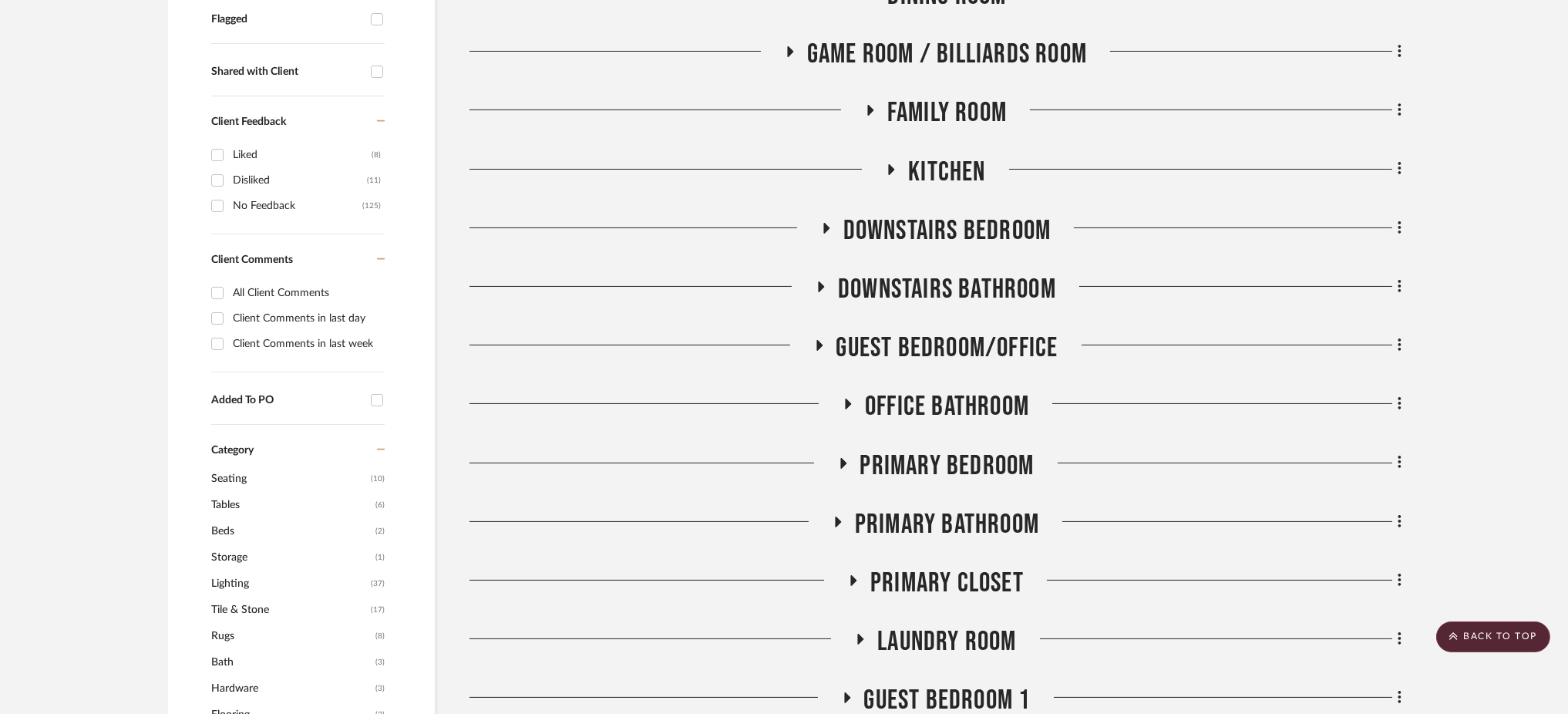
scroll to position [0, 0]
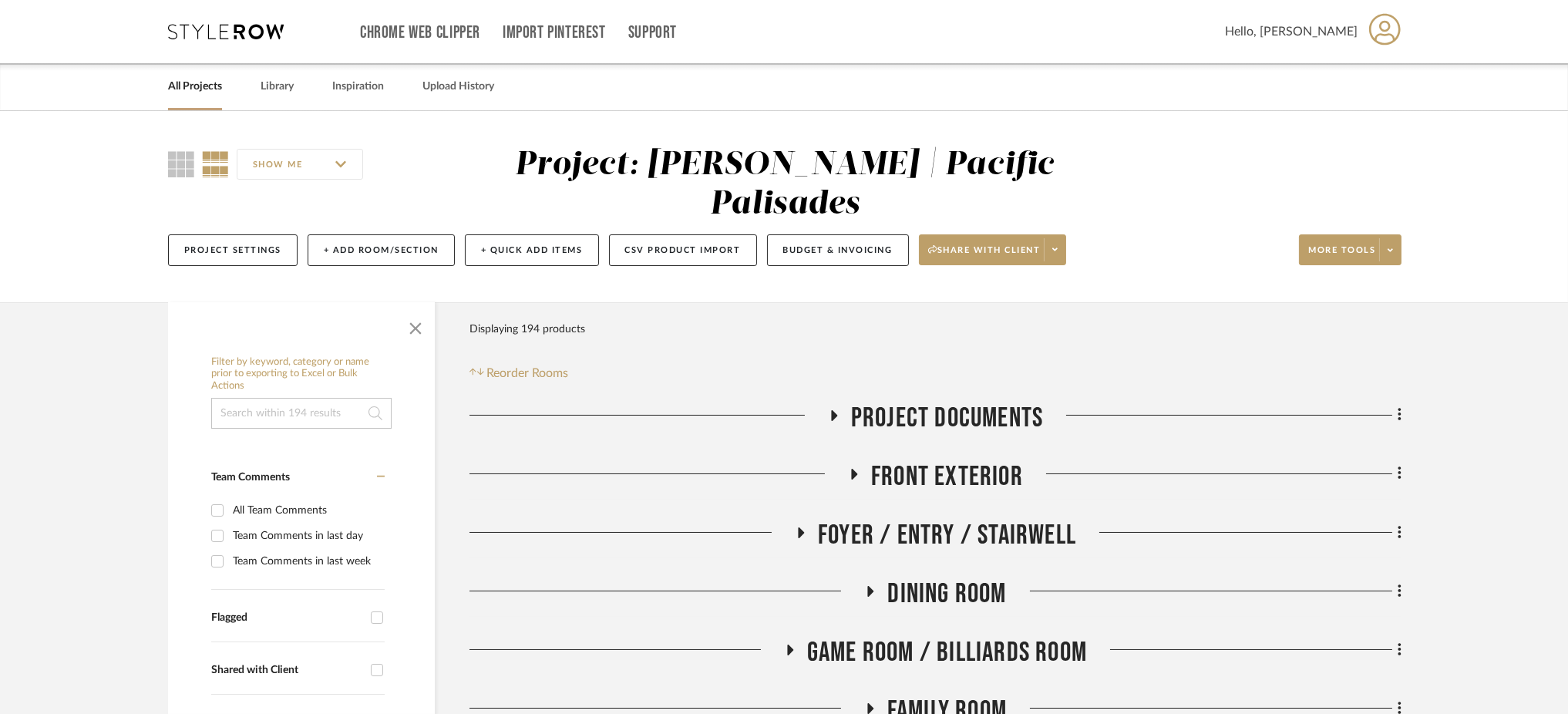
click at [853, 468] on icon at bounding box center [855, 473] width 6 height 10
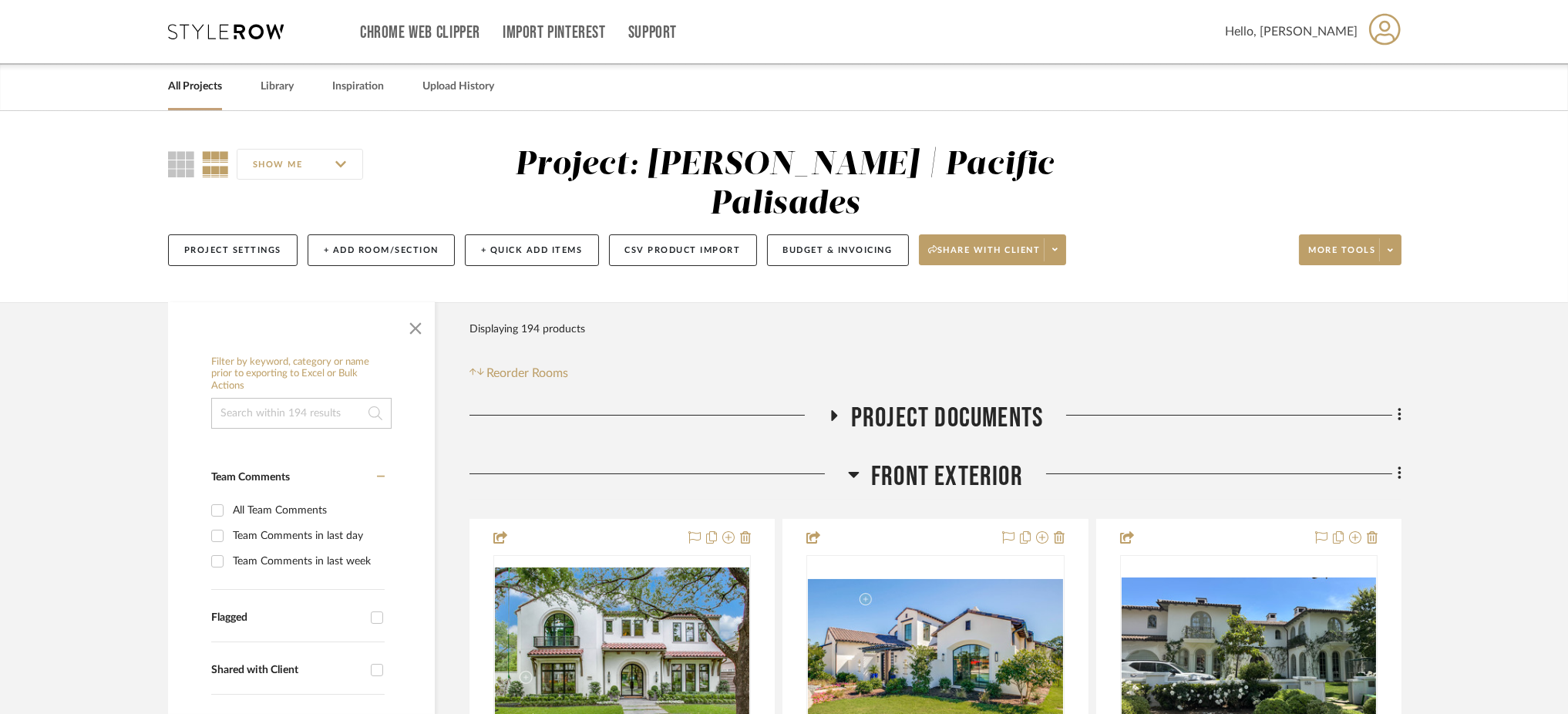
click at [856, 465] on icon at bounding box center [854, 473] width 11 height 18
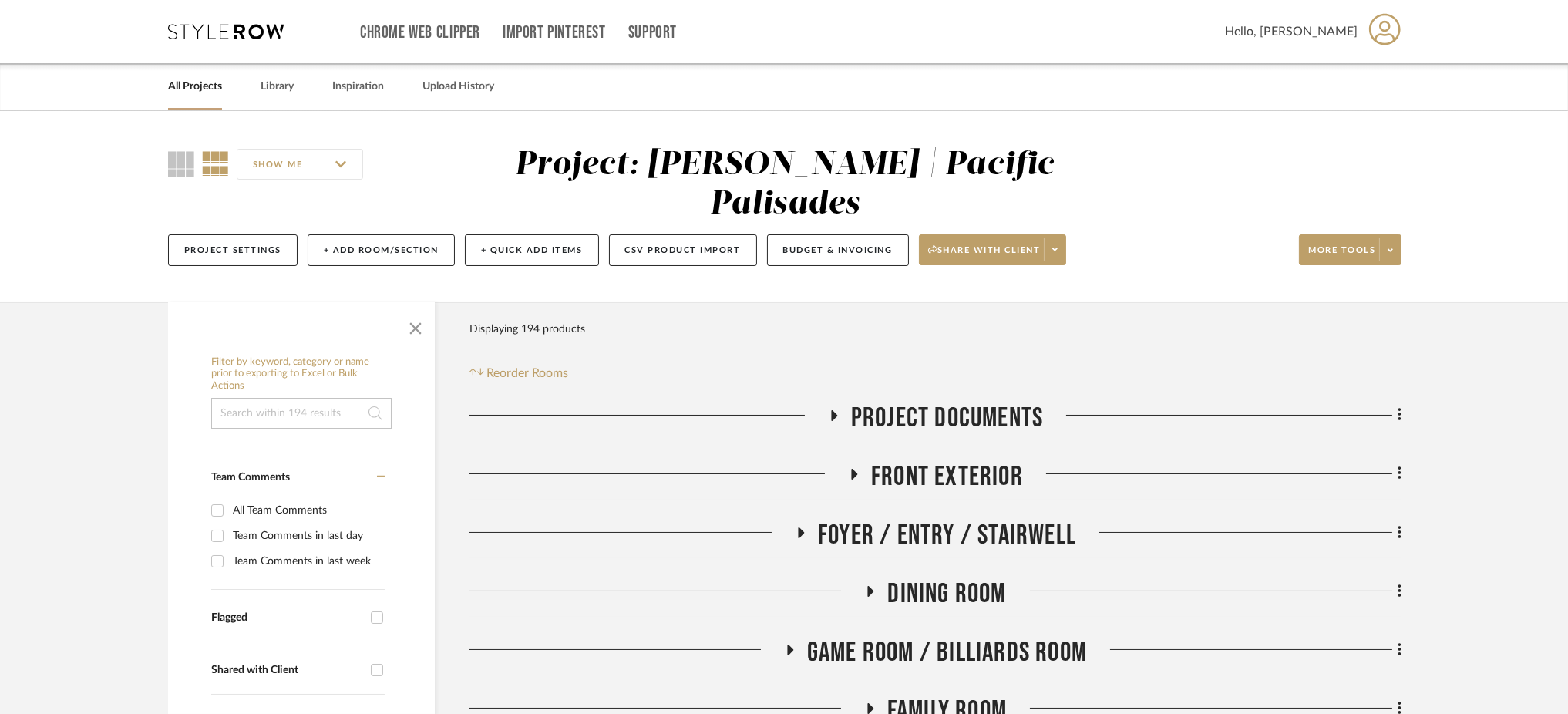
click at [839, 409] on icon at bounding box center [833, 415] width 18 height 11
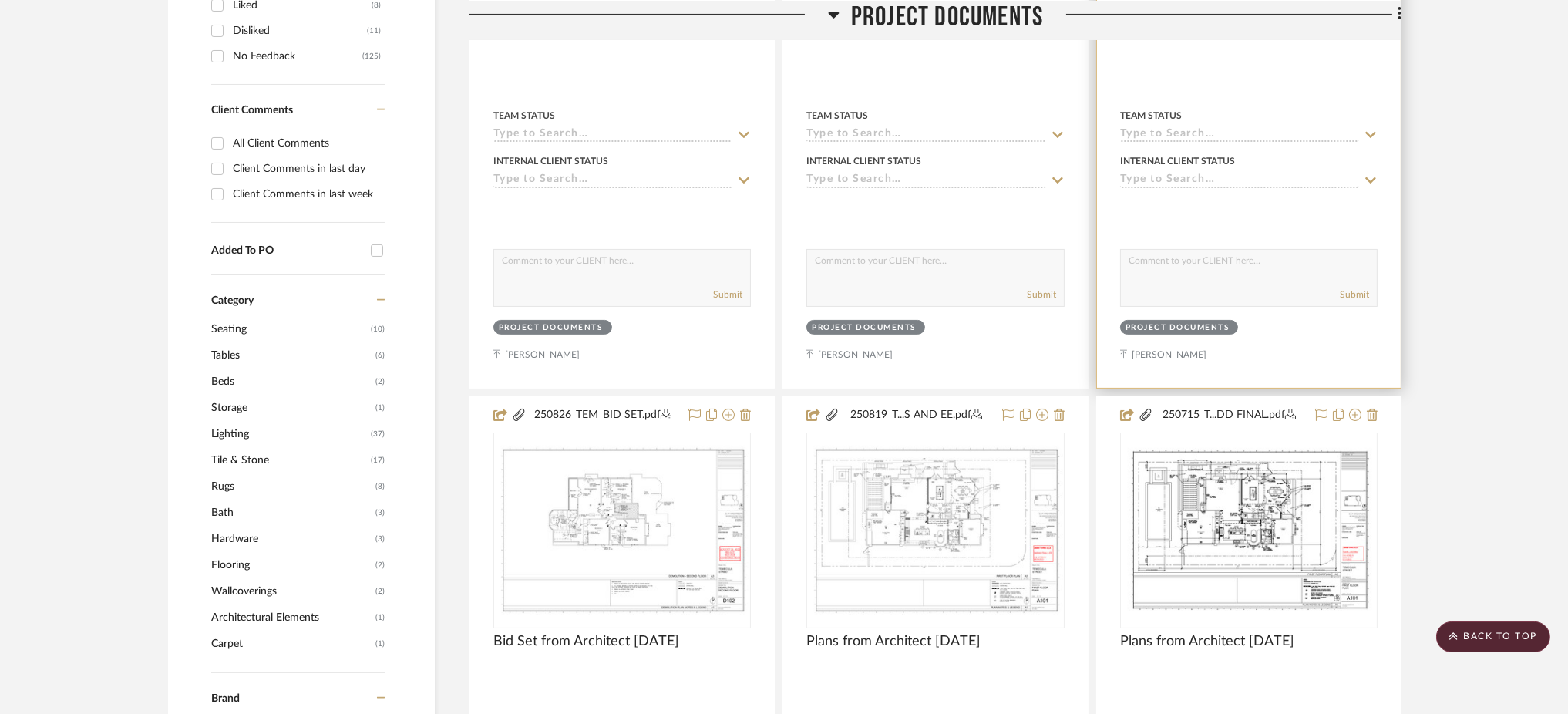
scroll to position [822, 0]
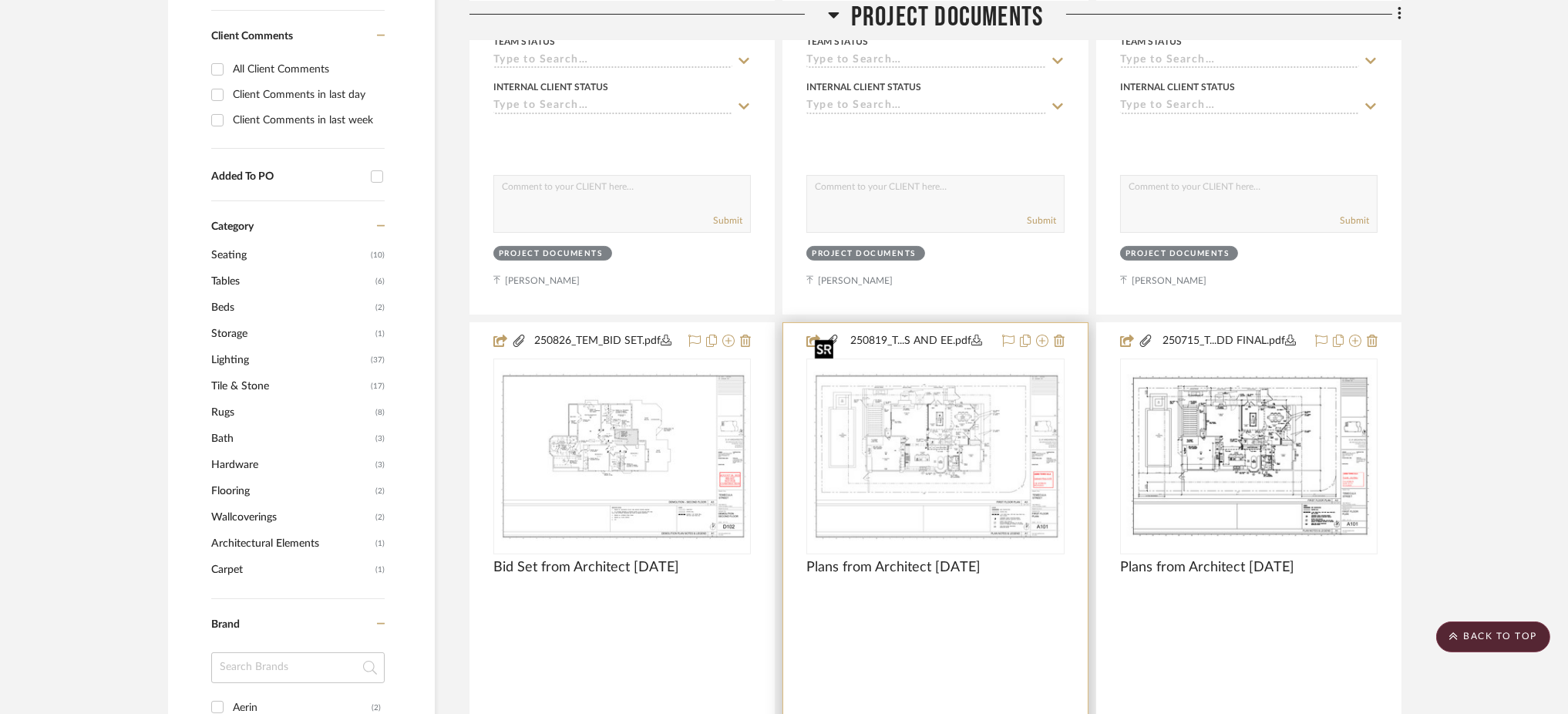
click at [985, 414] on img "0" at bounding box center [935, 456] width 254 height 169
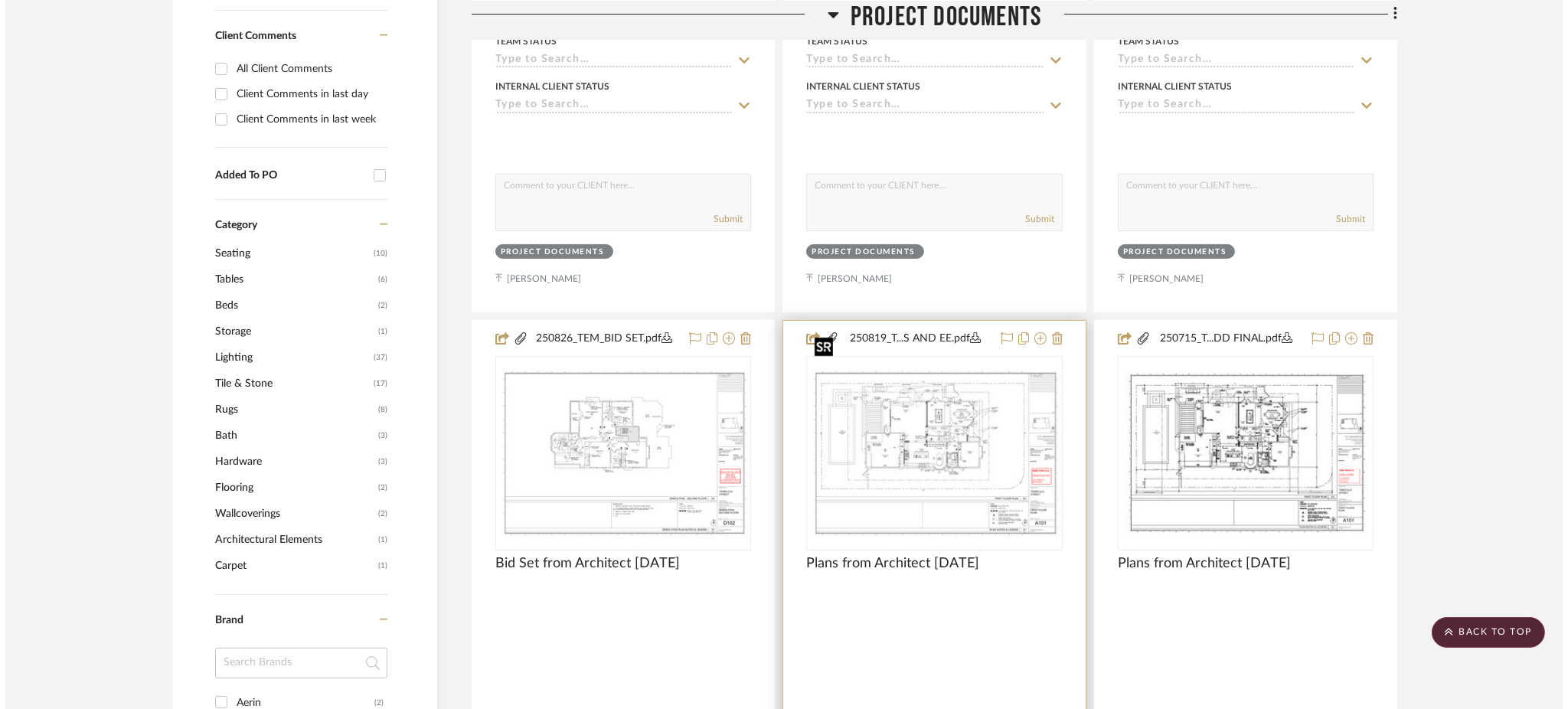
scroll to position [0, 0]
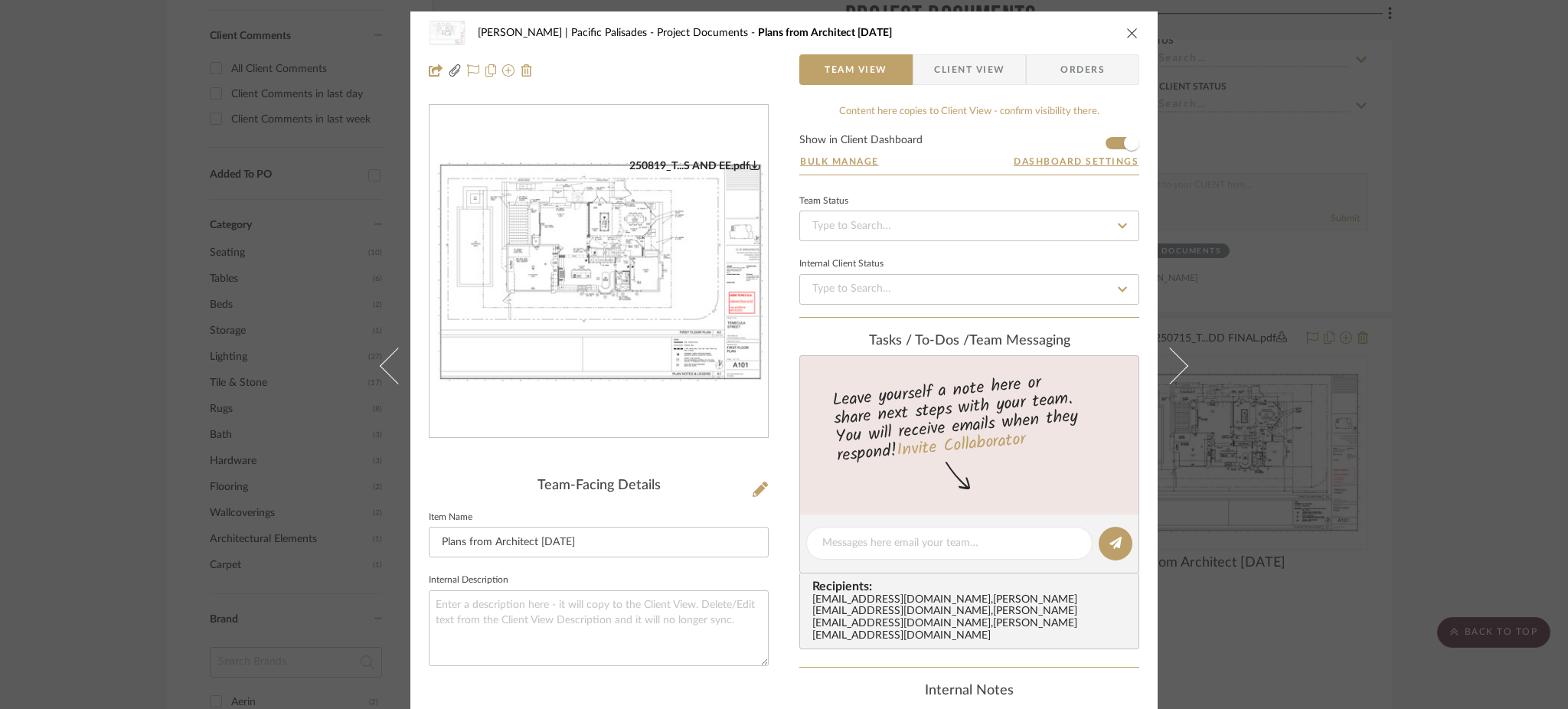
click at [750, 163] on icon "0" at bounding box center [755, 164] width 10 height 10
click at [1312, 283] on div "[PERSON_NAME] | Pacific Palisades Project Documents Plans from Architect [DATE]…" at bounding box center [784, 354] width 1568 height 709
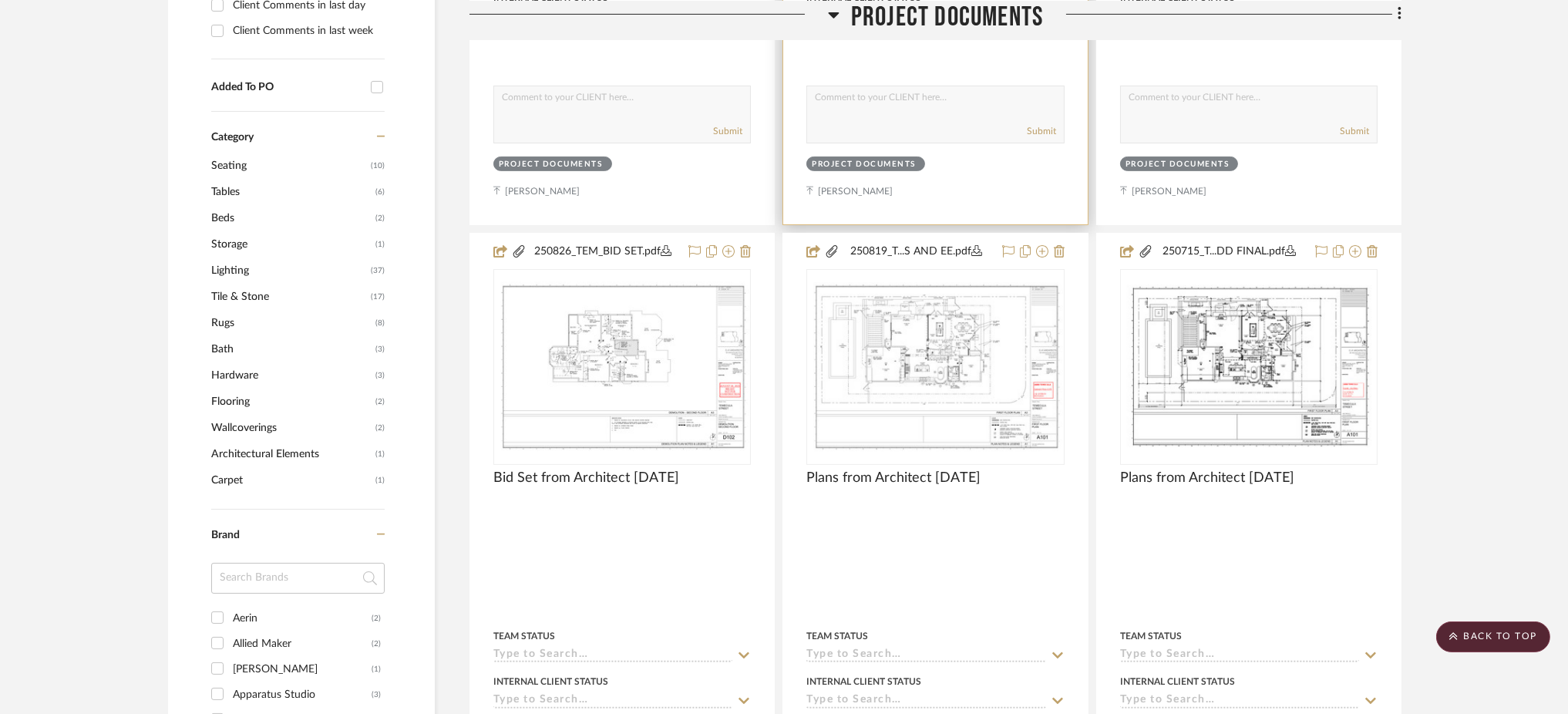
scroll to position [925, 0]
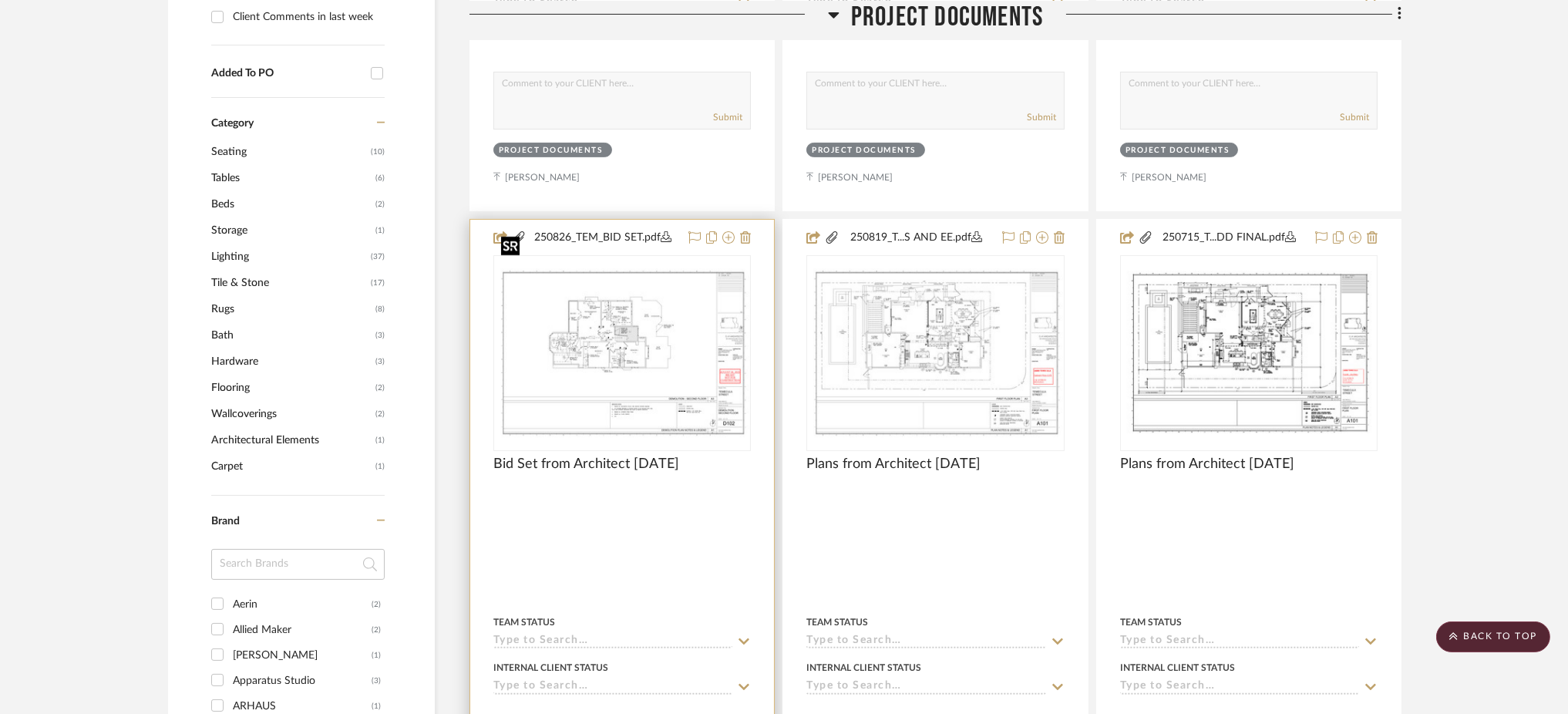
click at [0, 0] on img at bounding box center [0, 0] width 0 height 0
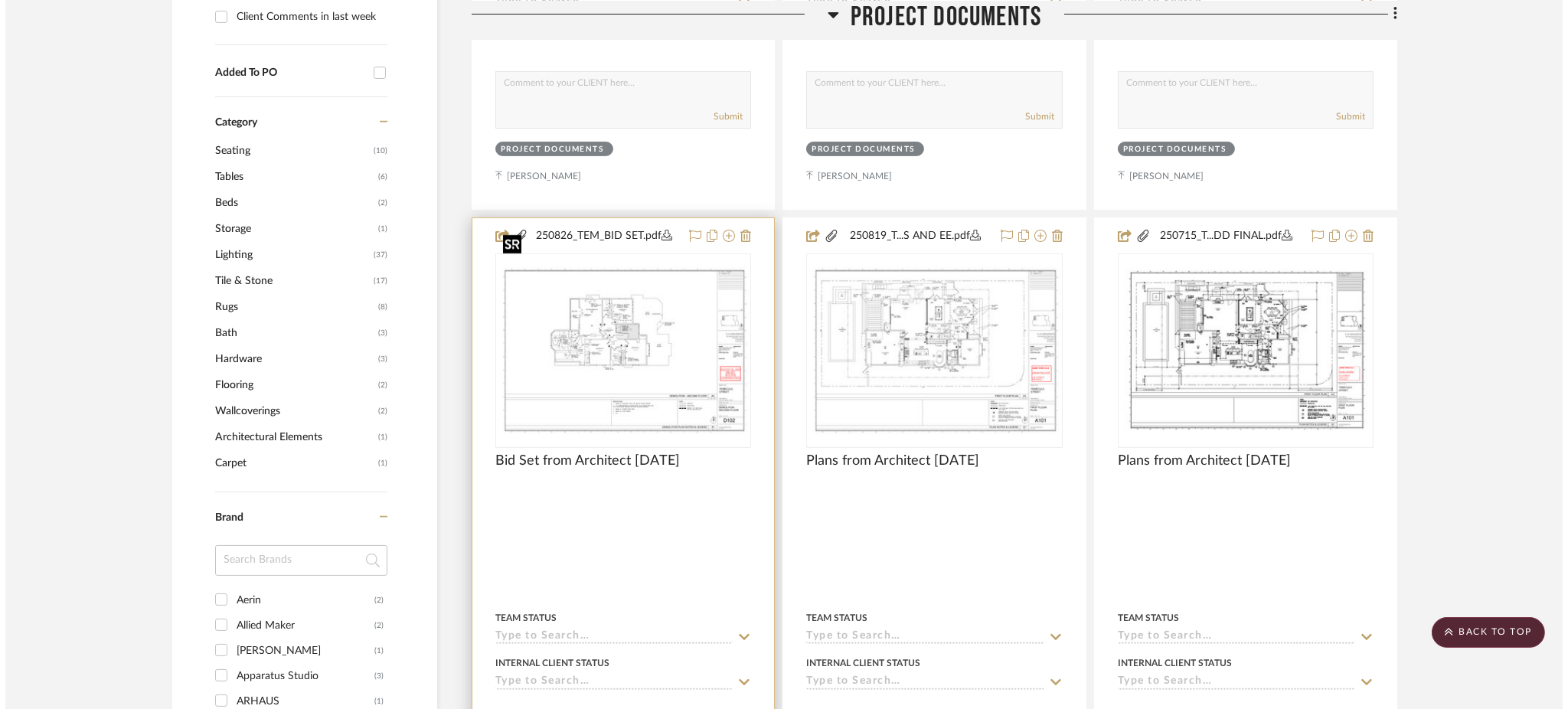
scroll to position [0, 0]
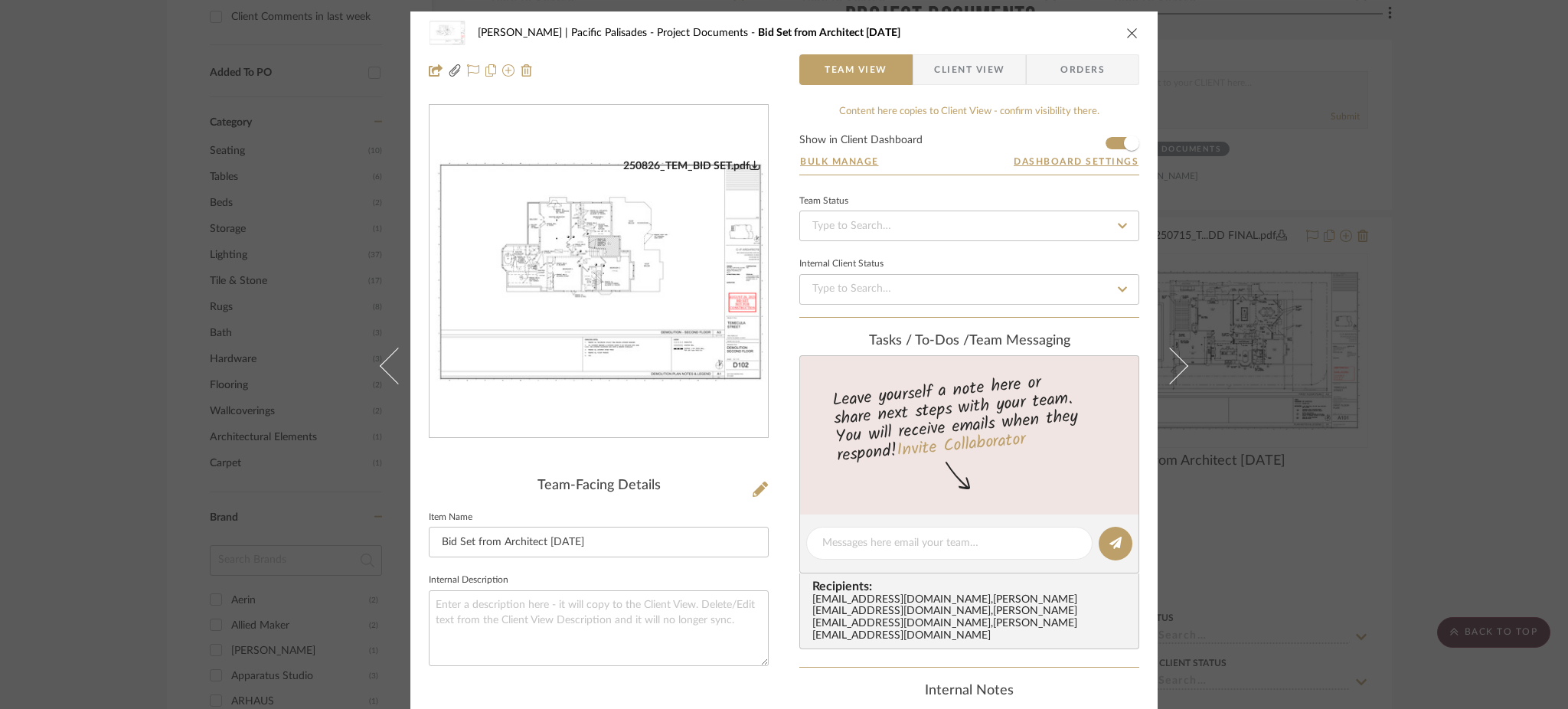
click at [708, 164] on div "250826_TEM_BID SET.pdf" at bounding box center [691, 165] width 137 height 14
